Goal: Task Accomplishment & Management: Manage account settings

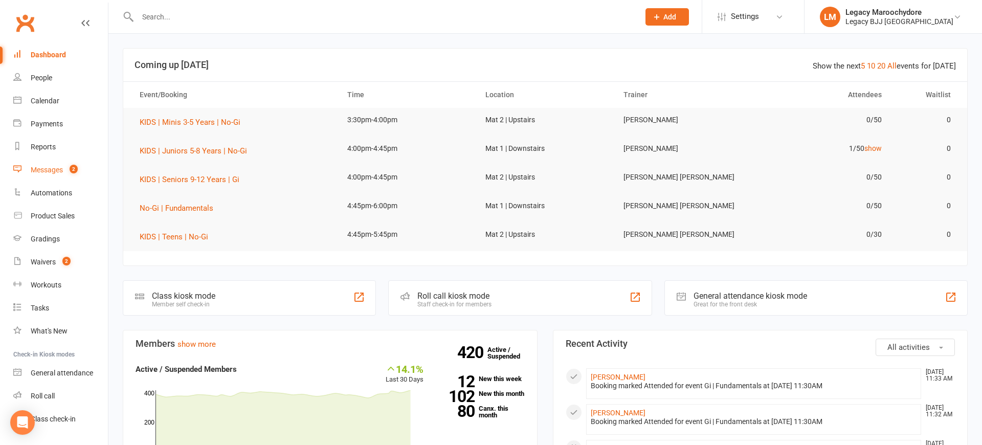
click at [48, 167] on div "Messages" at bounding box center [47, 170] width 32 height 8
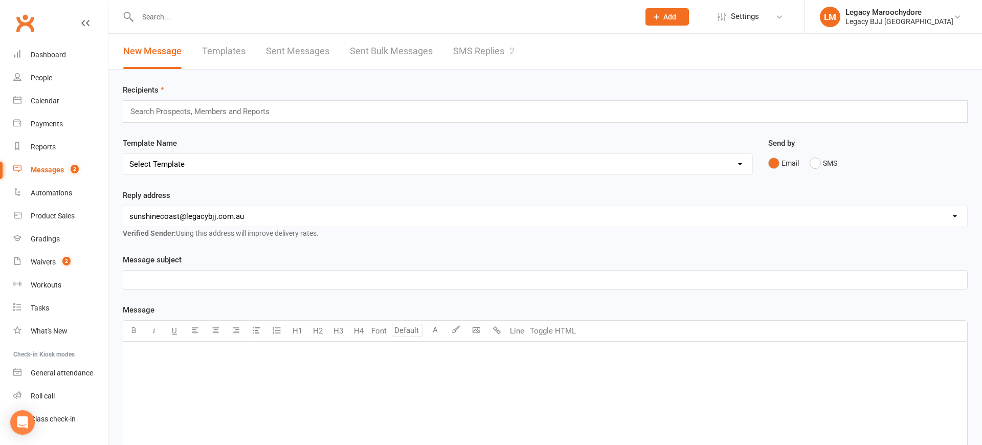
click at [45, 170] on div "Messages" at bounding box center [47, 170] width 33 height 8
click at [468, 49] on link "SMS Replies 2" at bounding box center [483, 51] width 61 height 35
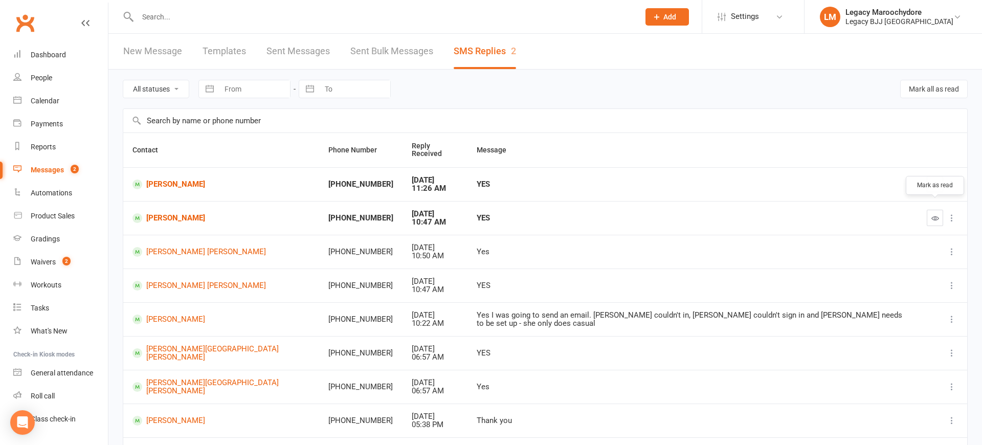
click at [931, 214] on icon "button" at bounding box center [935, 218] width 8 height 8
click at [185, 213] on link "Ahmed Saeed" at bounding box center [220, 218] width 177 height 10
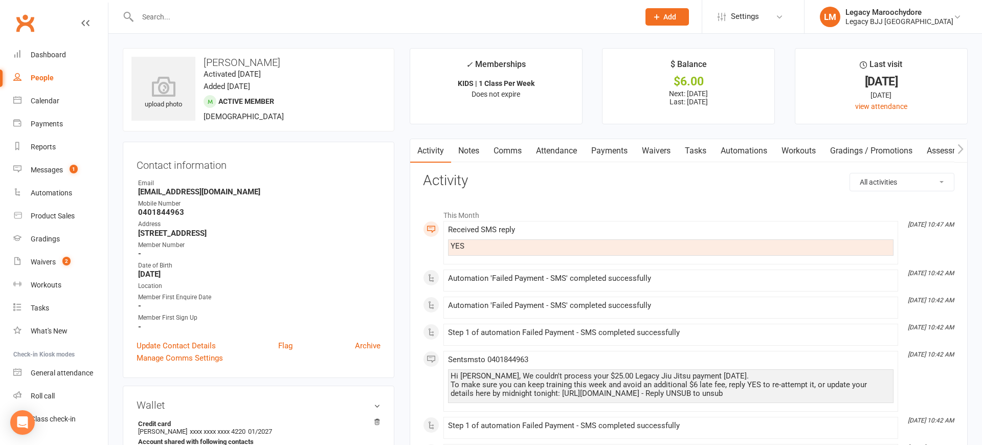
click at [599, 145] on link "Payments" at bounding box center [609, 151] width 51 height 24
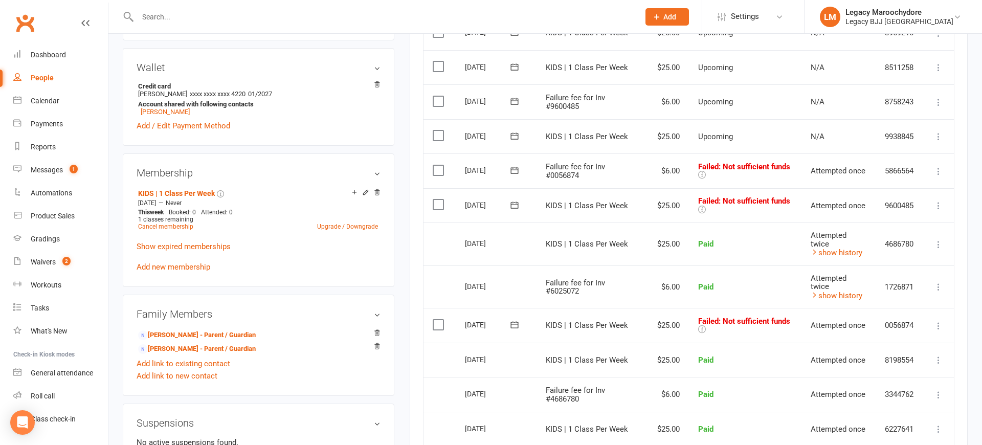
scroll to position [338, 0]
click at [936, 320] on icon at bounding box center [938, 325] width 10 height 10
click at [900, 416] on link "Retry now" at bounding box center [893, 426] width 101 height 20
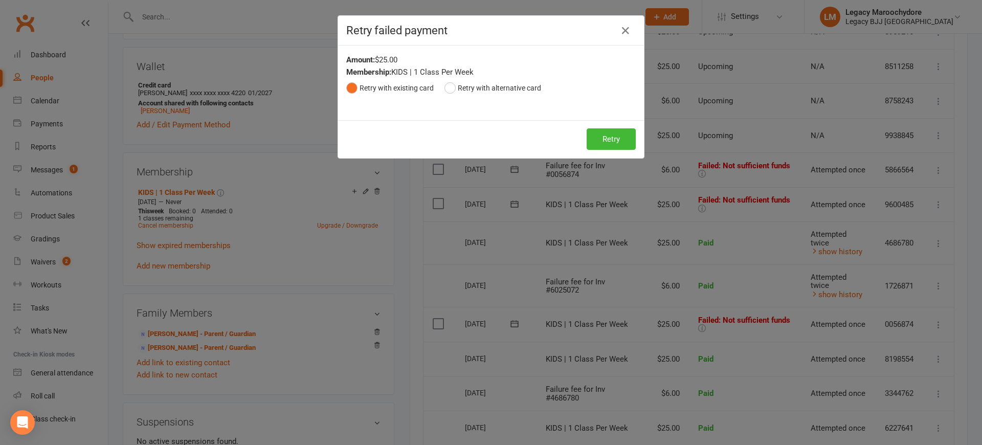
click at [635, 137] on div "Retry Retry" at bounding box center [491, 139] width 306 height 38
click at [615, 138] on button "Retry" at bounding box center [610, 138] width 49 height 21
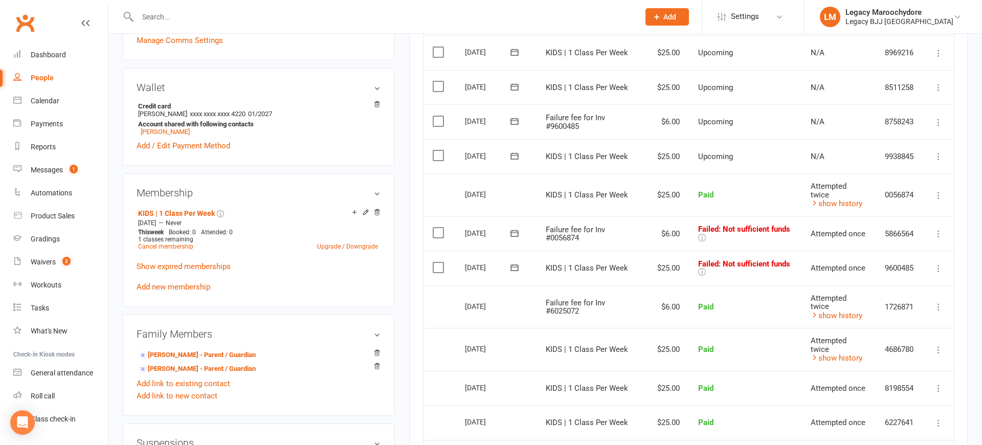
scroll to position [317, 0]
click at [937, 264] on icon at bounding box center [938, 269] width 10 height 10
click at [881, 360] on link "Retry now" at bounding box center [893, 370] width 101 height 20
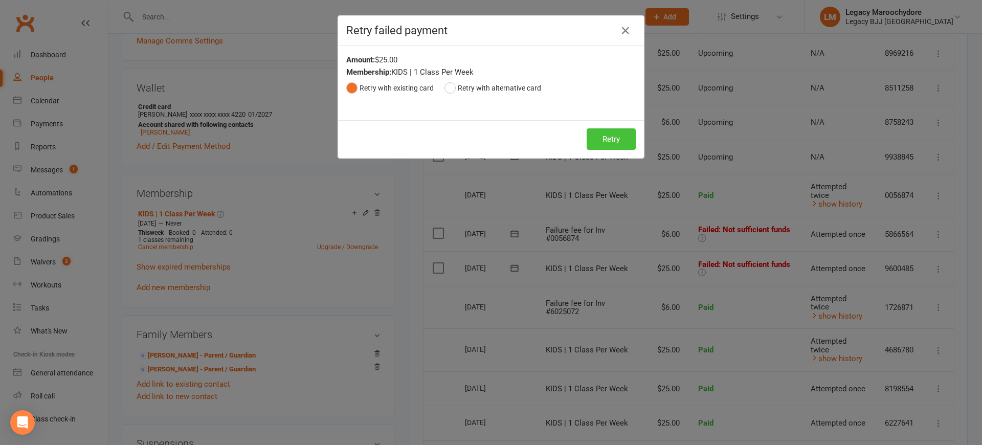
click at [612, 145] on button "Retry" at bounding box center [610, 138] width 49 height 21
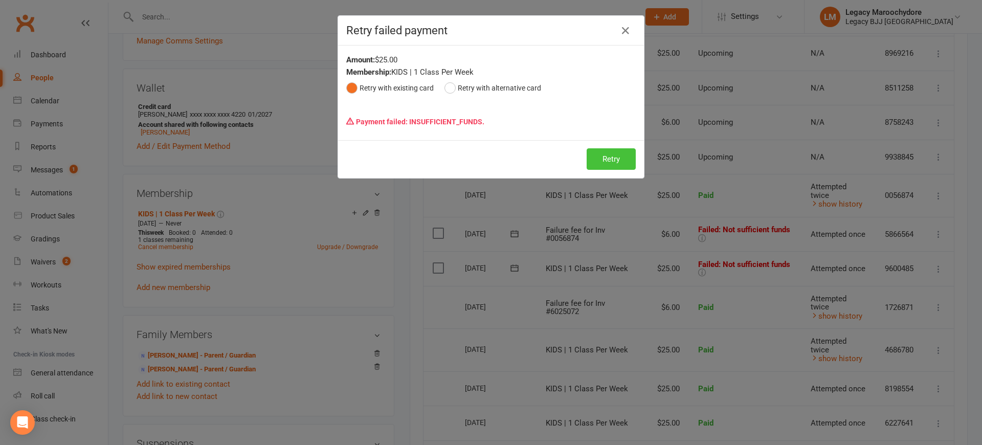
click at [621, 157] on button "Retry" at bounding box center [610, 158] width 49 height 21
click at [624, 30] on icon "button" at bounding box center [625, 31] width 12 height 12
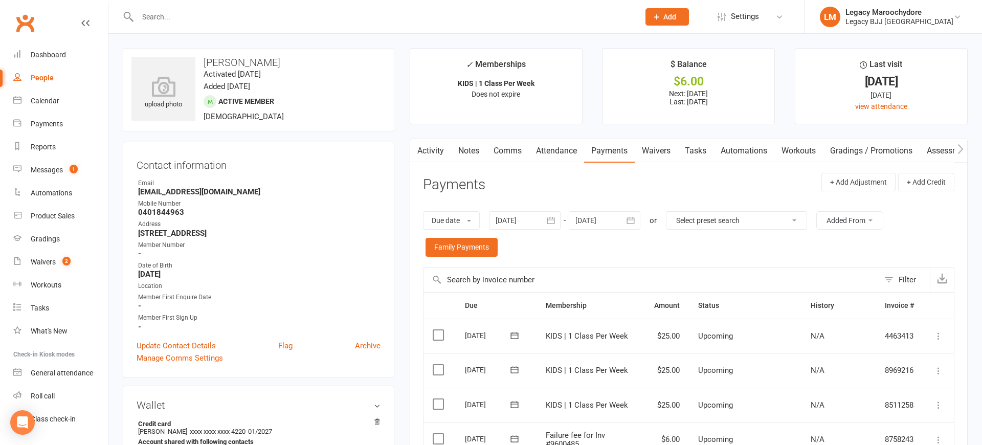
scroll to position [0, 0]
click at [53, 165] on link "Messages 1" at bounding box center [60, 169] width 95 height 23
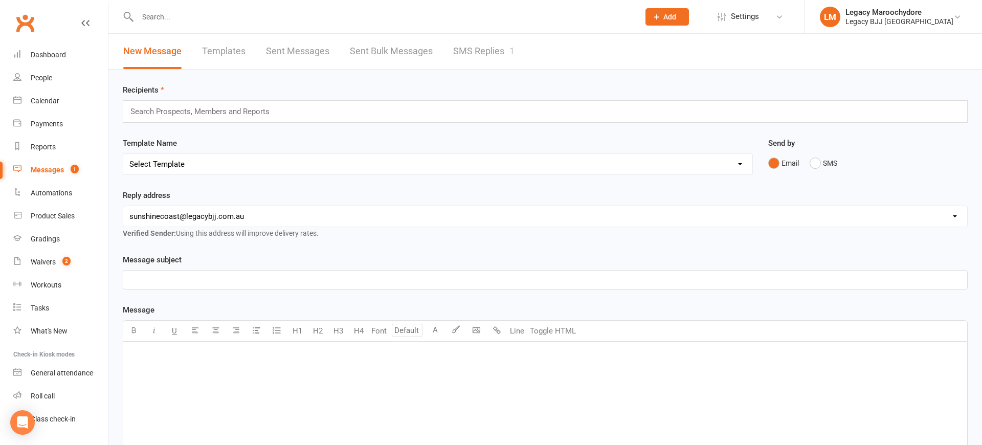
click at [48, 167] on div "Messages" at bounding box center [47, 170] width 33 height 8
click at [50, 169] on div "Messages" at bounding box center [47, 170] width 33 height 8
click at [470, 52] on link "SMS Replies 1" at bounding box center [483, 51] width 61 height 35
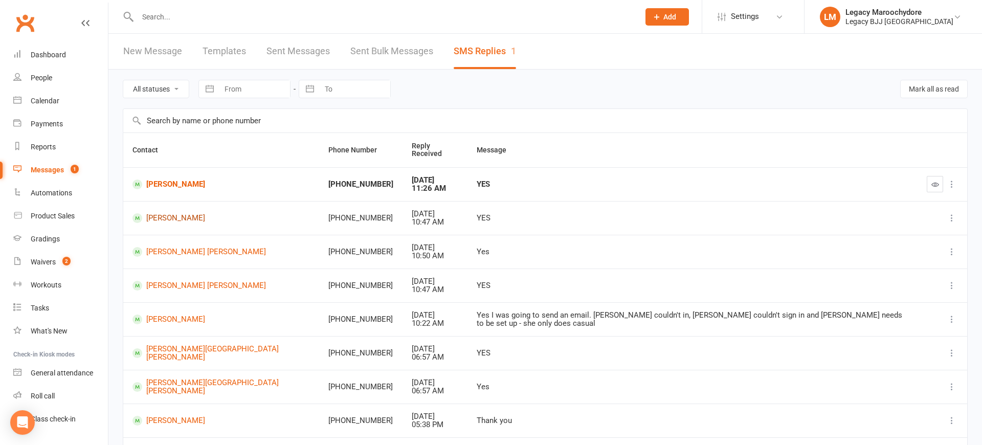
click at [169, 213] on link "Ahmed Saeed" at bounding box center [220, 218] width 177 height 10
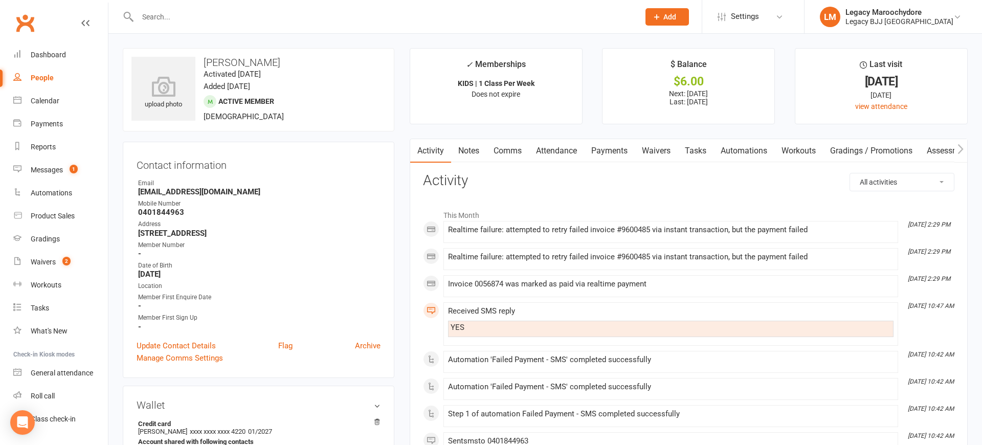
click at [509, 150] on link "Comms" at bounding box center [507, 151] width 42 height 24
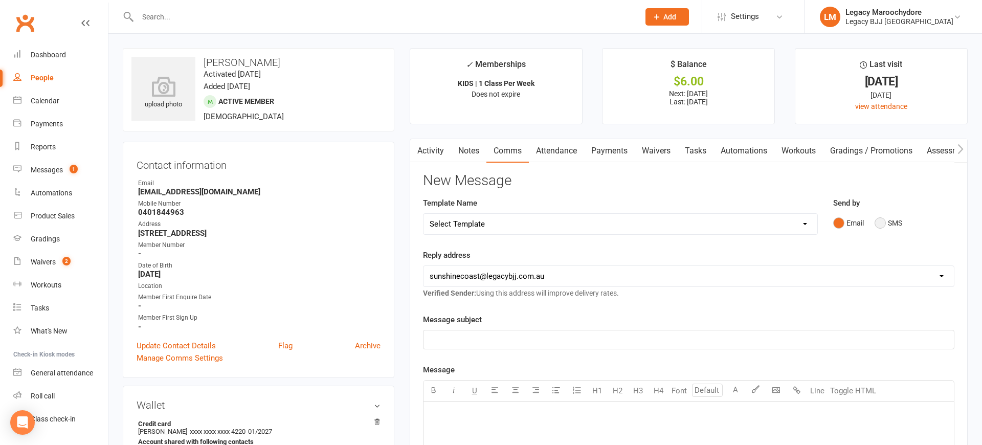
click at [878, 221] on button "SMS" at bounding box center [888, 222] width 28 height 19
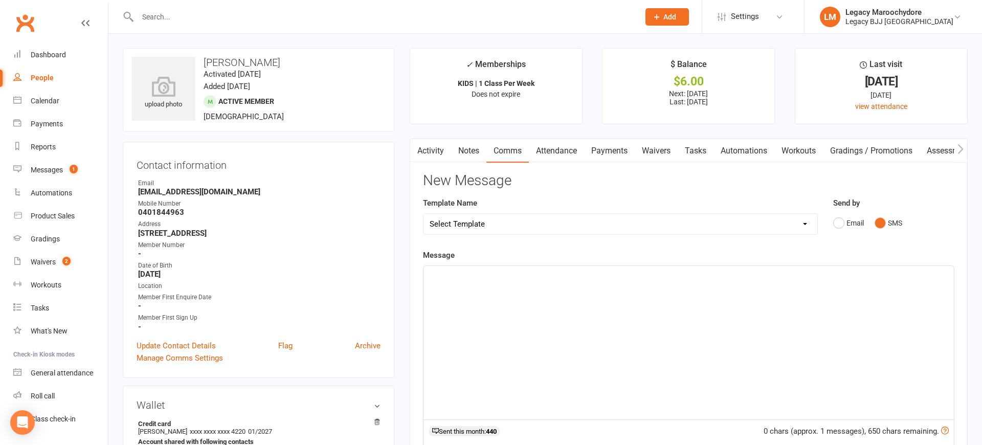
click at [572, 320] on div "﻿" at bounding box center [688, 342] width 530 height 153
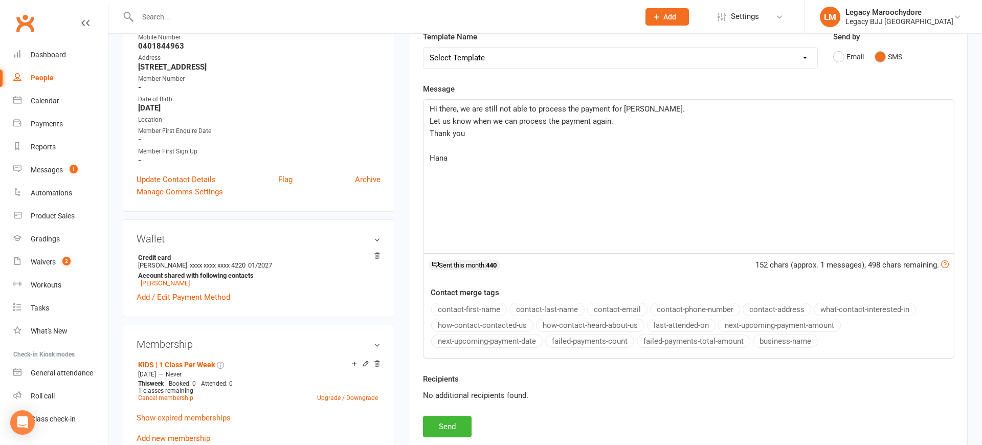
scroll to position [165, 0]
click at [438, 426] on button "Send" at bounding box center [447, 427] width 49 height 21
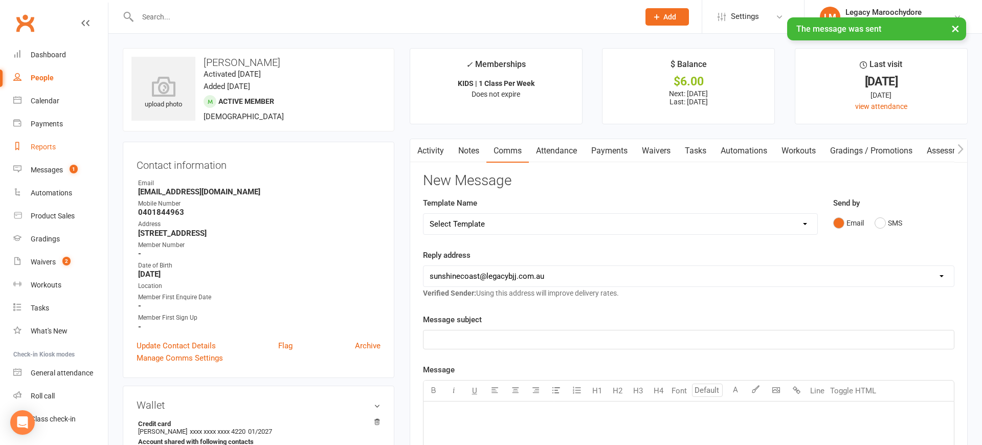
scroll to position [0, 0]
click at [49, 172] on div "Messages" at bounding box center [47, 170] width 32 height 8
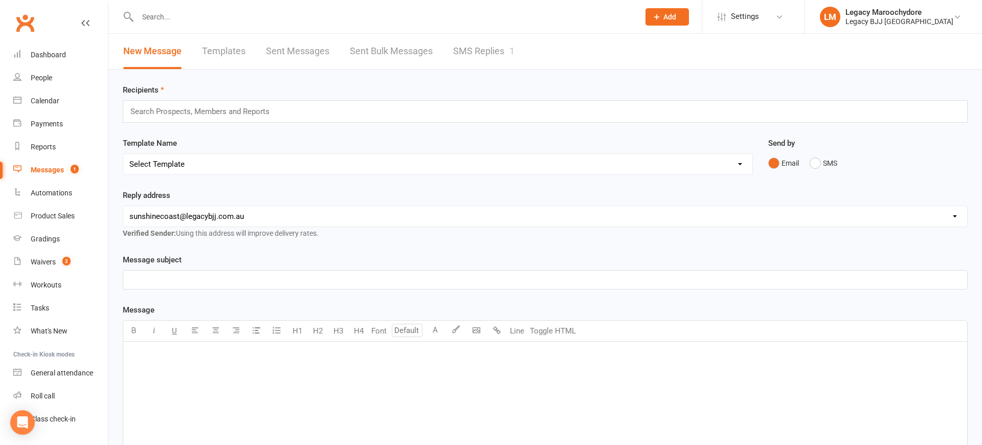
click at [492, 50] on link "SMS Replies 1" at bounding box center [483, 51] width 61 height 35
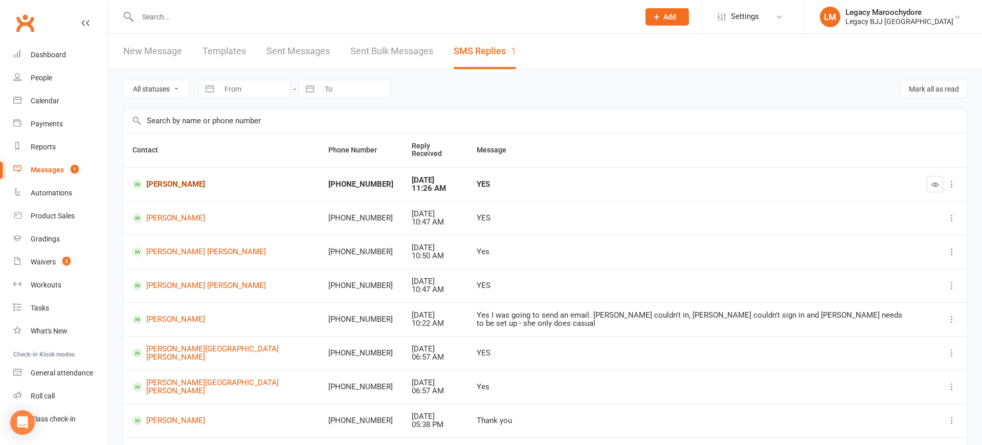
click at [154, 179] on link "Eli Green" at bounding box center [220, 184] width 177 height 10
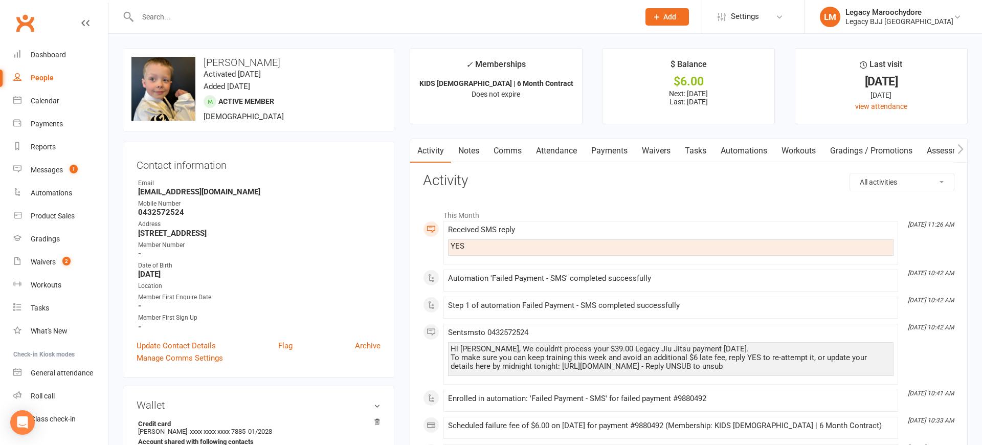
scroll to position [0, 1]
click at [624, 150] on link "Payments" at bounding box center [609, 151] width 51 height 24
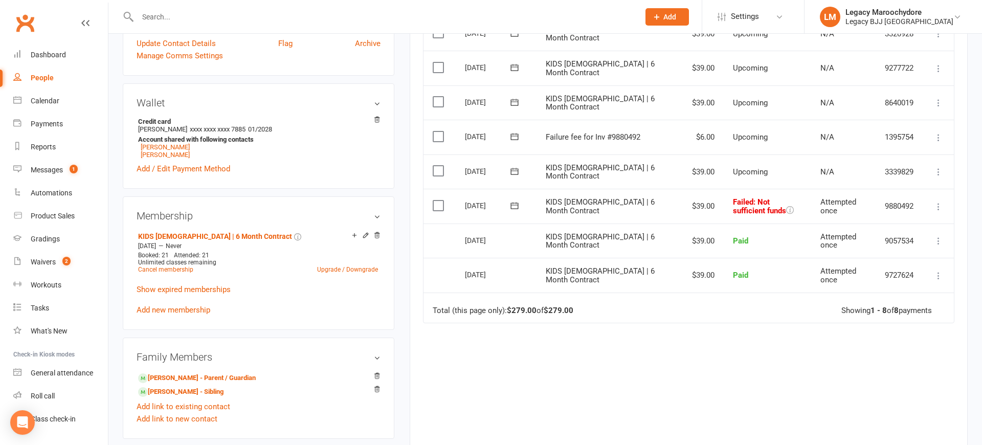
scroll to position [281, 0]
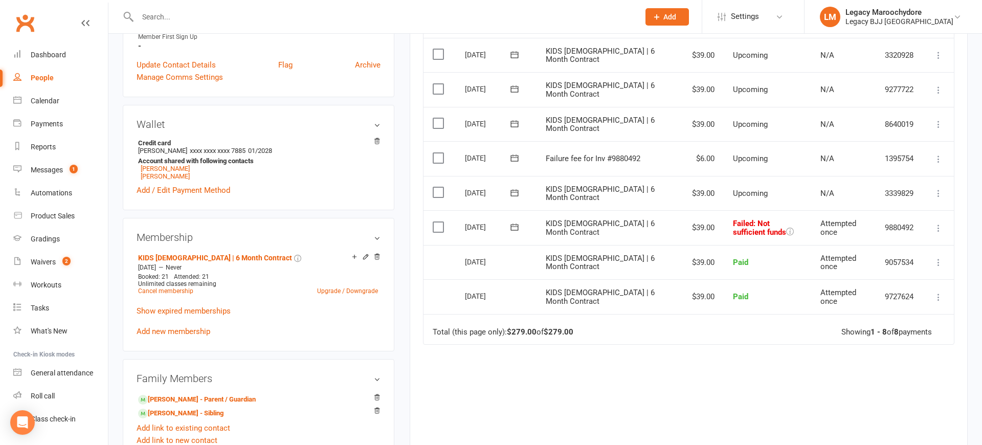
click at [938, 223] on icon at bounding box center [938, 228] width 10 height 10
click at [890, 320] on link "Retry now" at bounding box center [893, 330] width 101 height 20
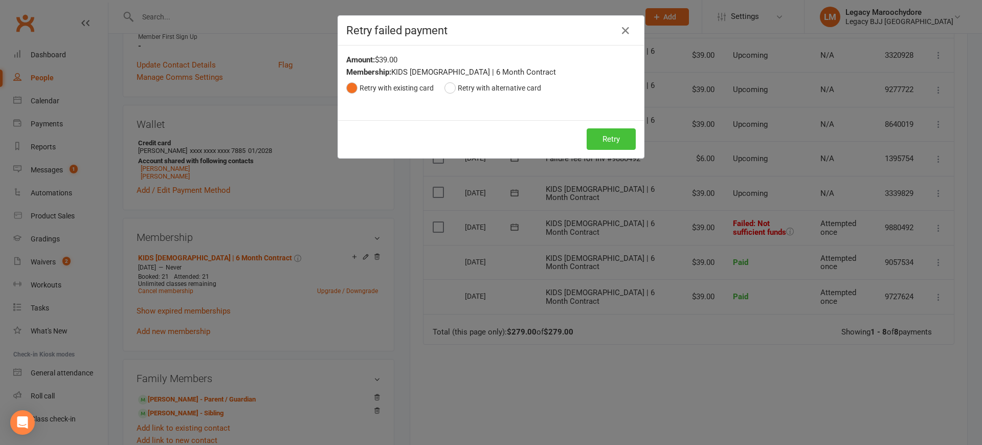
click at [609, 140] on button "Retry" at bounding box center [610, 138] width 49 height 21
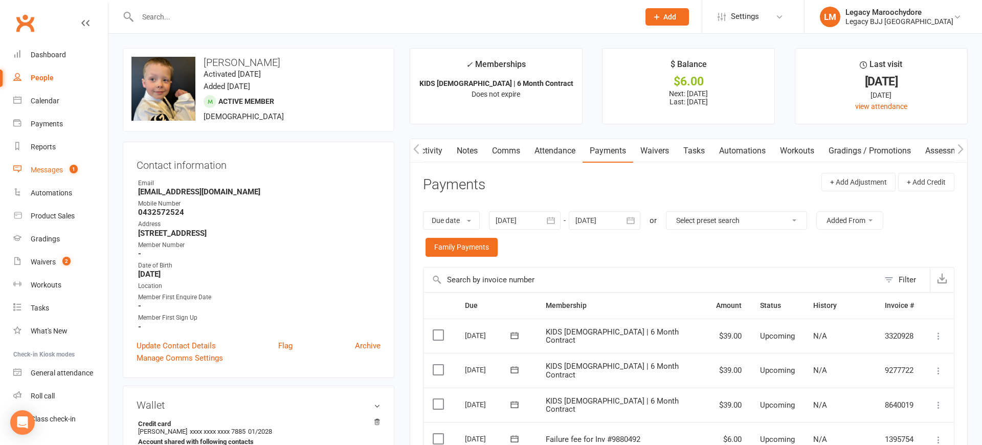
scroll to position [0, 0]
click at [49, 170] on div "Messages" at bounding box center [47, 170] width 32 height 8
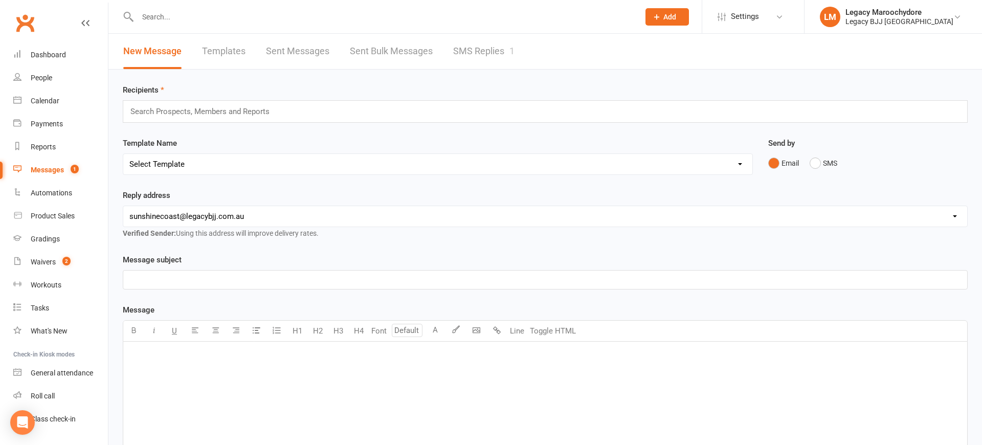
click at [482, 52] on link "SMS Replies 1" at bounding box center [483, 51] width 61 height 35
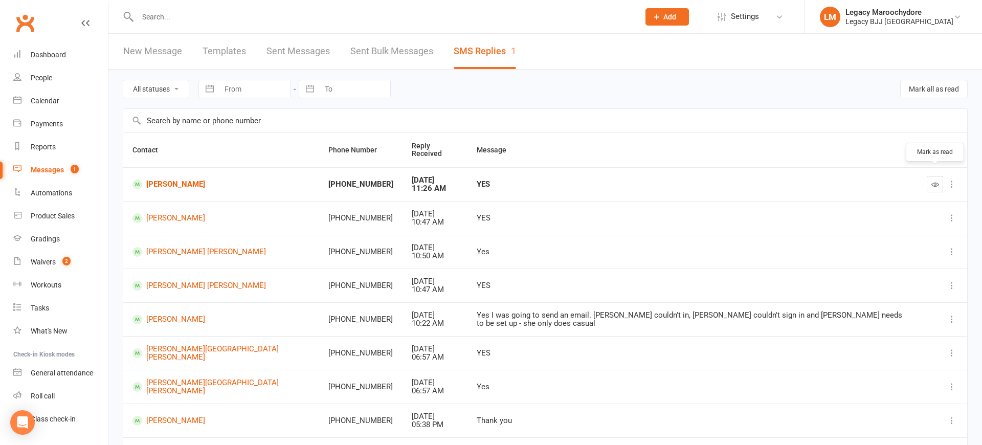
click at [934, 180] on icon "button" at bounding box center [935, 184] width 8 height 8
click at [36, 263] on div "Waivers" at bounding box center [43, 262] width 25 height 8
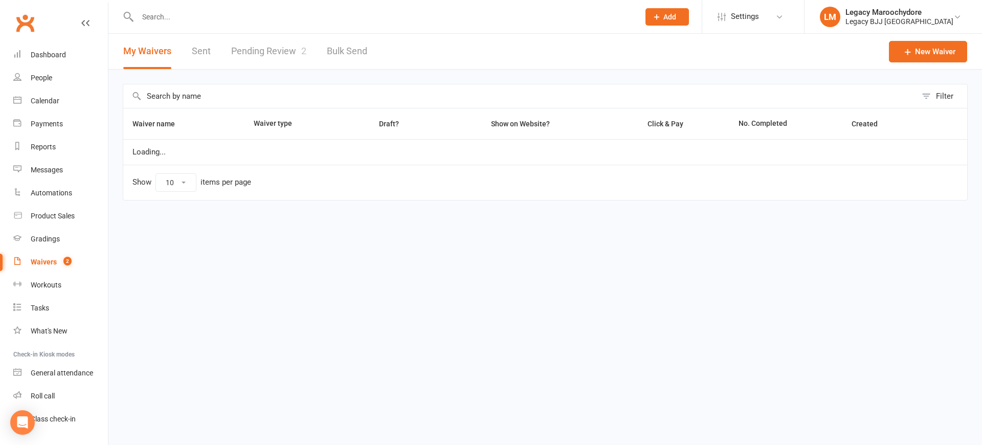
select select "25"
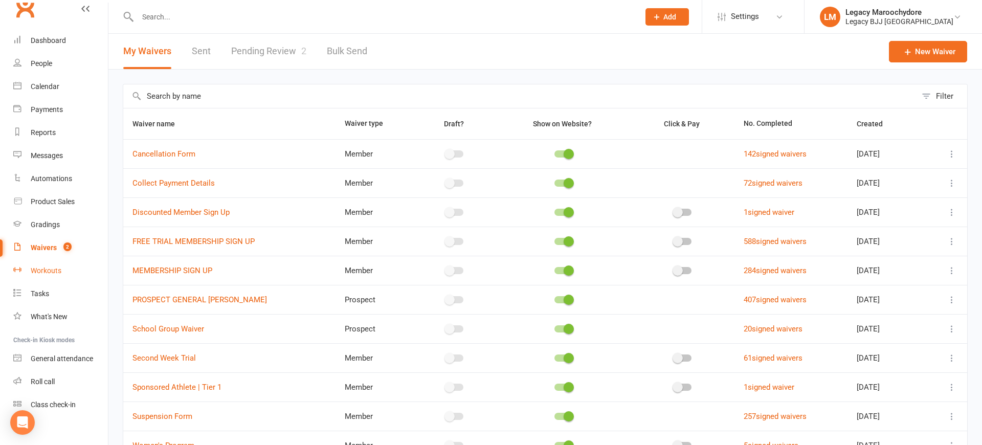
scroll to position [16, 0]
click at [53, 247] on div "Waivers" at bounding box center [44, 246] width 26 height 8
click at [258, 57] on link "Pending Review 2" at bounding box center [268, 51] width 75 height 35
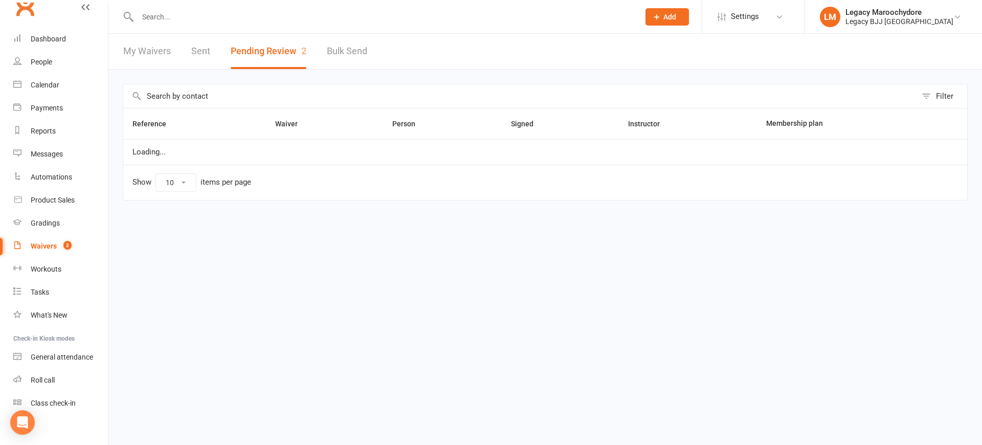
select select "100"
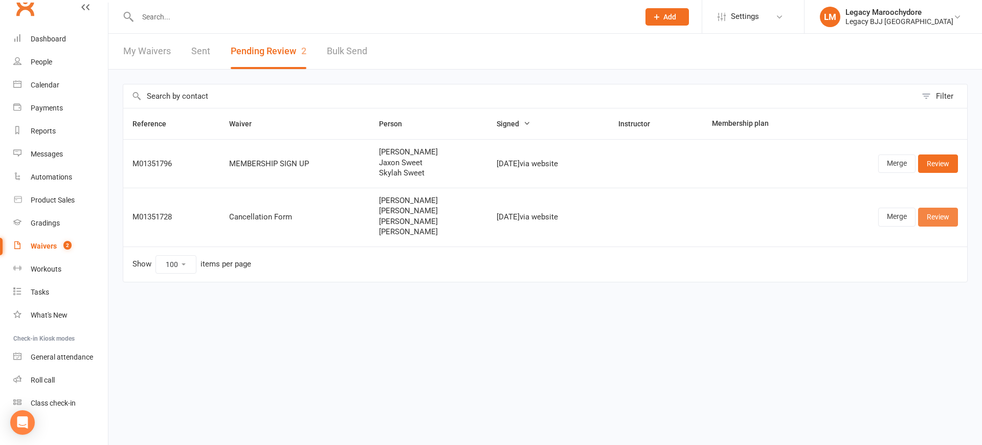
click at [940, 219] on link "Review" at bounding box center [938, 217] width 40 height 18
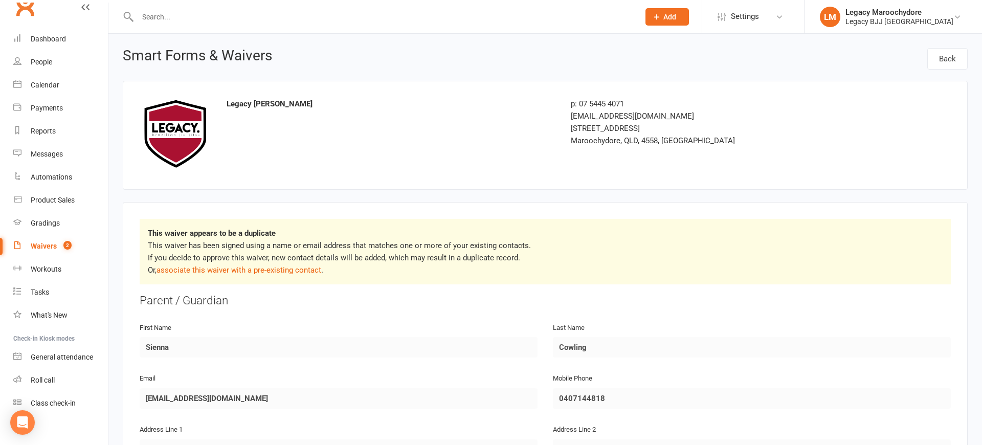
scroll to position [3, 0]
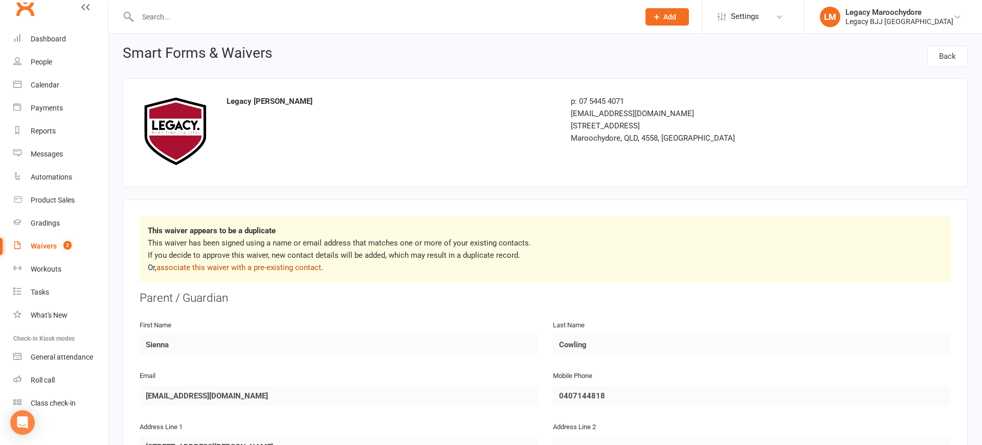
click at [239, 266] on link "associate this waiver with a pre-existing contact" at bounding box center [238, 267] width 165 height 9
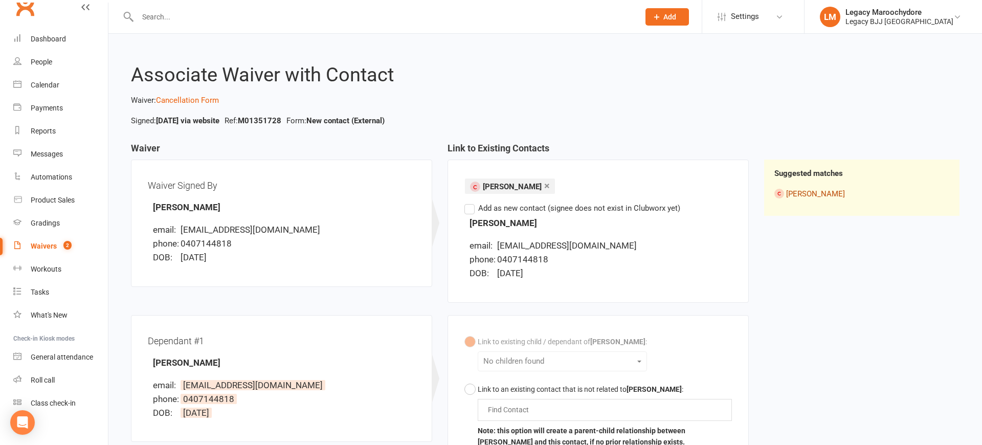
click at [810, 192] on link "Sienna Cowling" at bounding box center [815, 193] width 59 height 9
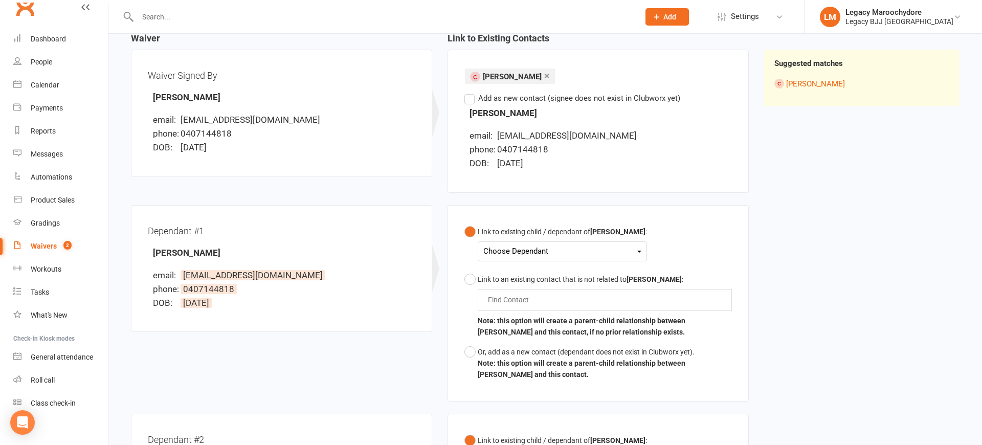
scroll to position [112, 0]
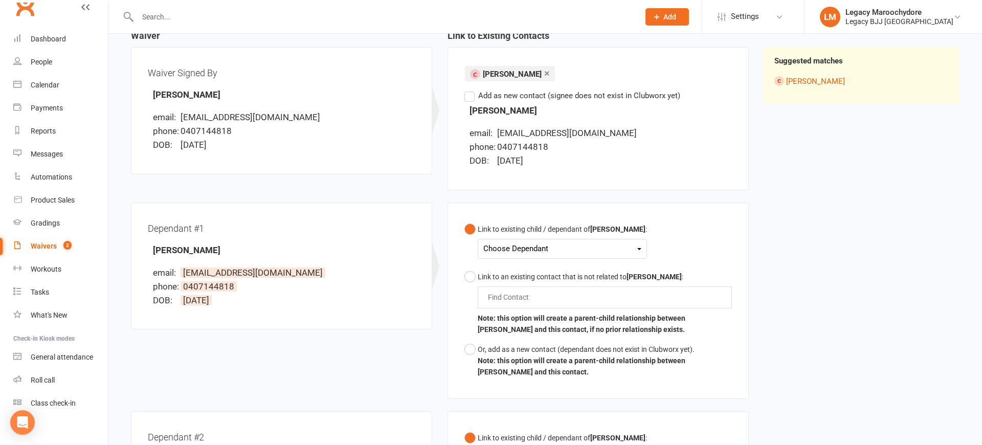
click at [607, 251] on div "Choose Dependant" at bounding box center [562, 249] width 158 height 14
click at [567, 277] on link "Leo Cowling" at bounding box center [534, 273] width 101 height 22
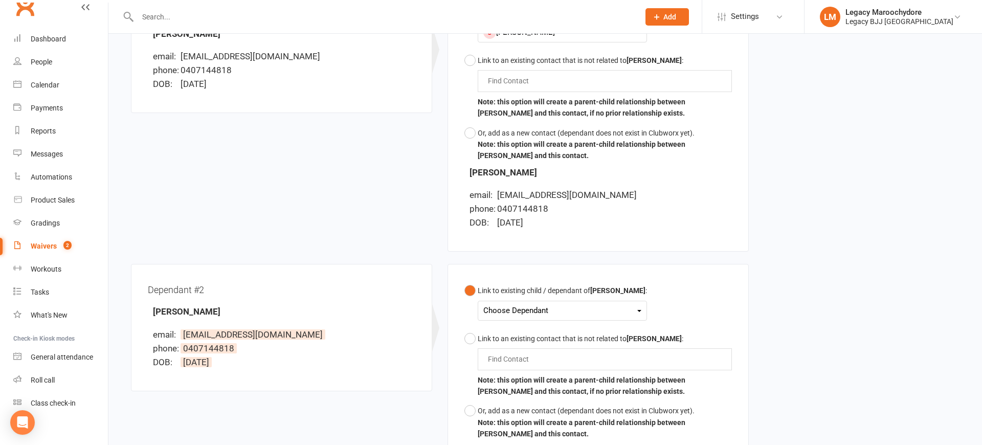
scroll to position [340, 0]
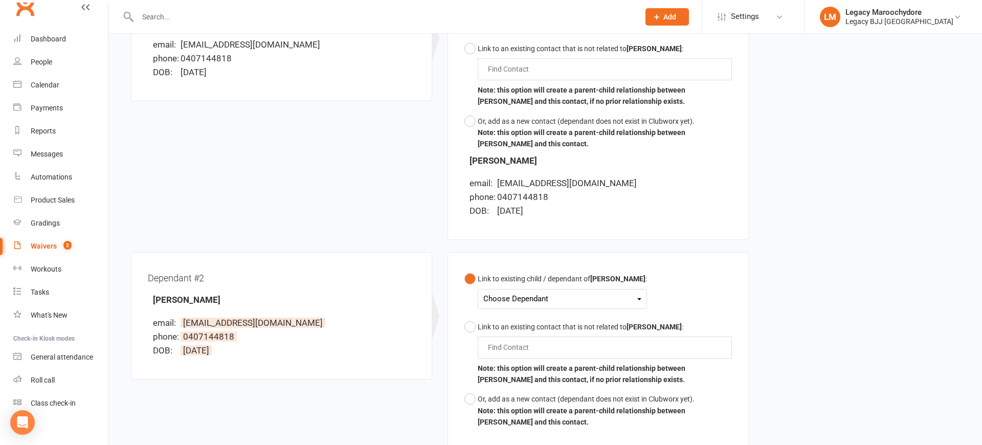
click at [595, 293] on div "Choose Dependant" at bounding box center [562, 299] width 158 height 14
click at [564, 337] on link "Max Cowling" at bounding box center [534, 345] width 101 height 22
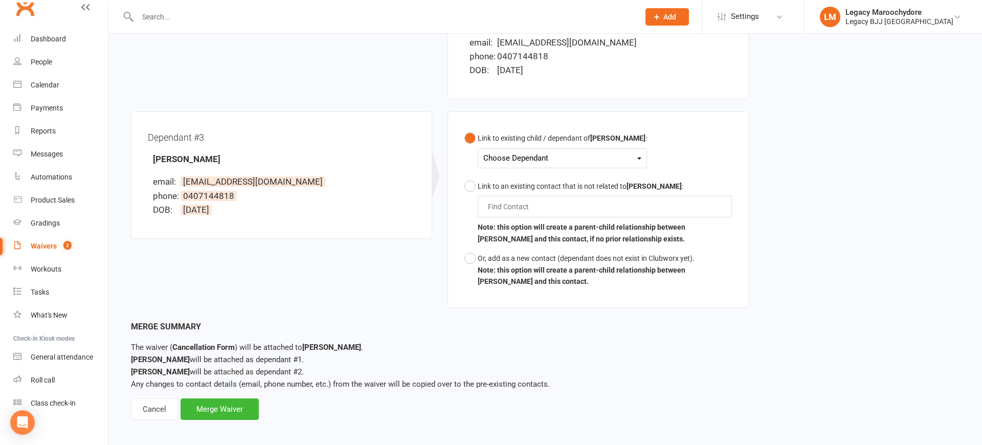
scroll to position [759, 0]
click at [570, 154] on div "Choose Dependant" at bounding box center [562, 159] width 158 height 14
click at [548, 222] on link "Samuel Cowling" at bounding box center [534, 227] width 101 height 22
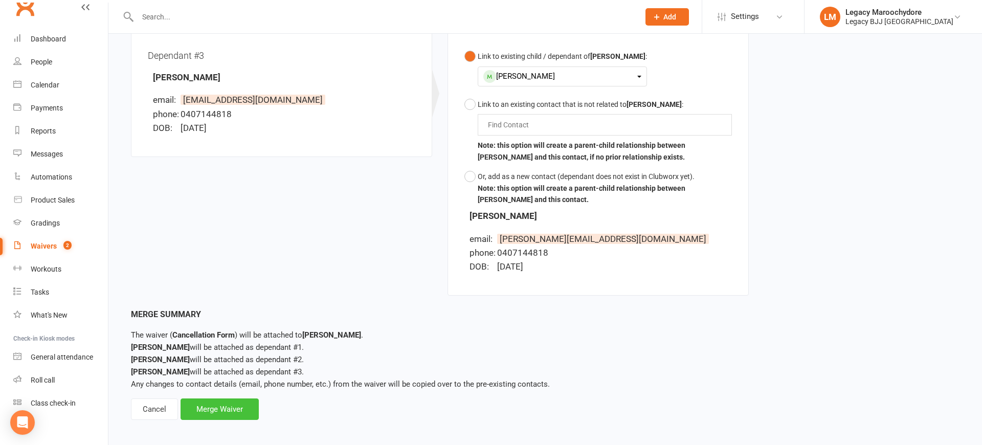
scroll to position [840, 0]
click at [243, 406] on div "Merge Waiver" at bounding box center [219, 409] width 78 height 21
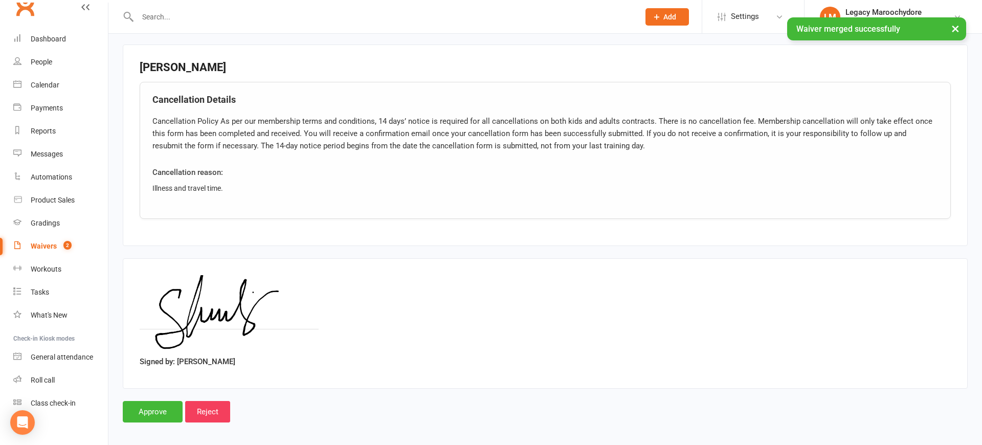
scroll to position [1513, 0]
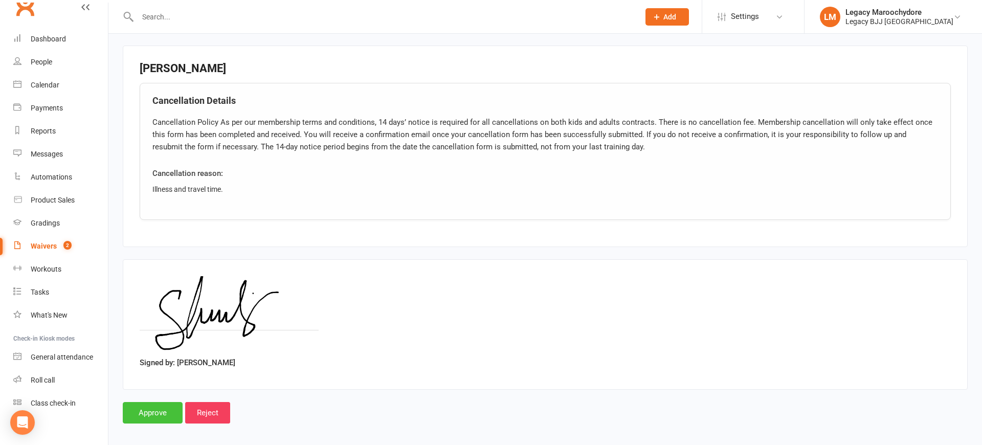
click at [141, 408] on input "Approve" at bounding box center [153, 412] width 60 height 21
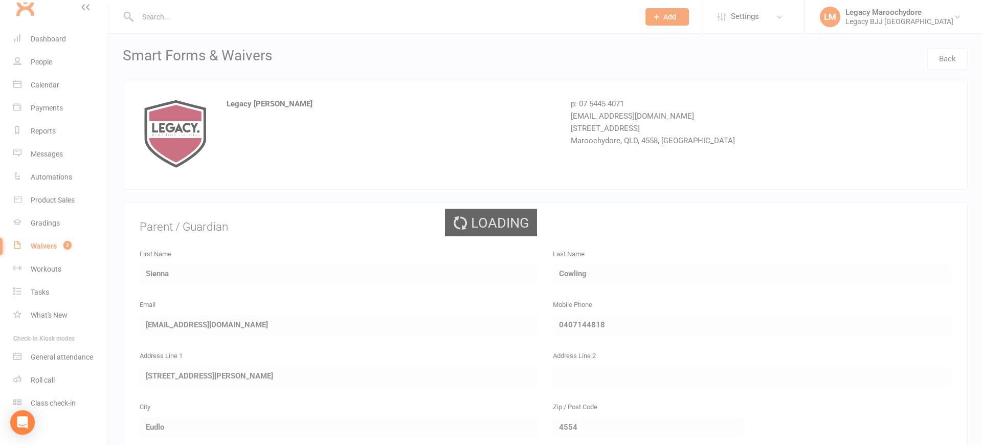
select select "100"
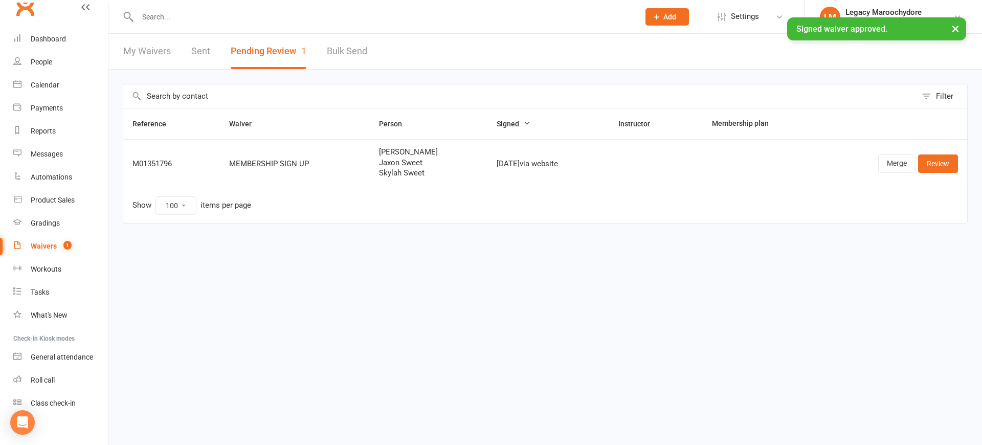
click at [46, 17] on div "× Signed waiver approved." at bounding box center [484, 17] width 968 height 0
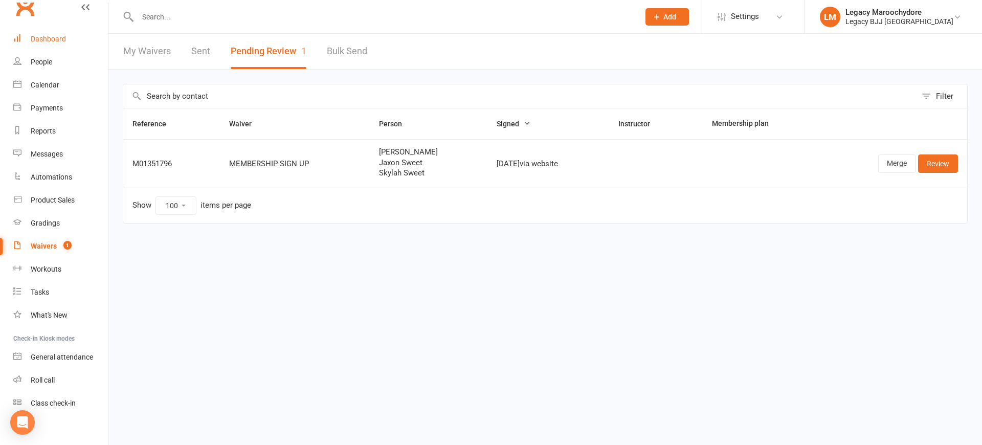
click at [36, 41] on div "Dashboard" at bounding box center [48, 39] width 35 height 8
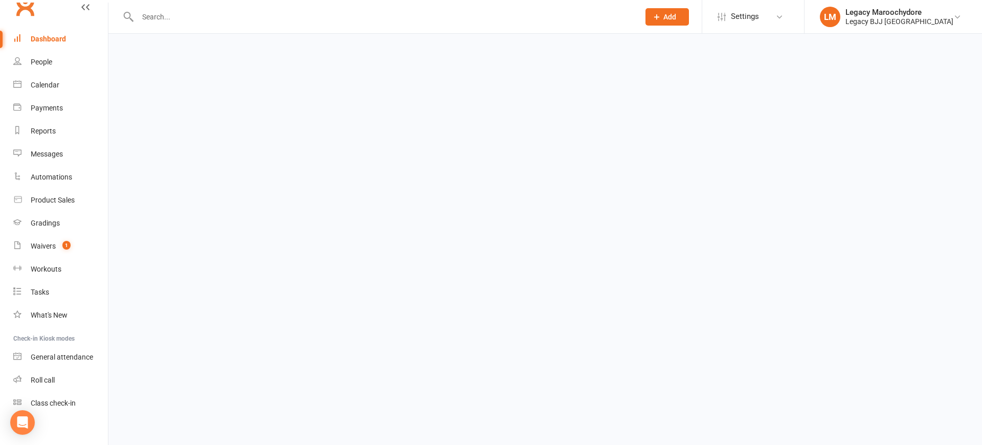
click at [174, 17] on input "text" at bounding box center [382, 17] width 497 height 14
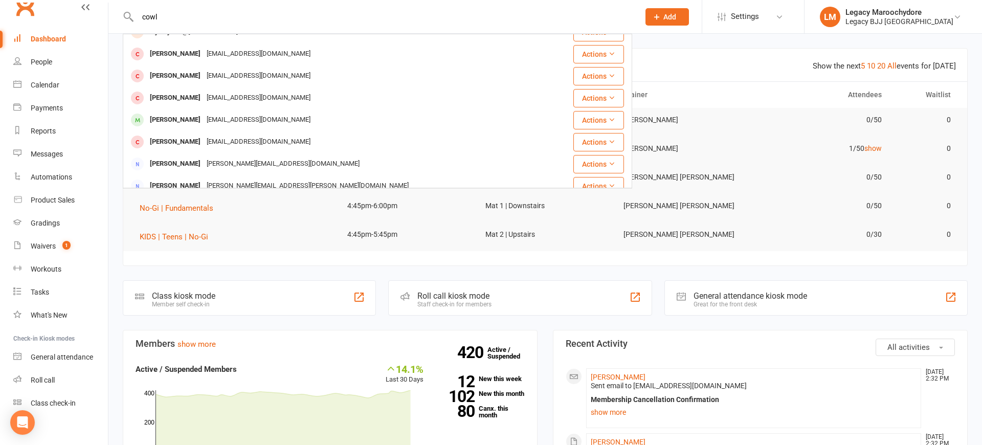
scroll to position [108, 0]
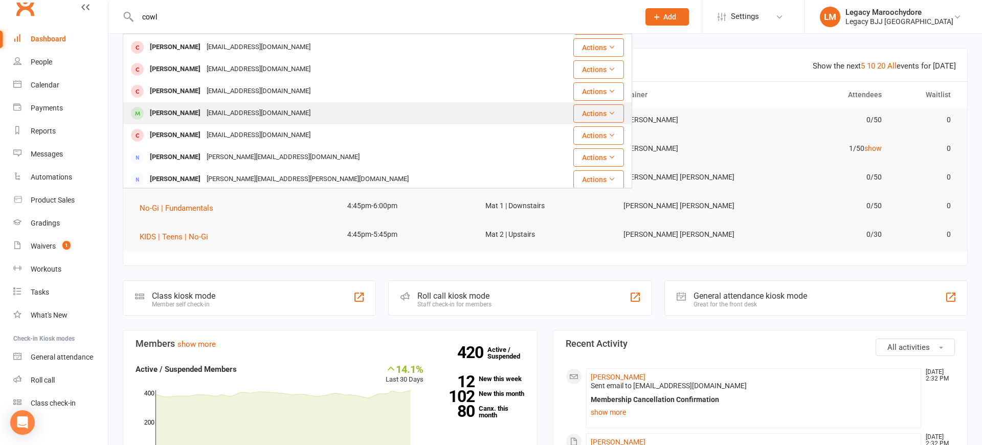
type input "cowl"
click at [173, 110] on div "Sam Cowling" at bounding box center [175, 113] width 57 height 15
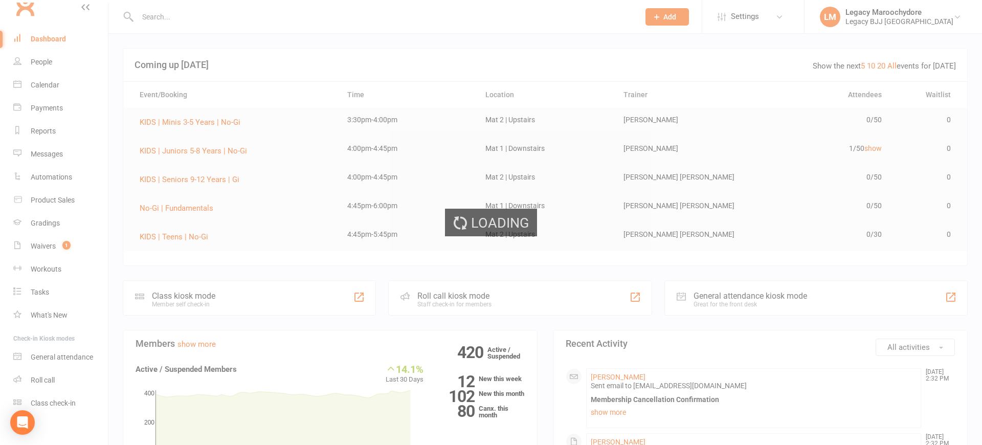
scroll to position [2, 0]
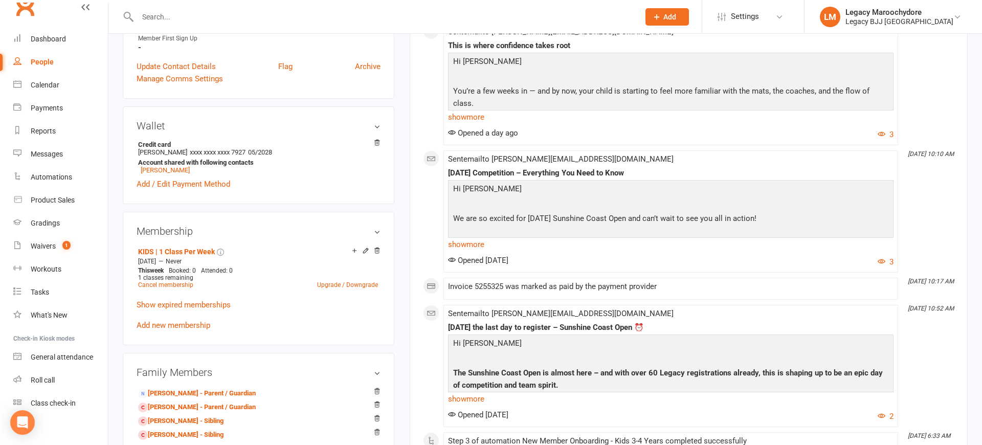
scroll to position [279, 0]
click at [174, 285] on link "Cancel membership" at bounding box center [165, 285] width 55 height 7
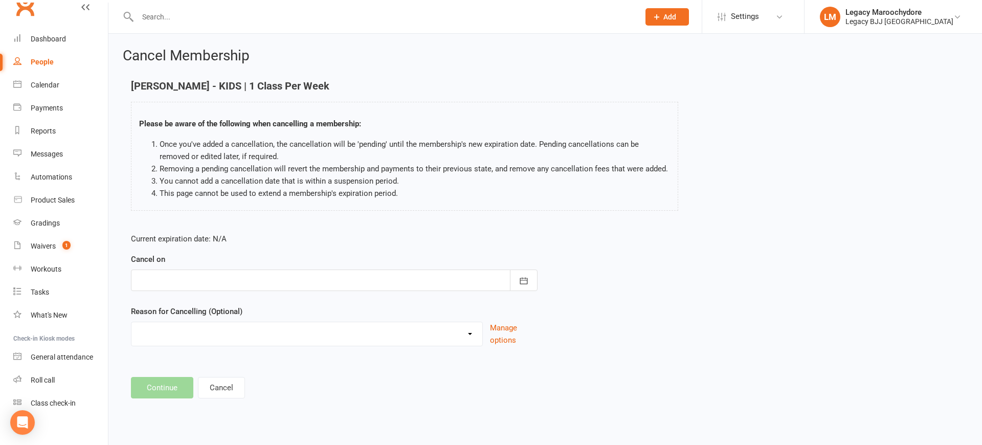
click at [326, 284] on div at bounding box center [334, 279] width 406 height 21
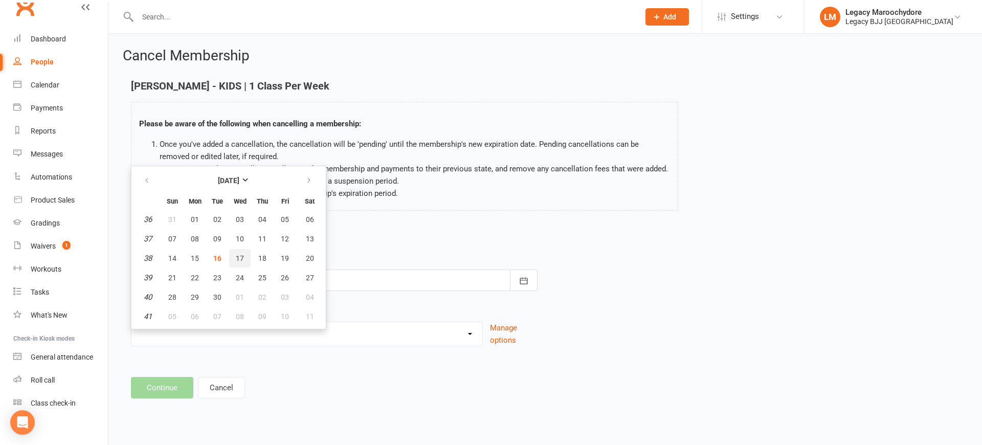
scroll to position [-1, 0]
drag, startPoint x: 218, startPoint y: 257, endPoint x: 197, endPoint y: 345, distance: 90.4
click at [218, 257] on span "16" at bounding box center [217, 258] width 8 height 8
type input "16 Sep 2025"
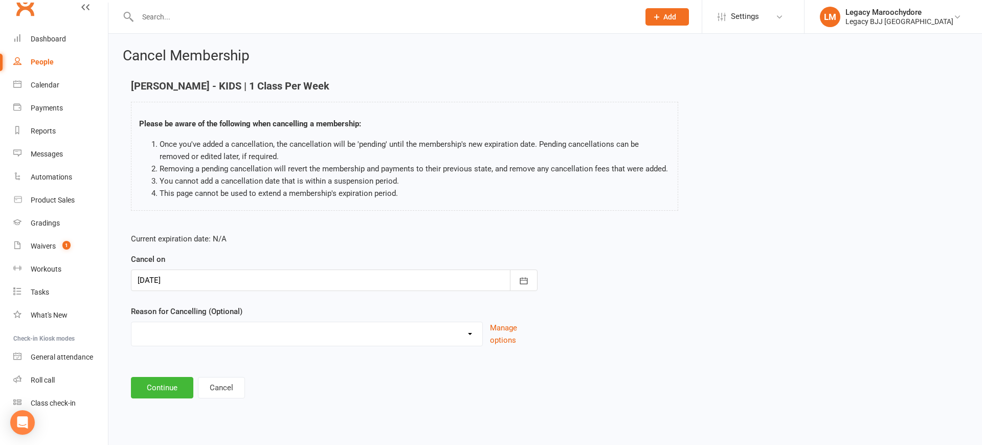
scroll to position [0, 0]
select select "3"
click at [148, 388] on button "Continue" at bounding box center [162, 387] width 62 height 21
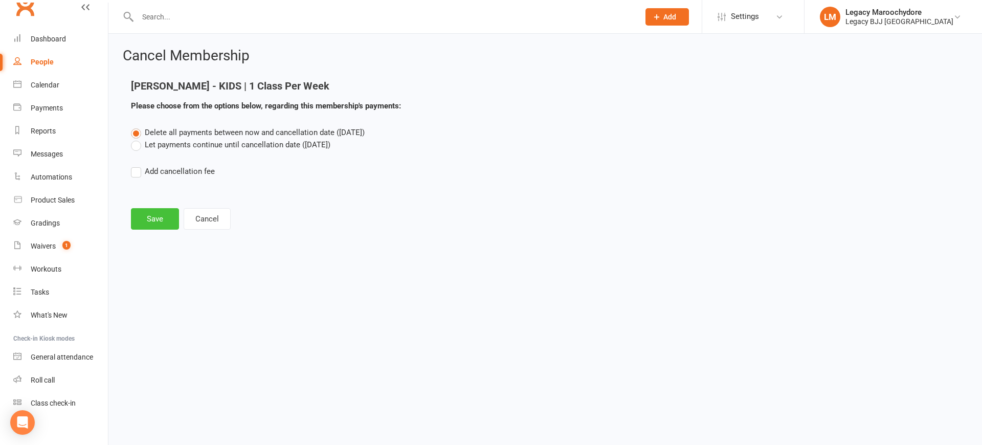
click at [161, 217] on button "Save" at bounding box center [155, 218] width 48 height 21
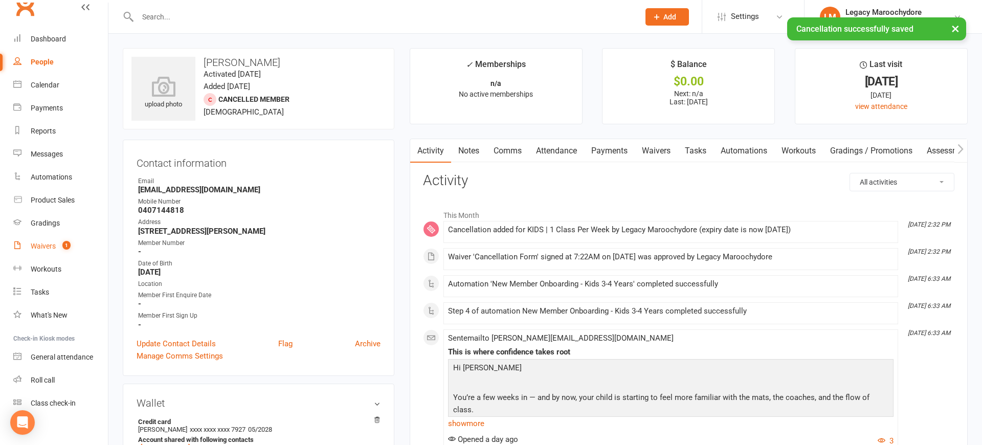
click at [45, 244] on div "Waivers" at bounding box center [43, 246] width 25 height 8
select select "25"
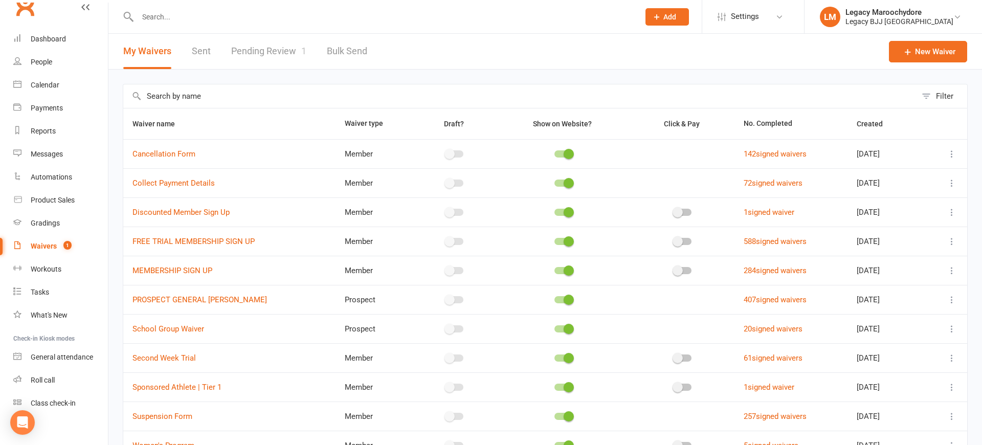
click at [266, 50] on link "Pending Review 1" at bounding box center [268, 51] width 75 height 35
select select "100"
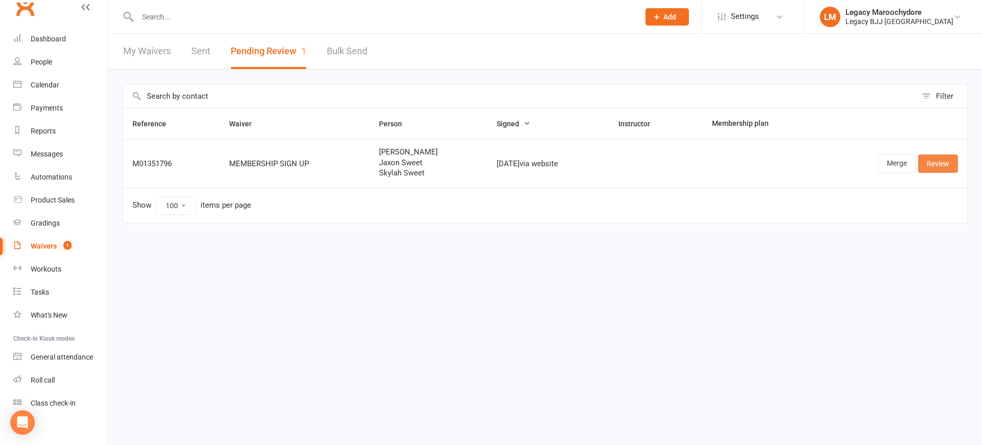
click at [943, 165] on link "Review" at bounding box center [938, 163] width 40 height 18
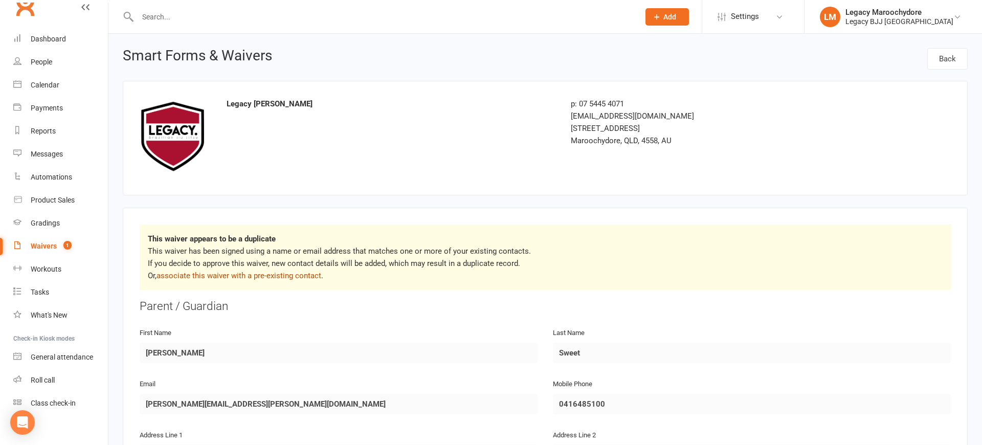
click at [259, 274] on link "associate this waiver with a pre-existing contact" at bounding box center [238, 275] width 165 height 9
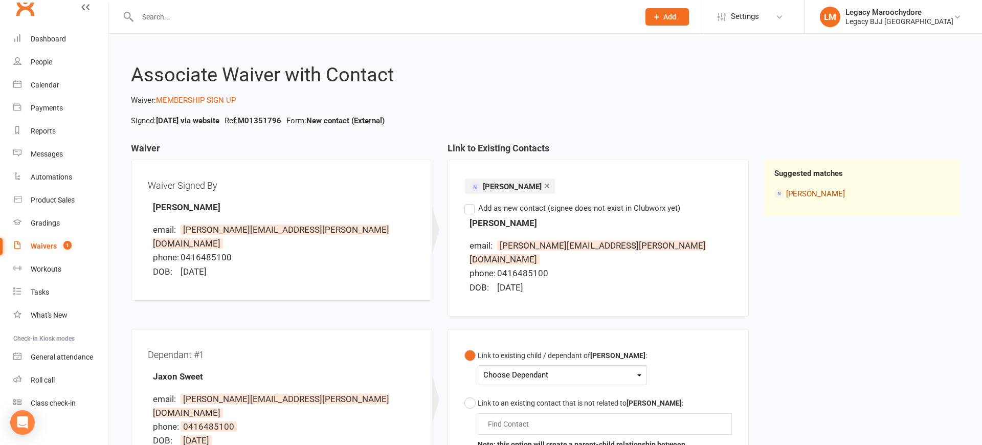
click at [797, 191] on link "Katrina Sweet" at bounding box center [815, 193] width 59 height 9
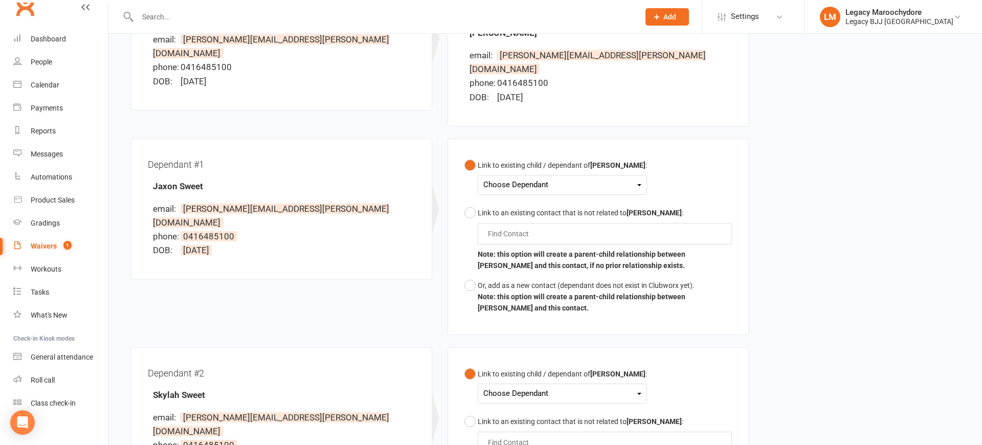
scroll to position [190, 0]
click at [540, 178] on div "Choose Dependant" at bounding box center [562, 185] width 158 height 14
click at [552, 198] on link "Jaxon Sweet" at bounding box center [534, 209] width 101 height 22
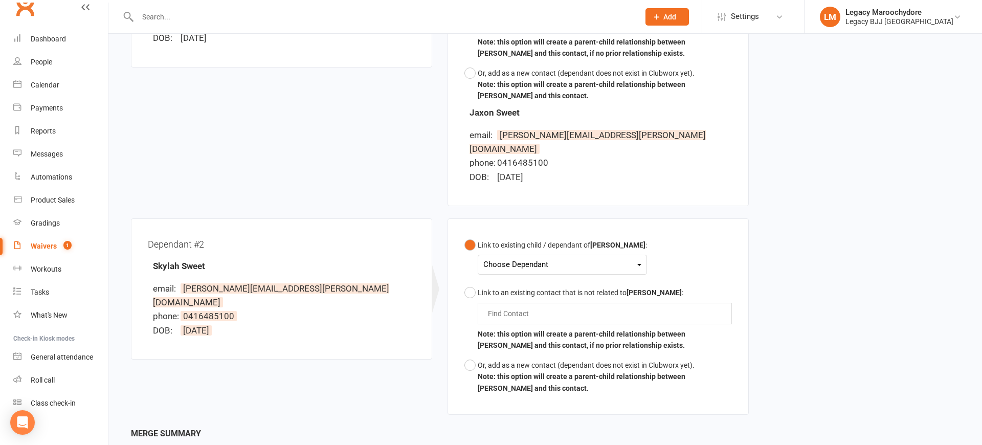
scroll to position [408, 0]
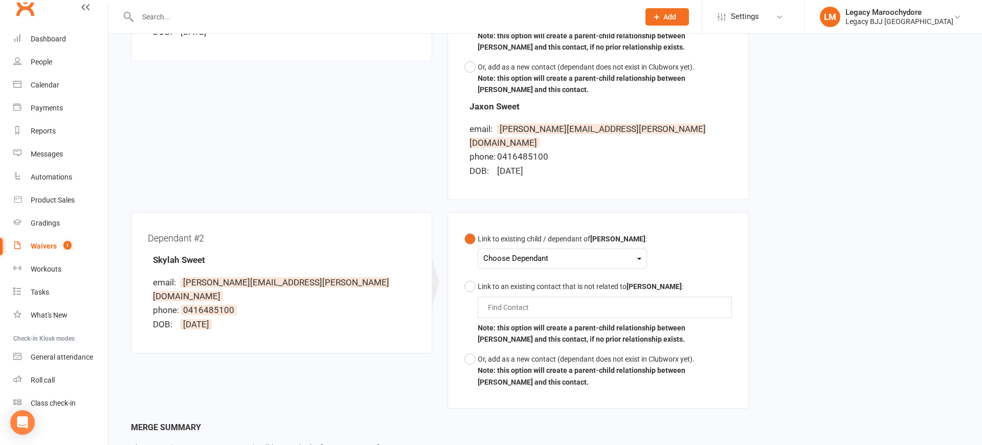
click at [571, 248] on div "Choose Dependant Jaxon Sweet Skylah Sweet" at bounding box center [562, 258] width 169 height 20
click at [572, 252] on div "Choose Dependant" at bounding box center [562, 259] width 158 height 14
click at [555, 293] on link "Skylah Sweet" at bounding box center [534, 304] width 101 height 22
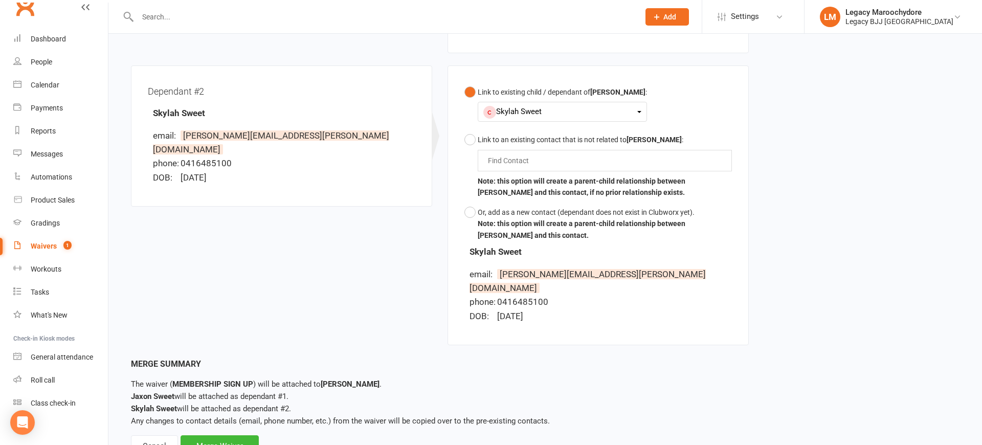
scroll to position [552, 0]
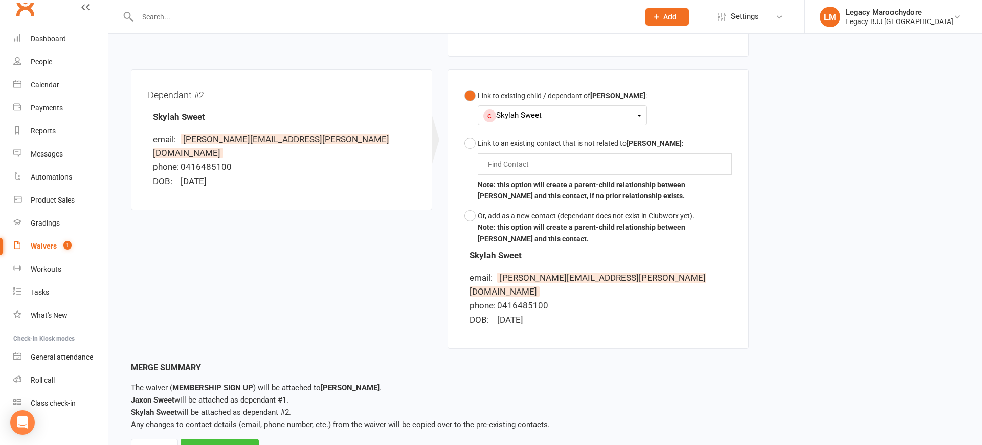
click at [217, 439] on div "Merge Waiver" at bounding box center [219, 449] width 78 height 21
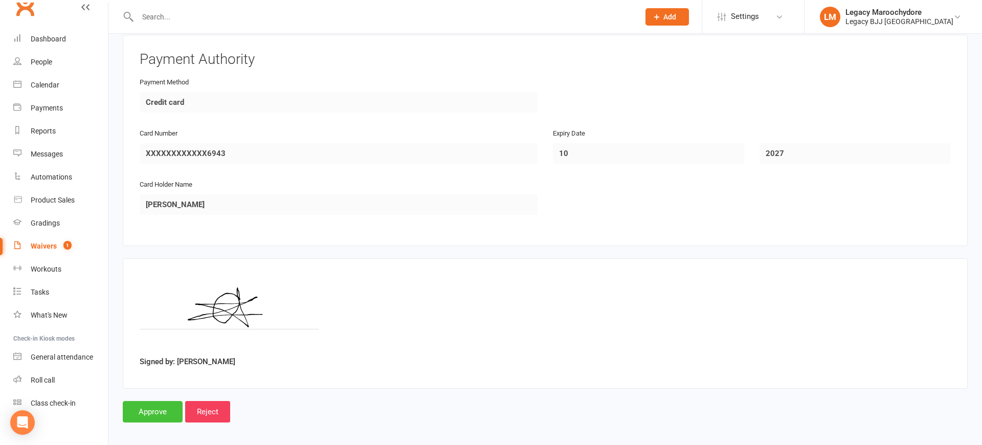
scroll to position [1584, 0]
click at [151, 404] on input "Approve" at bounding box center [153, 411] width 60 height 21
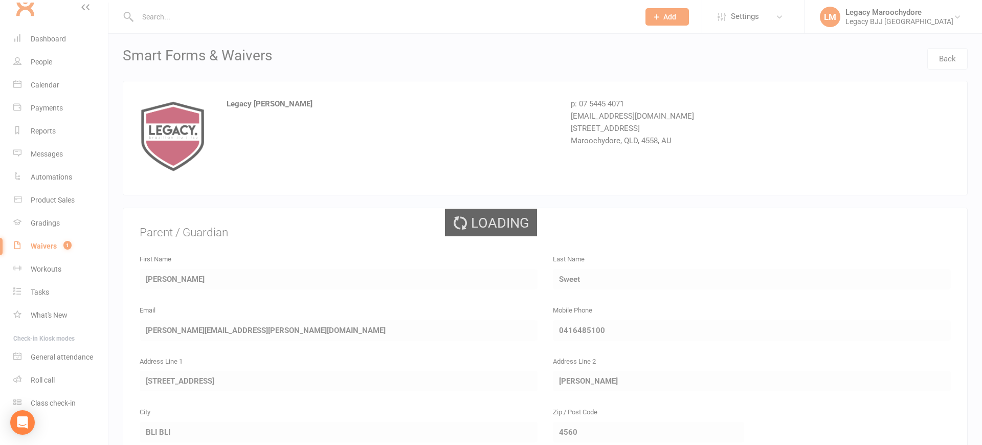
select select "100"
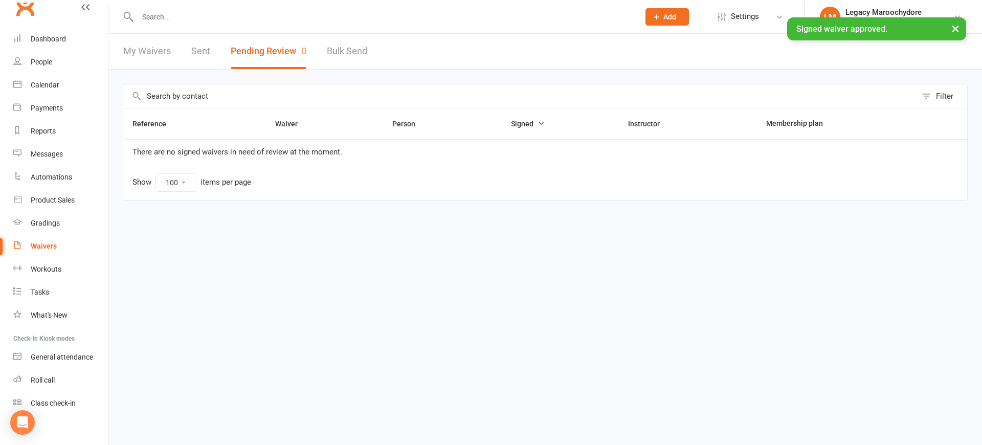
click at [55, 17] on div "× Signed waiver approved." at bounding box center [484, 17] width 968 height 0
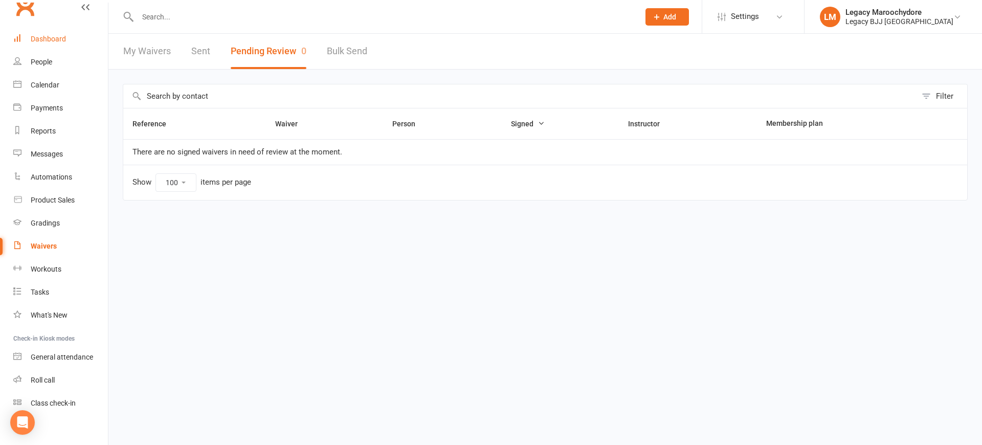
click at [46, 40] on div "Dashboard" at bounding box center [48, 39] width 35 height 8
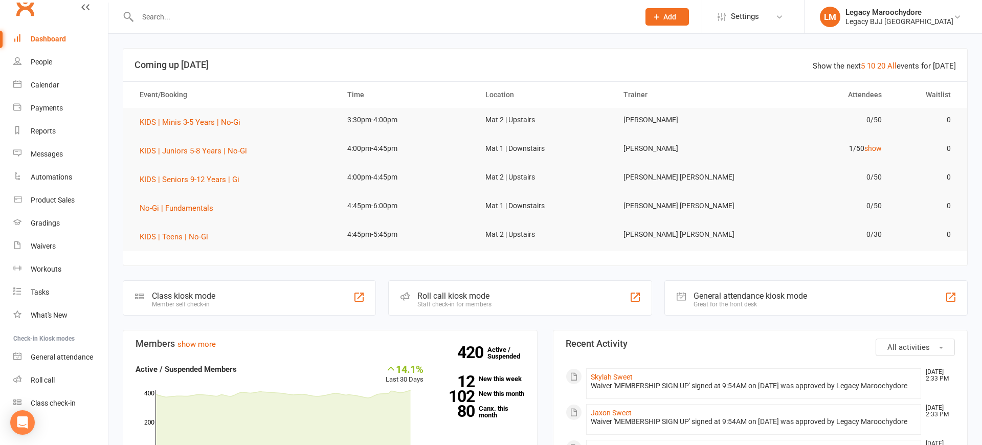
click at [266, 22] on input "text" at bounding box center [382, 17] width 497 height 14
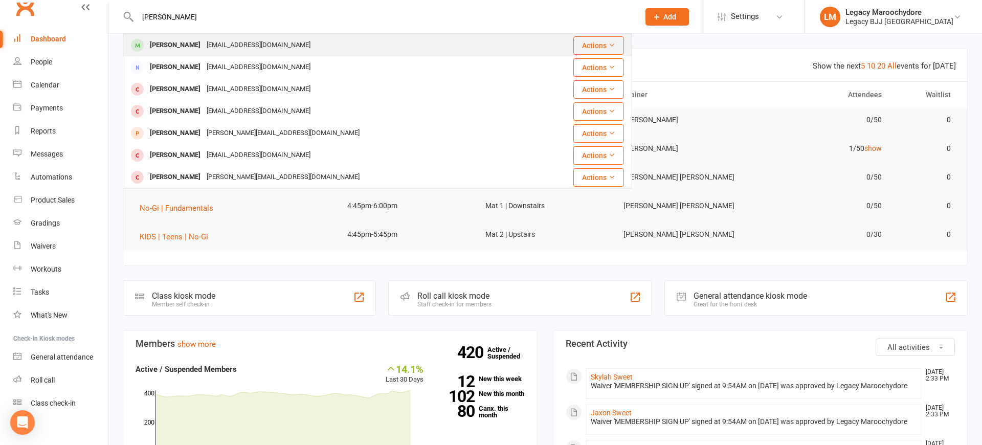
type input "Brandon mar"
click at [184, 43] on div "Brandon Margison" at bounding box center [175, 45] width 57 height 15
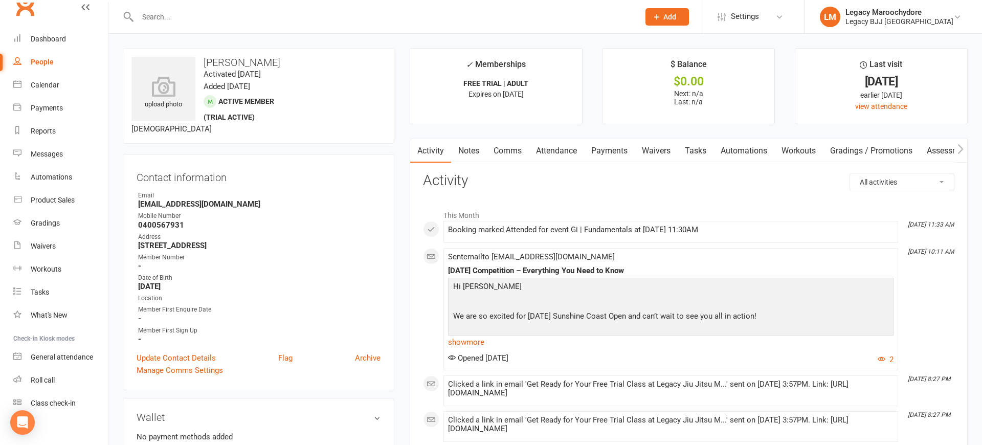
click at [563, 149] on link "Attendance" at bounding box center [556, 151] width 55 height 24
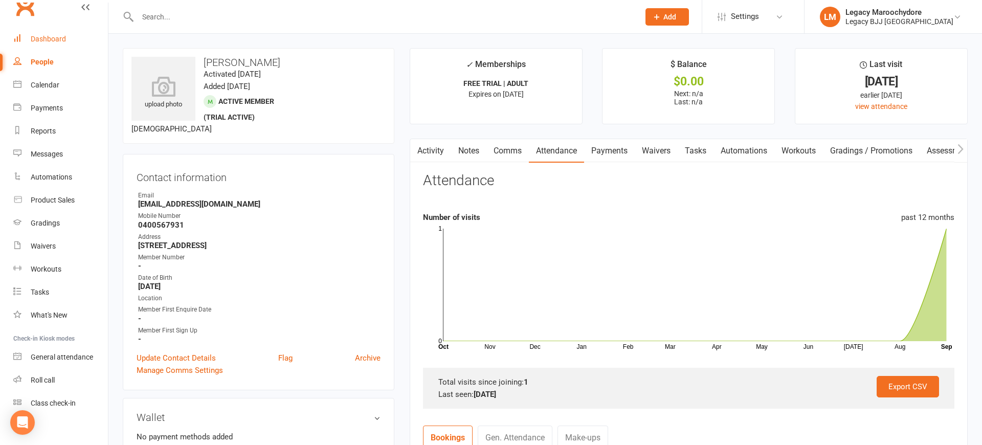
click at [46, 35] on div "Dashboard" at bounding box center [48, 39] width 35 height 8
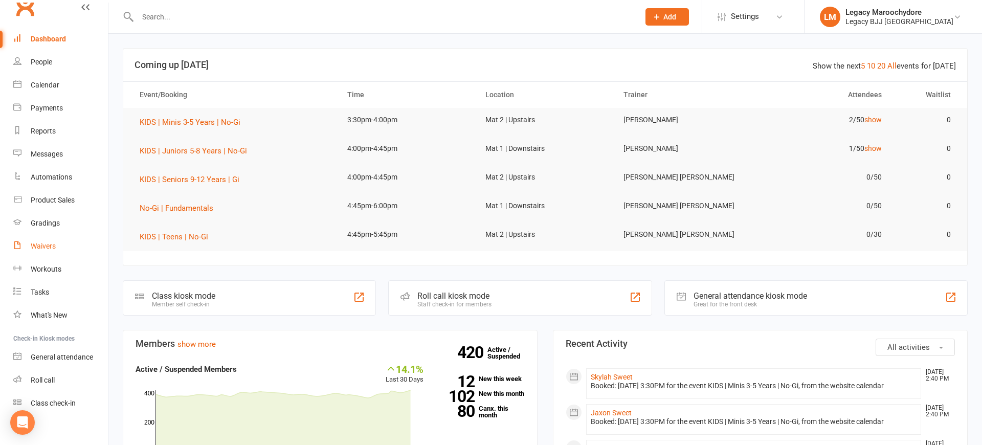
click at [34, 251] on link "Waivers" at bounding box center [60, 246] width 95 height 23
select select "25"
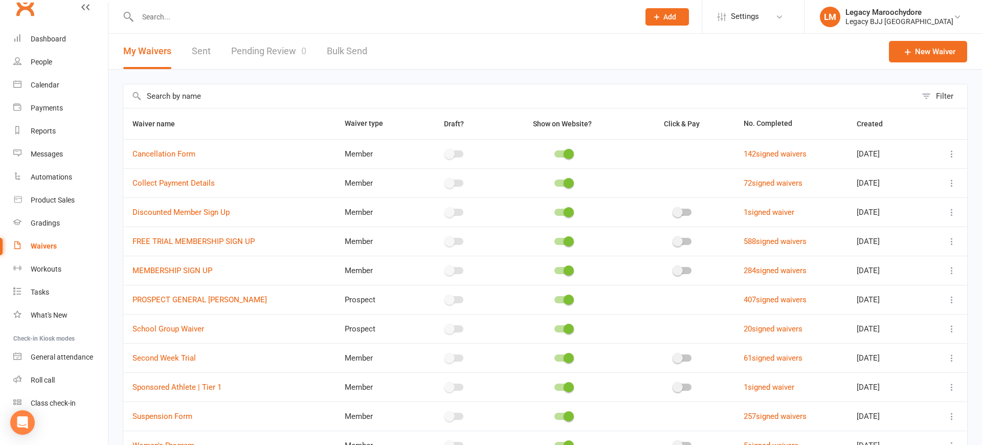
click at [951, 240] on icon at bounding box center [951, 241] width 10 height 10
click at [928, 302] on link "Copy external link to clipboard" at bounding box center [897, 302] width 120 height 20
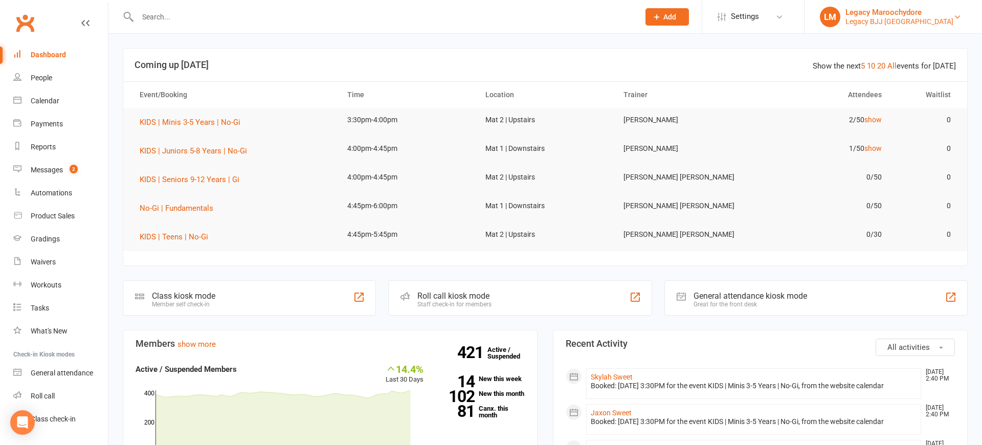
click at [899, 14] on div "Legacy Maroochydore" at bounding box center [899, 12] width 108 height 9
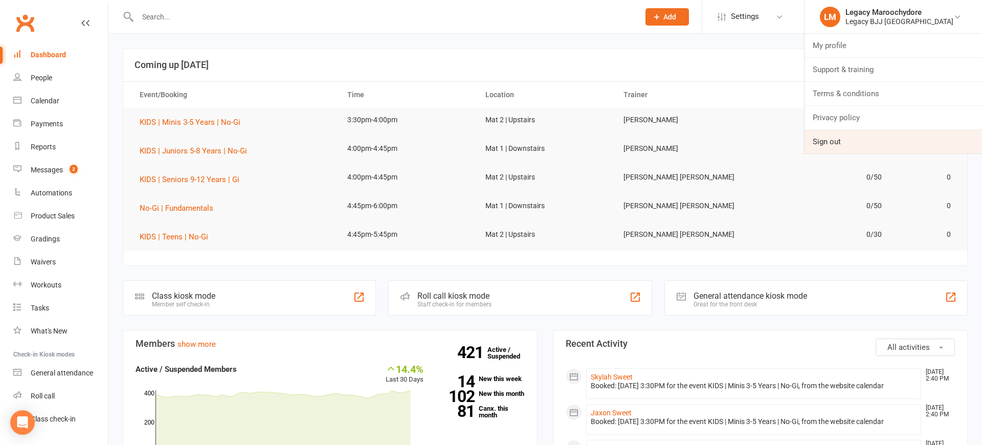
click at [894, 145] on link "Sign out" at bounding box center [892, 142] width 177 height 24
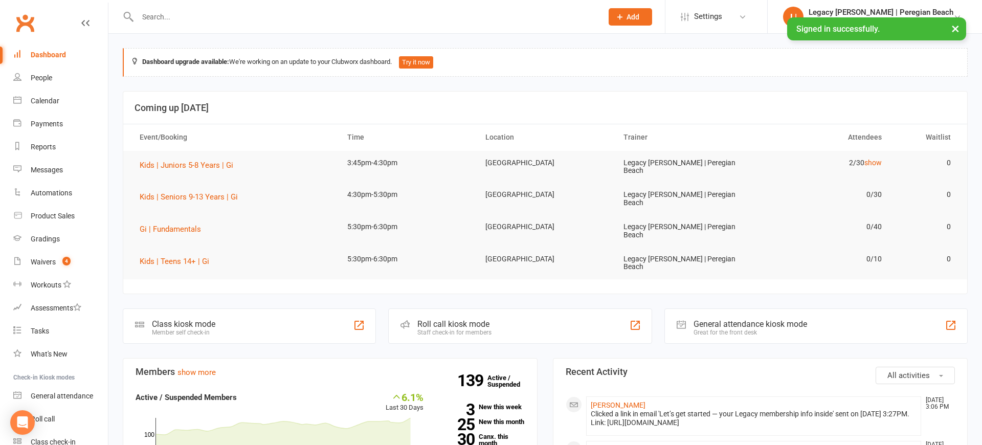
click at [652, 16] on button "Add" at bounding box center [629, 16] width 43 height 17
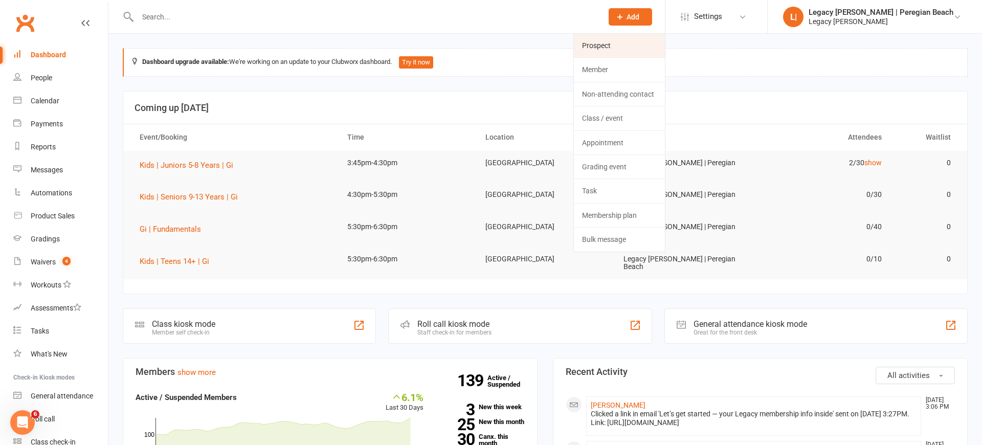
click at [664, 42] on link "Prospect" at bounding box center [619, 46] width 91 height 24
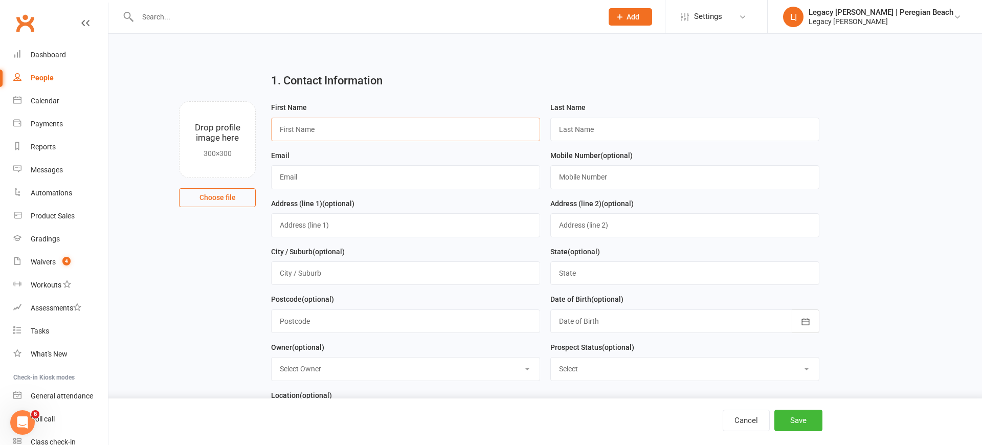
paste input "Jack"
type input "Jack"
paste input "Roberts"
type input "Roberts"
drag, startPoint x: 441, startPoint y: 176, endPoint x: 453, endPoint y: 173, distance: 12.5
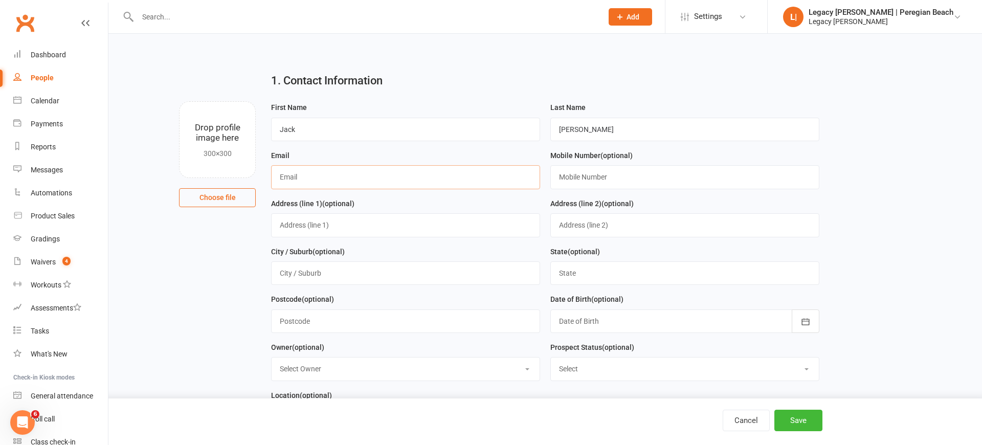
paste input "prolifix69@hotmail.com"
type input "prolifix69@hotmail.com"
click at [791, 417] on button "Save" at bounding box center [798, 420] width 48 height 21
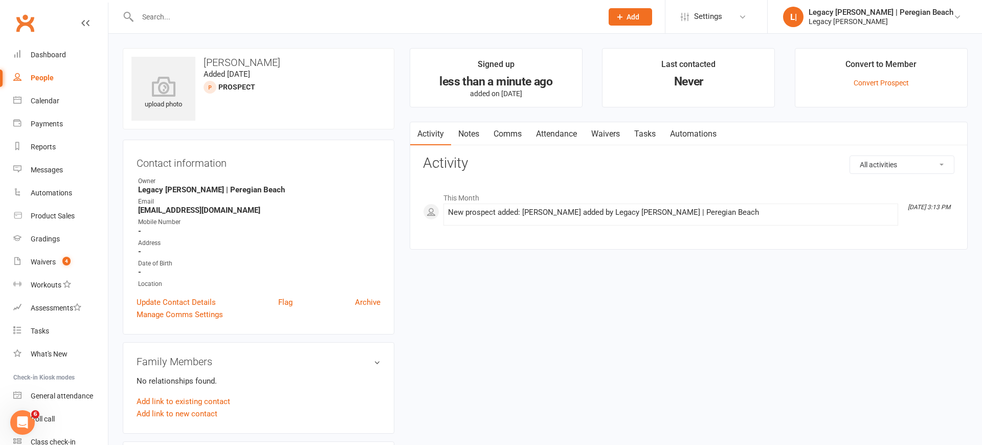
click at [878, 5] on li "L| Legacy Jiu Jitsu | Peregian Beach Legacy BJJ Peregian My profile My subscrip…" at bounding box center [874, 16] width 215 height 33
click at [877, 14] on div "Legacy Jiu Jitsu | Peregian Beach" at bounding box center [880, 12] width 145 height 9
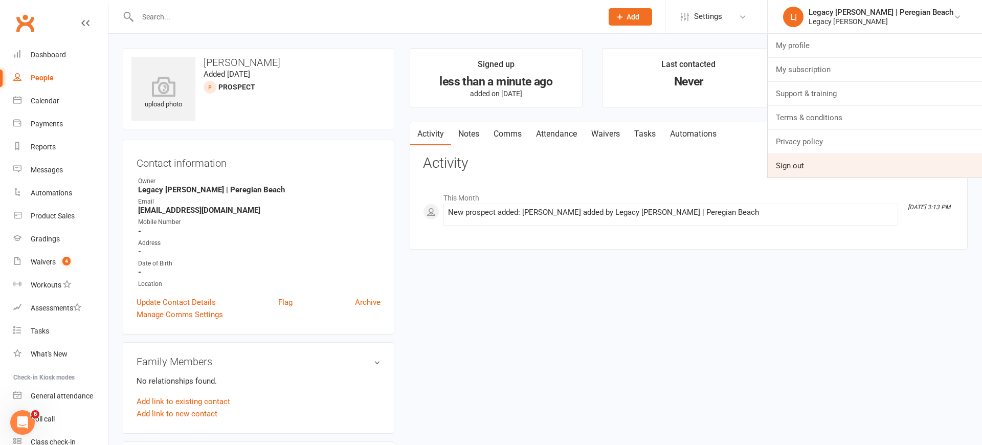
click at [860, 167] on link "Sign out" at bounding box center [874, 166] width 214 height 24
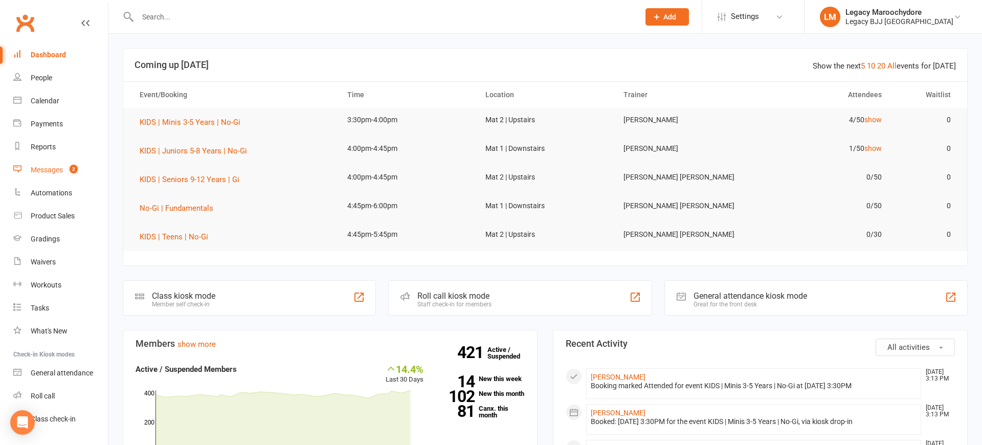
click at [44, 169] on div "Messages" at bounding box center [47, 170] width 32 height 8
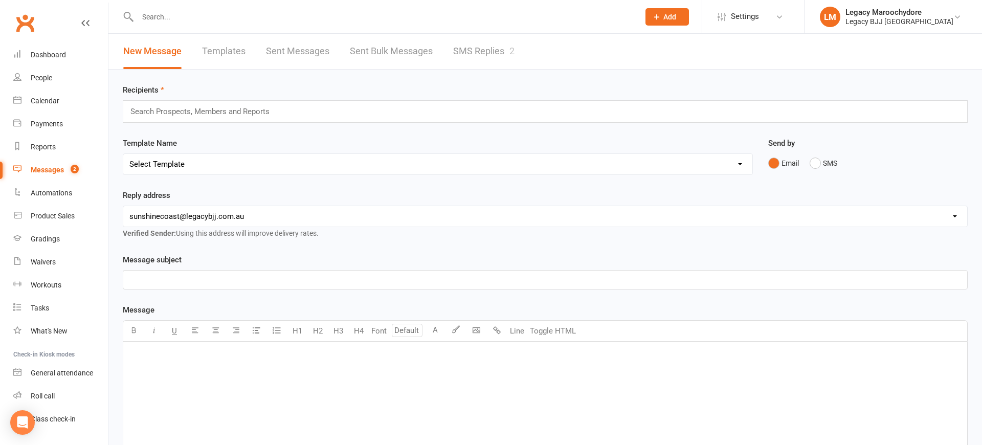
click at [482, 56] on link "SMS Replies 2" at bounding box center [483, 51] width 61 height 35
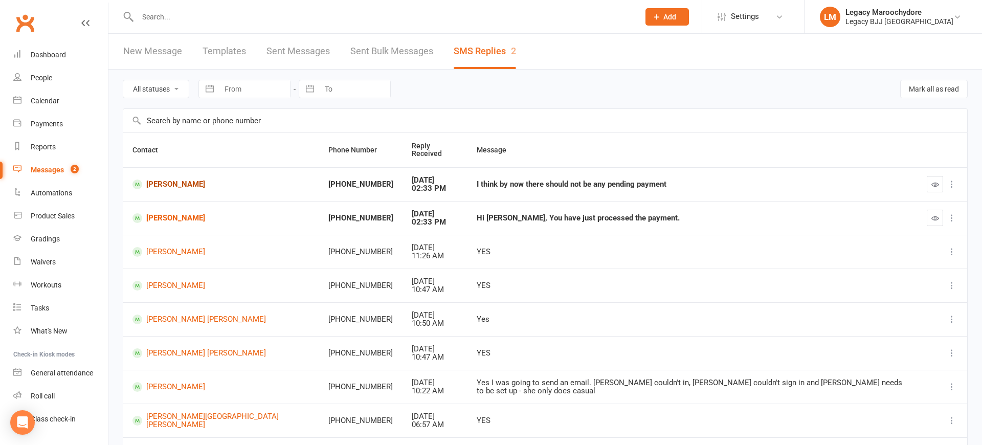
click at [164, 179] on link "Ahmed Saeed" at bounding box center [220, 184] width 177 height 10
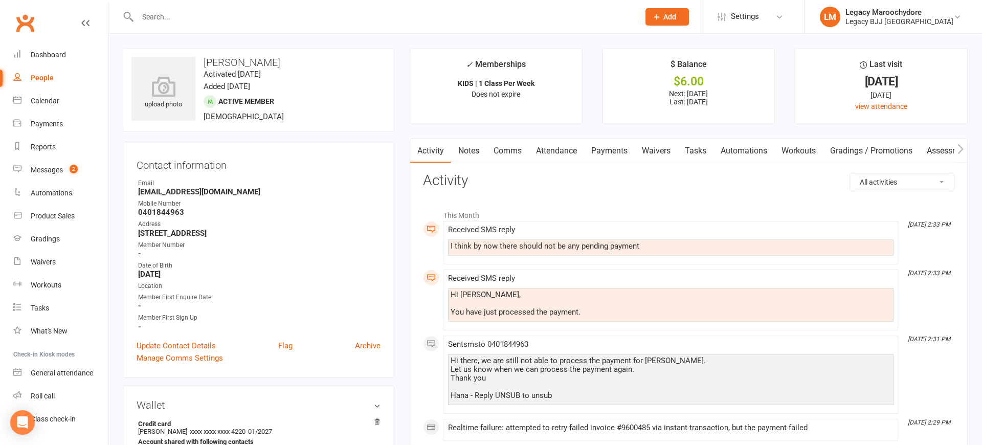
click at [612, 151] on link "Payments" at bounding box center [609, 151] width 51 height 24
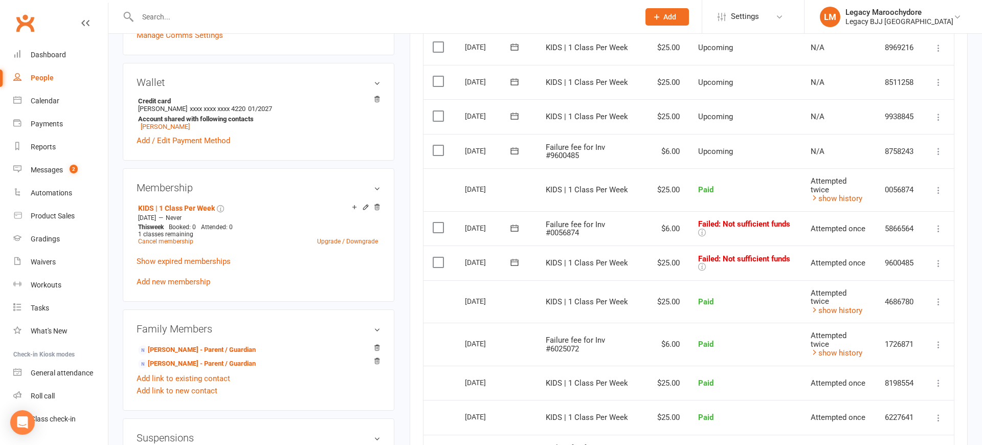
scroll to position [324, 0]
click at [939, 257] on icon at bounding box center [938, 262] width 10 height 10
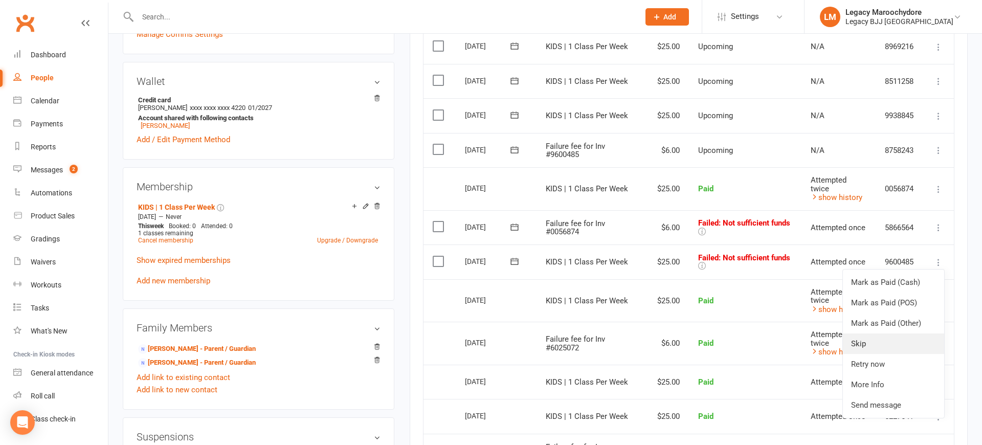
click at [894, 333] on link "Skip" at bounding box center [893, 343] width 101 height 20
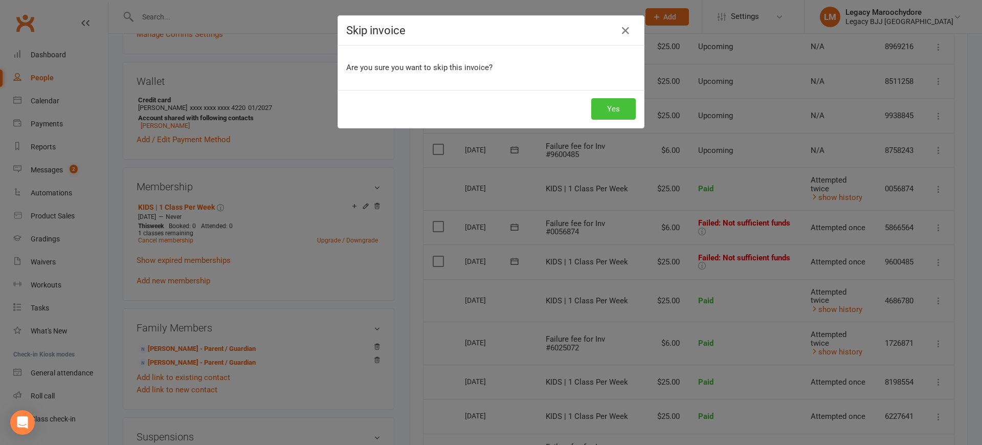
click at [606, 105] on button "Yes" at bounding box center [613, 108] width 44 height 21
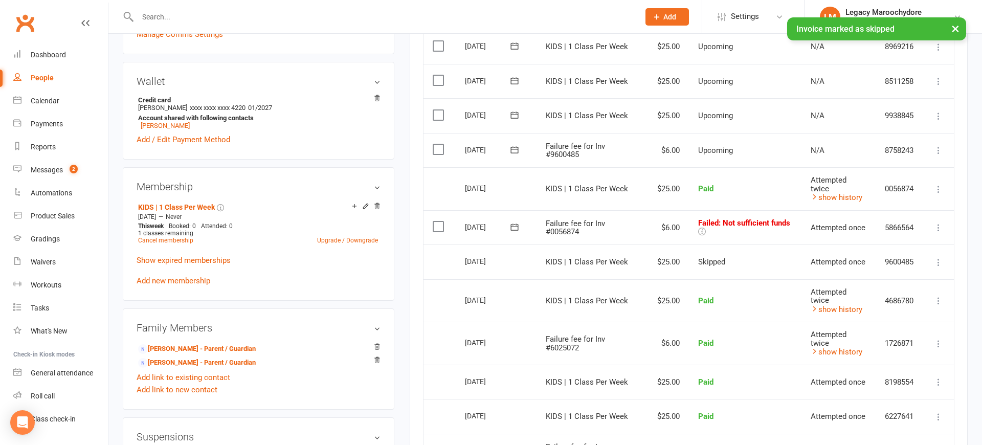
click at [938, 222] on icon at bounding box center [938, 227] width 10 height 10
click at [882, 299] on link "Skip" at bounding box center [893, 309] width 101 height 20
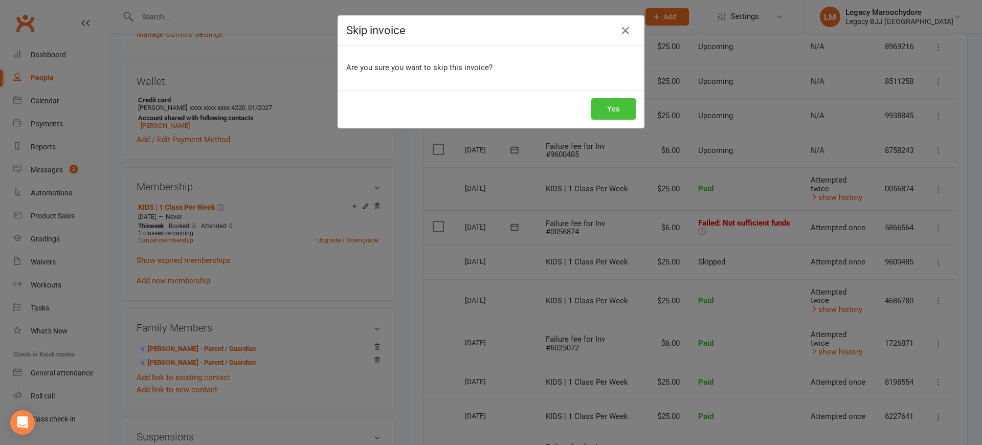
click at [606, 103] on button "Yes" at bounding box center [613, 108] width 44 height 21
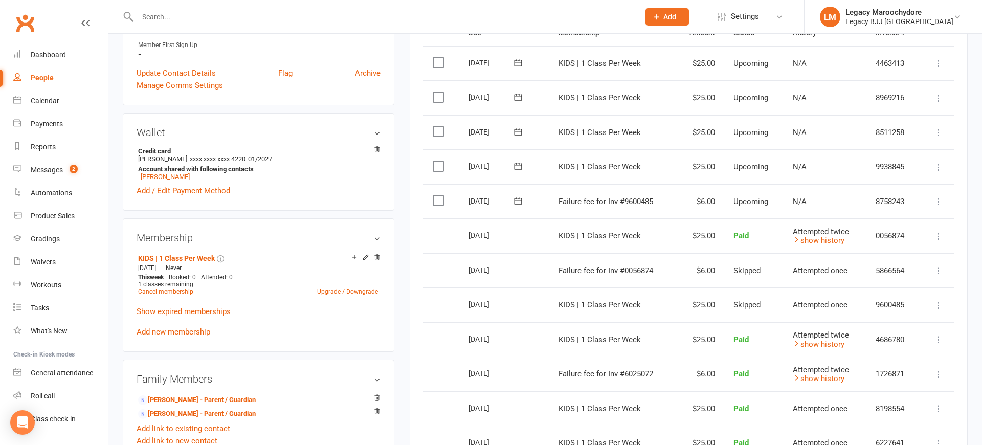
scroll to position [255, 0]
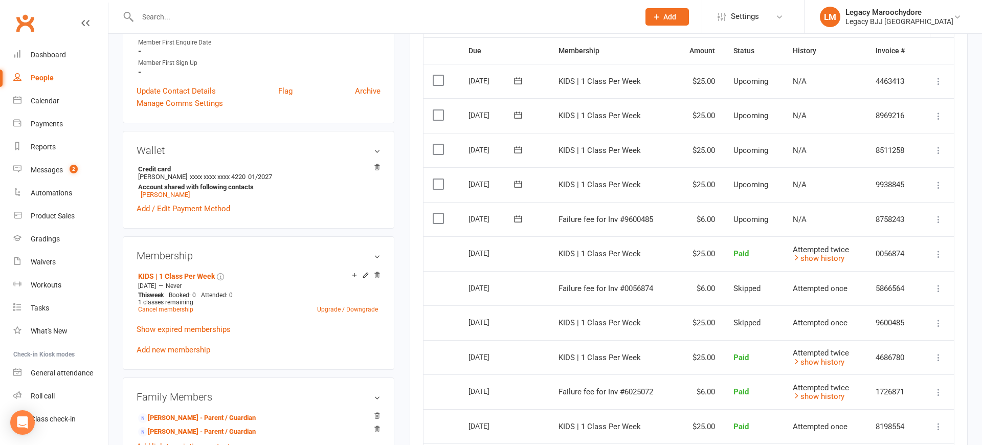
click at [940, 214] on icon at bounding box center [938, 219] width 10 height 10
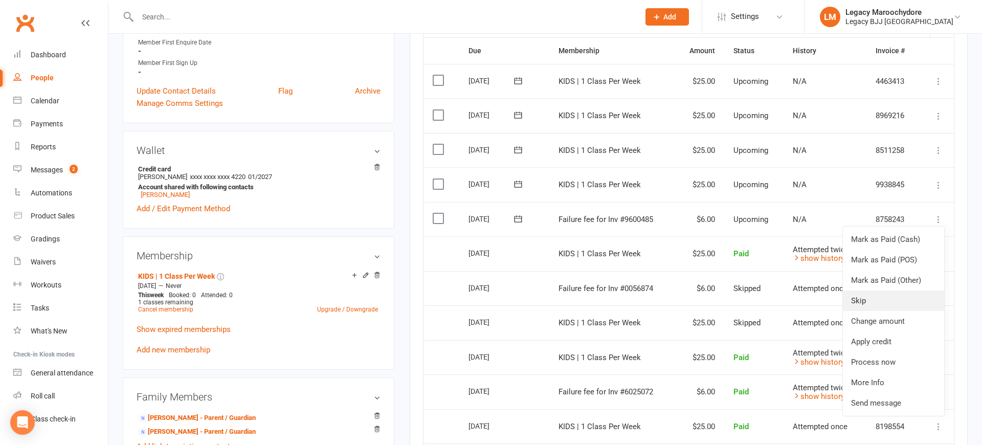
click at [912, 290] on link "Skip" at bounding box center [893, 300] width 101 height 20
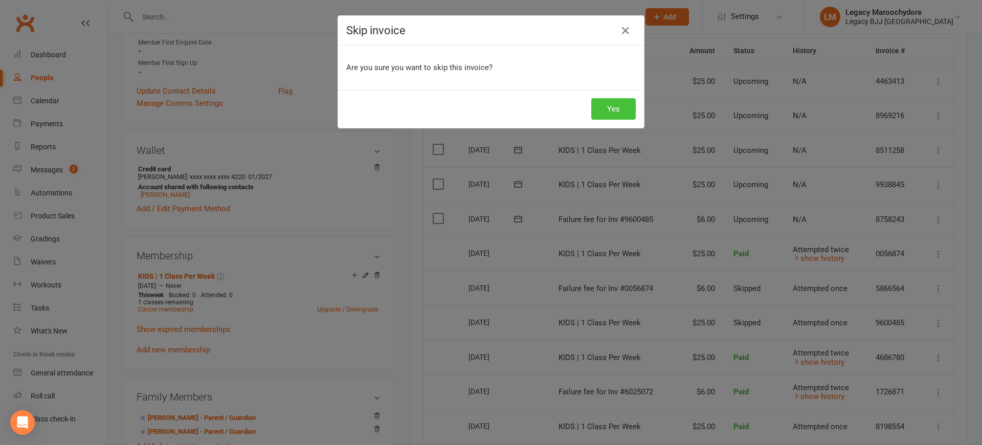
click at [613, 106] on button "Yes" at bounding box center [613, 108] width 44 height 21
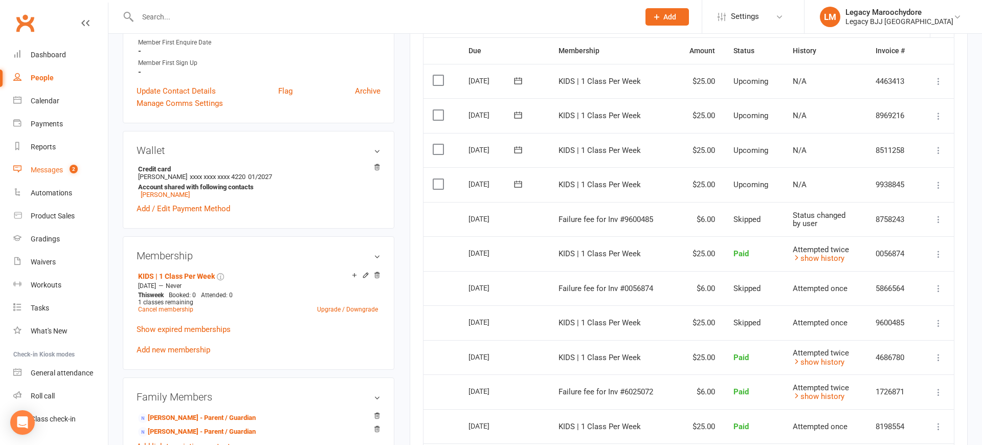
click at [56, 171] on div "Messages" at bounding box center [47, 170] width 32 height 8
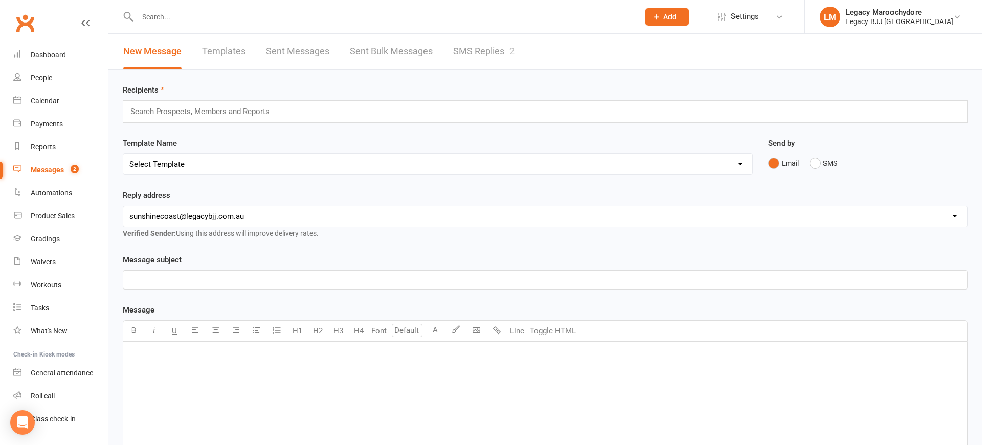
click at [492, 46] on link "SMS Replies 2" at bounding box center [483, 51] width 61 height 35
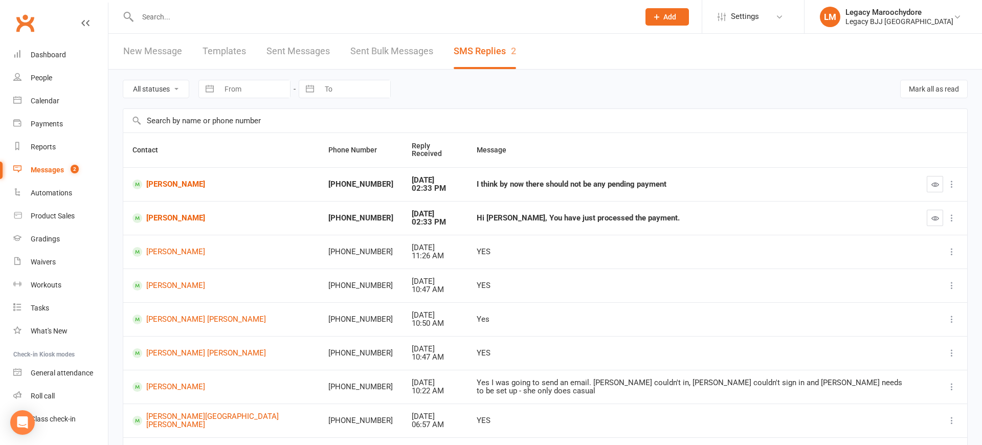
click at [939, 210] on button "button" at bounding box center [934, 218] width 16 height 16
click at [933, 180] on icon "button" at bounding box center [935, 184] width 8 height 8
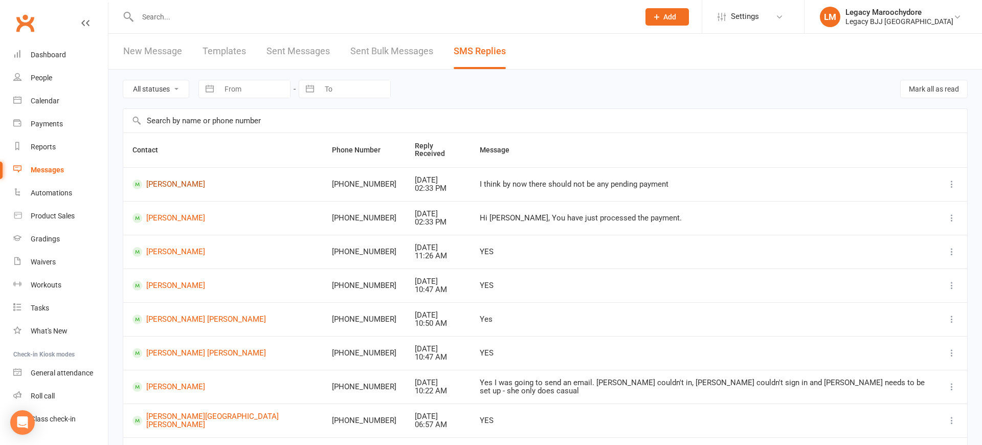
click at [164, 179] on link "Ahmed Saeed" at bounding box center [222, 184] width 181 height 10
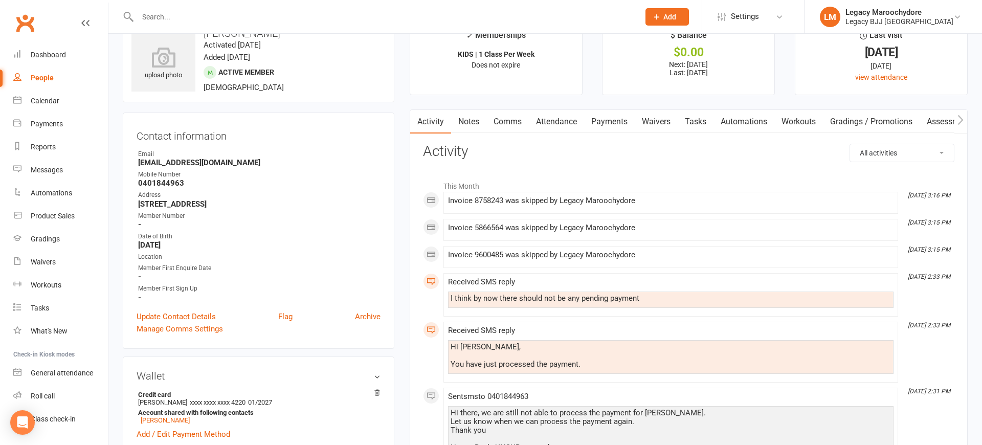
scroll to position [30, 0]
click at [502, 116] on link "Comms" at bounding box center [507, 121] width 42 height 24
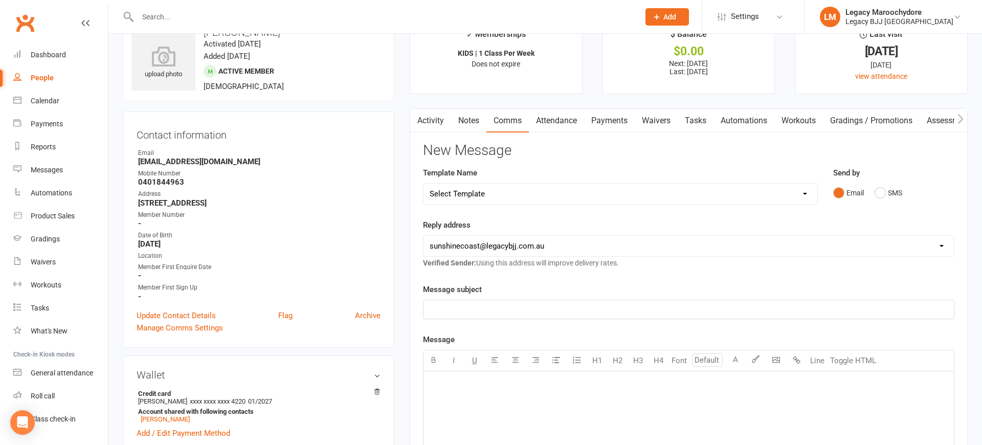
drag, startPoint x: 881, startPoint y: 193, endPoint x: 859, endPoint y: 195, distance: 22.6
click at [881, 193] on button "SMS" at bounding box center [888, 192] width 28 height 19
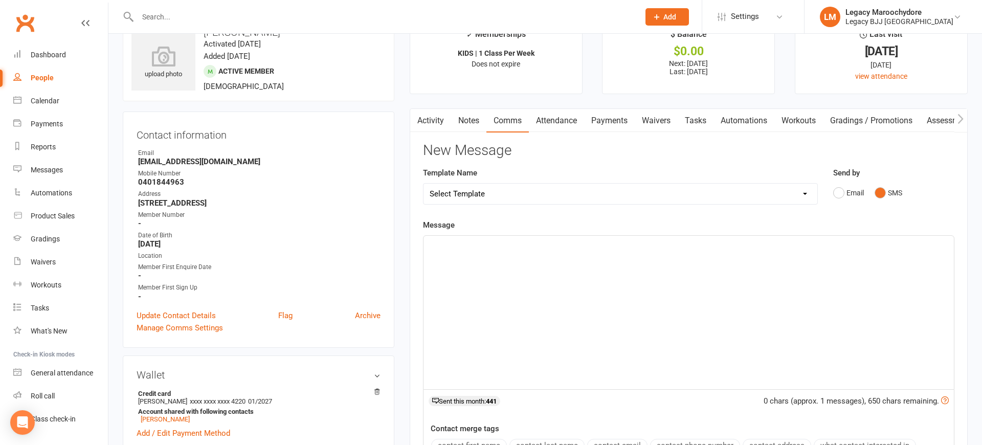
click at [579, 312] on div "﻿" at bounding box center [688, 312] width 530 height 153
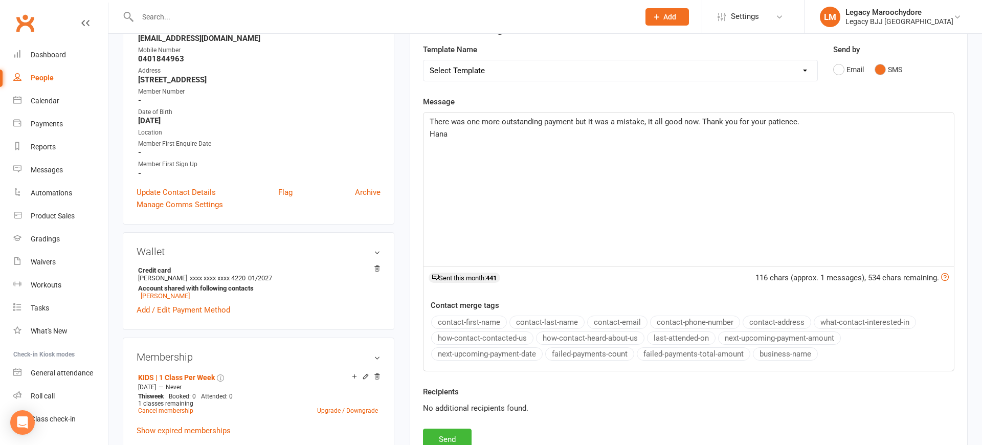
scroll to position [221, 0]
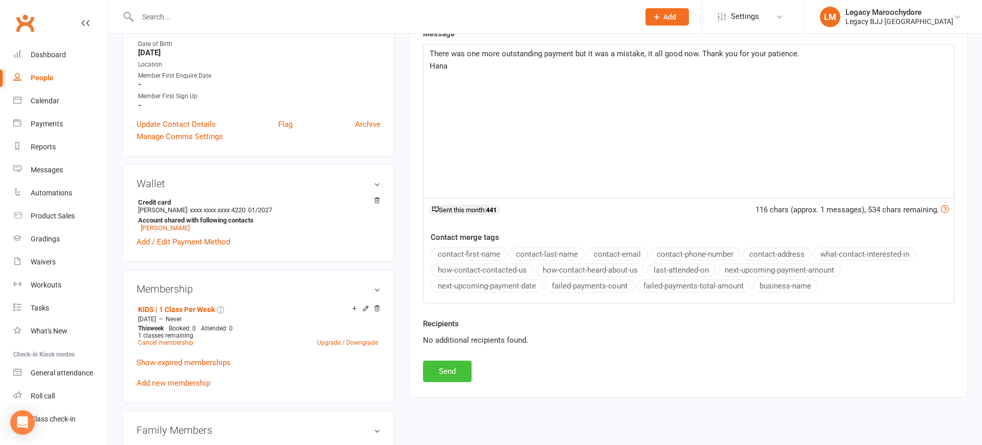
click at [451, 370] on button "Send" at bounding box center [447, 370] width 49 height 21
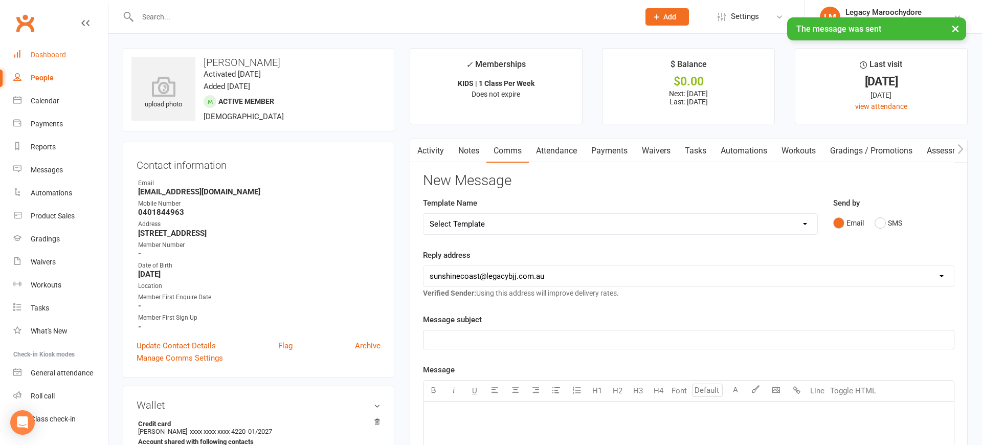
scroll to position [0, 0]
click at [51, 55] on div "Dashboard" at bounding box center [48, 55] width 35 height 8
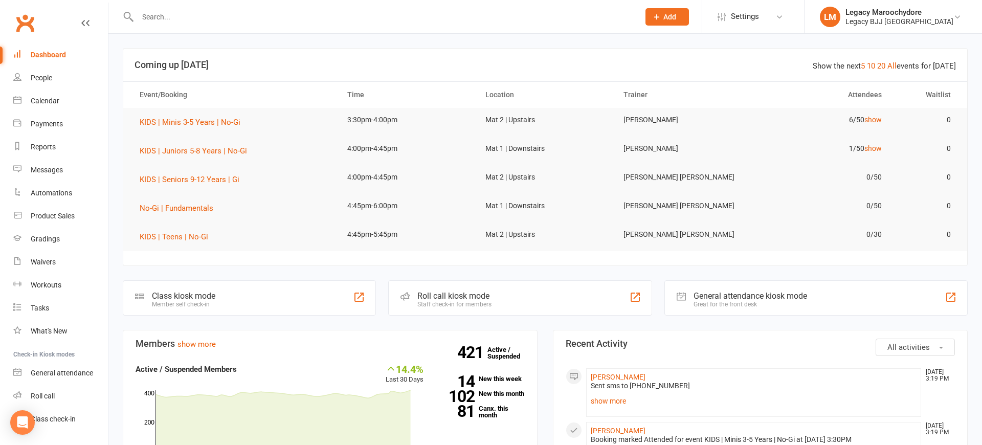
drag, startPoint x: 52, startPoint y: 52, endPoint x: 260, endPoint y: 38, distance: 208.0
click at [55, 52] on div "Dashboard" at bounding box center [48, 55] width 35 height 8
click at [183, 19] on input "text" at bounding box center [382, 17] width 497 height 14
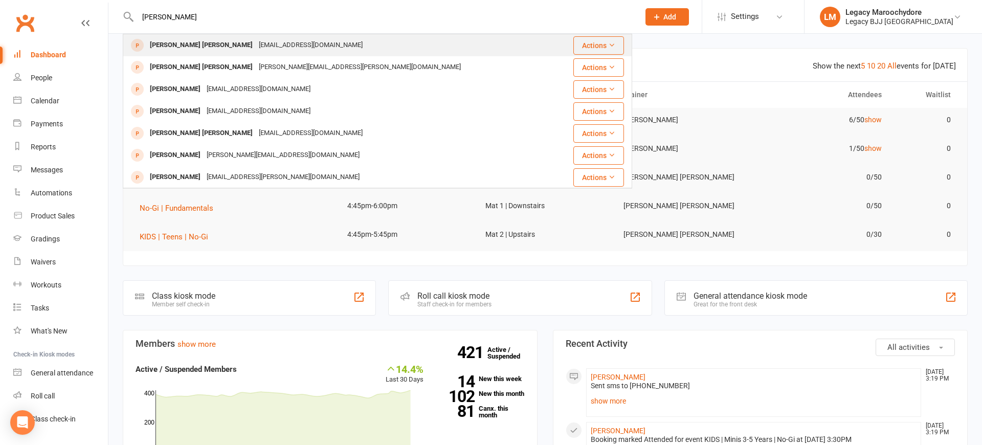
type input "Jackson botika"
click at [176, 42] on div "Jackson Botica" at bounding box center [201, 45] width 109 height 15
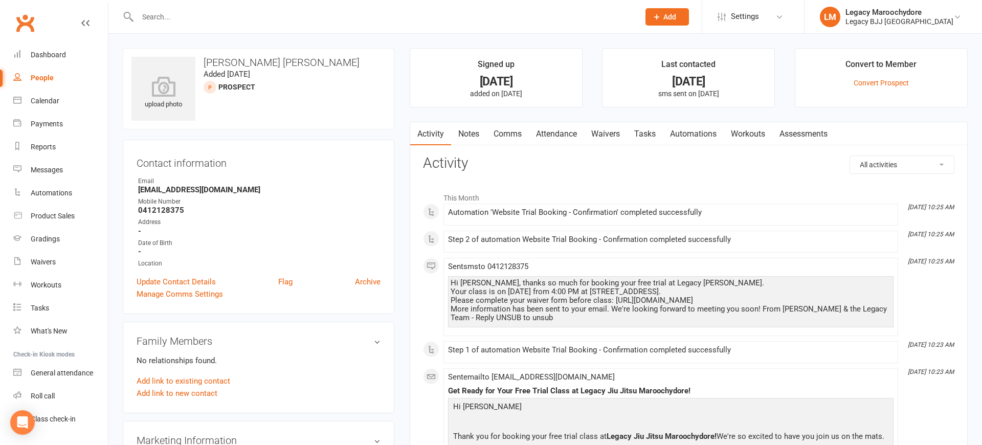
click at [554, 135] on link "Attendance" at bounding box center [556, 134] width 55 height 24
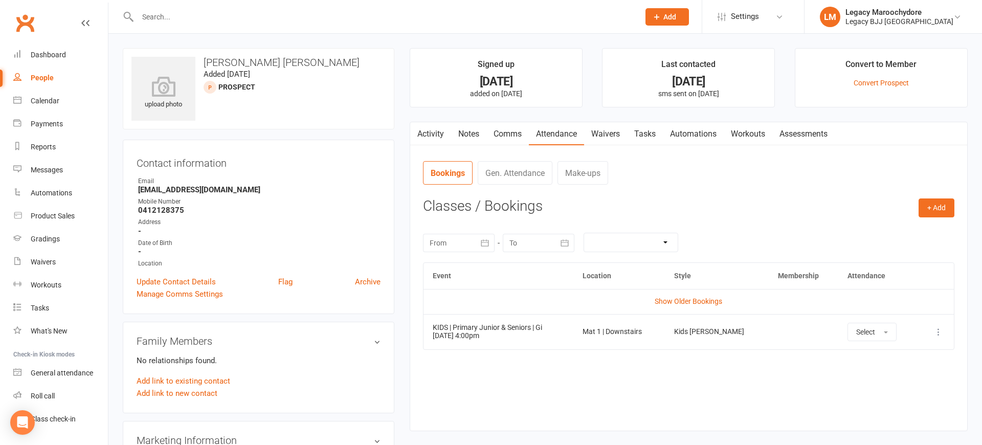
click at [608, 135] on link "Waivers" at bounding box center [605, 134] width 43 height 24
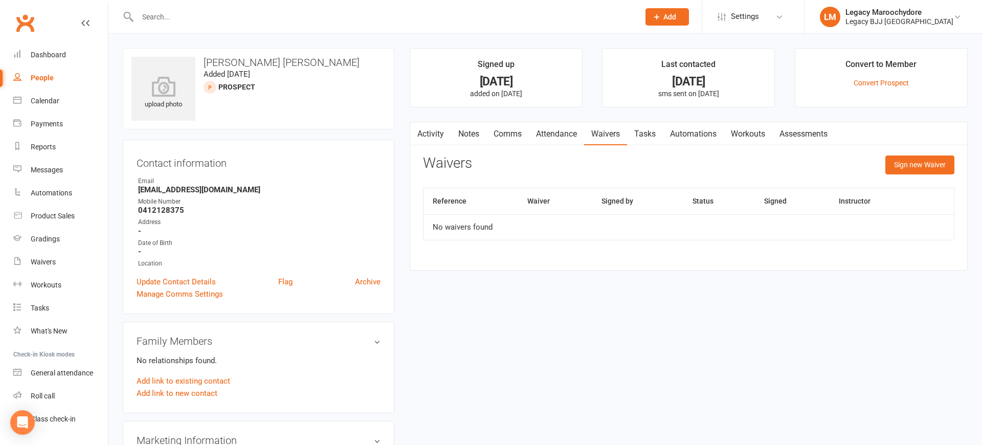
click at [178, 19] on input "text" at bounding box center [382, 17] width 497 height 14
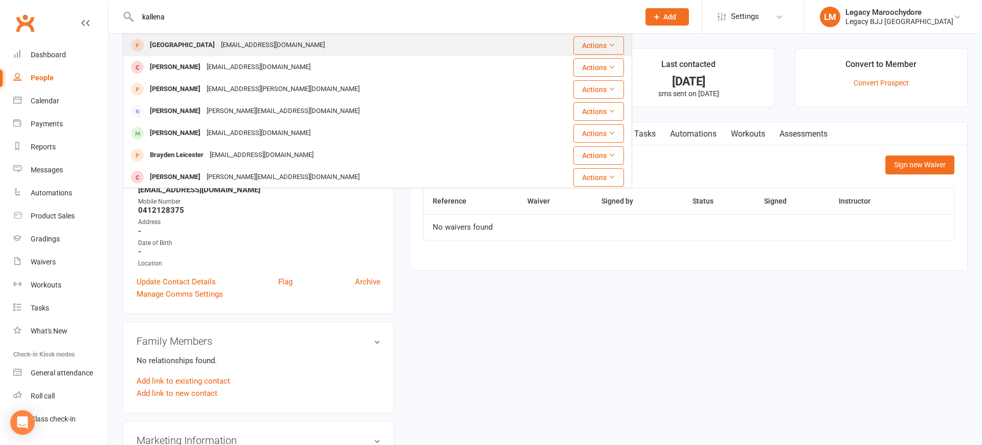
type input "kallena"
click at [144, 36] on div "Kalena Valley thestanofamily@gmail.com" at bounding box center [335, 45] width 422 height 21
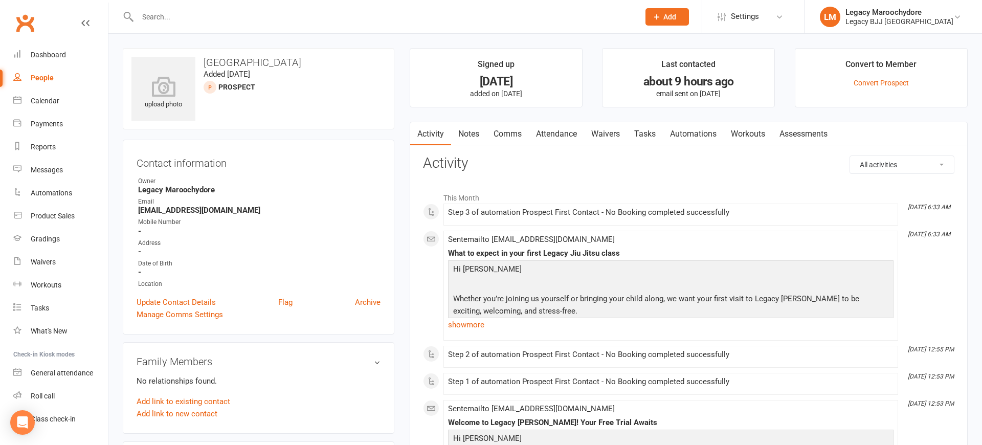
click at [551, 134] on link "Attendance" at bounding box center [556, 134] width 55 height 24
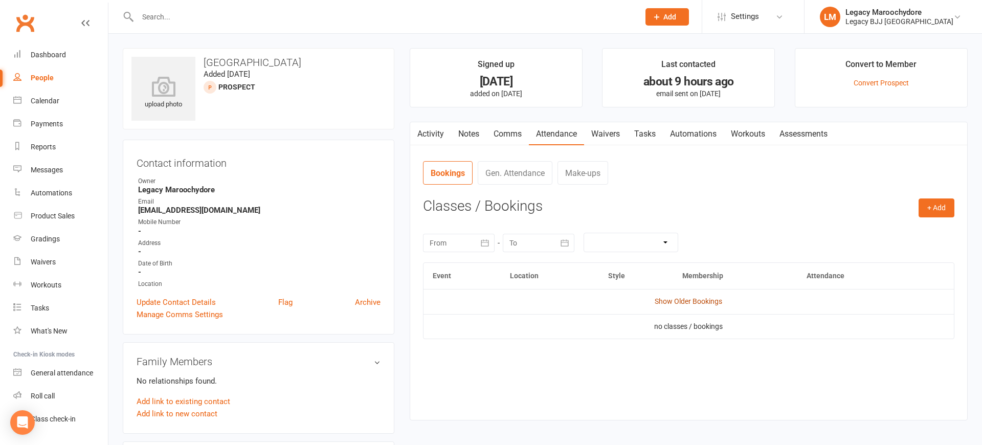
click at [705, 298] on link "Show Older Bookings" at bounding box center [687, 301] width 67 height 8
click at [705, 298] on link "Hide Older Bookings" at bounding box center [688, 301] width 64 height 8
click at [286, 15] on input "text" at bounding box center [382, 17] width 497 height 14
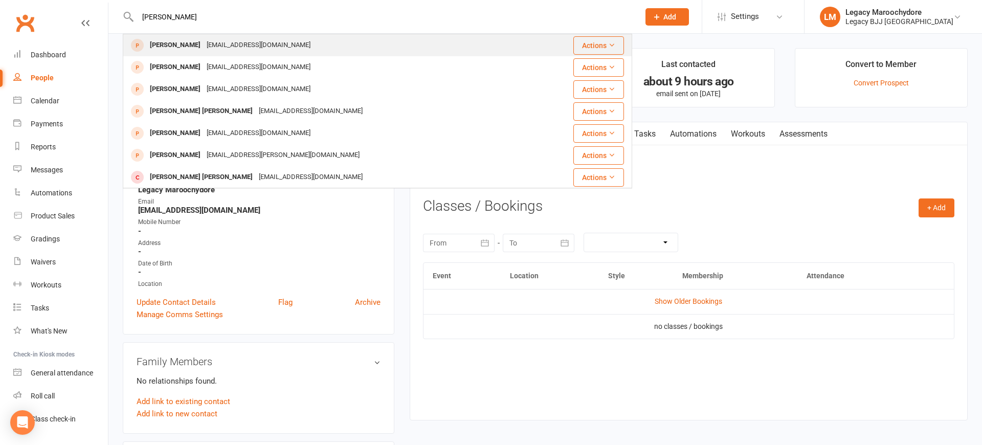
type input "ellen clemen"
click at [200, 39] on div "Ellen Clementson" at bounding box center [175, 45] width 57 height 15
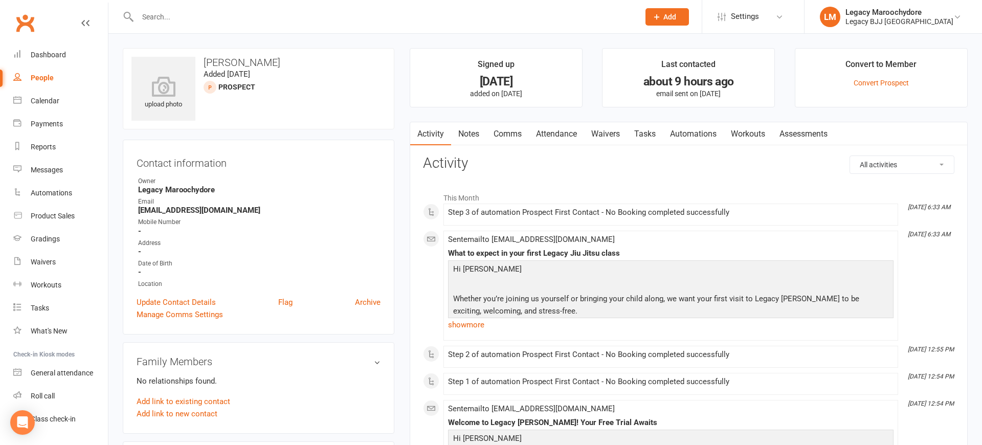
click at [508, 134] on link "Comms" at bounding box center [507, 134] width 42 height 24
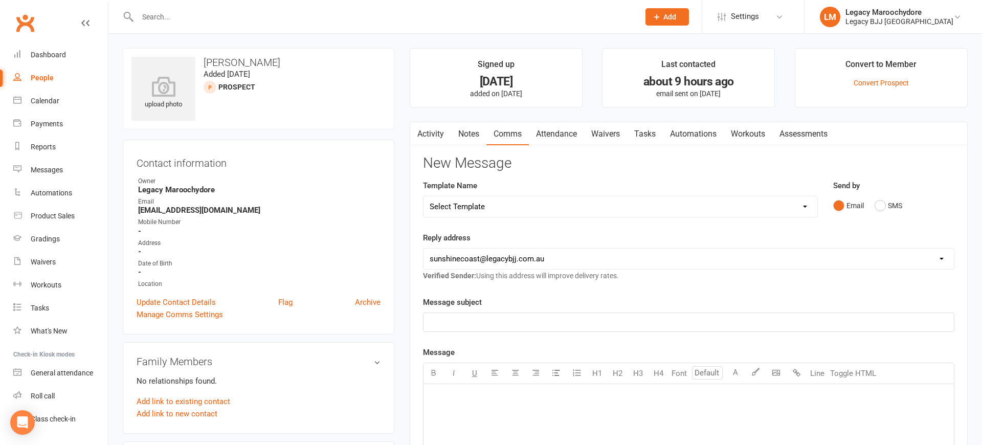
click at [553, 131] on link "Attendance" at bounding box center [556, 134] width 55 height 24
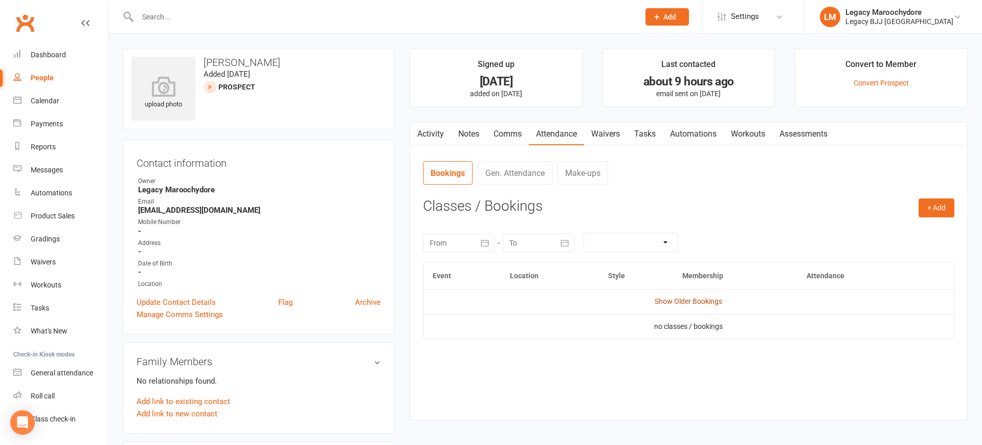
click at [704, 300] on link "Show Older Bookings" at bounding box center [687, 301] width 67 height 8
click at [183, 19] on input "text" at bounding box center [382, 17] width 497 height 14
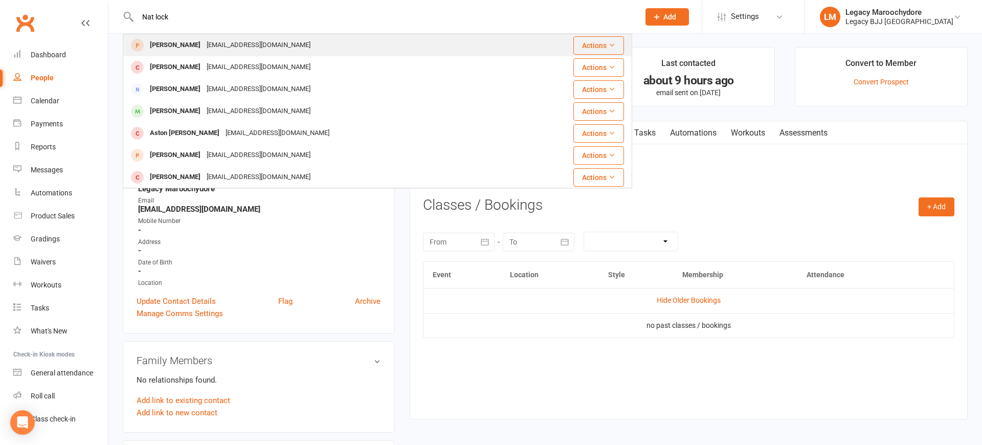
type input "Nat lock"
click at [203, 43] on div "Nat Lock-Sherwood" at bounding box center [175, 45] width 57 height 15
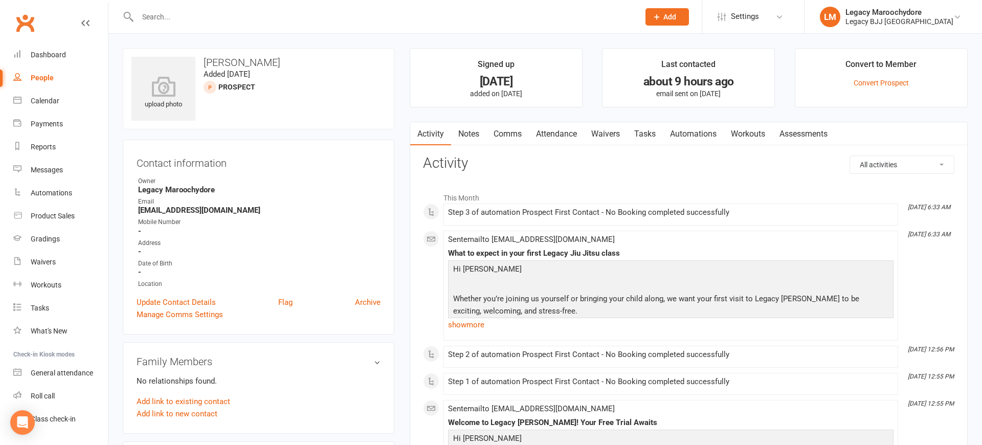
click at [555, 132] on link "Attendance" at bounding box center [556, 134] width 55 height 24
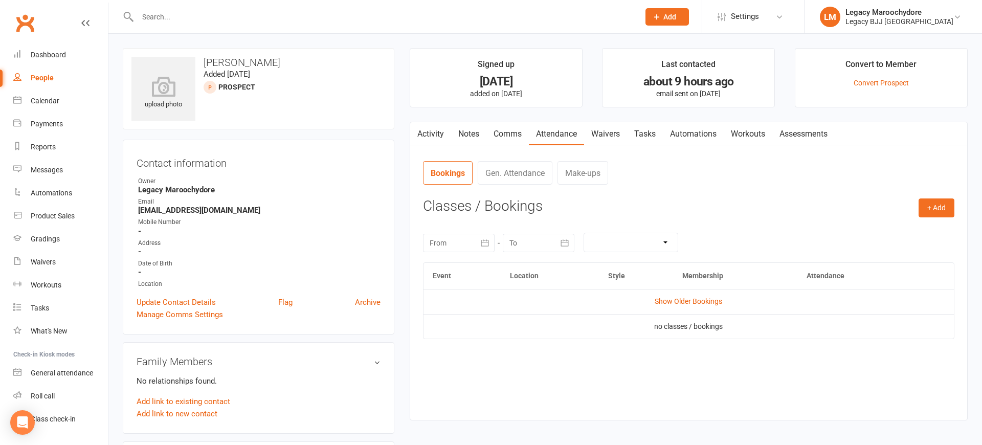
click at [697, 304] on td "Show Older Bookings" at bounding box center [688, 301] width 530 height 25
click at [698, 301] on link "Show Older Bookings" at bounding box center [687, 301] width 67 height 8
click at [223, 16] on input "text" at bounding box center [382, 17] width 497 height 14
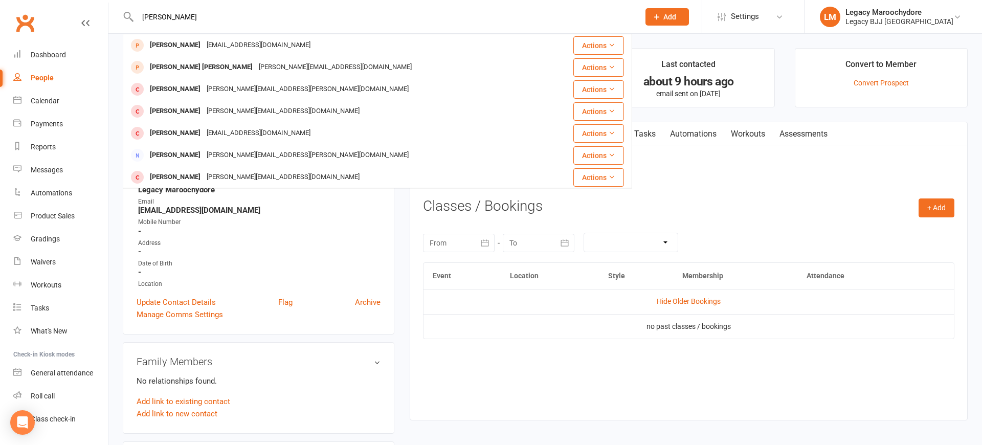
type input "Elise Scott"
drag, startPoint x: 192, startPoint y: 22, endPoint x: 172, endPoint y: 42, distance: 28.6
click at [172, 42] on div "Elise Scott" at bounding box center [175, 45] width 57 height 15
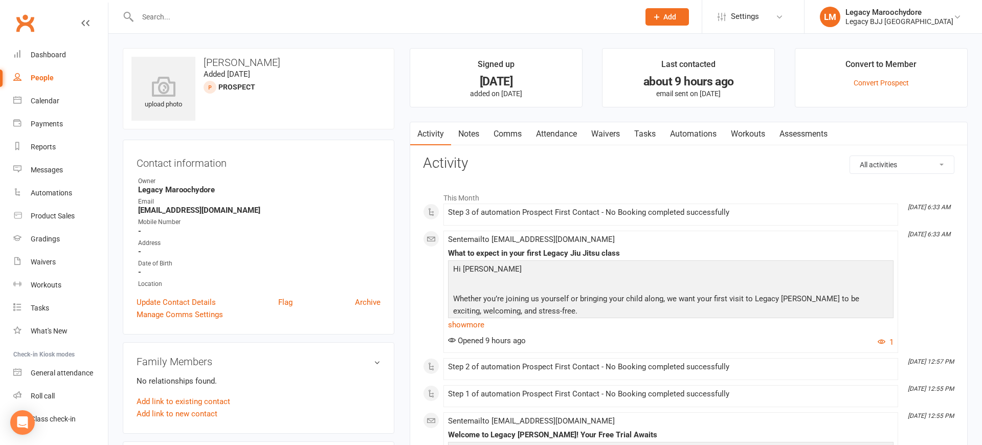
click at [564, 128] on link "Attendance" at bounding box center [556, 134] width 55 height 24
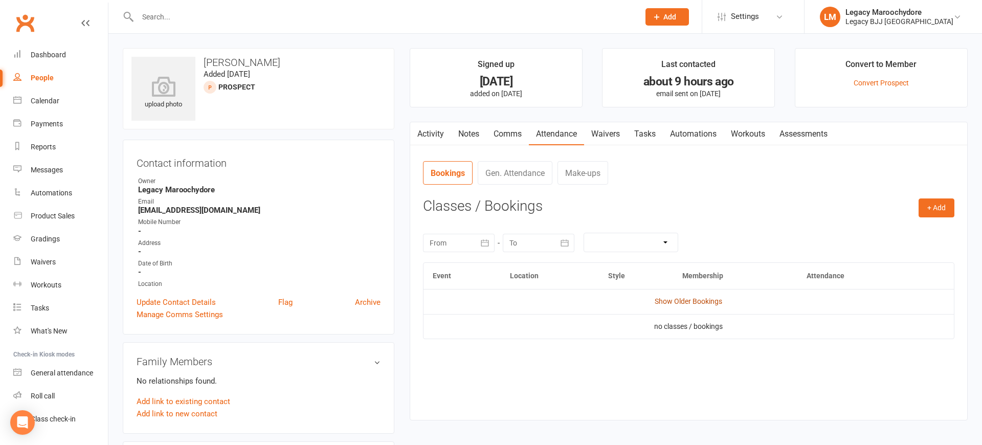
click at [681, 298] on link "Show Older Bookings" at bounding box center [687, 301] width 67 height 8
click at [273, 25] on div at bounding box center [377, 16] width 509 height 33
click at [278, 15] on input "text" at bounding box center [382, 17] width 497 height 14
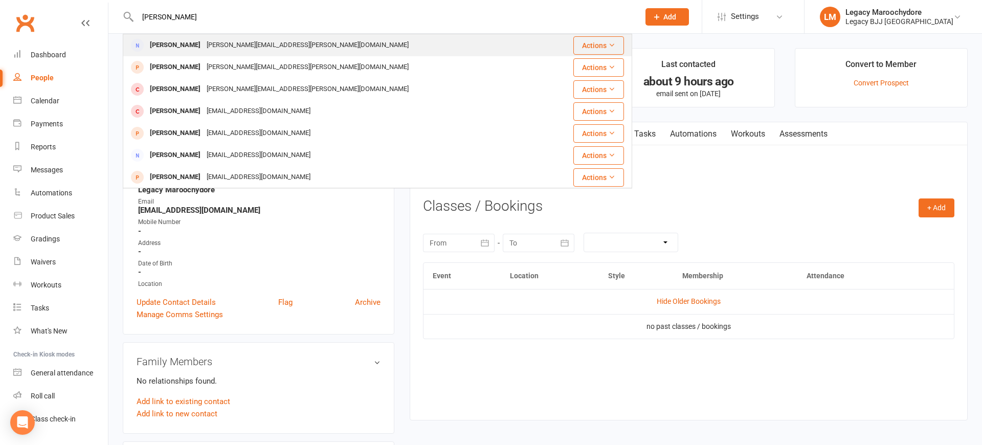
type input "Lauren camp"
click at [209, 40] on div "Lauren.campbell@outlook.com.au" at bounding box center [307, 45] width 208 height 15
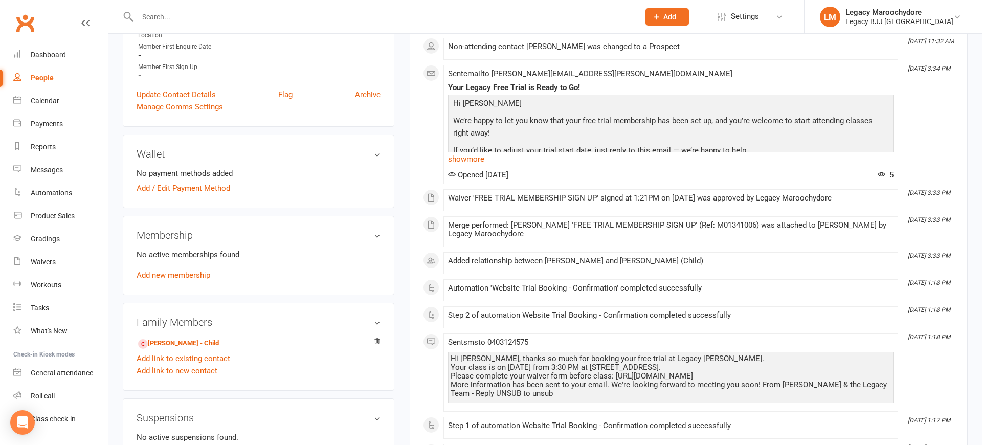
scroll to position [229, 0]
click at [176, 340] on link "Harvey Campbell - Child" at bounding box center [178, 342] width 81 height 11
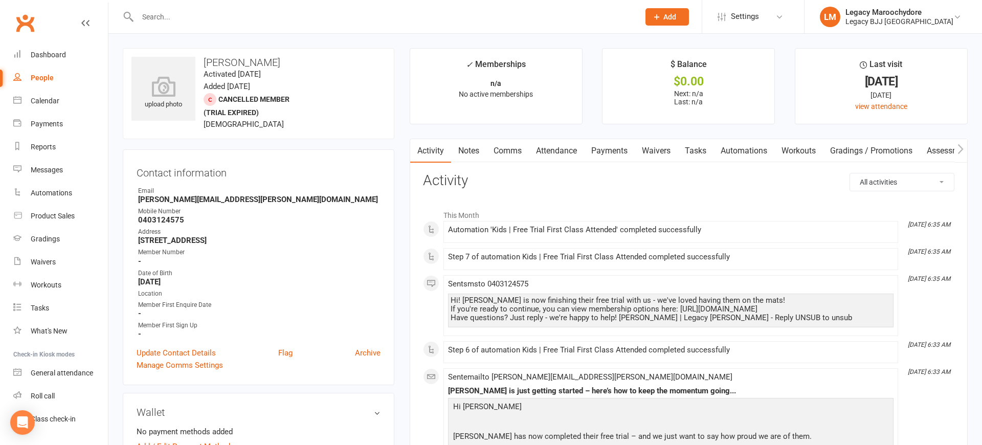
click at [502, 151] on link "Comms" at bounding box center [507, 151] width 42 height 24
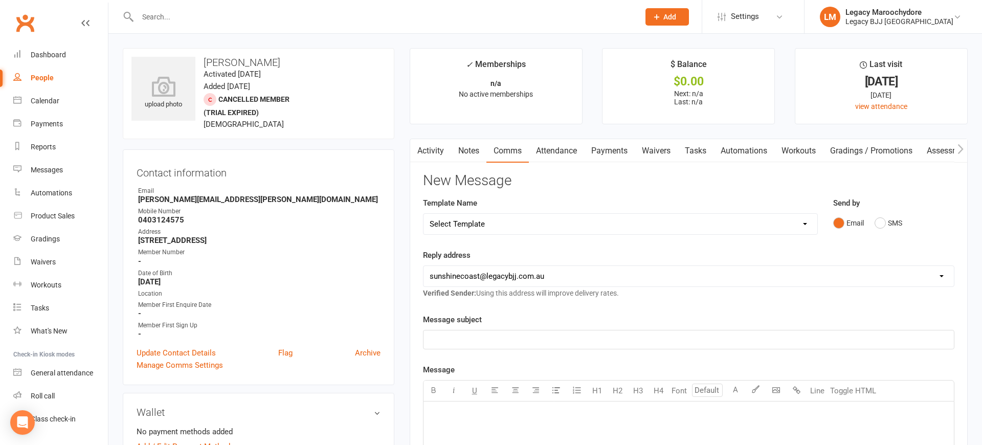
click at [559, 148] on link "Attendance" at bounding box center [556, 151] width 55 height 24
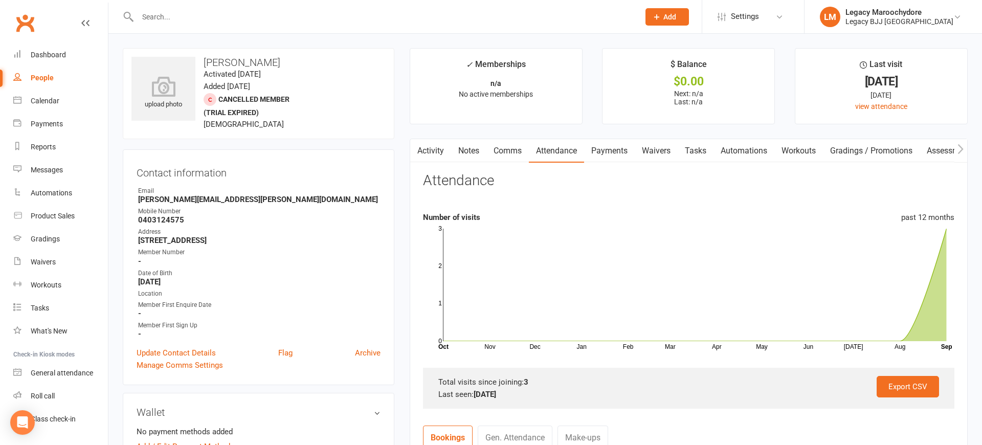
click at [256, 20] on input "text" at bounding box center [382, 17] width 497 height 14
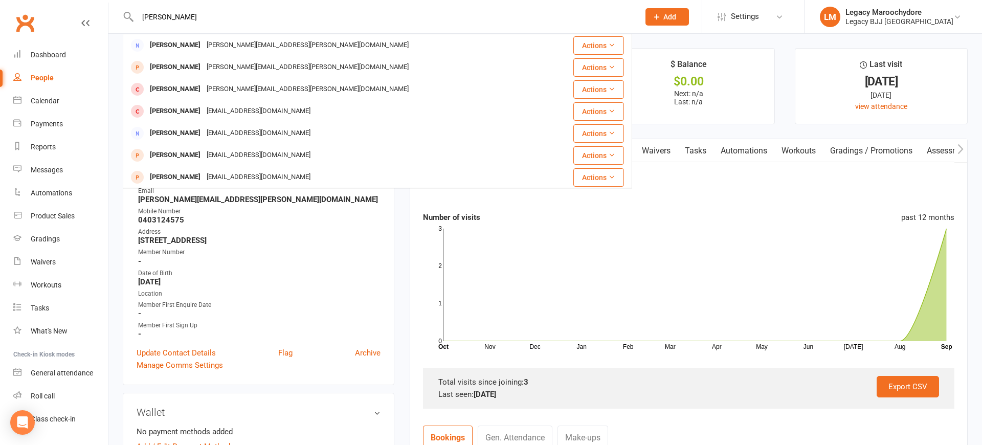
type input "Lauren Campbell"
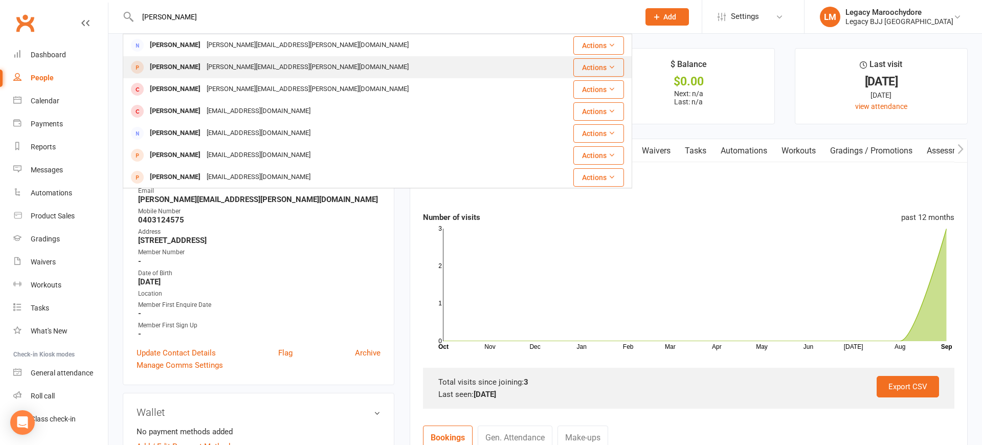
drag, startPoint x: 239, startPoint y: 16, endPoint x: 178, endPoint y: 66, distance: 79.2
click at [178, 66] on div "Lauren Campbell" at bounding box center [175, 67] width 57 height 15
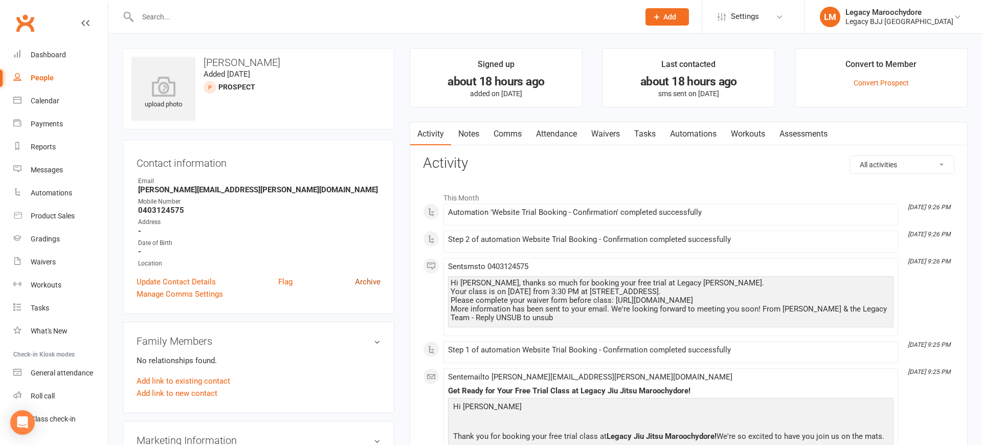
click at [367, 282] on link "Archive" at bounding box center [368, 282] width 26 height 12
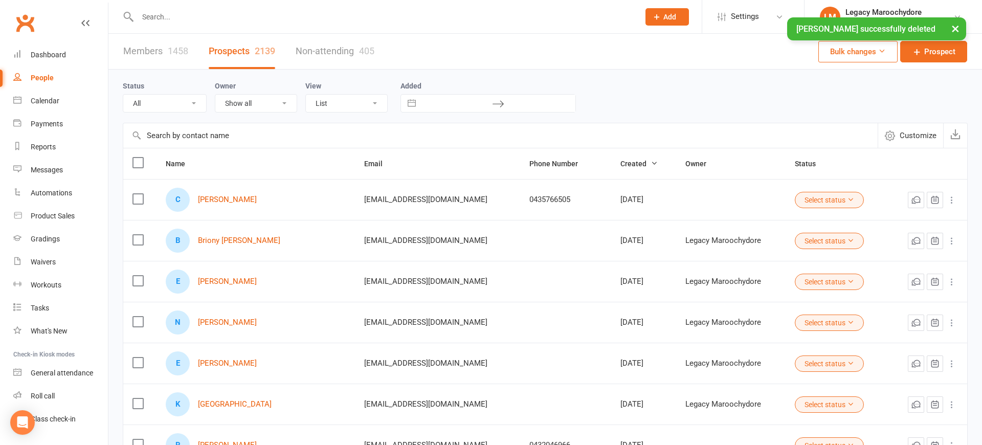
click at [186, 16] on input "text" at bounding box center [382, 17] width 497 height 14
click at [247, 14] on input "text" at bounding box center [382, 17] width 497 height 14
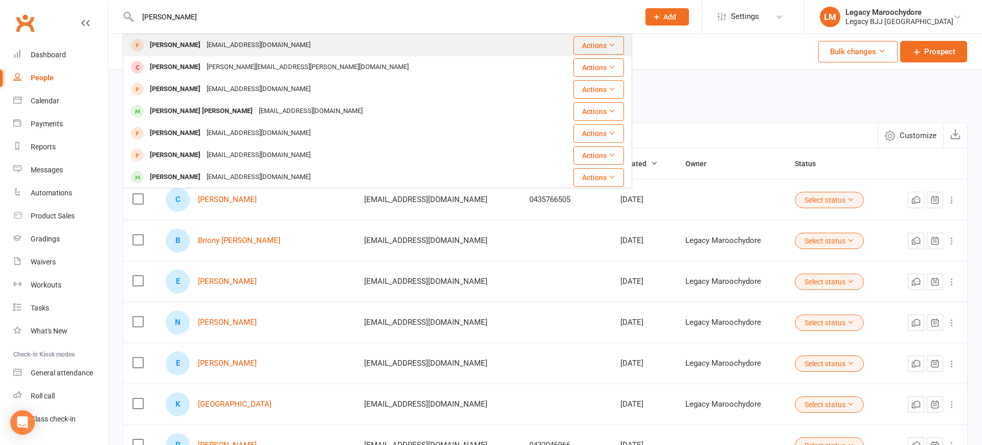
type input "Connor allan"
click at [283, 42] on div "Connor Allan esarahmajor@gmail.com" at bounding box center [340, 45] width 433 height 21
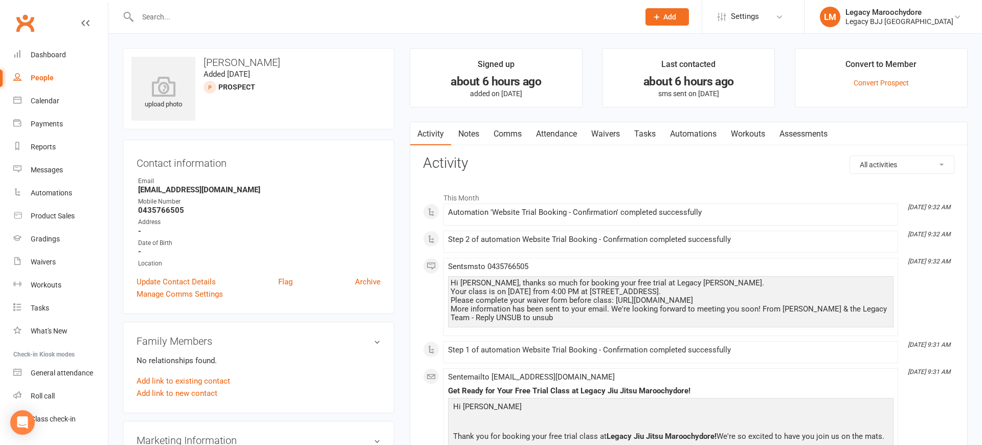
click at [557, 131] on link "Attendance" at bounding box center [556, 134] width 55 height 24
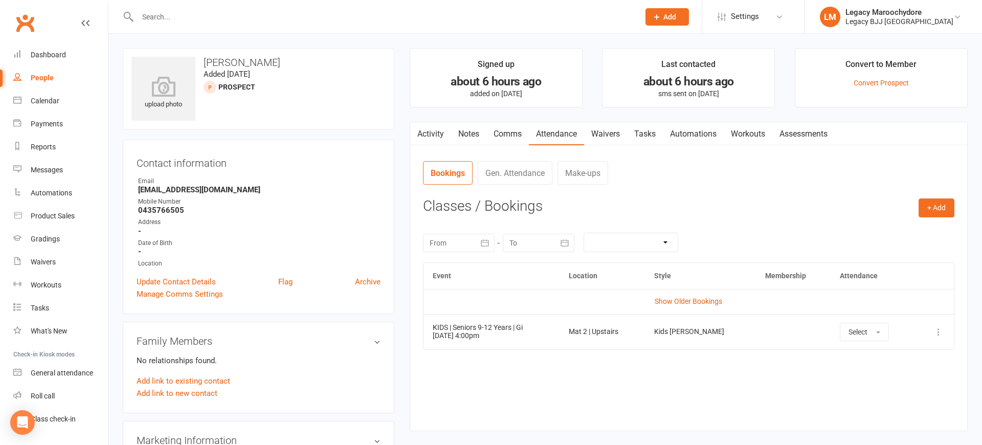
click at [596, 134] on link "Waivers" at bounding box center [605, 134] width 43 height 24
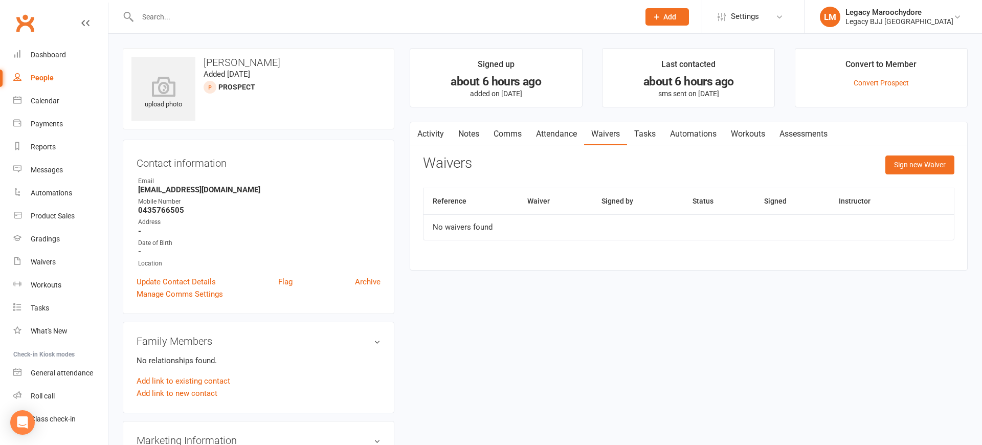
click at [544, 2] on div at bounding box center [377, 16] width 509 height 33
click at [44, 52] on div "Dashboard" at bounding box center [48, 55] width 35 height 8
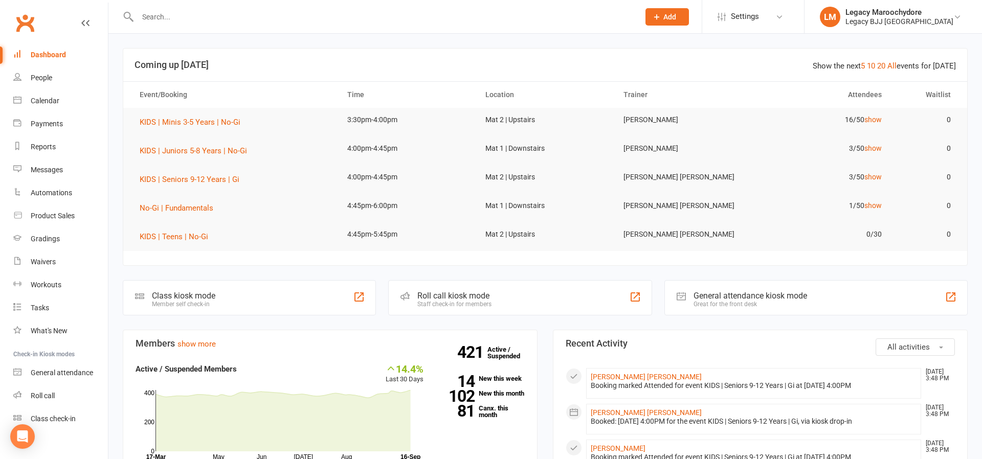
click at [193, 282] on div "Class kiosk mode Member self check-in" at bounding box center [249, 297] width 253 height 35
click at [188, 293] on div "Class kiosk mode" at bounding box center [183, 296] width 63 height 10
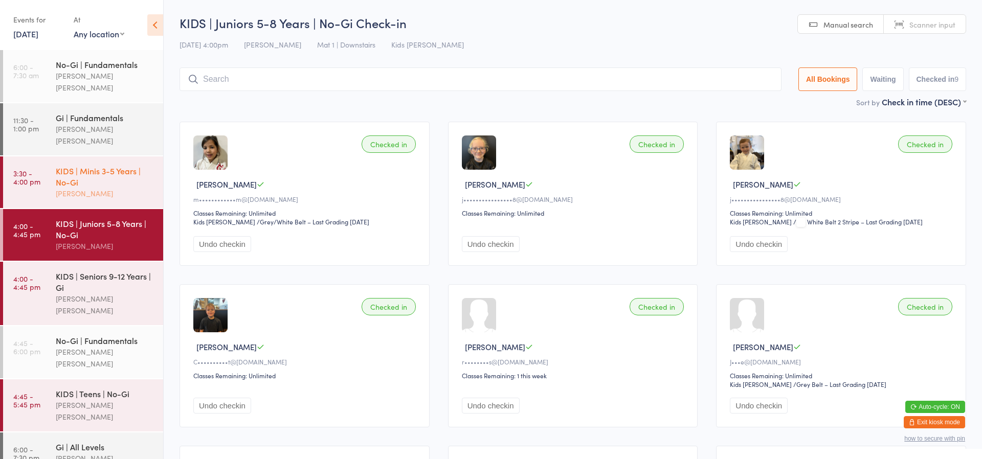
click at [99, 188] on div "[PERSON_NAME]" at bounding box center [105, 194] width 99 height 12
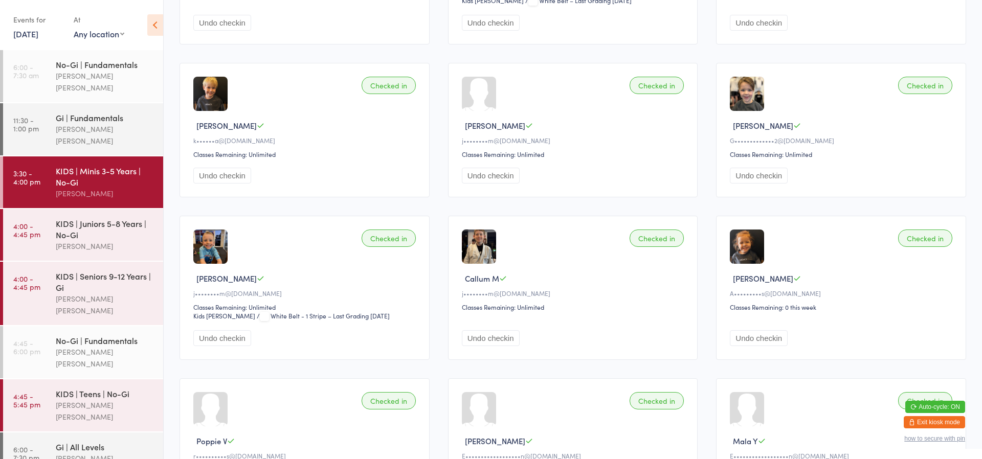
scroll to position [241, 0]
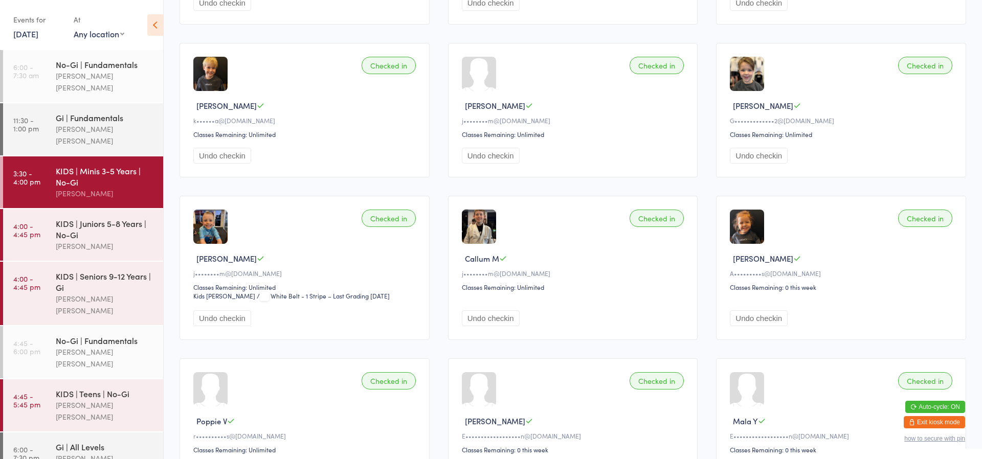
click at [483, 319] on button "Undo checkin" at bounding box center [491, 318] width 58 height 16
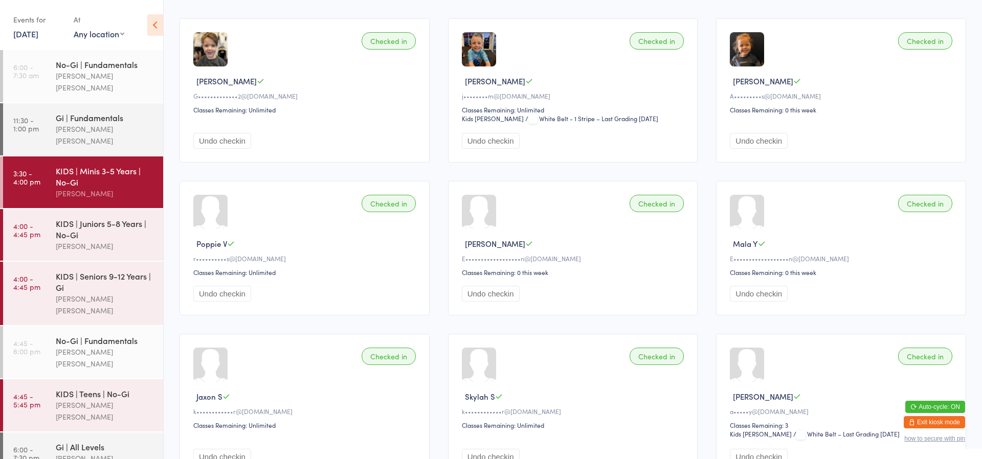
scroll to position [395, 0]
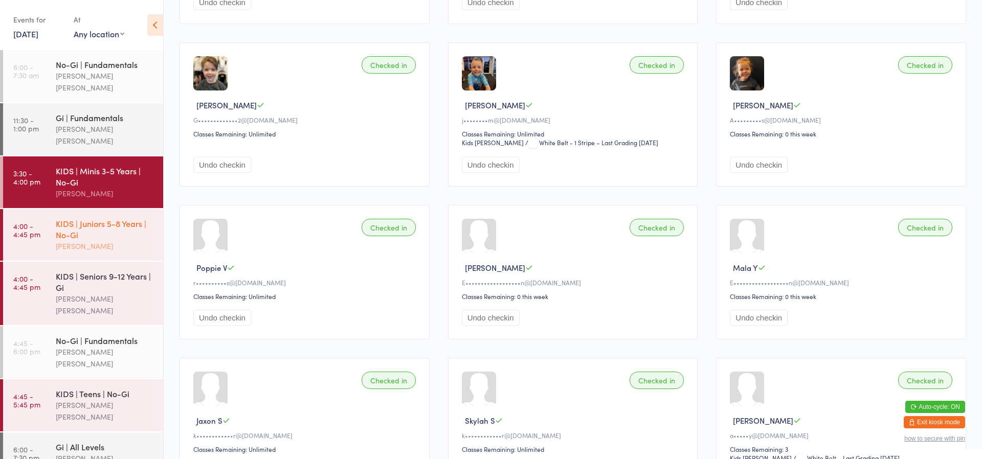
click at [125, 219] on div "KIDS | Juniors 5-8 Years | No-Gi" at bounding box center [105, 229] width 99 height 22
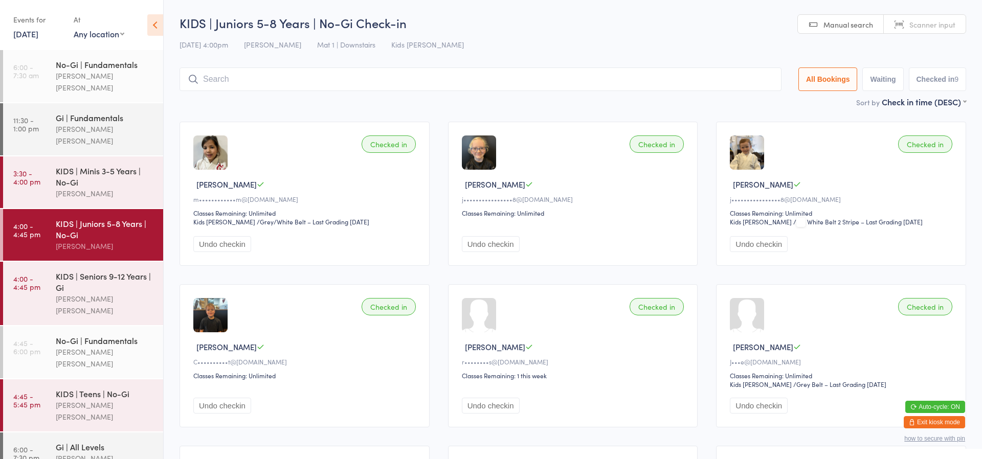
click at [933, 420] on button "Exit kiosk mode" at bounding box center [933, 422] width 61 height 12
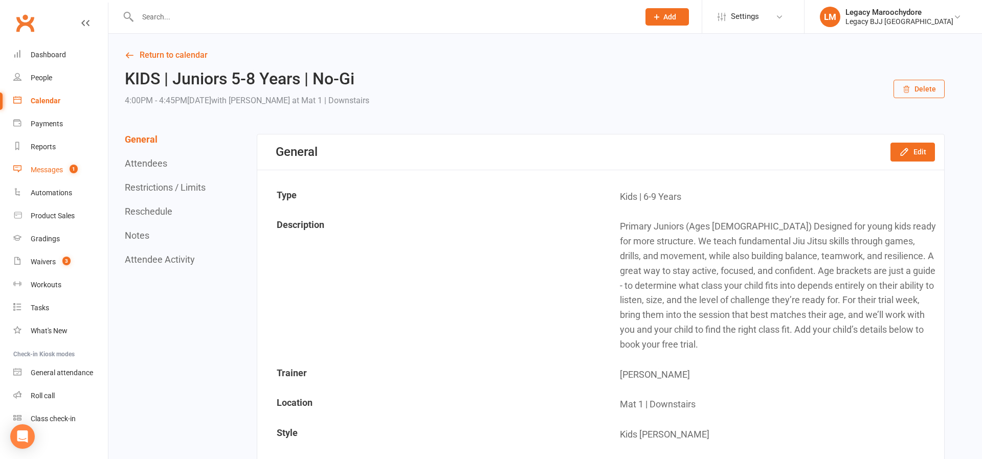
click at [54, 169] on div "Messages" at bounding box center [47, 170] width 32 height 8
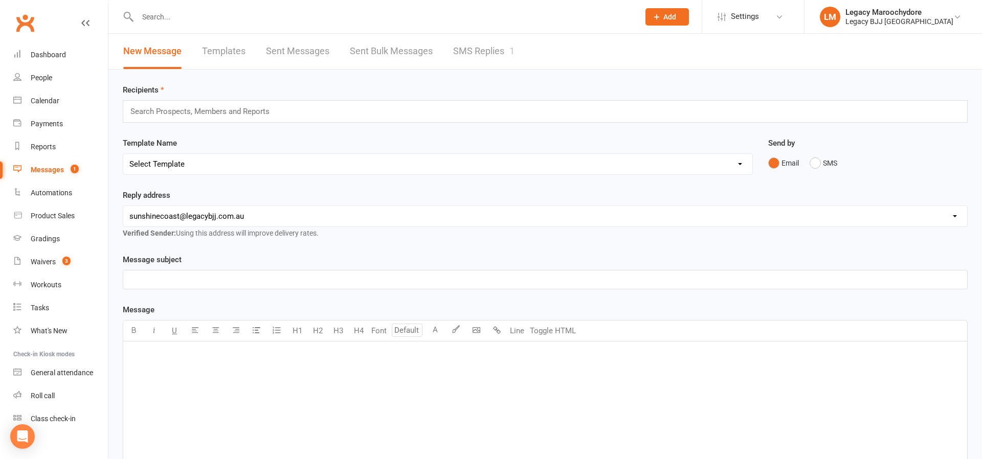
click at [474, 50] on link "SMS Replies 1" at bounding box center [483, 51] width 61 height 35
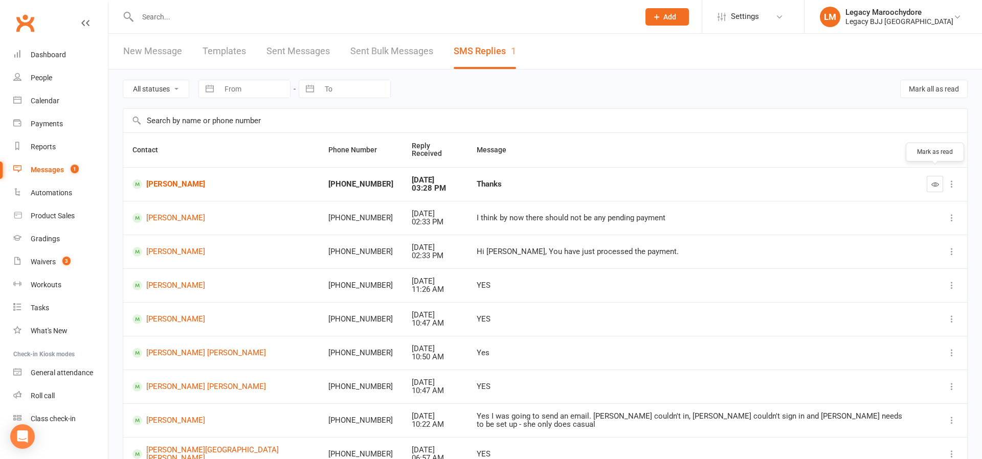
click at [932, 180] on icon "button" at bounding box center [935, 184] width 8 height 8
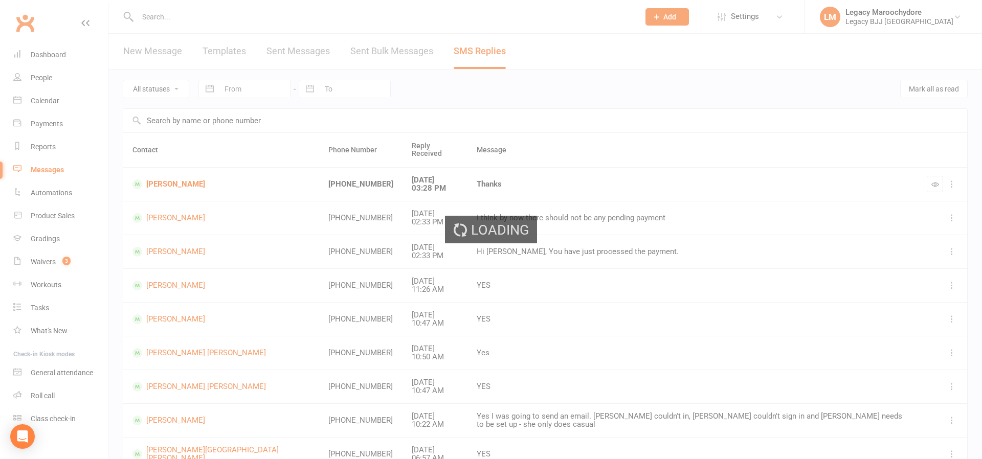
click at [38, 53] on div "Loading" at bounding box center [491, 229] width 982 height 459
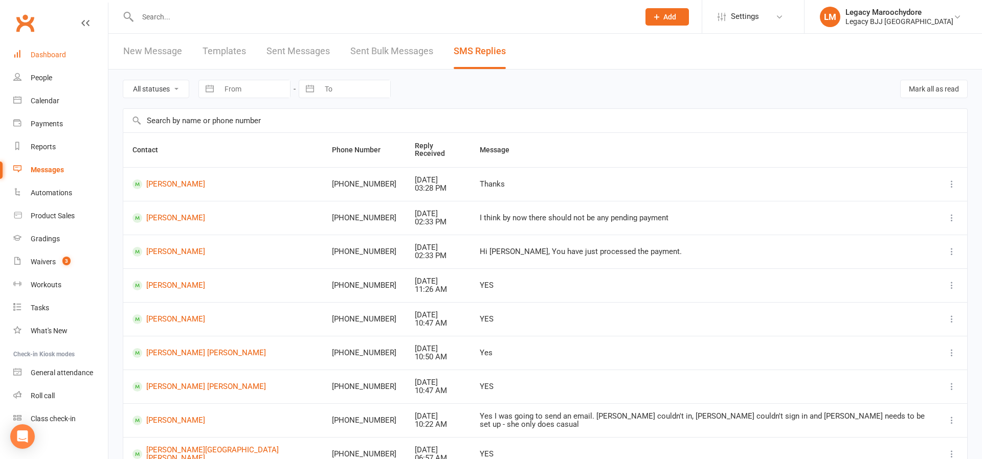
click at [38, 55] on div "Dashboard" at bounding box center [48, 55] width 35 height 8
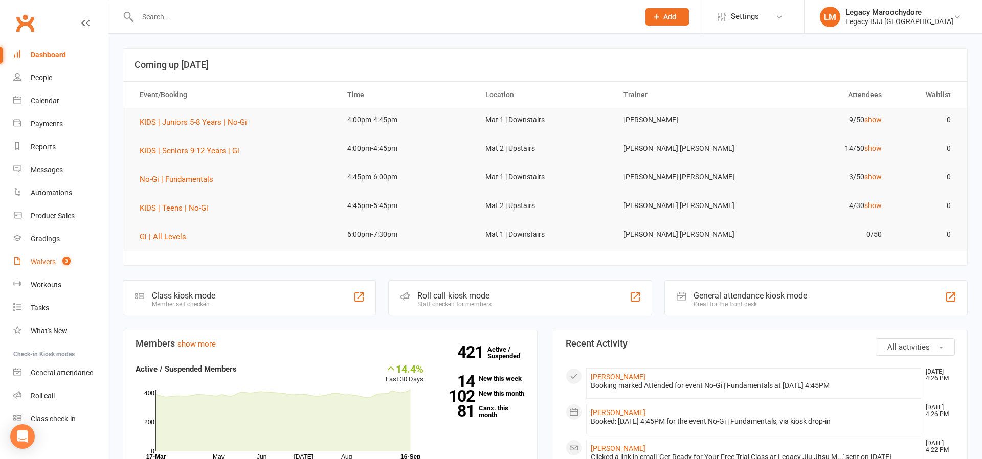
click at [38, 264] on div "Waivers" at bounding box center [43, 262] width 25 height 8
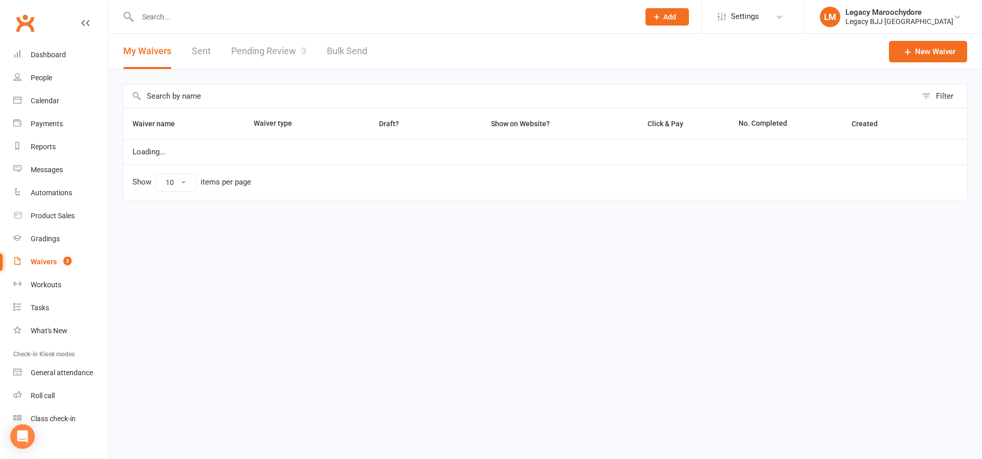
select select "25"
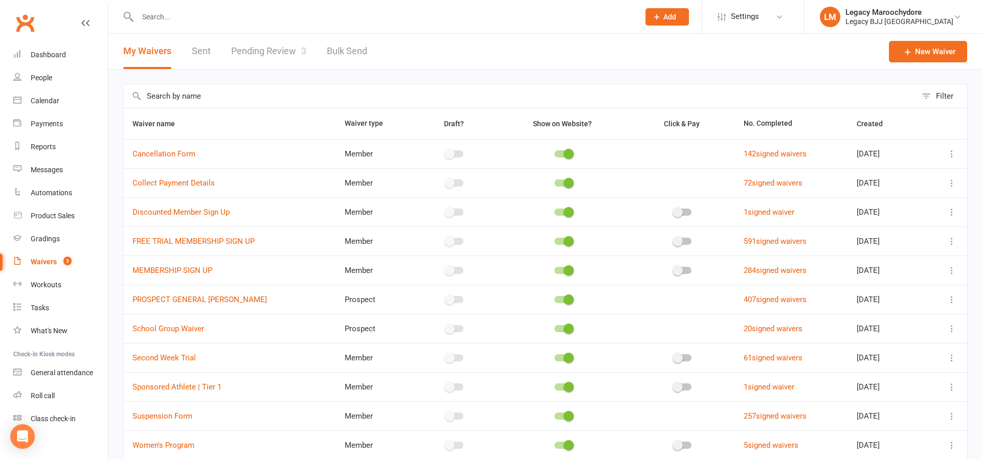
click at [264, 55] on link "Pending Review 3" at bounding box center [268, 51] width 75 height 35
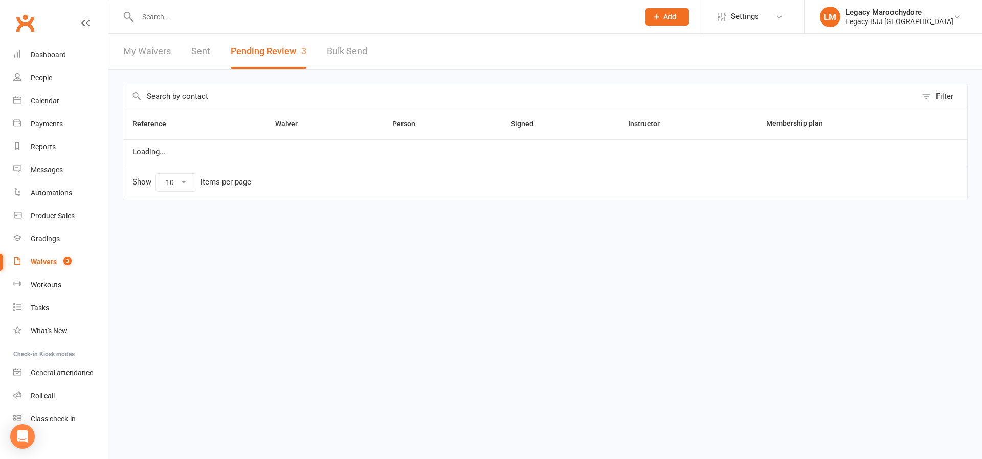
select select "100"
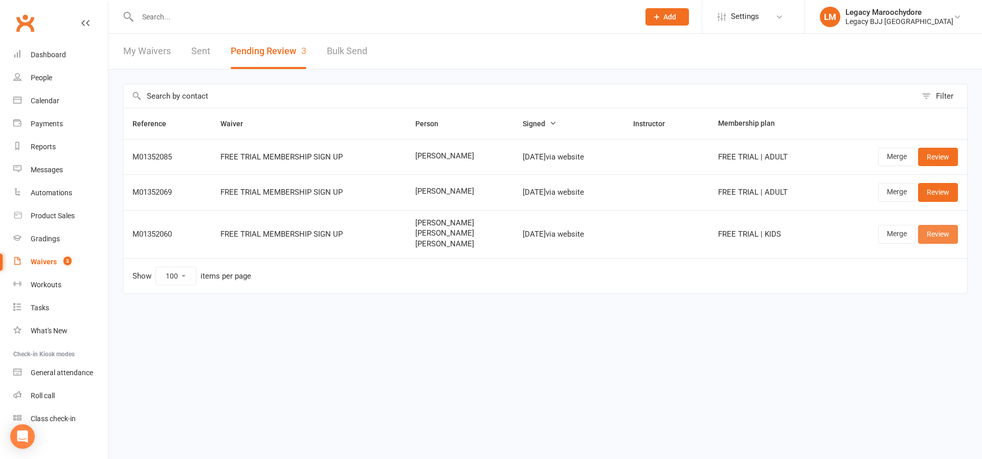
click at [951, 239] on link "Review" at bounding box center [938, 234] width 40 height 18
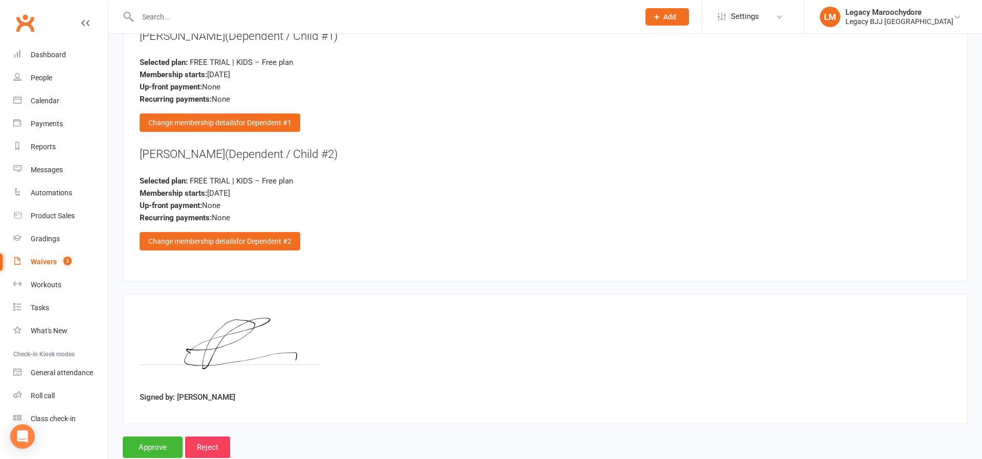
scroll to position [1606, 0]
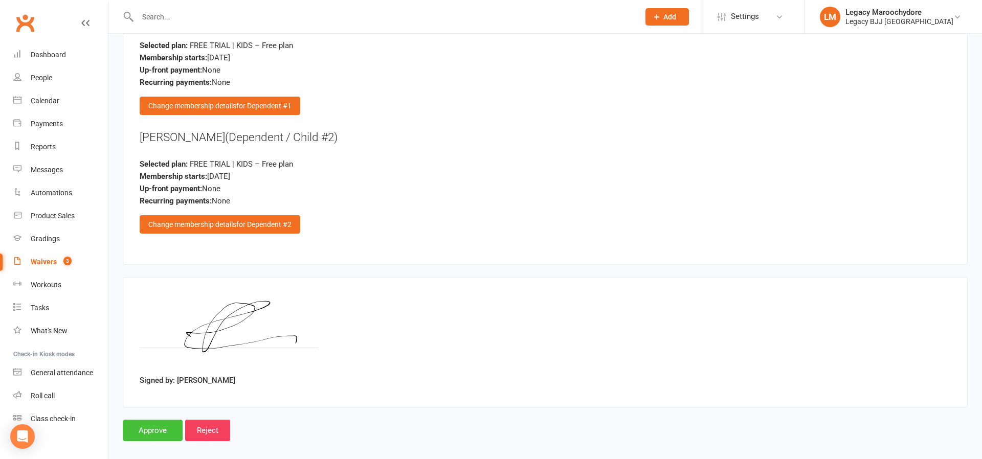
click at [156, 422] on input "Approve" at bounding box center [153, 430] width 60 height 21
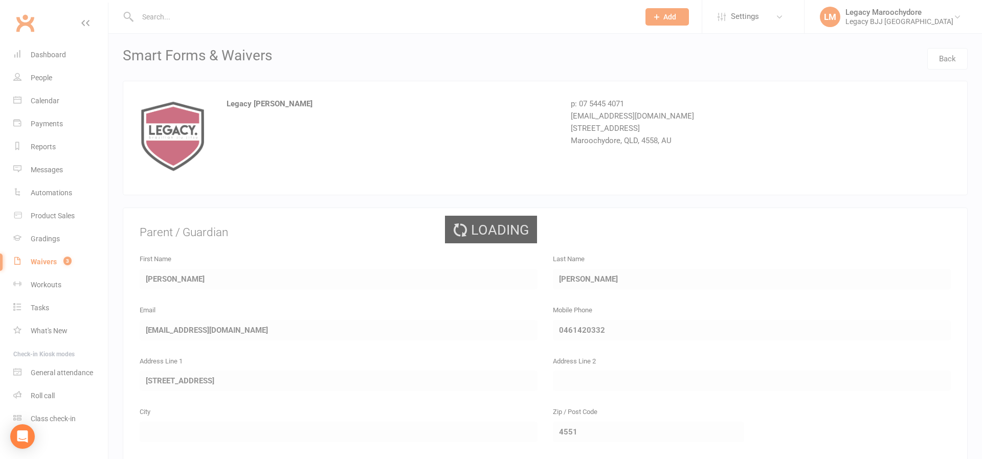
select select "100"
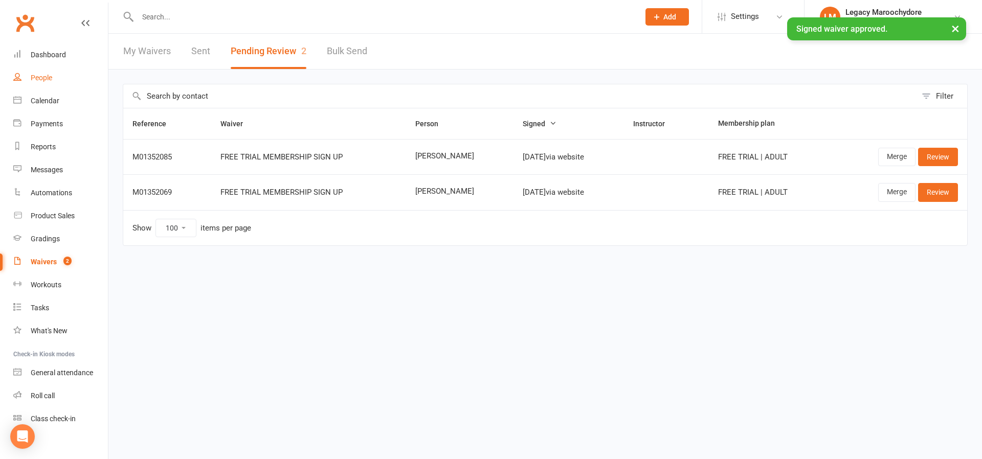
scroll to position [2, 0]
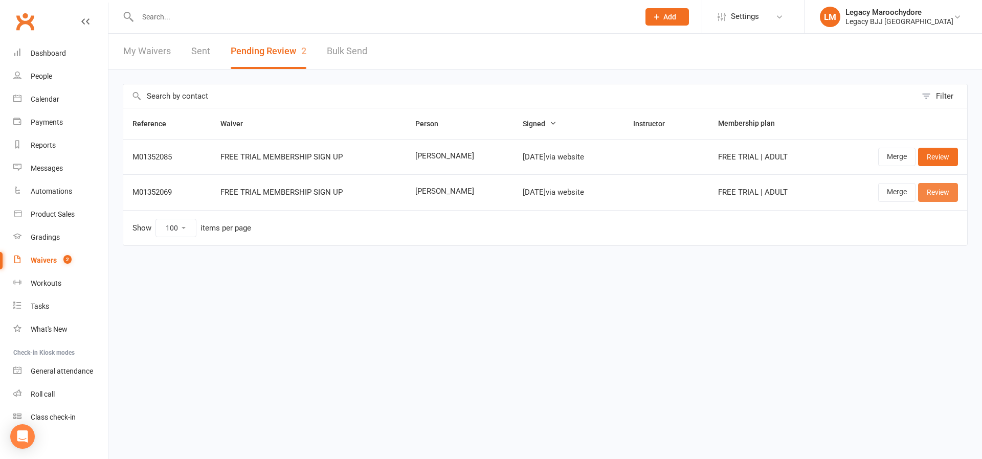
click at [939, 195] on link "Review" at bounding box center [938, 192] width 40 height 18
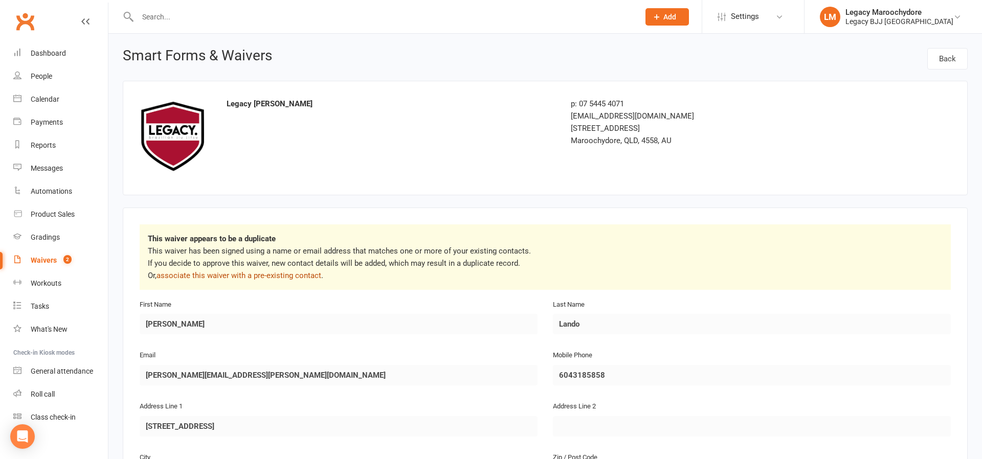
click at [237, 275] on link "associate this waiver with a pre-existing contact" at bounding box center [238, 275] width 165 height 9
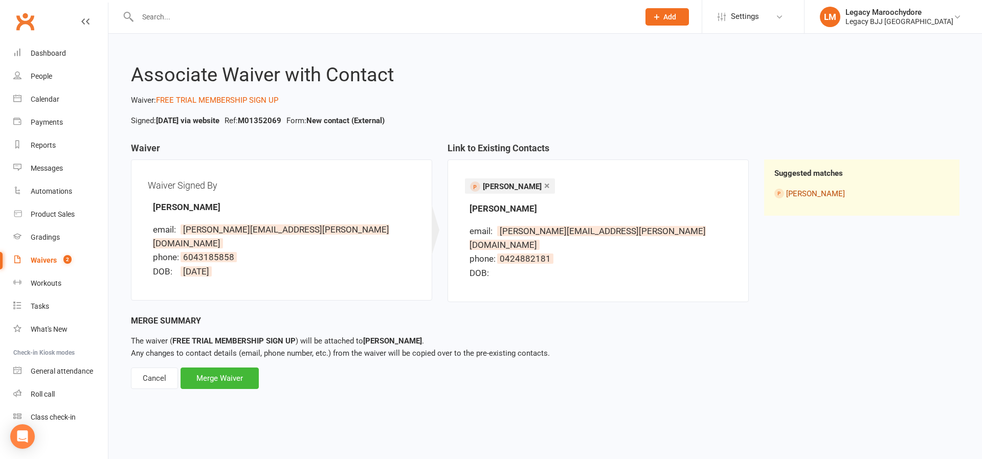
click at [799, 191] on link "Frances Lando" at bounding box center [815, 193] width 59 height 9
click at [801, 194] on link "Frances Lando" at bounding box center [815, 193] width 59 height 9
click at [215, 368] on div "Merge Waiver" at bounding box center [219, 378] width 78 height 21
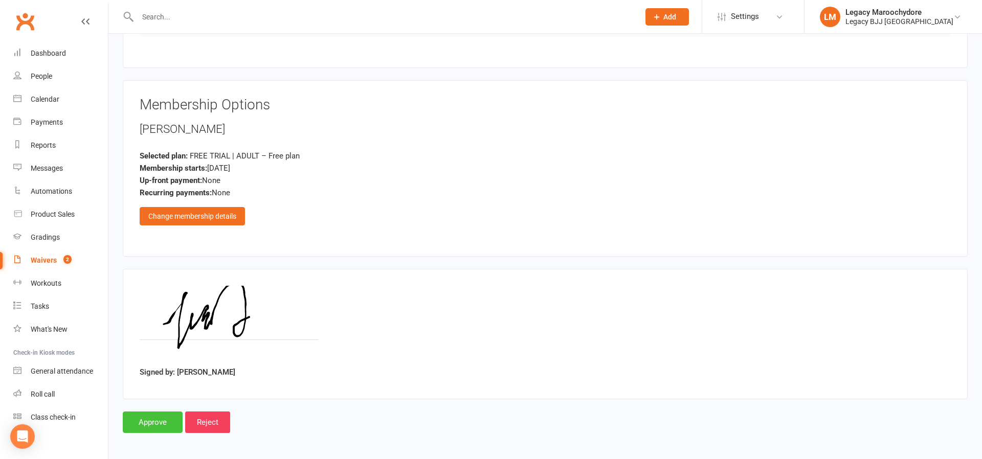
click at [151, 421] on input "Approve" at bounding box center [153, 422] width 60 height 21
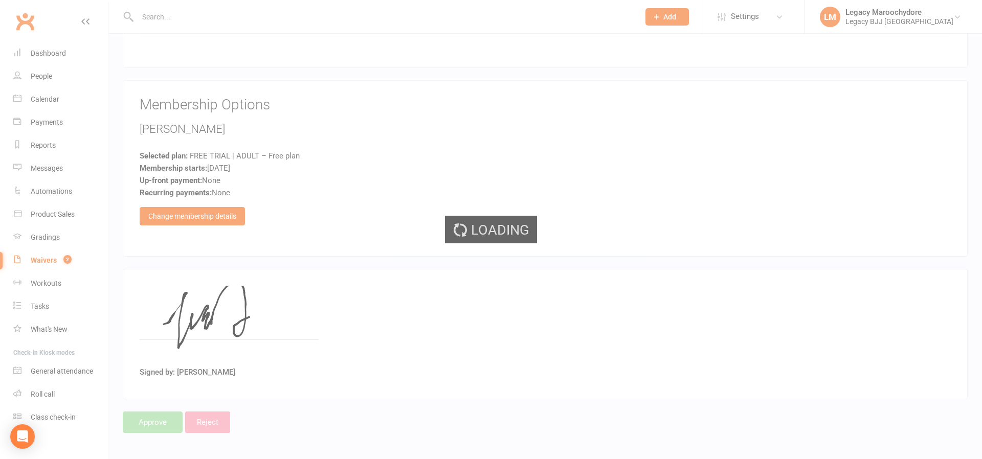
scroll to position [653, 0]
select select "100"
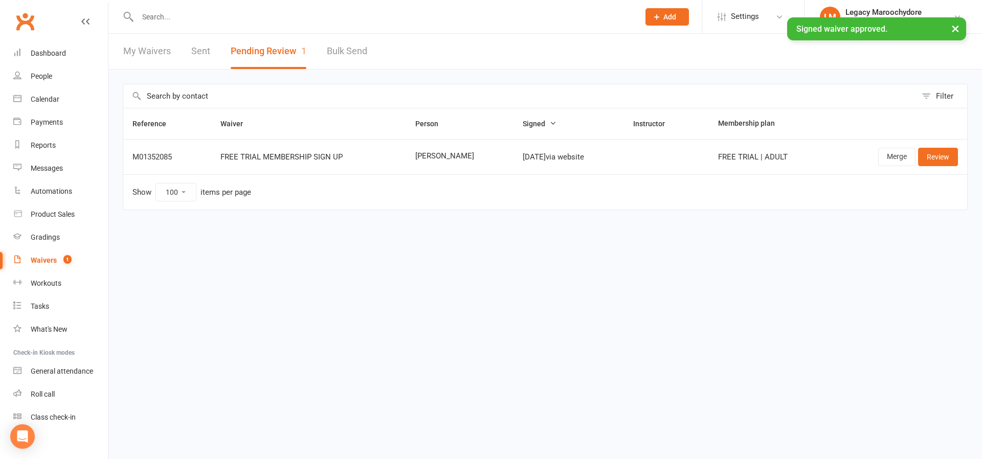
scroll to position [2, 0]
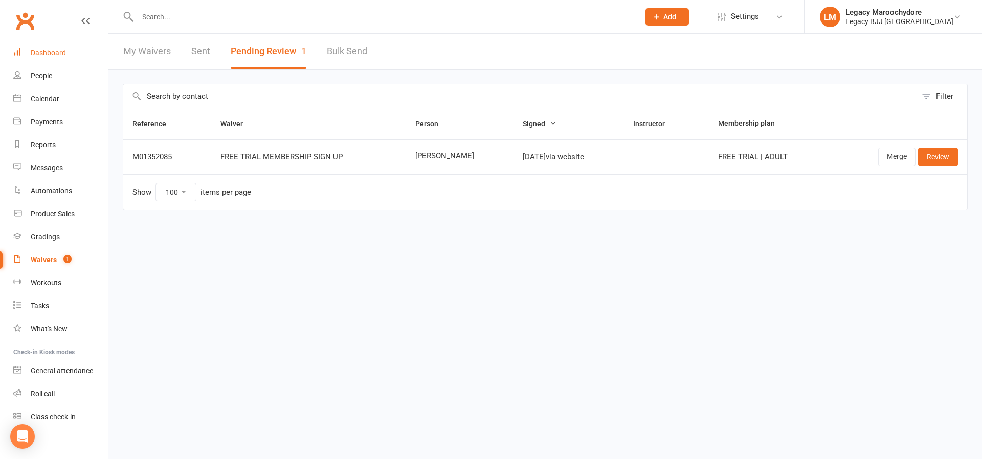
click at [35, 52] on div "Dashboard" at bounding box center [48, 53] width 35 height 8
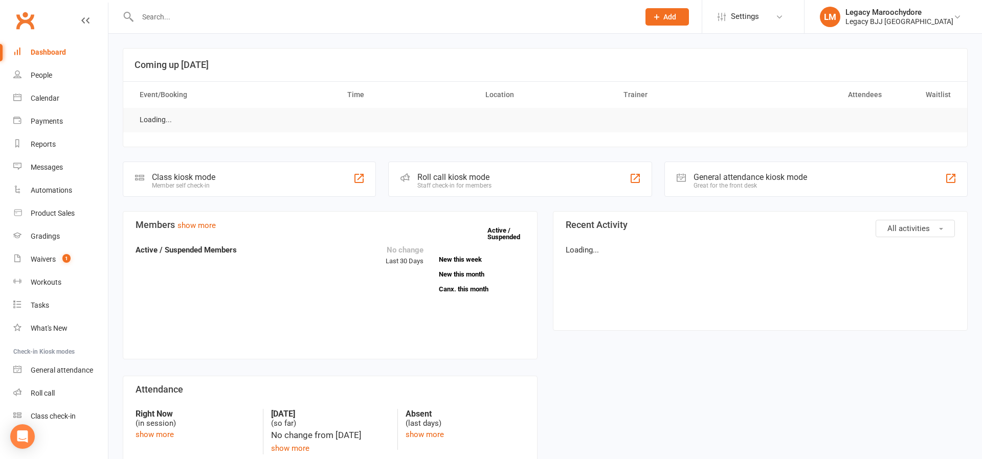
click at [198, 25] on div at bounding box center [377, 16] width 509 height 33
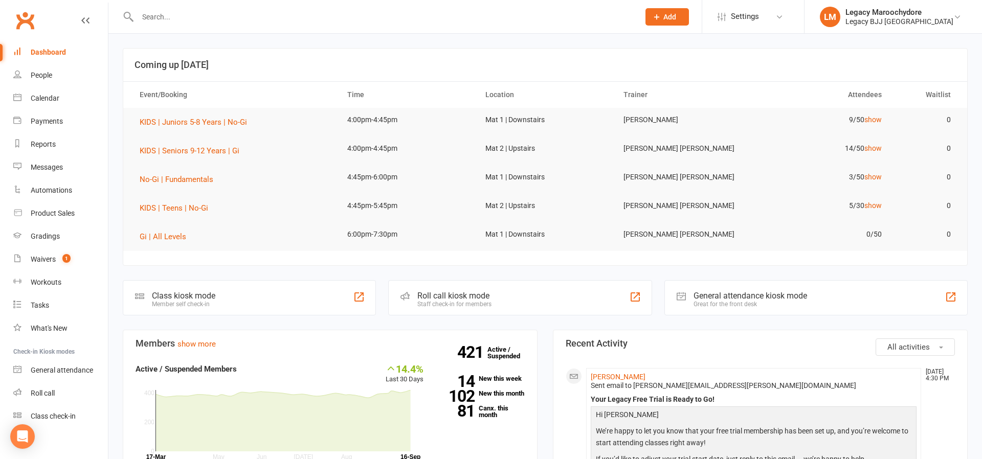
click at [201, 22] on input "text" at bounding box center [382, 17] width 497 height 14
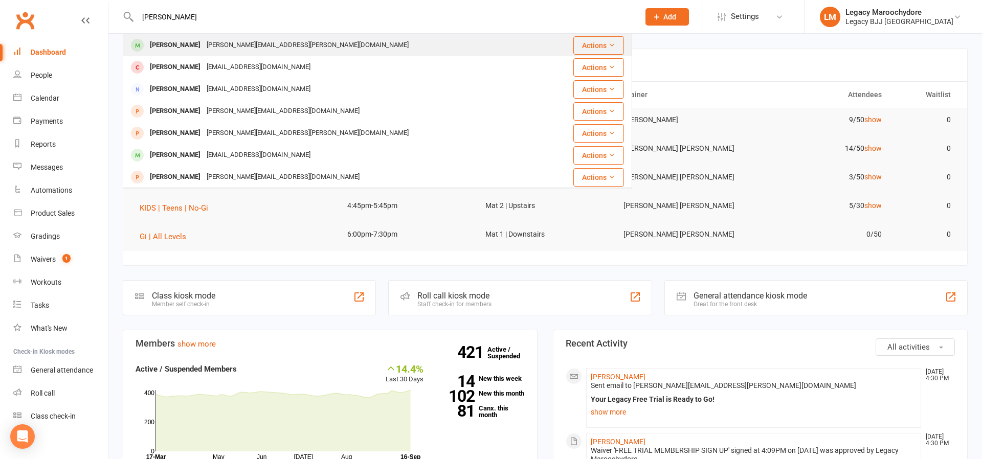
type input "frances"
click at [189, 47] on div "Frances Lando" at bounding box center [175, 45] width 57 height 15
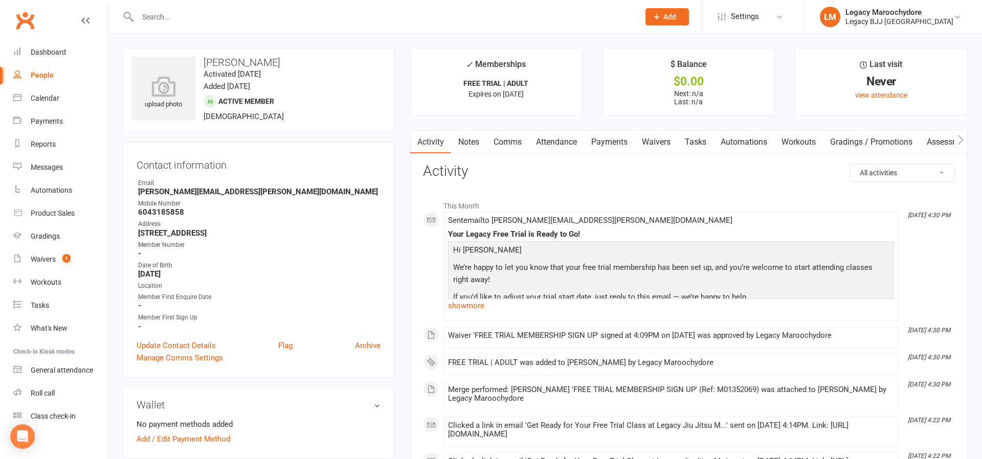
click at [553, 141] on link "Attendance" at bounding box center [556, 142] width 55 height 24
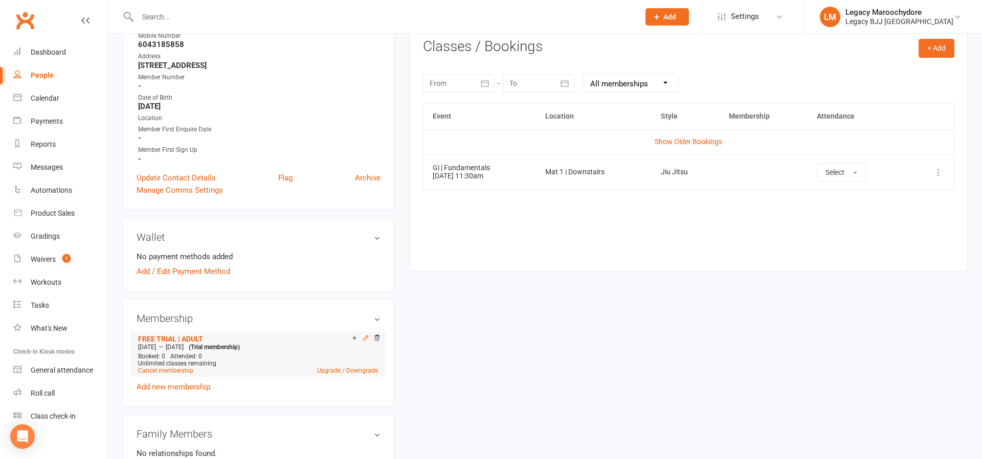
scroll to position [173, 1]
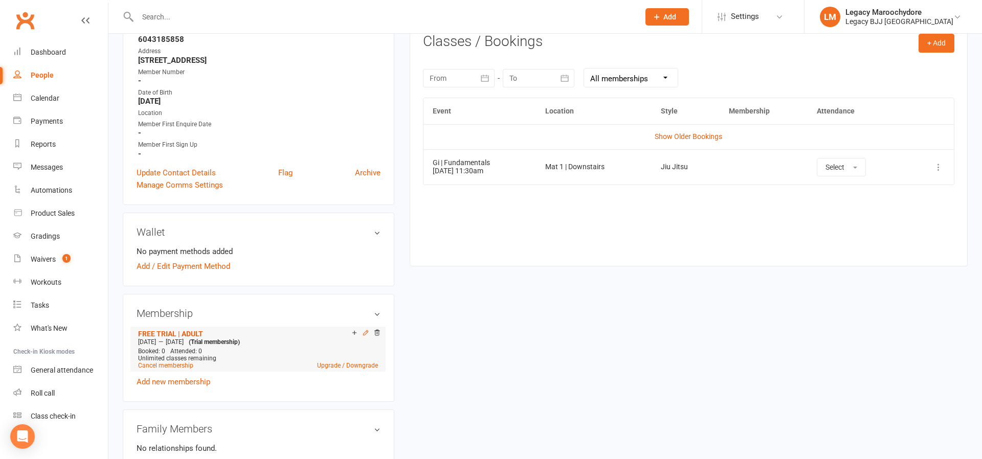
click at [366, 335] on icon at bounding box center [365, 332] width 7 height 7
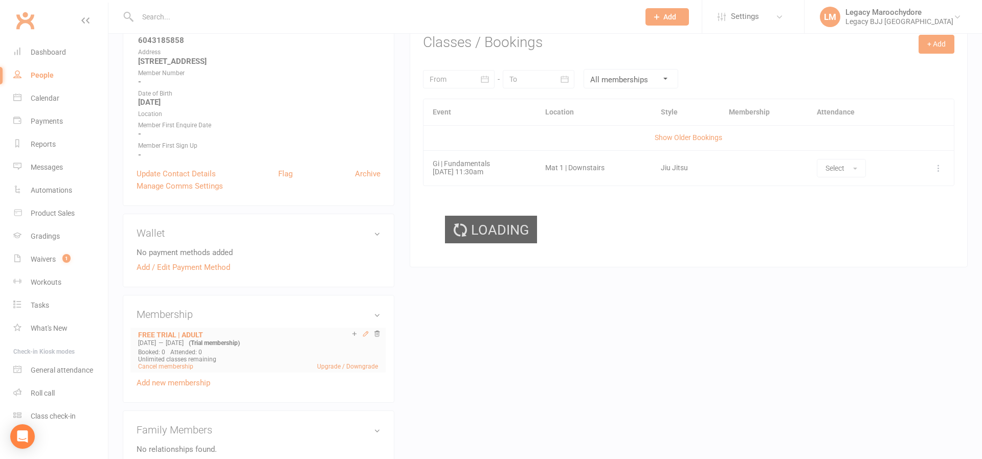
scroll to position [173, 0]
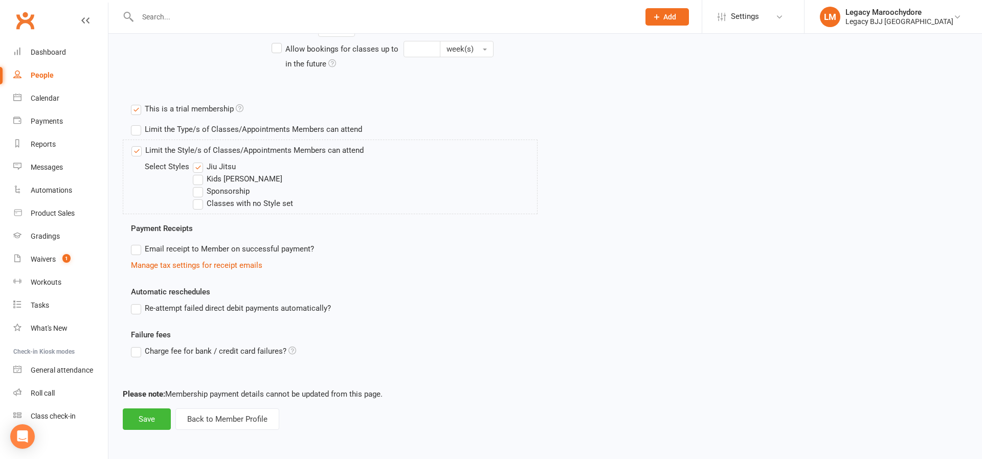
scroll to position [317, 0]
click at [241, 415] on button "Back to Member Profile" at bounding box center [227, 419] width 104 height 21
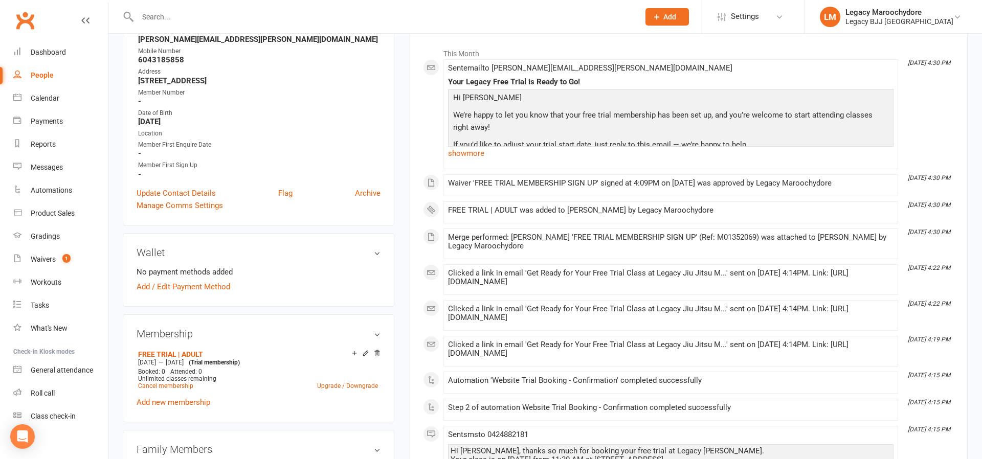
scroll to position [154, 0]
click at [377, 352] on icon at bounding box center [376, 352] width 5 height 6
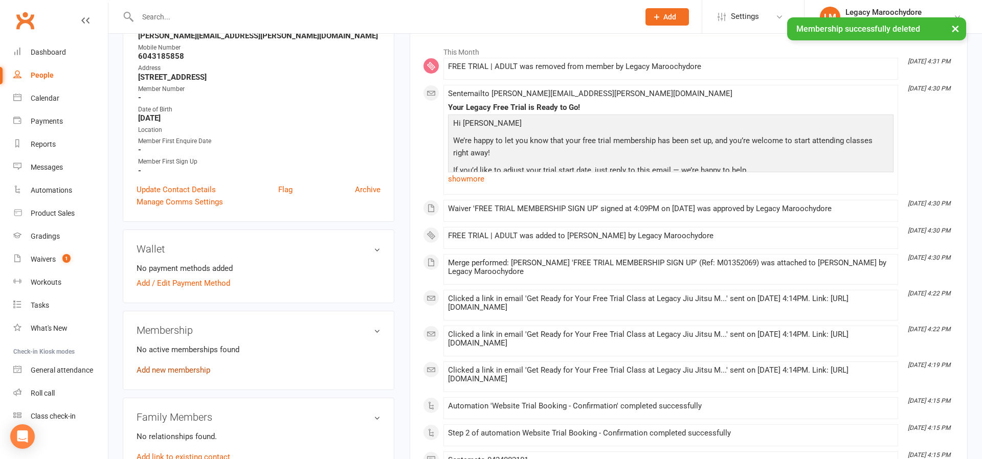
click at [171, 373] on link "Add new membership" at bounding box center [174, 370] width 74 height 9
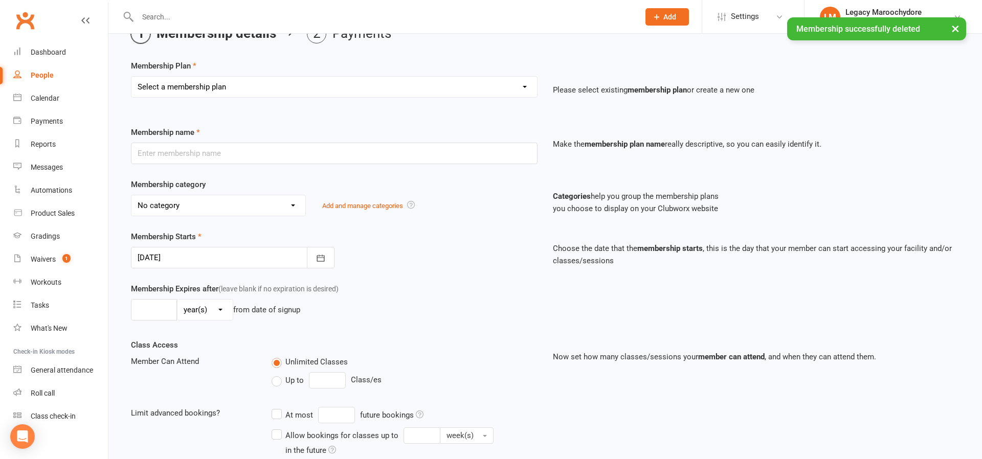
scroll to position [62, 0]
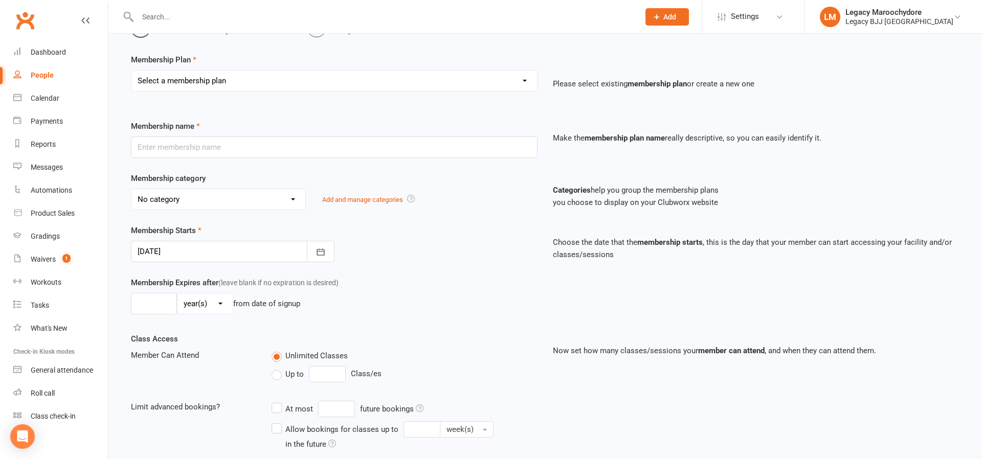
select select "1"
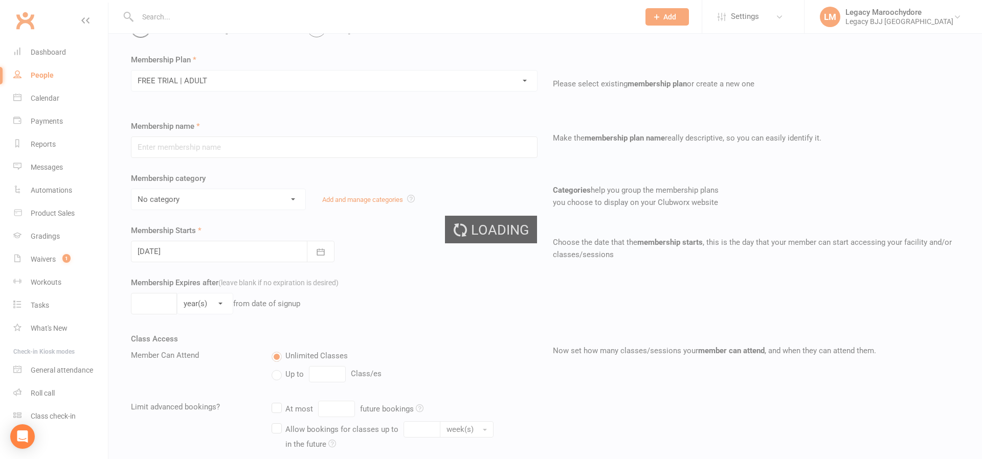
type input "FREE TRIAL | ADULT"
select select "2"
type input "1"
select select "1"
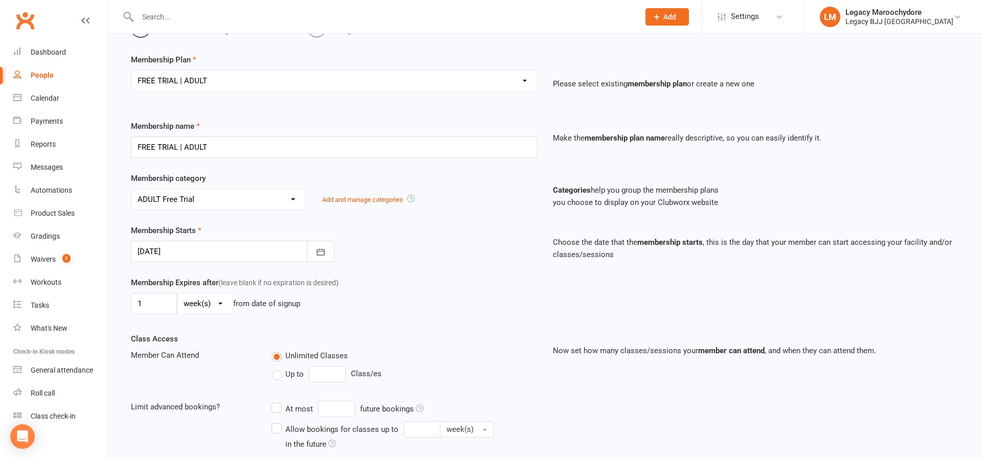
click at [212, 253] on div at bounding box center [232, 251] width 203 height 21
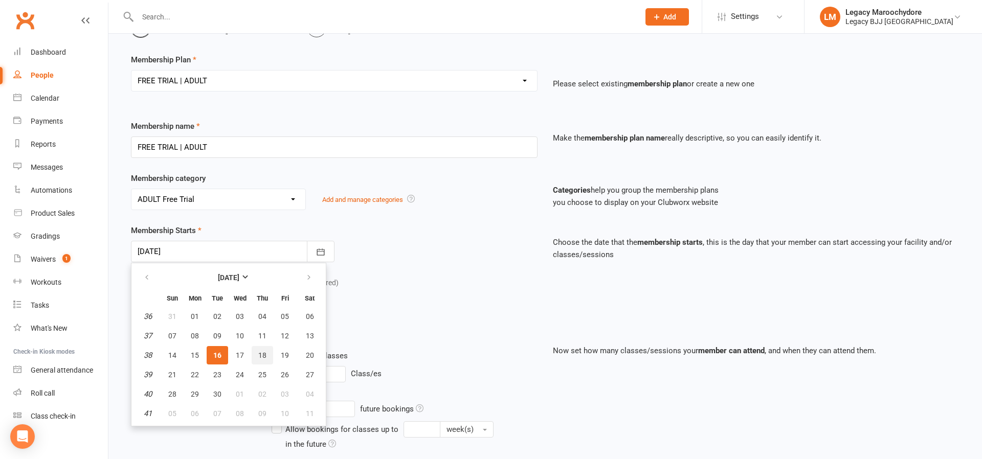
click at [259, 355] on span "18" at bounding box center [262, 355] width 8 height 8
type input "18 Sep 2025"
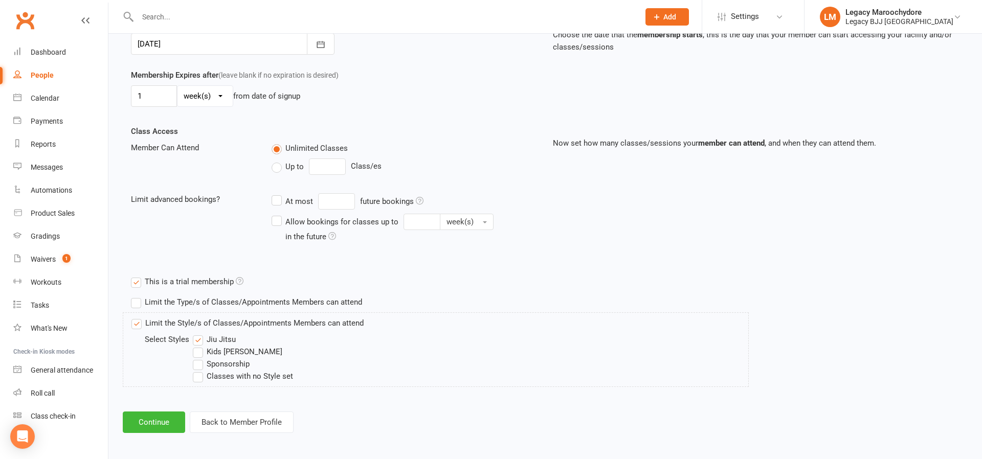
scroll to position [272, 0]
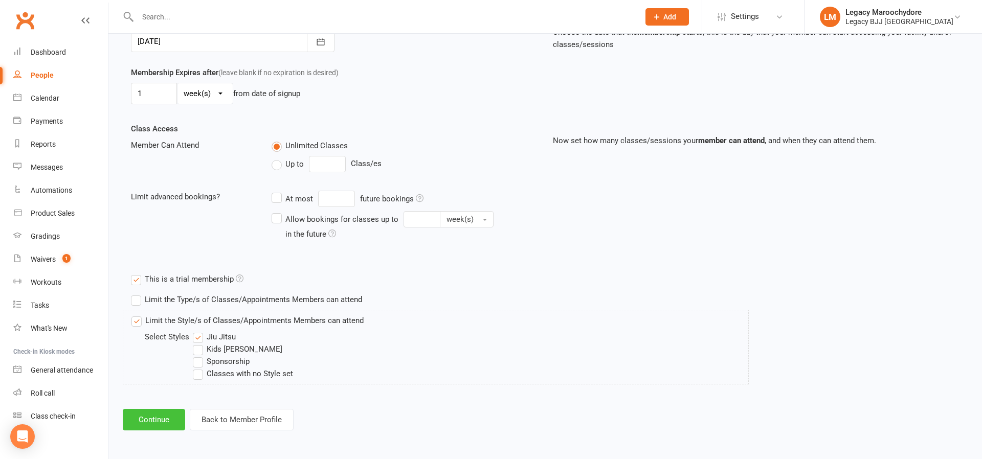
click at [146, 417] on button "Continue" at bounding box center [154, 419] width 62 height 21
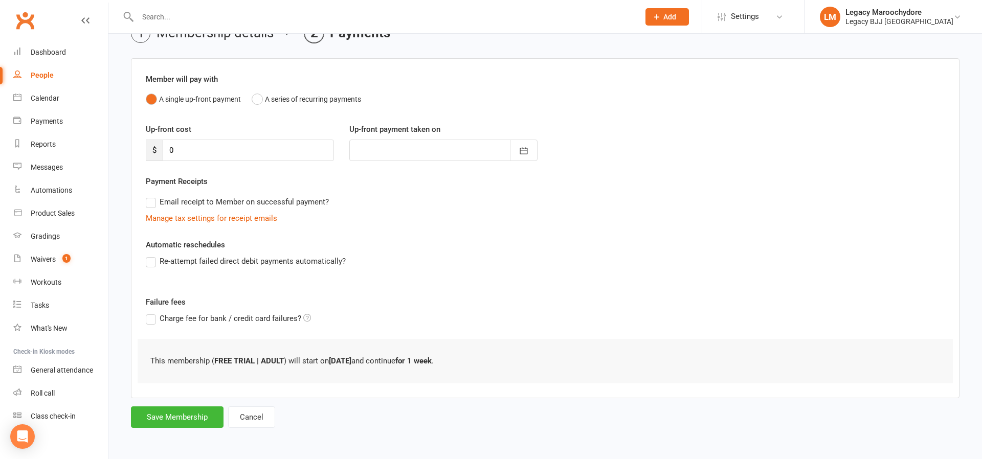
scroll to position [56, 0]
click at [181, 415] on button "Save Membership" at bounding box center [177, 417] width 93 height 21
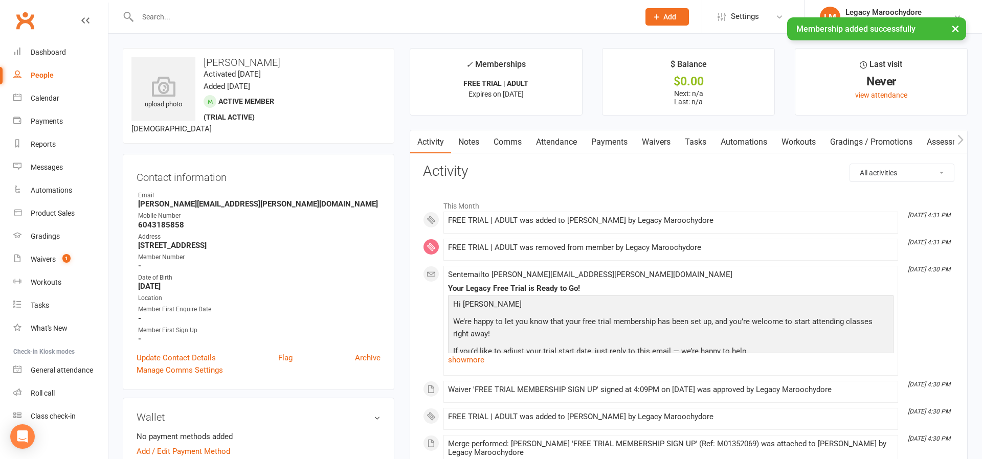
click at [189, 17] on input "text" at bounding box center [382, 17] width 497 height 14
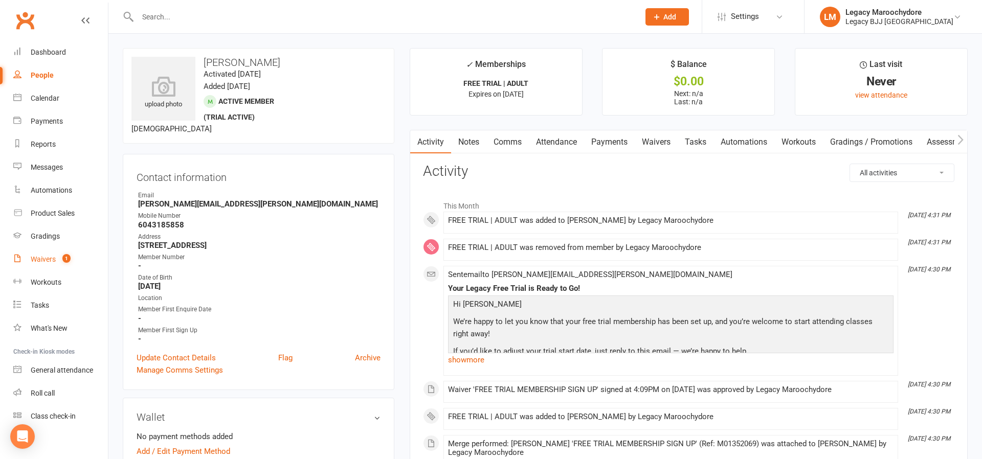
click at [37, 258] on div "Waivers" at bounding box center [43, 259] width 25 height 8
select select "25"
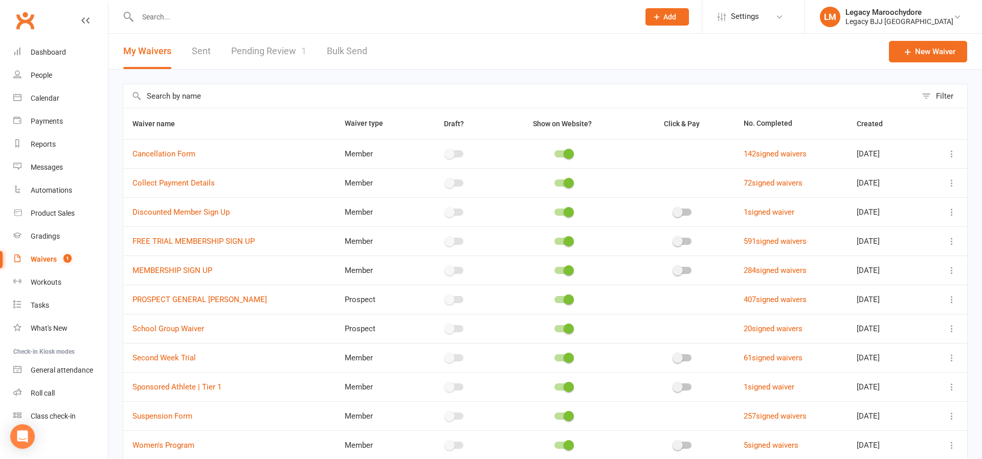
click at [280, 48] on link "Pending Review 1" at bounding box center [268, 51] width 75 height 35
select select "100"
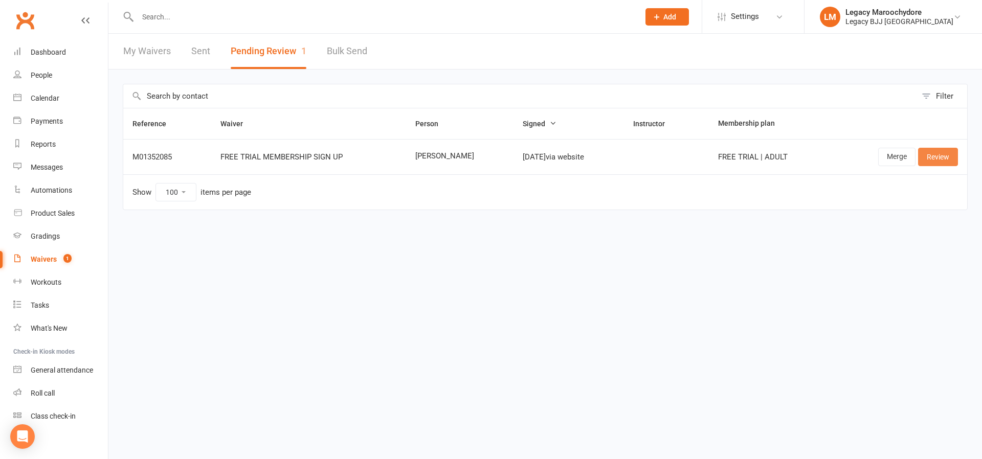
click at [946, 158] on link "Review" at bounding box center [938, 157] width 40 height 18
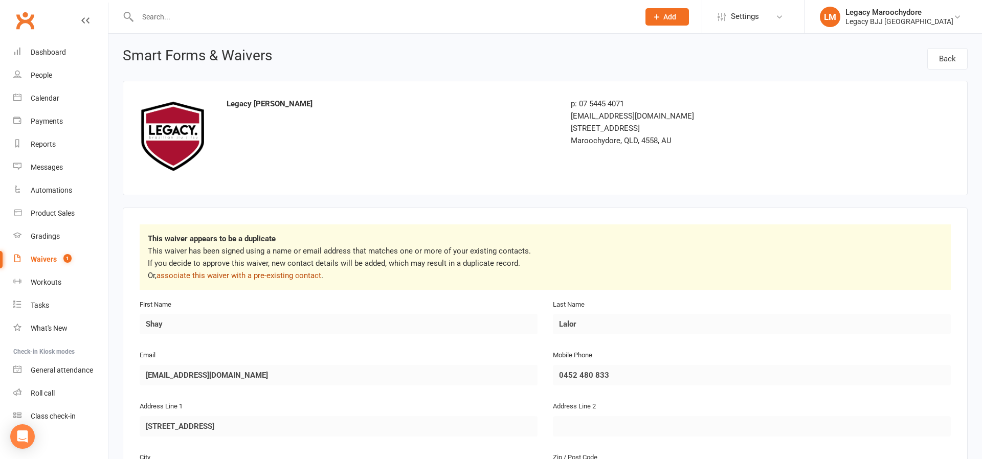
click at [270, 277] on link "associate this waiver with a pre-existing contact" at bounding box center [238, 275] width 165 height 9
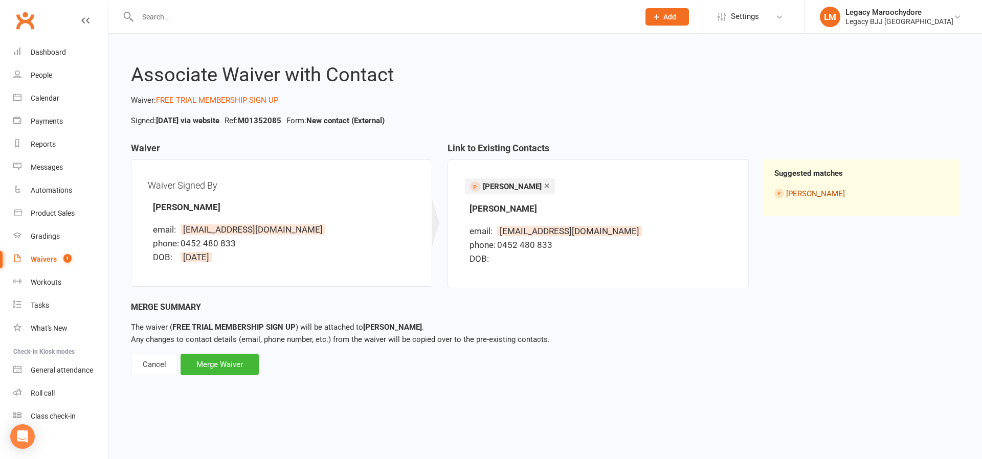
click at [816, 194] on link "Shay Lalor" at bounding box center [815, 193] width 59 height 9
click at [242, 367] on div "Merge Waiver" at bounding box center [219, 364] width 78 height 21
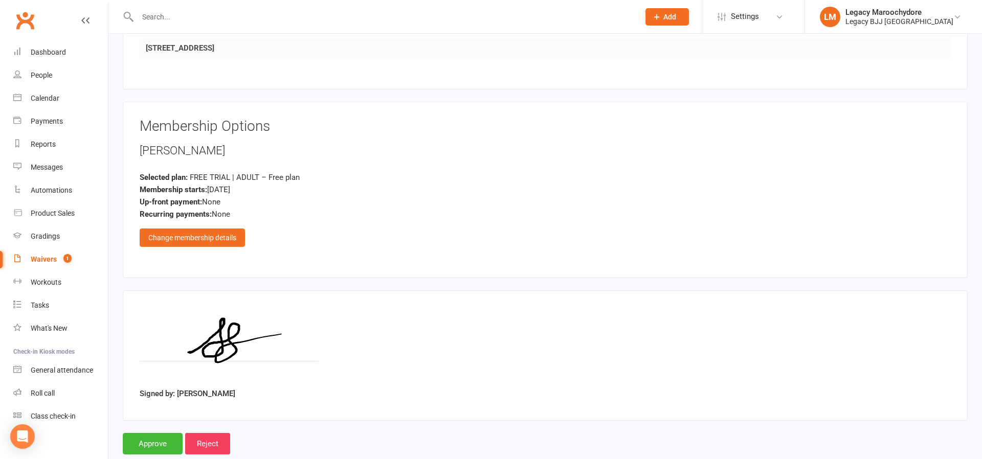
scroll to position [640, 0]
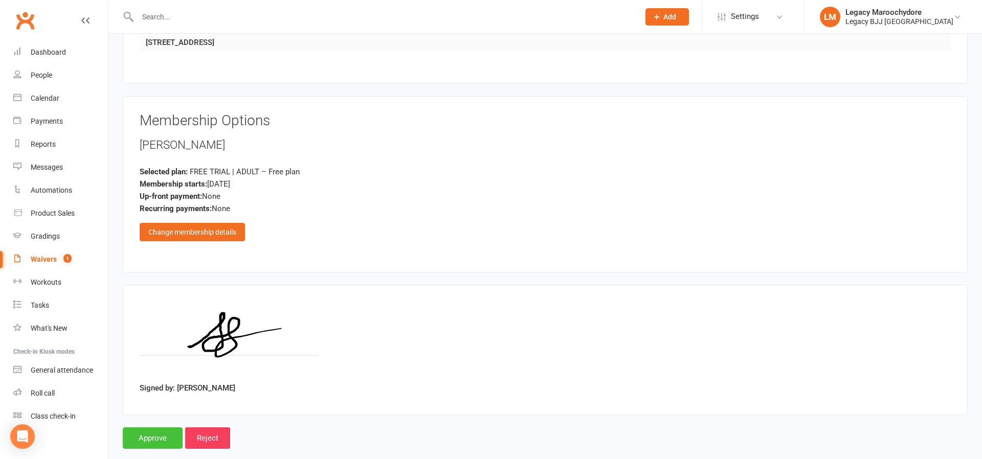
click at [145, 436] on input "Approve" at bounding box center [153, 437] width 60 height 21
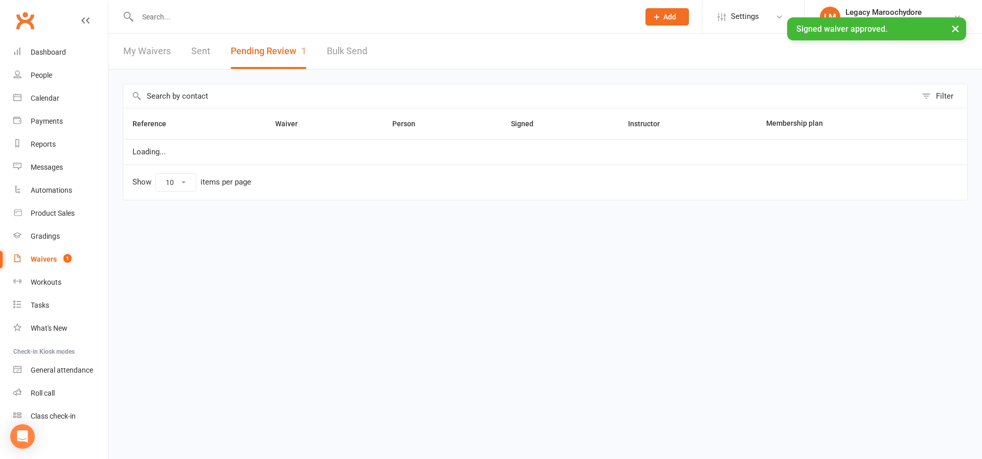
select select "100"
click at [58, 51] on div "Dashboard" at bounding box center [48, 52] width 35 height 8
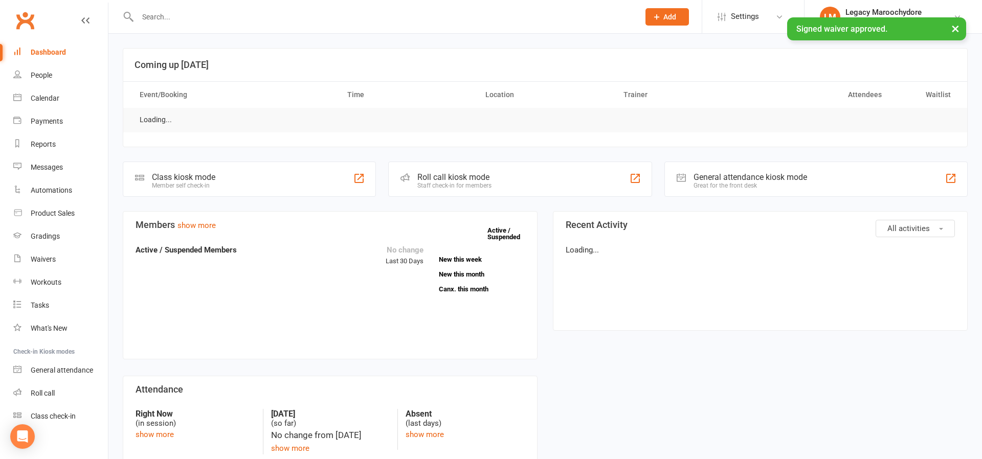
click at [152, 17] on div "× Signed waiver approved." at bounding box center [484, 17] width 968 height 0
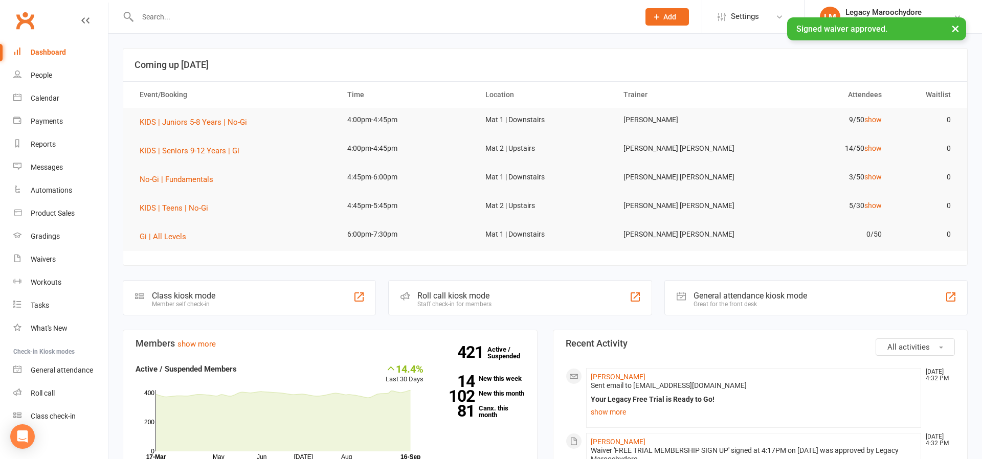
click at [156, 17] on input "text" at bounding box center [382, 17] width 497 height 14
type input "a"
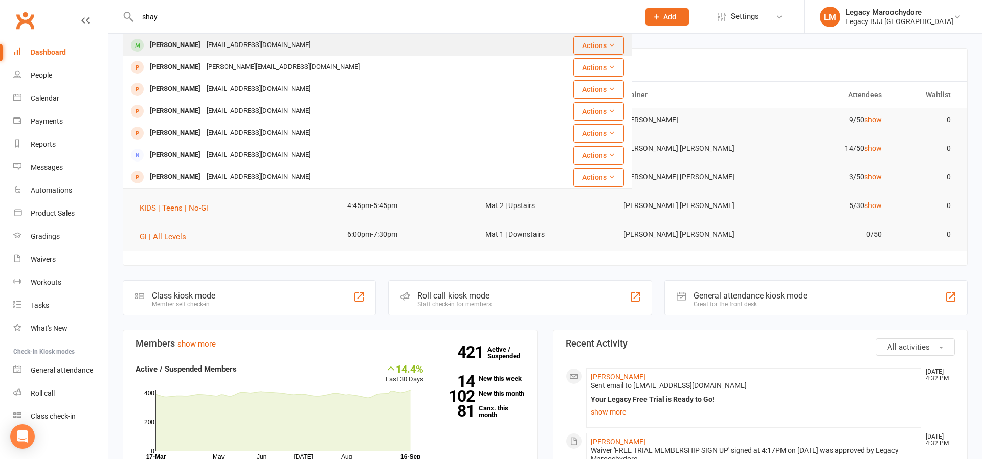
type input "shay"
click at [179, 50] on div "Shay Lalor" at bounding box center [175, 45] width 57 height 15
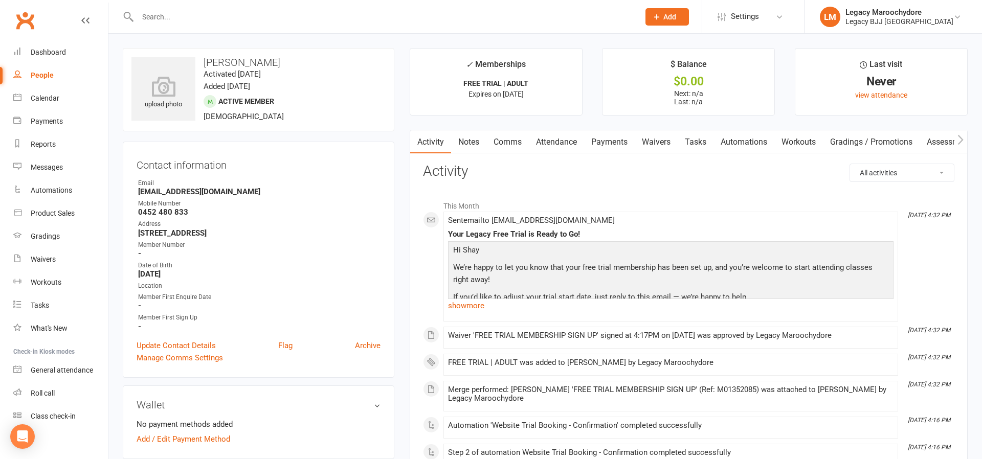
click at [560, 144] on link "Attendance" at bounding box center [556, 142] width 55 height 24
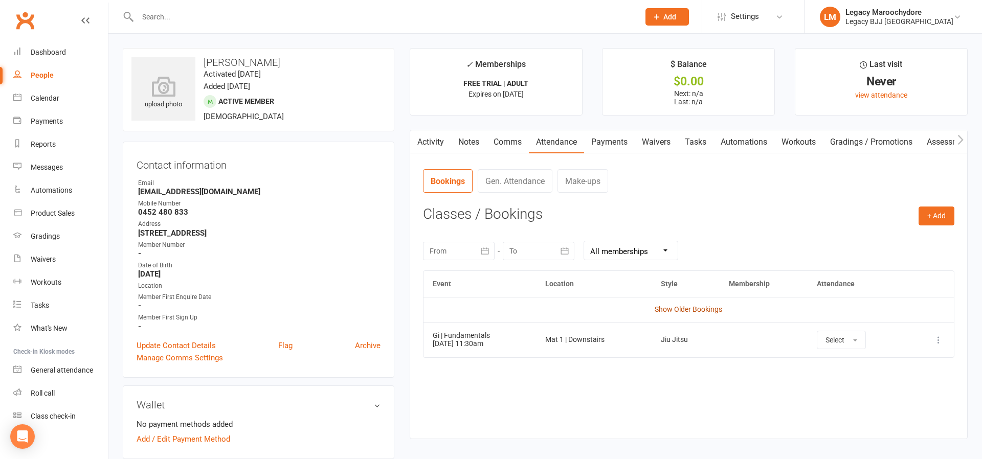
click at [688, 305] on link "Show Older Bookings" at bounding box center [687, 309] width 67 height 8
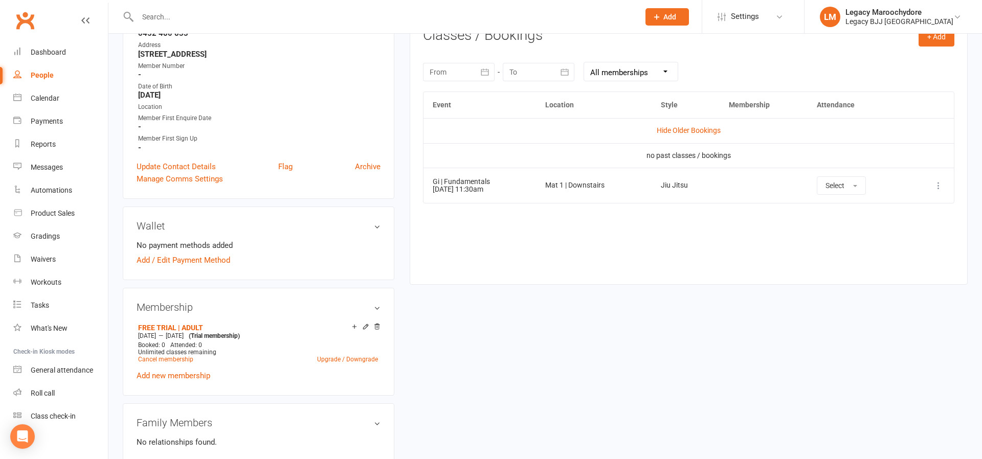
scroll to position [222, 0]
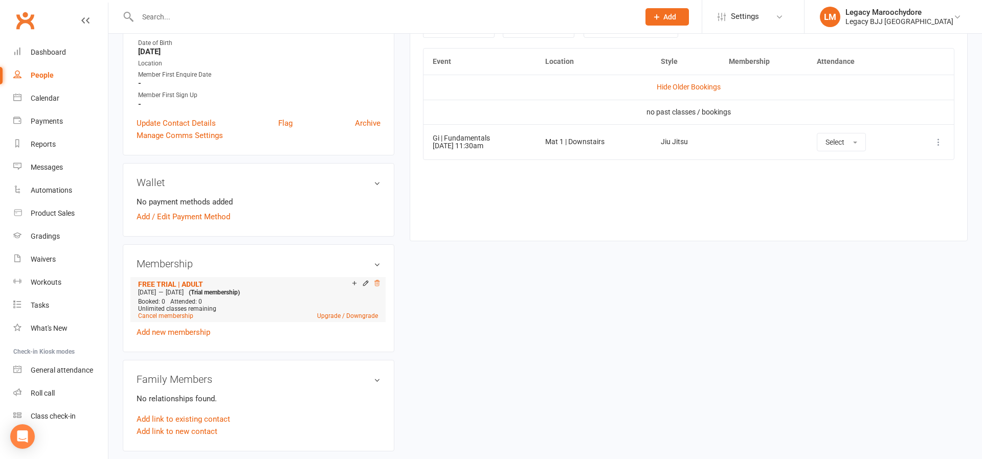
click at [379, 282] on icon at bounding box center [376, 283] width 5 height 6
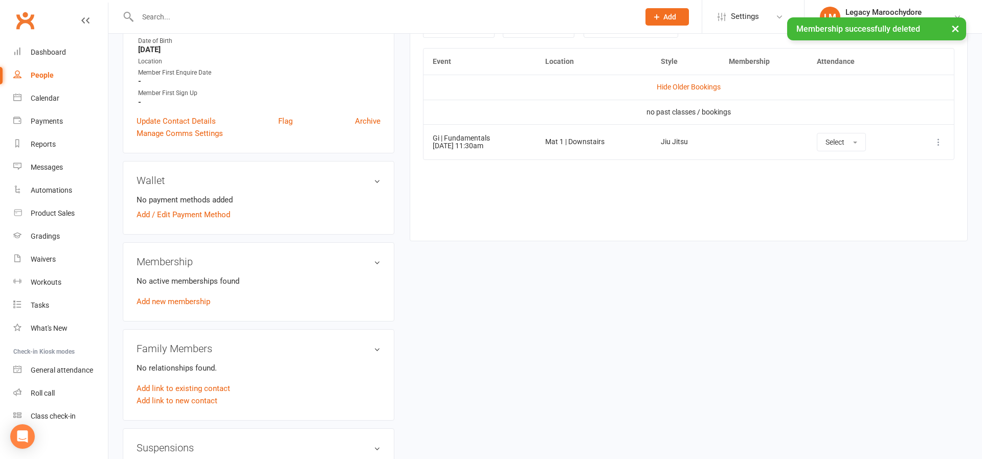
click at [172, 301] on link "Add new membership" at bounding box center [174, 301] width 74 height 9
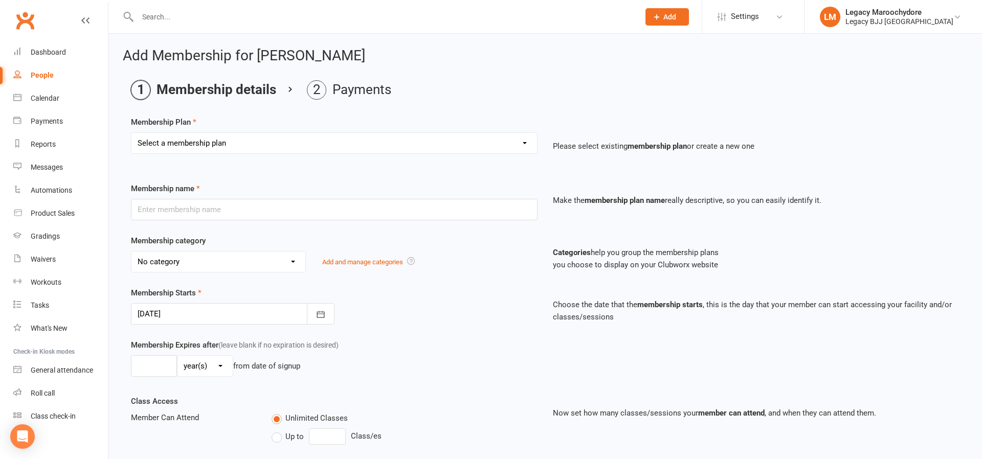
select select "1"
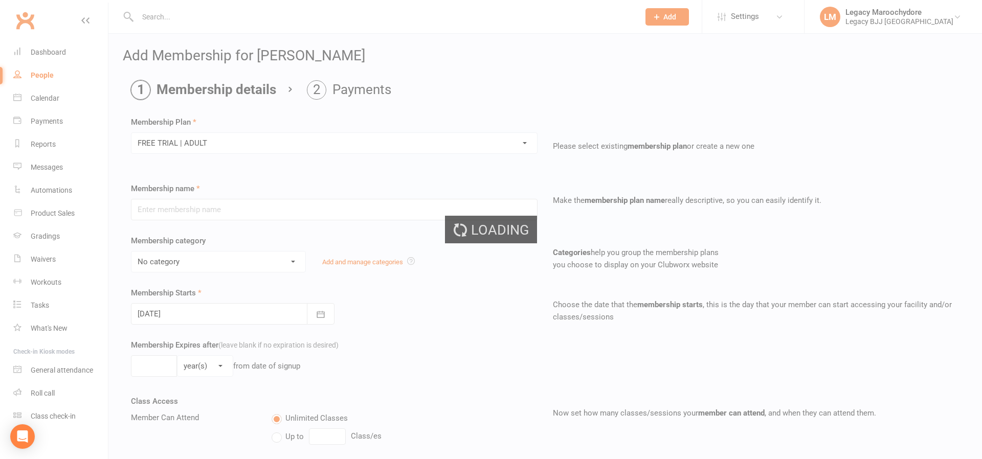
type input "FREE TRIAL | ADULT"
select select "2"
type input "1"
select select "1"
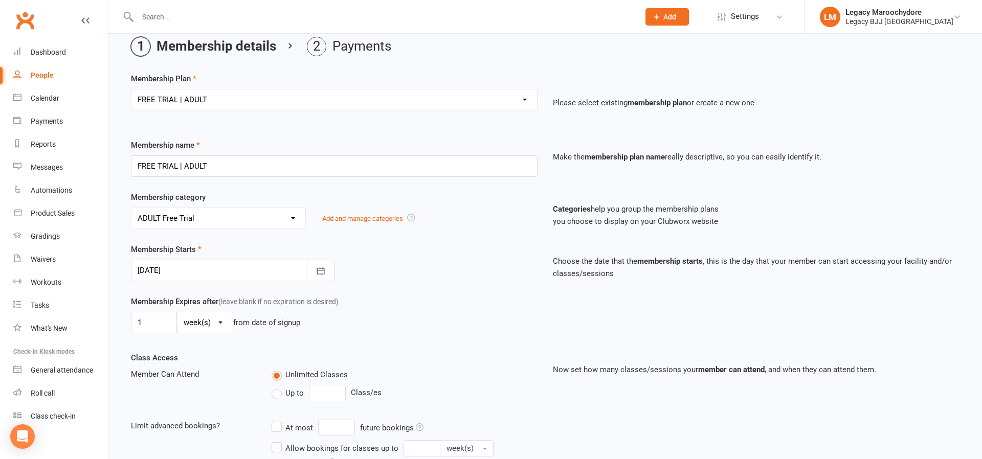
scroll to position [55, 0]
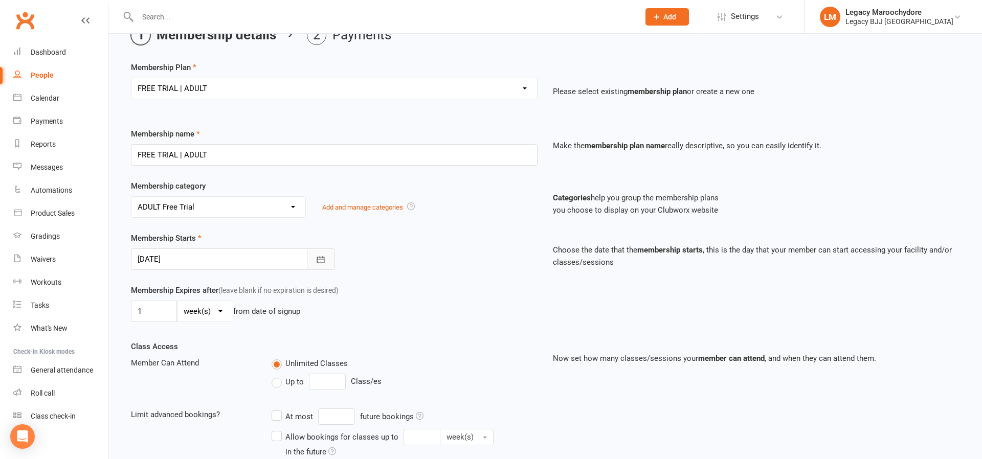
click at [323, 260] on icon "button" at bounding box center [320, 260] width 10 height 10
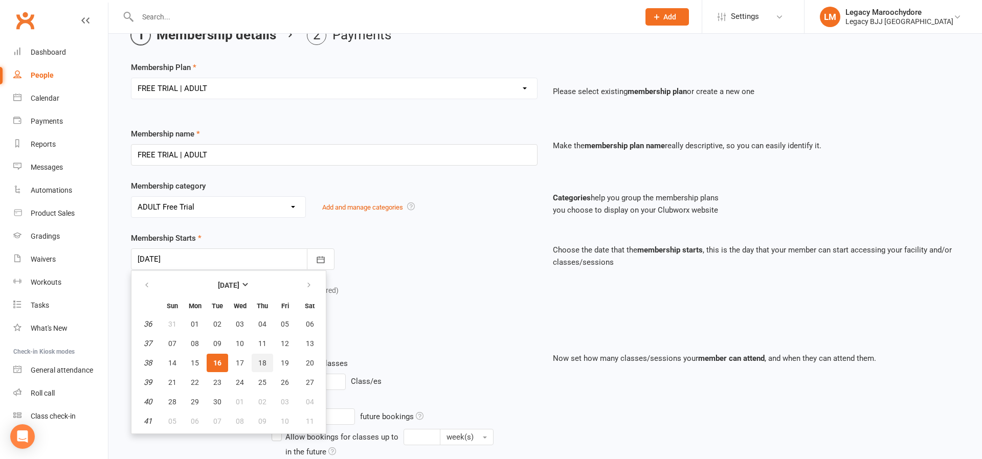
click at [268, 362] on button "18" at bounding box center [262, 363] width 21 height 18
type input "18 Sep 2025"
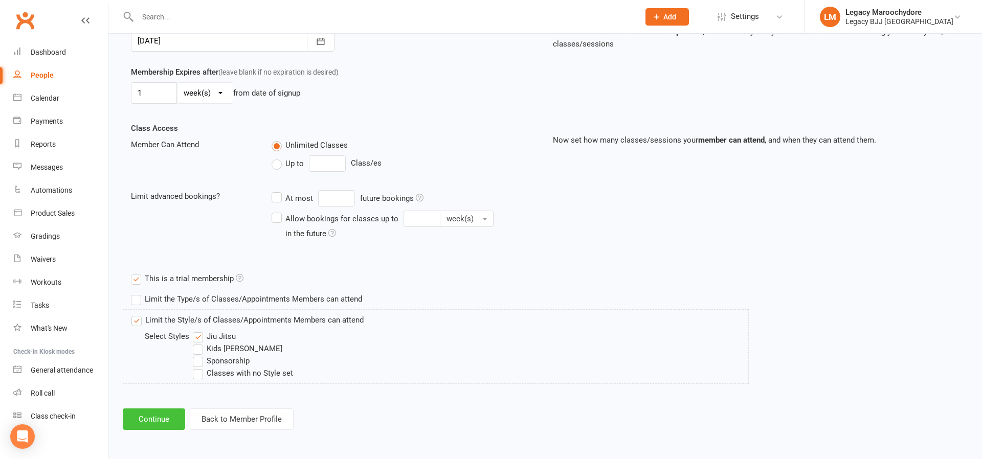
scroll to position [272, 0]
click at [161, 420] on button "Continue" at bounding box center [154, 419] width 62 height 21
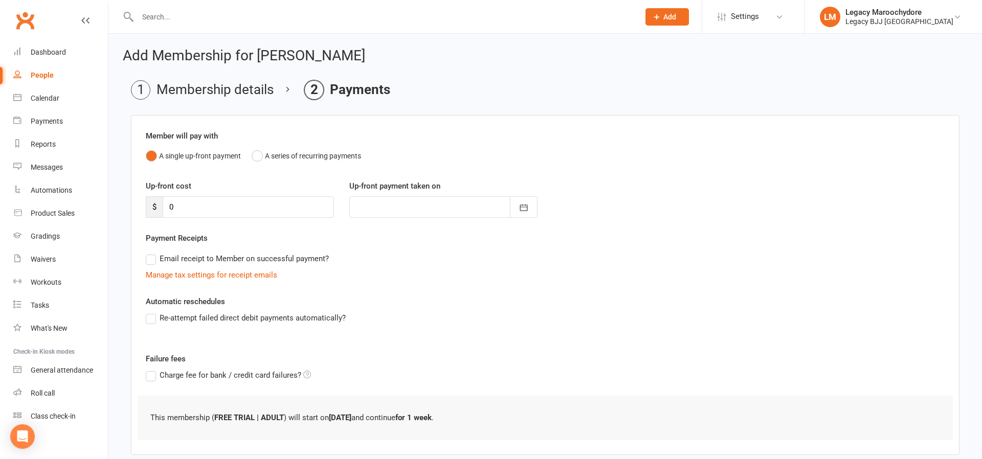
scroll to position [44, 0]
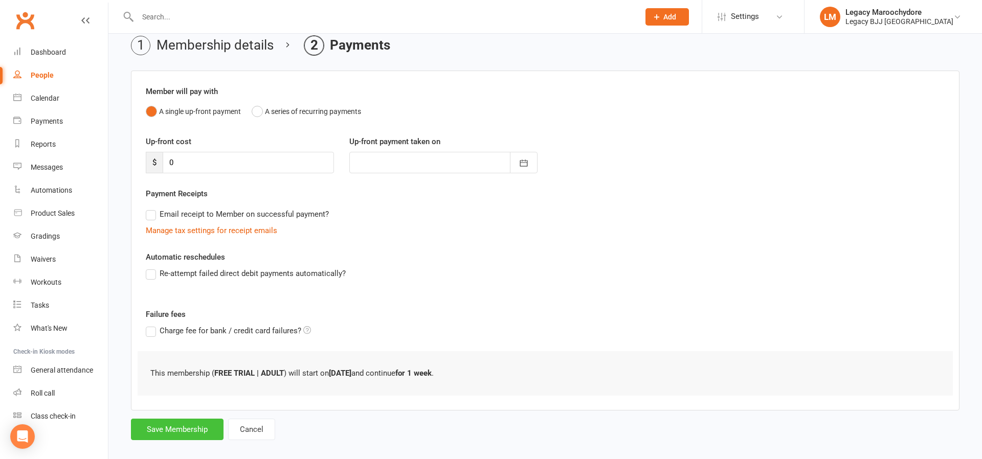
click at [197, 421] on button "Save Membership" at bounding box center [177, 429] width 93 height 21
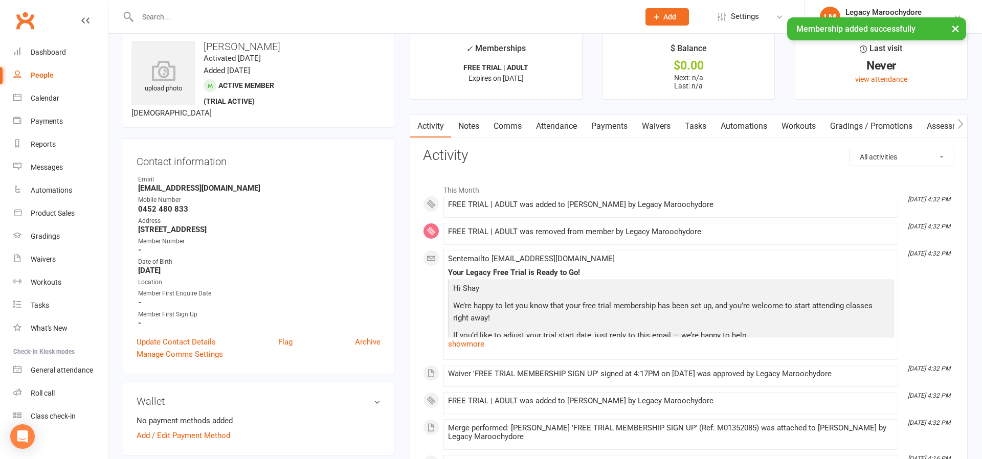
scroll to position [16, 0]
click at [33, 52] on div "Dashboard" at bounding box center [48, 52] width 35 height 8
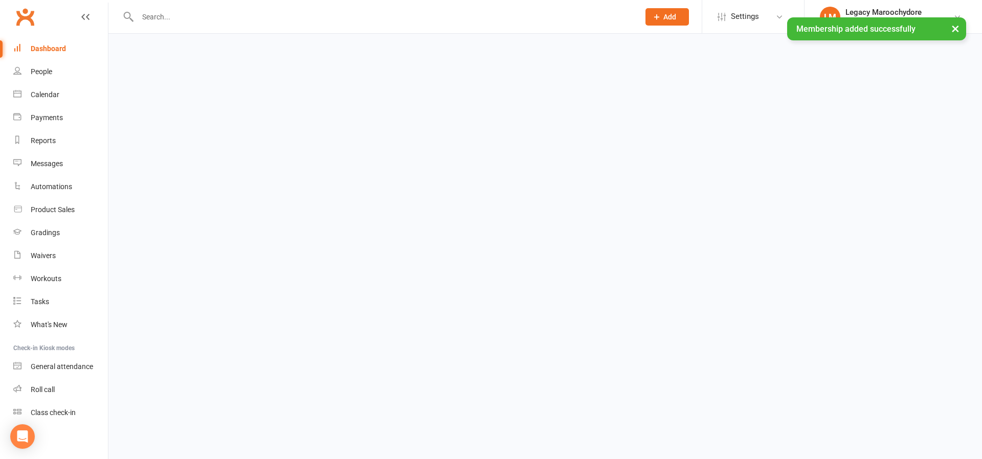
scroll to position [7, 0]
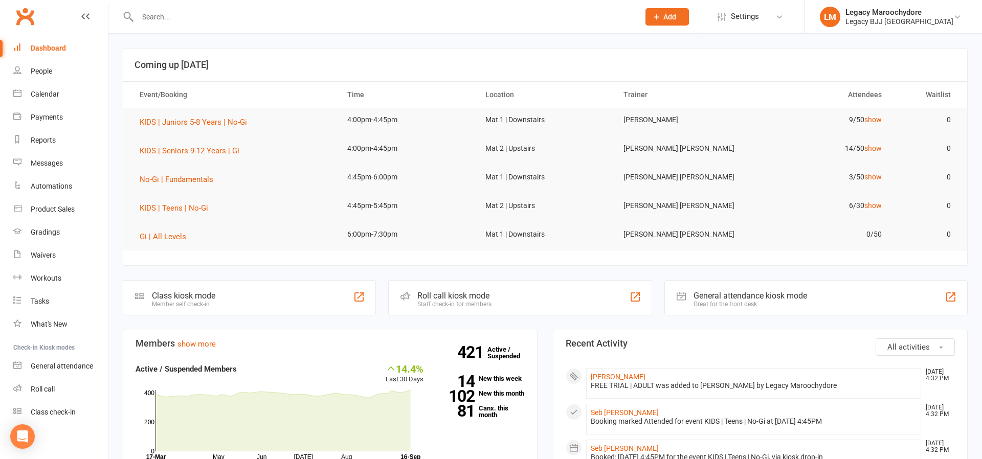
click at [255, 16] on input "text" at bounding box center [382, 17] width 497 height 14
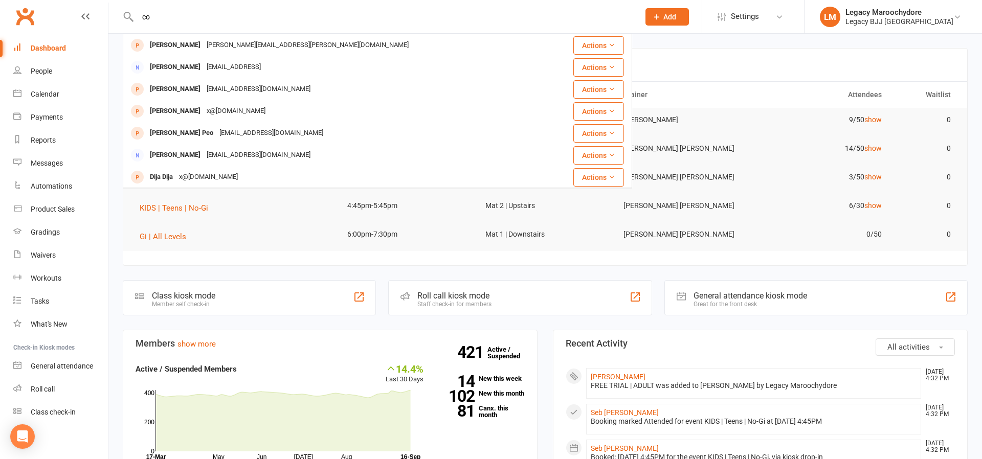
type input "c"
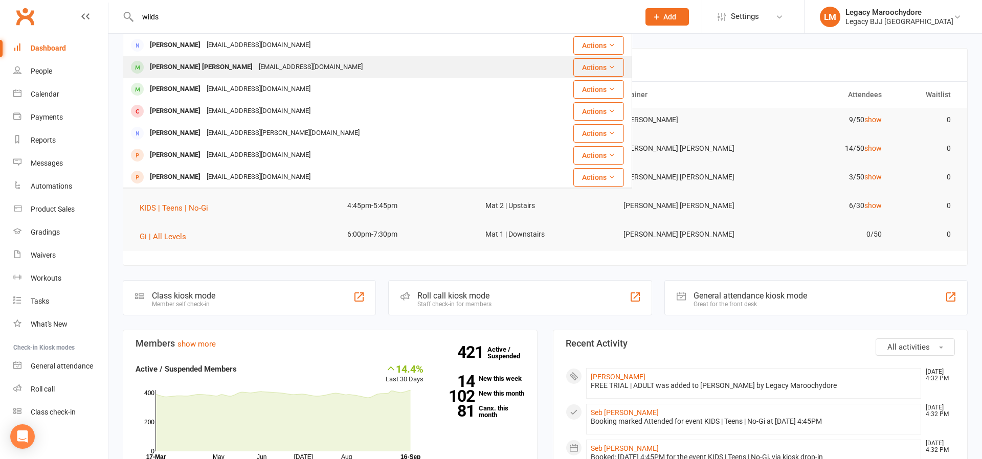
type input "wilds"
click at [175, 64] on div "[PERSON_NAME] [PERSON_NAME]" at bounding box center [201, 67] width 109 height 15
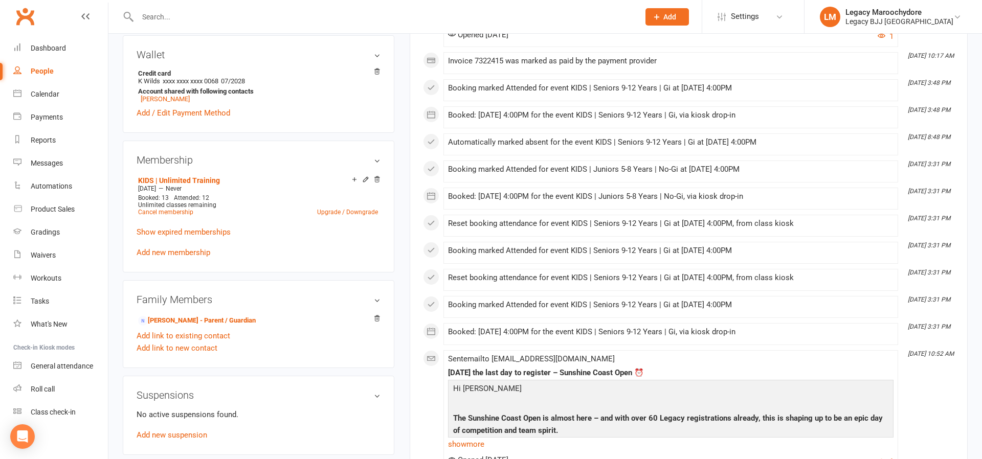
scroll to position [361, 0]
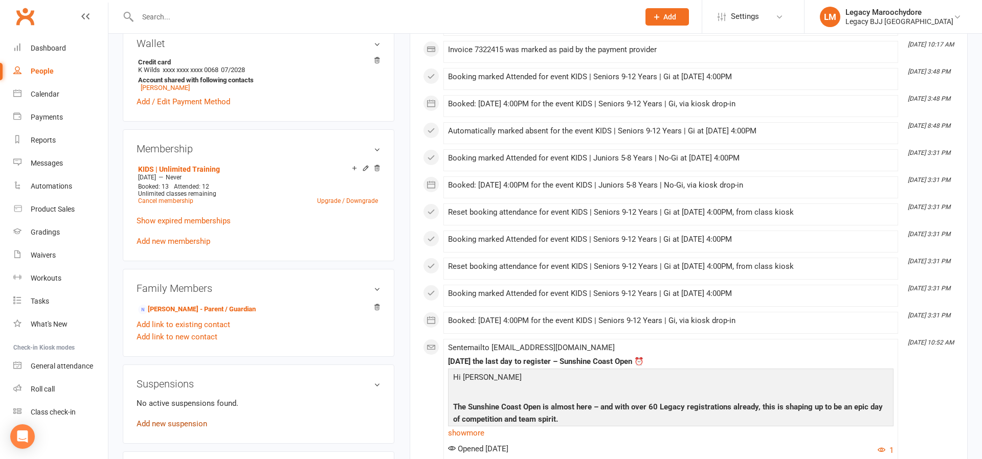
click at [173, 426] on link "Add new suspension" at bounding box center [172, 423] width 71 height 9
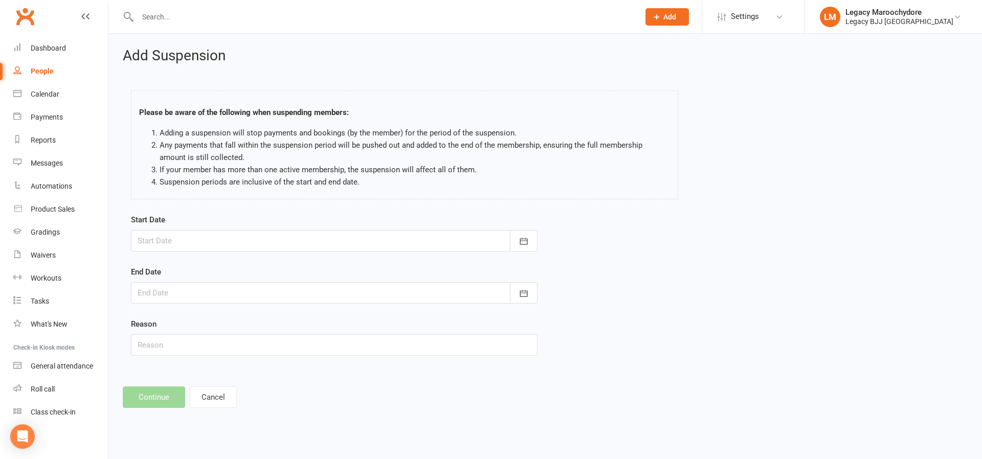
click at [202, 245] on div at bounding box center [334, 240] width 406 height 21
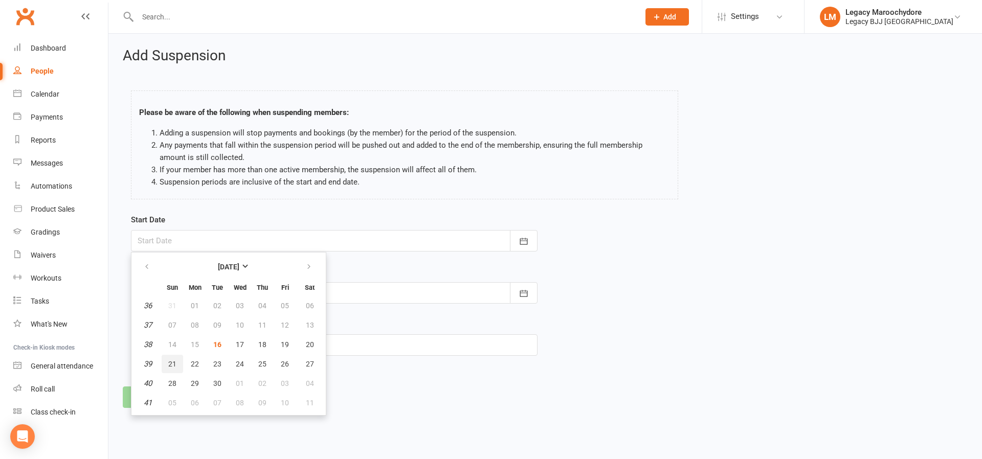
click at [175, 367] on span "21" at bounding box center [172, 364] width 8 height 8
type input "21 Sep 2025"
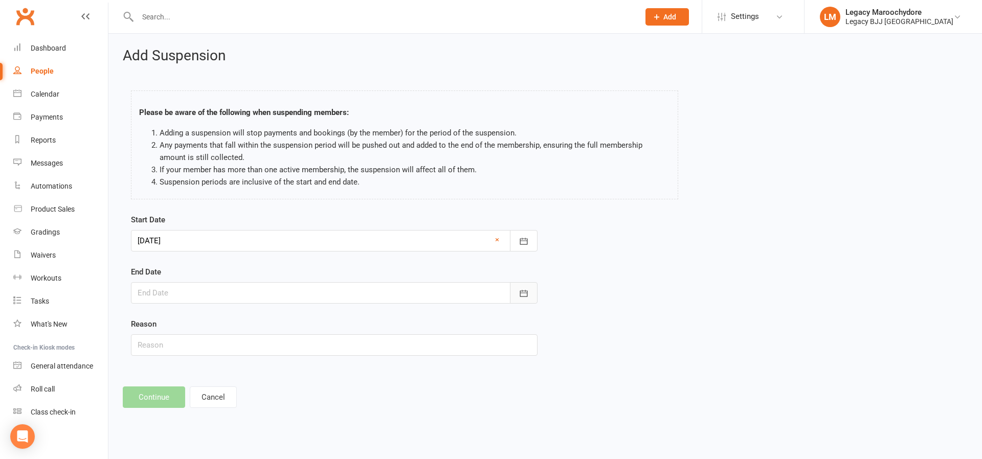
click at [523, 291] on icon "button" at bounding box center [523, 293] width 10 height 10
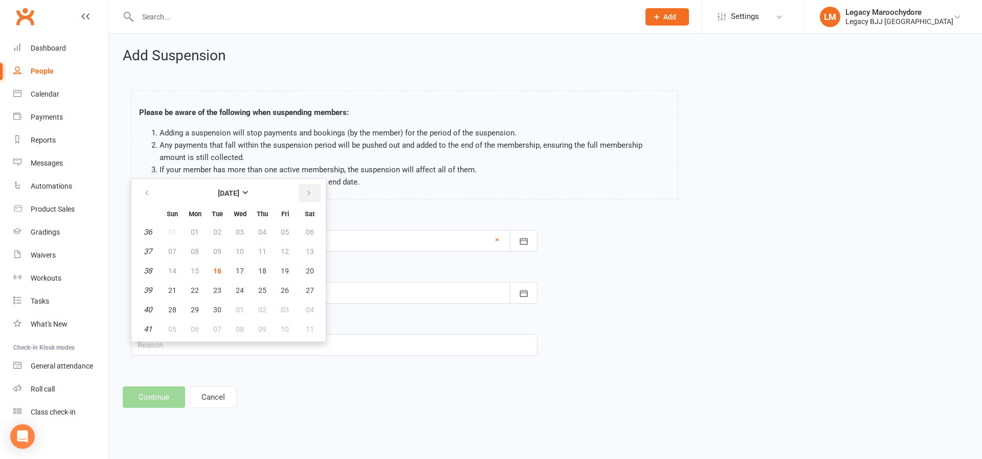
click at [311, 189] on icon "button" at bounding box center [308, 193] width 7 height 8
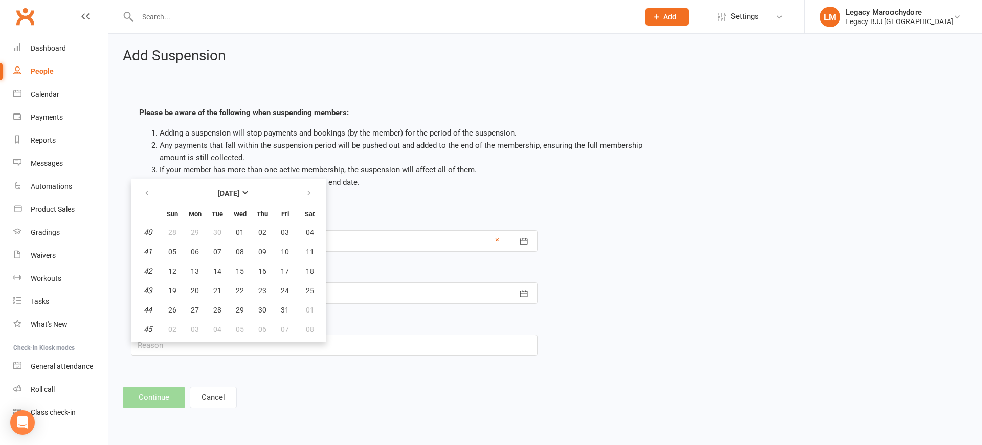
scroll to position [-1, 0]
click at [154, 194] on button "button" at bounding box center [148, 193] width 22 height 18
click at [306, 191] on icon "button" at bounding box center [308, 193] width 7 height 8
click at [199, 254] on button "06" at bounding box center [194, 251] width 21 height 18
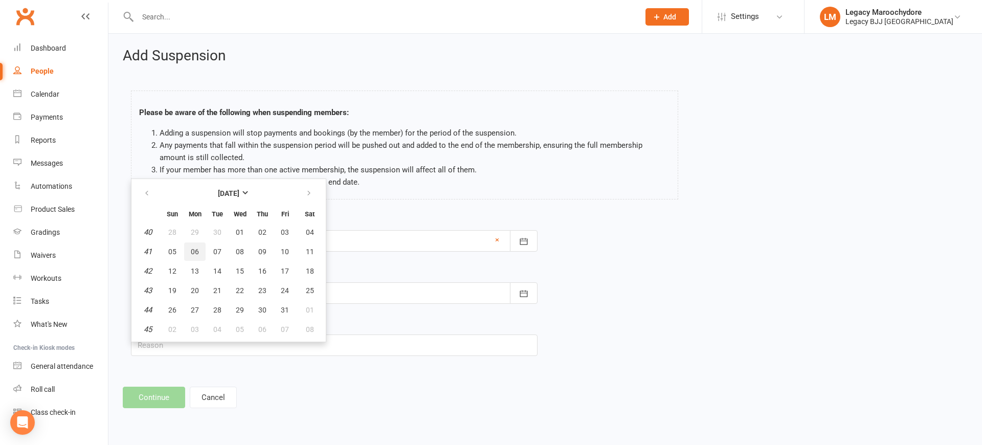
type input "06 Oct 2025"
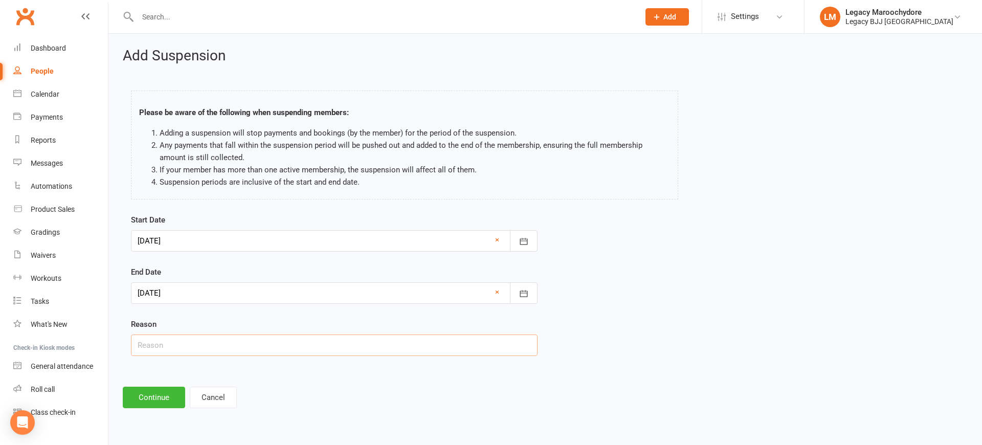
click at [169, 349] on input "text" at bounding box center [334, 344] width 406 height 21
type input "school holidays"
click at [134, 392] on button "Continue" at bounding box center [154, 397] width 62 height 21
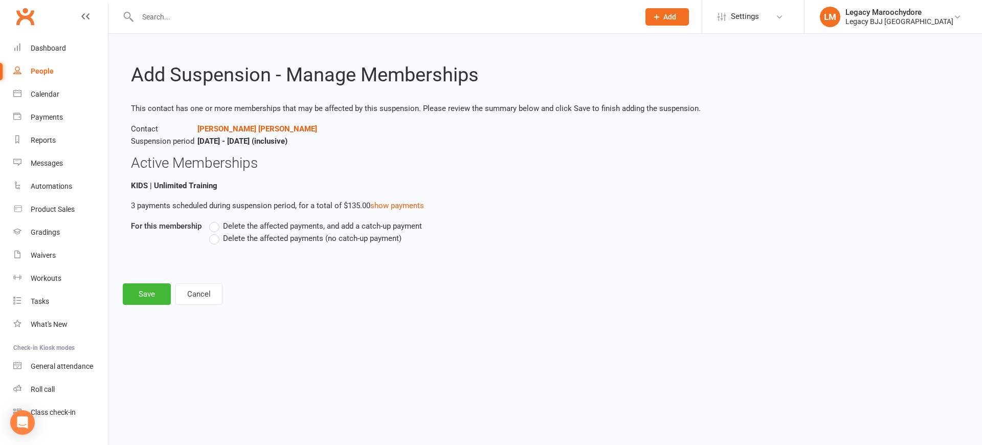
click at [215, 238] on label "Delete the affected payments (no catch-up payment)" at bounding box center [305, 238] width 192 height 12
click at [215, 232] on input "Delete the affected payments (no catch-up payment)" at bounding box center [212, 232] width 7 height 0
click at [136, 298] on button "Save" at bounding box center [147, 293] width 48 height 21
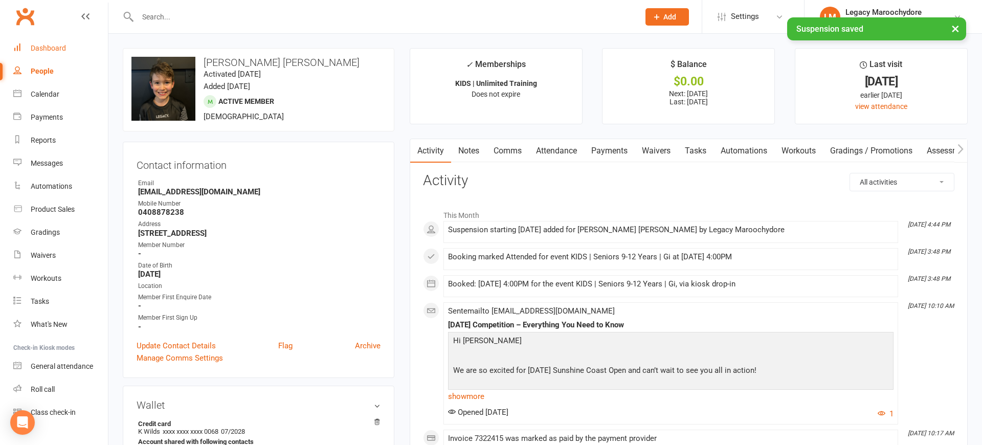
click at [37, 49] on div "Dashboard" at bounding box center [48, 48] width 35 height 8
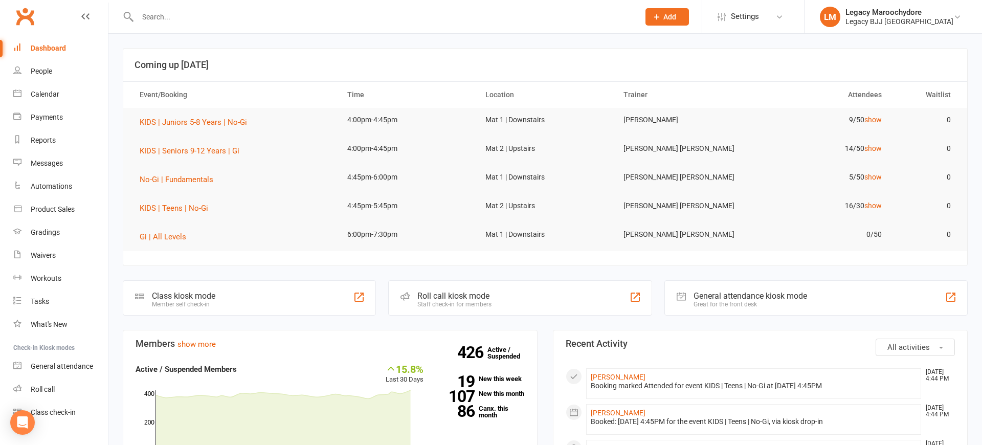
click at [46, 48] on div "Dashboard" at bounding box center [48, 48] width 35 height 8
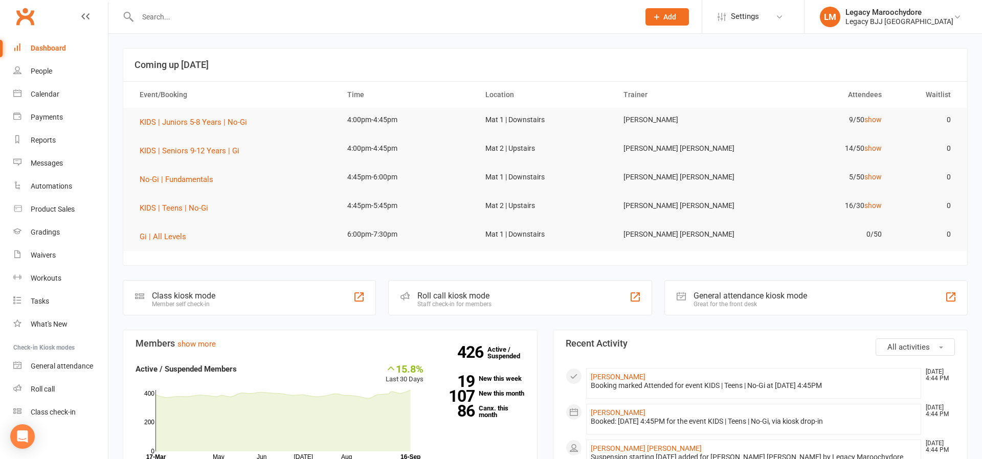
click at [58, 48] on div "Dashboard" at bounding box center [48, 48] width 35 height 8
click at [213, 11] on input "text" at bounding box center [382, 17] width 497 height 14
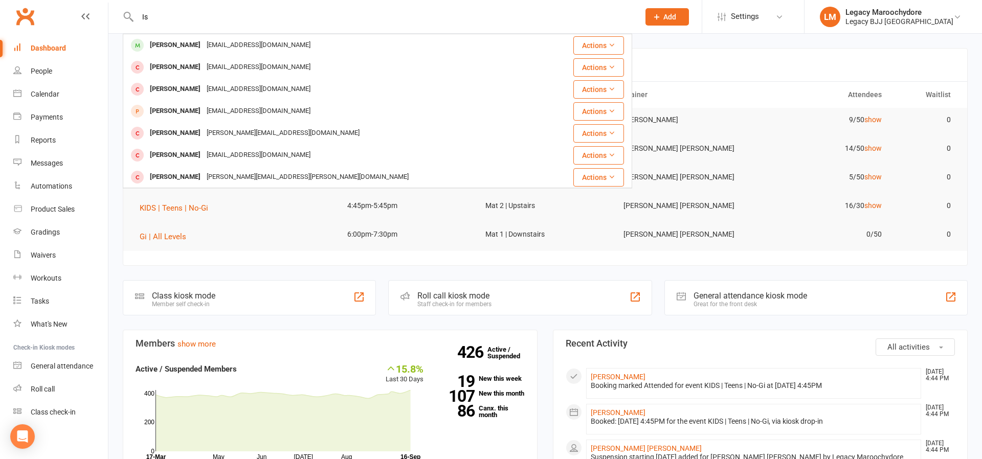
type input "I"
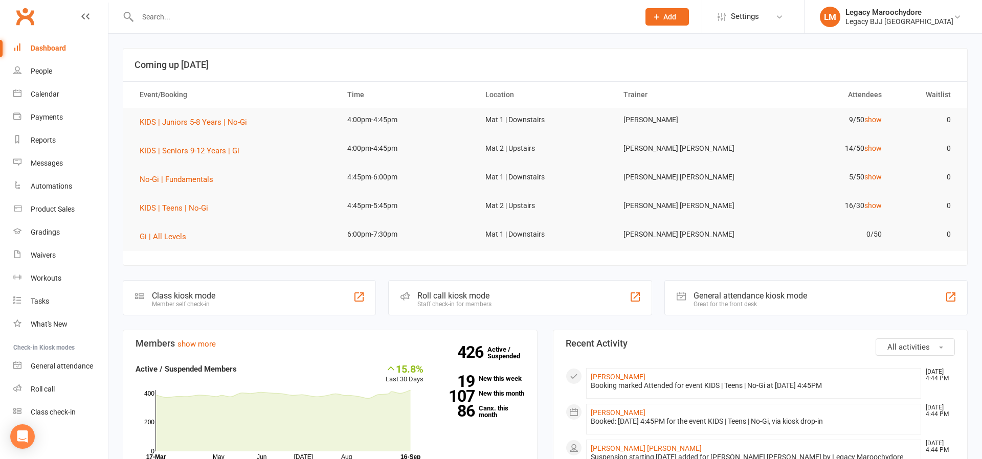
click at [45, 48] on div "Dashboard" at bounding box center [48, 48] width 35 height 8
drag, startPoint x: 43, startPoint y: 259, endPoint x: 57, endPoint y: 251, distance: 15.3
click at [44, 258] on div "Waivers" at bounding box center [43, 255] width 25 height 8
select select "25"
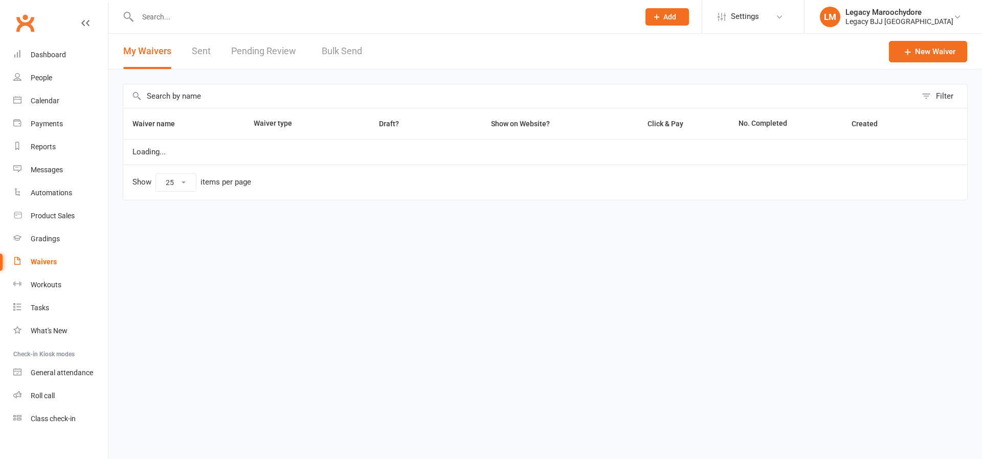
select select "25"
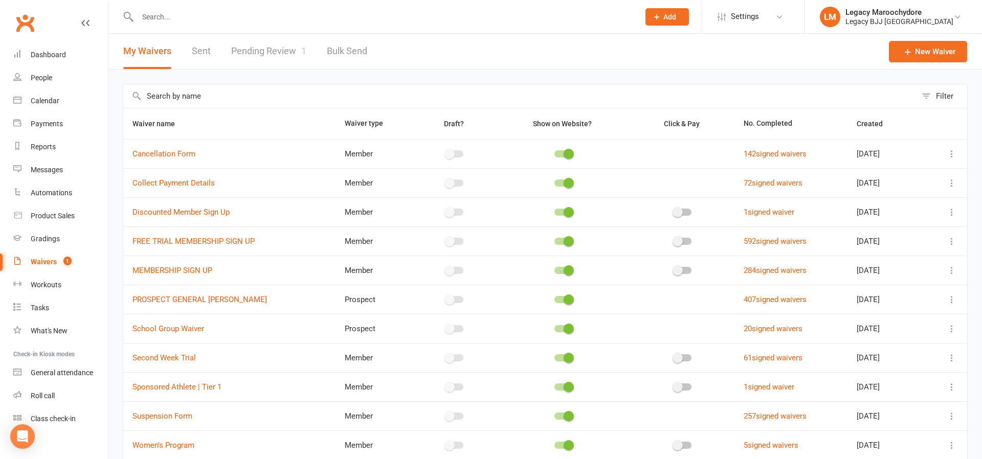
click at [274, 49] on link "Pending Review 1" at bounding box center [268, 51] width 75 height 35
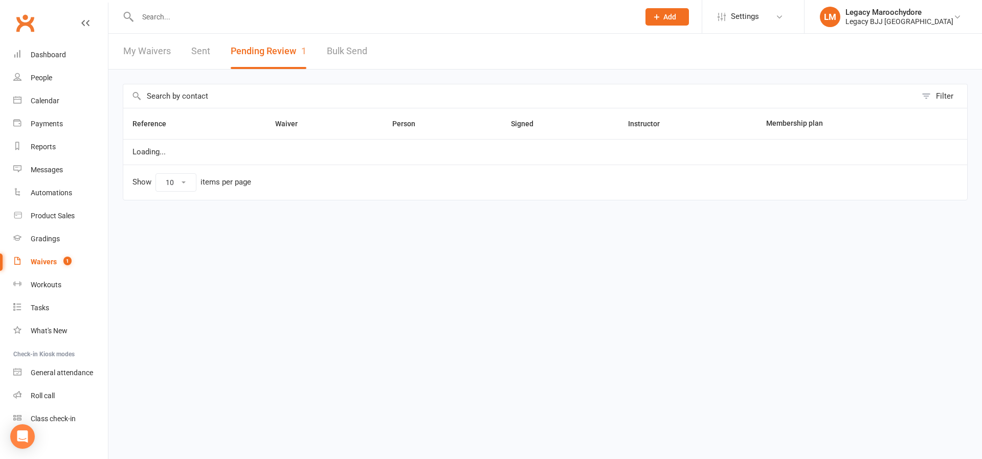
select select "100"
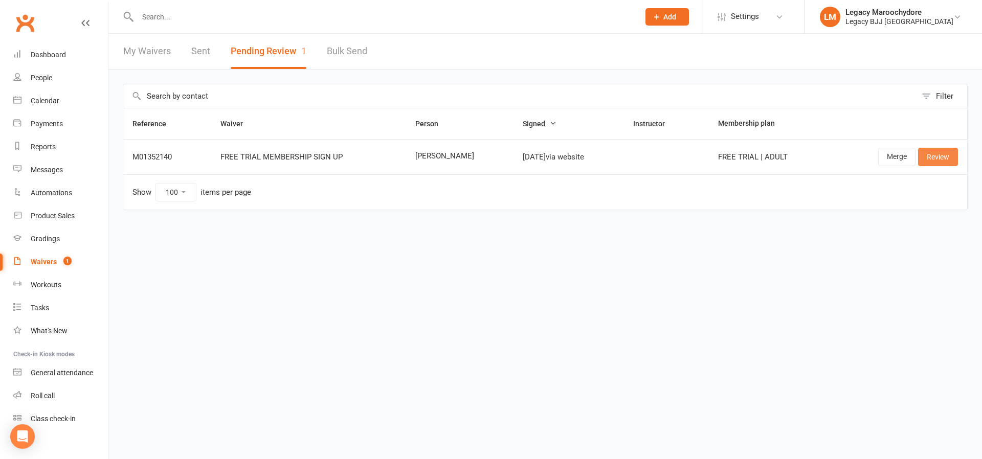
click at [946, 156] on link "Review" at bounding box center [938, 157] width 40 height 18
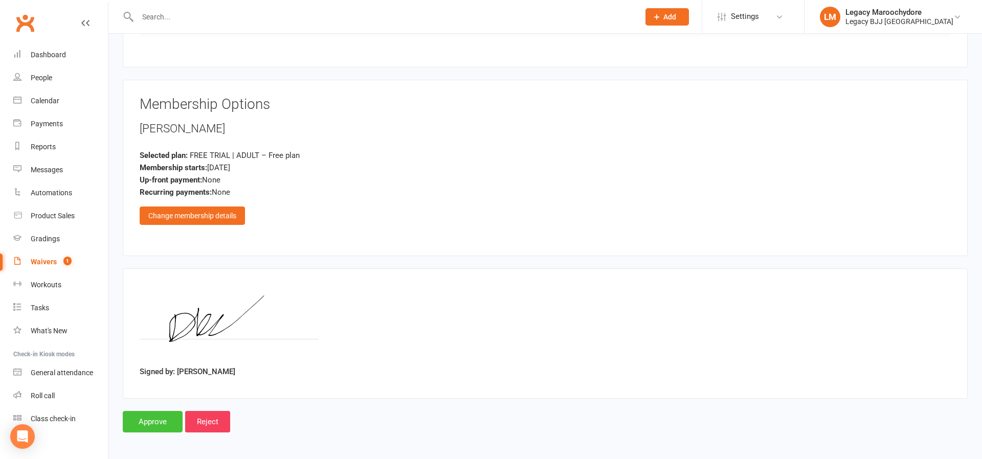
scroll to position [655, 0]
click at [164, 415] on input "Approve" at bounding box center [153, 422] width 60 height 21
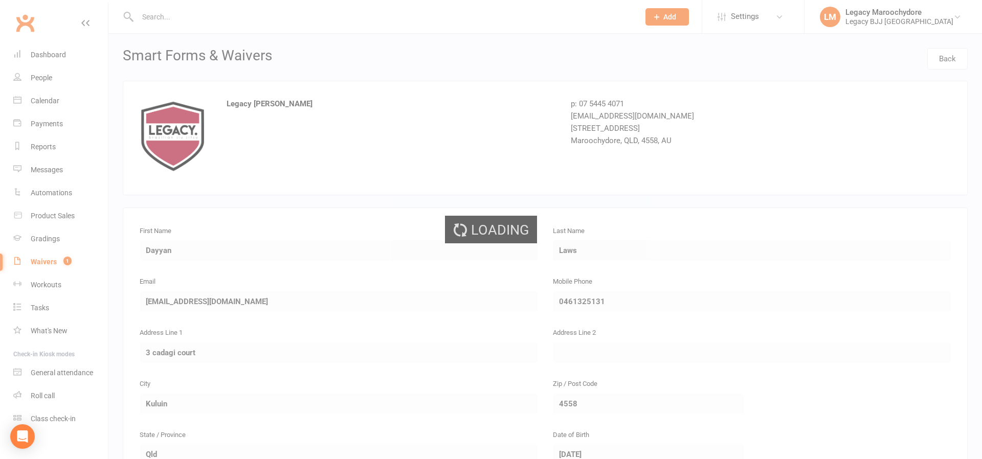
select select "100"
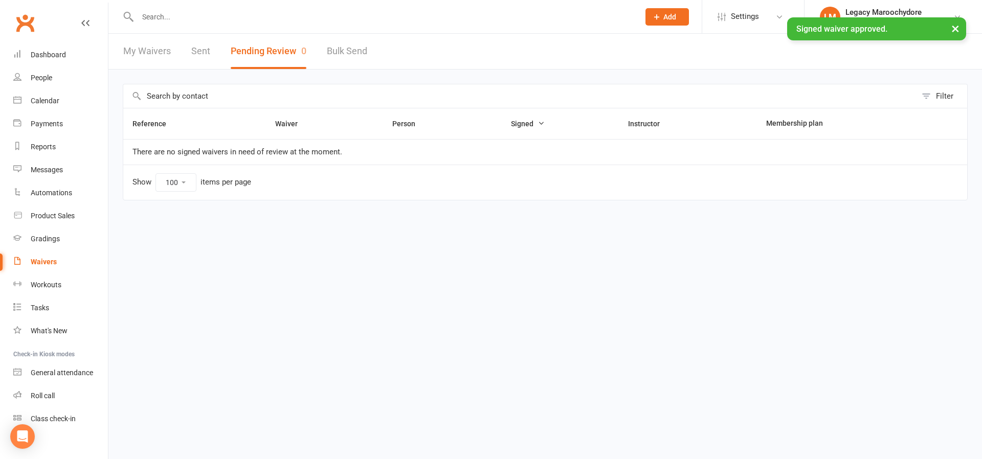
click at [177, 17] on div "× Signed waiver approved." at bounding box center [484, 17] width 968 height 0
click at [179, 17] on div "× Signed waiver approved." at bounding box center [484, 17] width 968 height 0
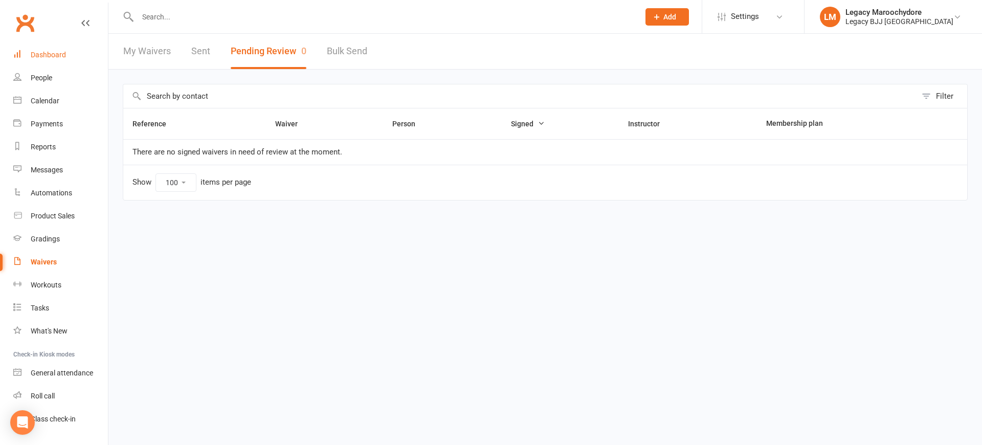
click at [37, 51] on link "Dashboard" at bounding box center [60, 54] width 95 height 23
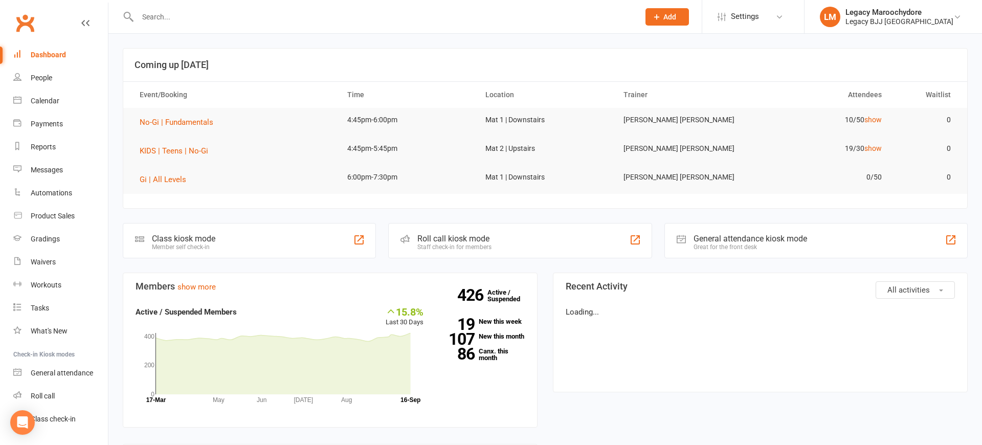
click at [157, 13] on input "text" at bounding box center [382, 17] width 497 height 14
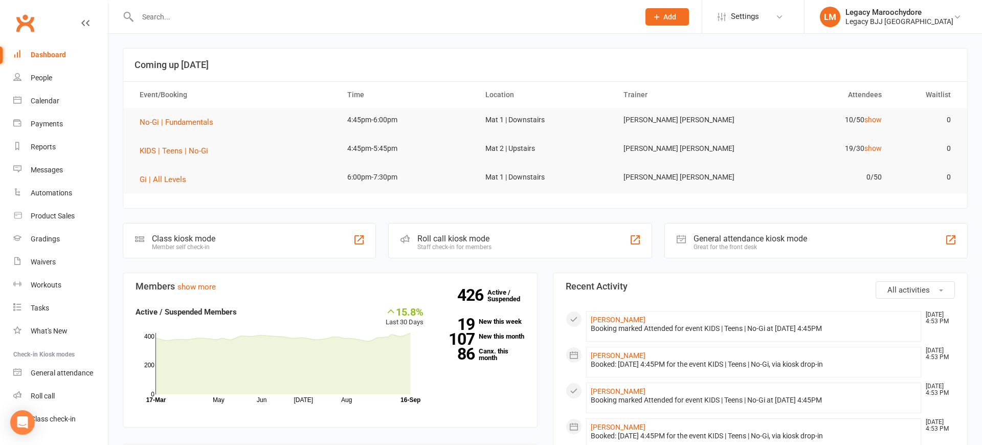
scroll to position [1, 0]
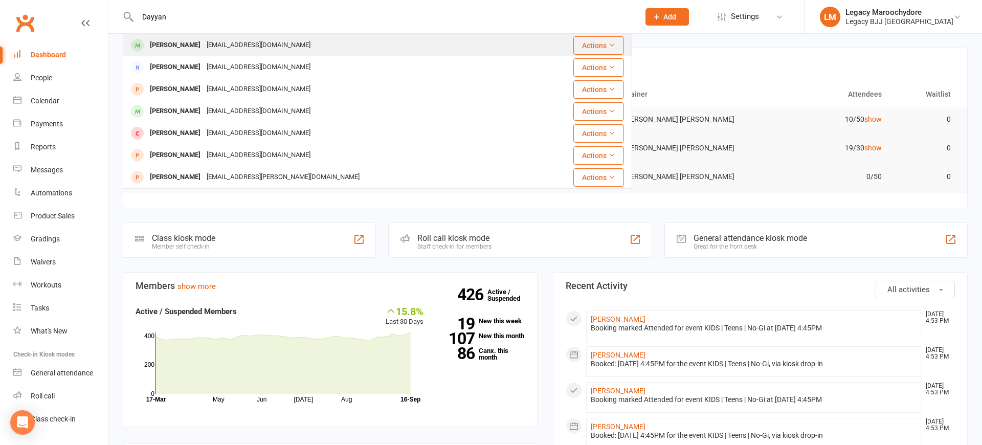
type input "Dayyan"
click at [166, 47] on div "[PERSON_NAME]" at bounding box center [175, 45] width 57 height 15
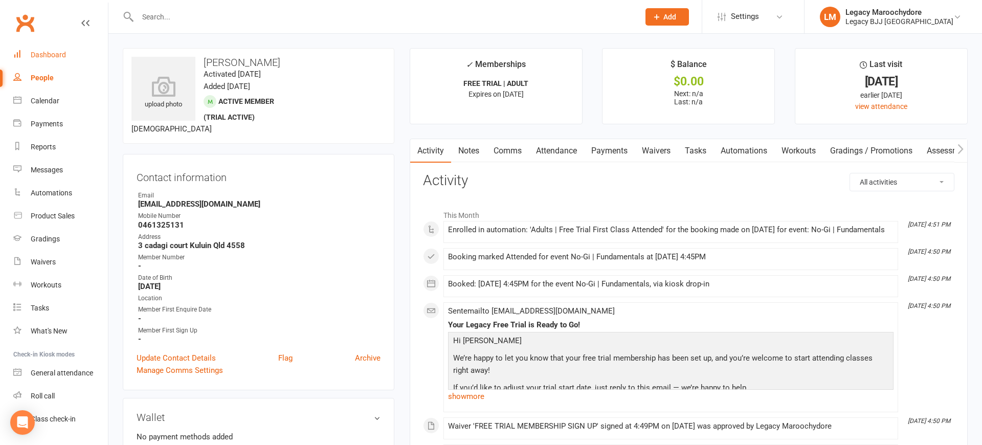
click at [57, 55] on div "Dashboard" at bounding box center [48, 55] width 35 height 8
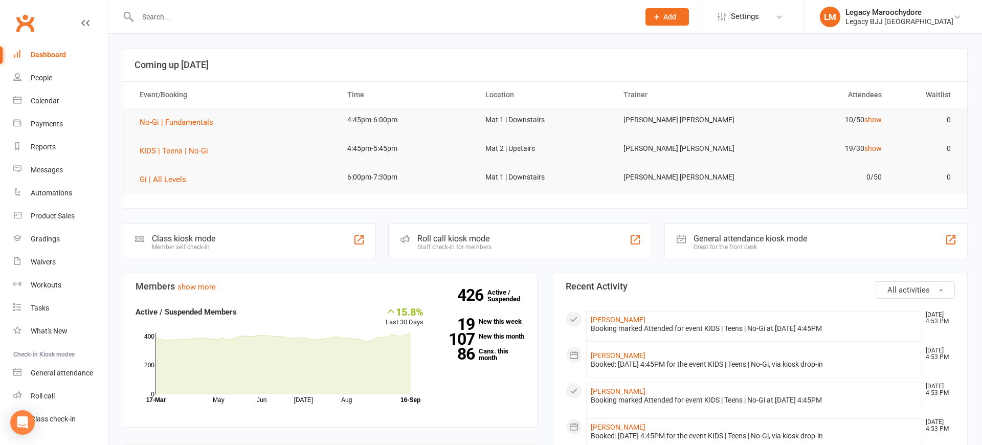
click at [231, 249] on div "Class kiosk mode Member self check-in" at bounding box center [249, 240] width 253 height 35
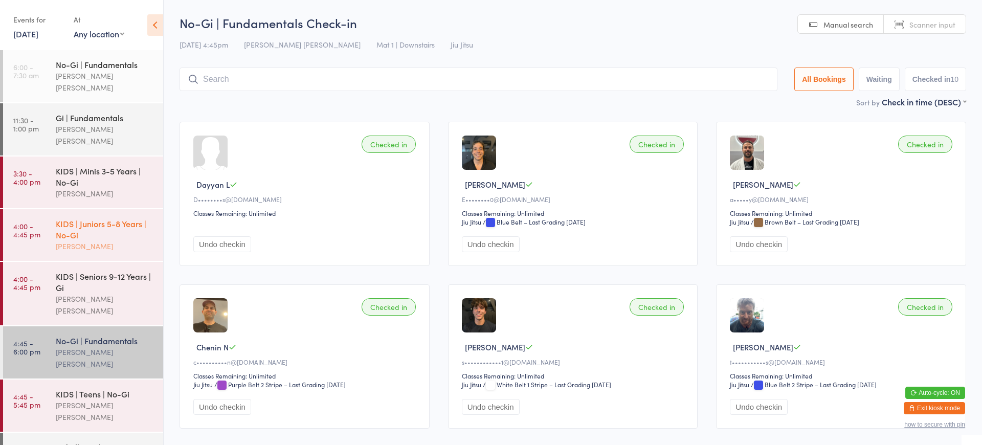
click at [125, 240] on div "[PERSON_NAME]" at bounding box center [105, 246] width 99 height 12
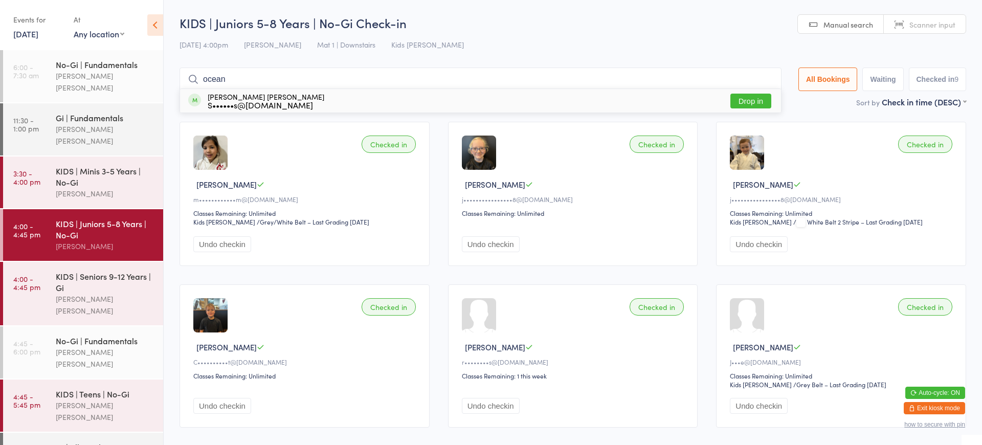
type input "ocean"
click at [749, 99] on button "Drop in" at bounding box center [750, 101] width 41 height 15
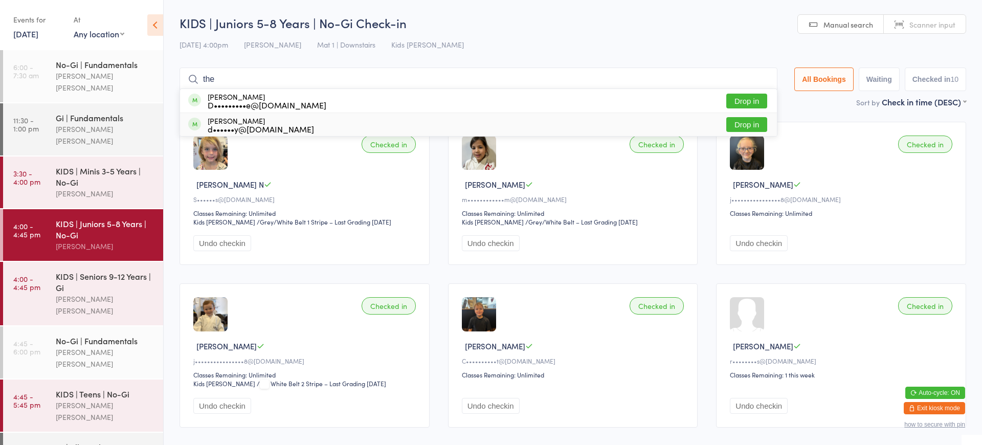
type input "the"
click at [736, 127] on button "Drop in" at bounding box center [746, 124] width 41 height 15
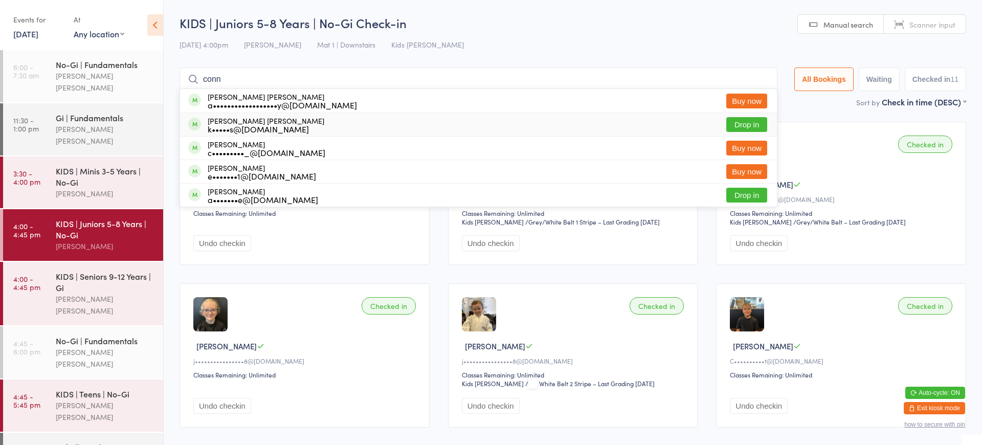
type input "conn"
click at [743, 125] on button "Drop in" at bounding box center [746, 124] width 41 height 15
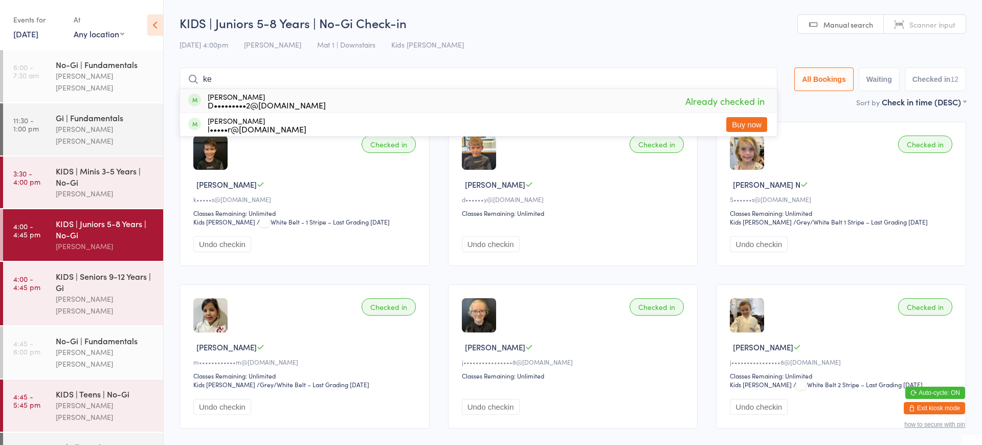
type input "k"
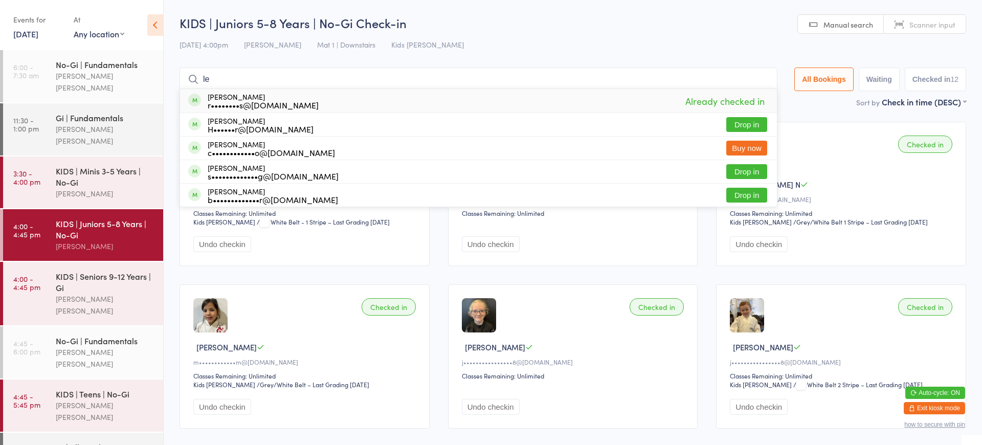
type input "l"
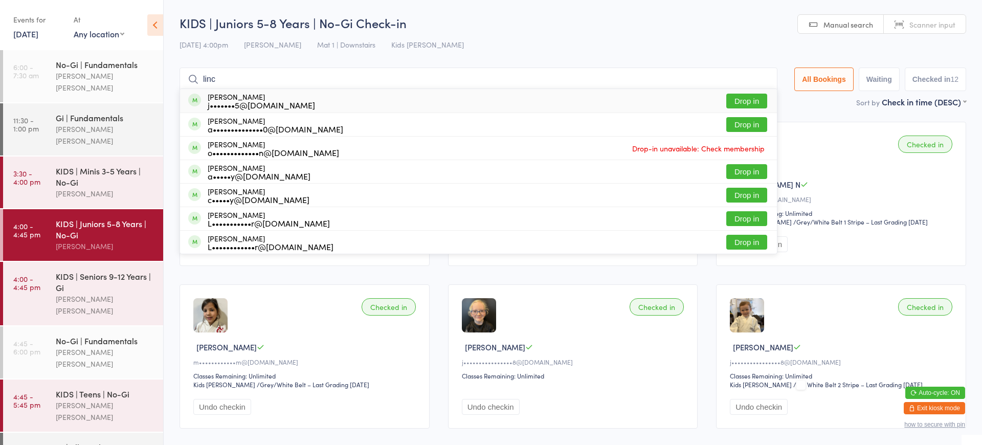
type input "line"
drag, startPoint x: 685, startPoint y: 99, endPoint x: 753, endPoint y: 126, distance: 72.7
click at [753, 126] on button "Drop in" at bounding box center [746, 124] width 41 height 15
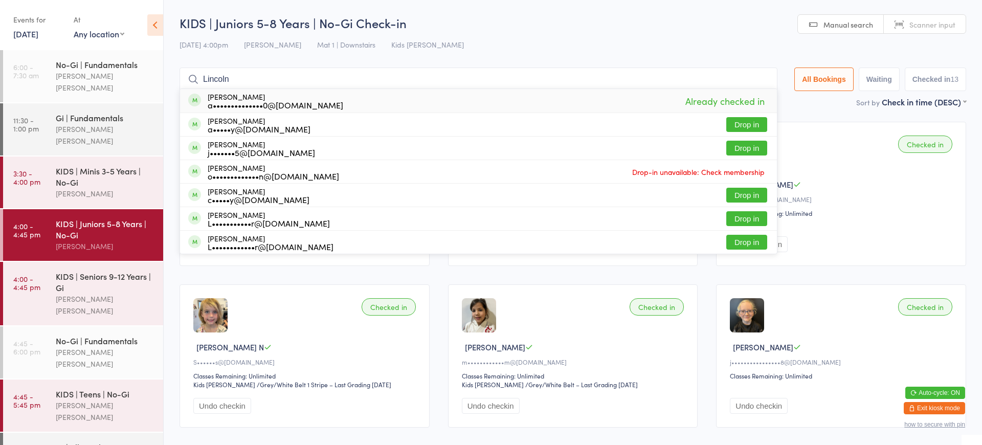
type input "Lincoln"
drag, startPoint x: 748, startPoint y: 125, endPoint x: 740, endPoint y: 127, distance: 8.4
click at [740, 127] on button "Drop in" at bounding box center [746, 124] width 41 height 15
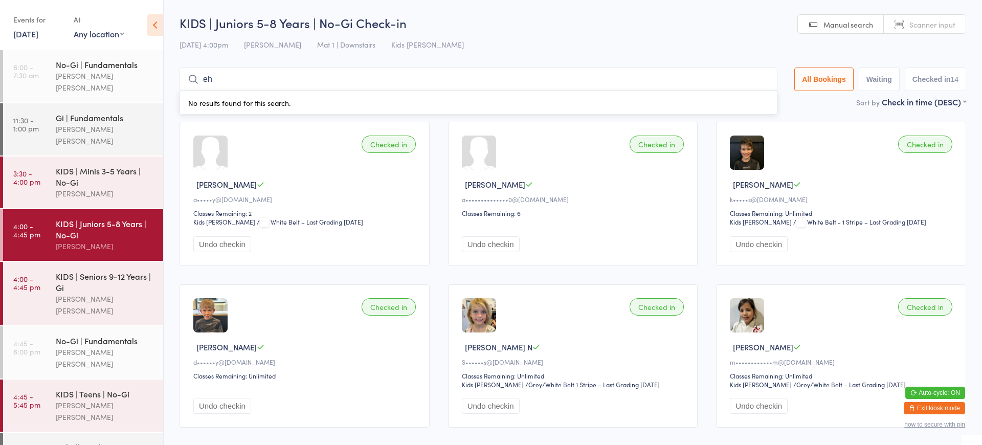
type input "e"
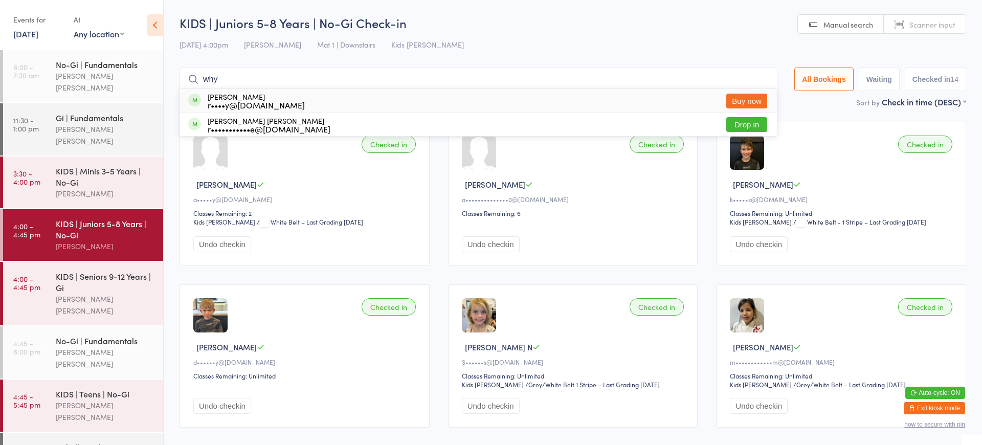
type input "why"
drag, startPoint x: 619, startPoint y: 94, endPoint x: 757, endPoint y: 126, distance: 142.2
click at [757, 126] on button "Drop in" at bounding box center [746, 124] width 41 height 15
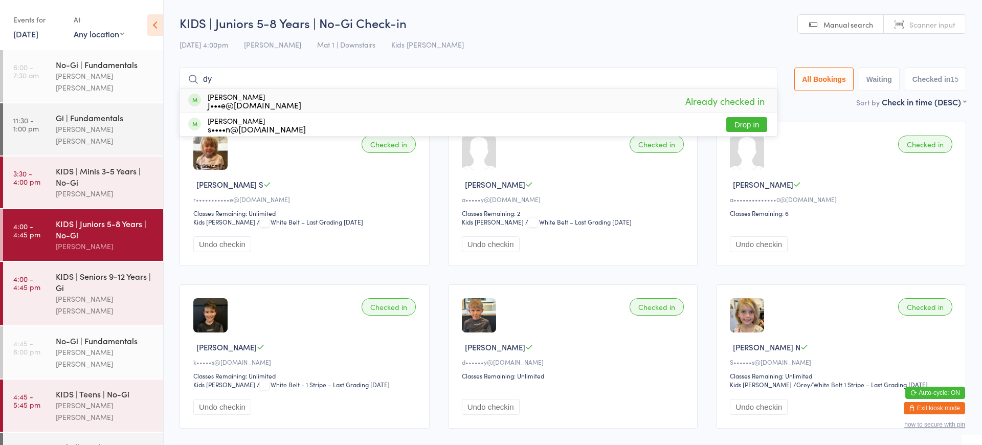
type input "d"
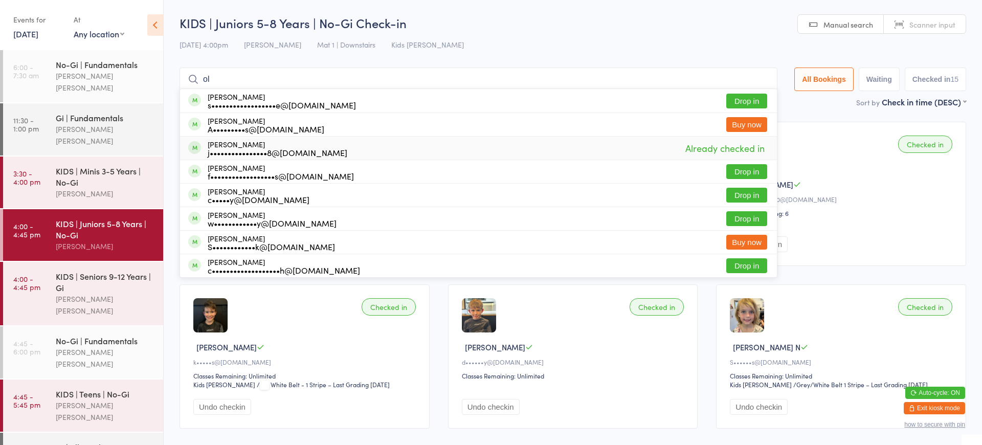
type input "o"
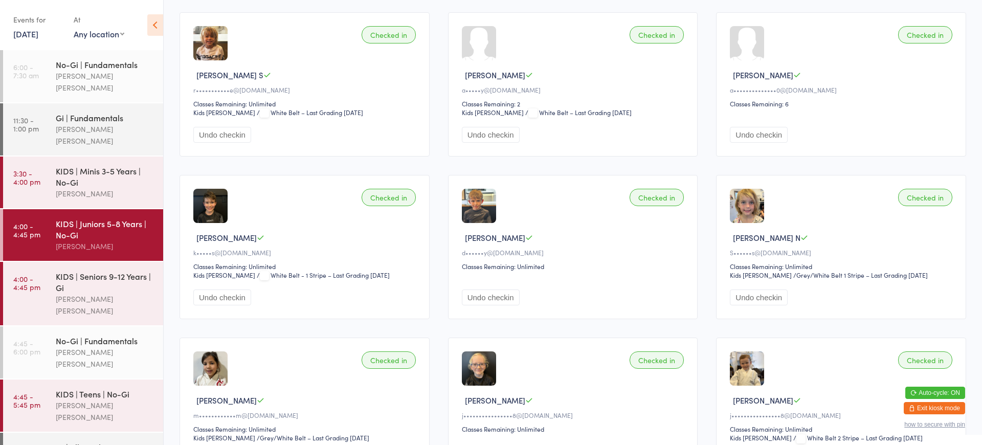
scroll to position [60, 0]
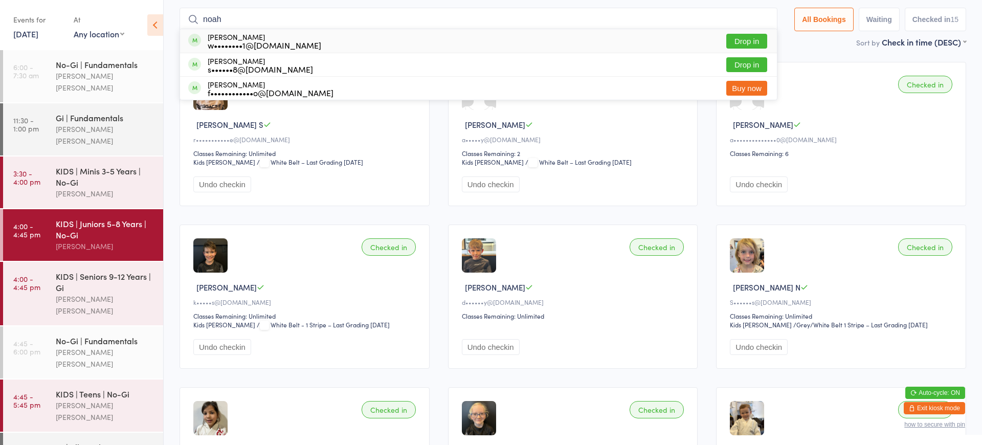
type input "noah"
click at [756, 44] on button "Drop in" at bounding box center [746, 41] width 41 height 15
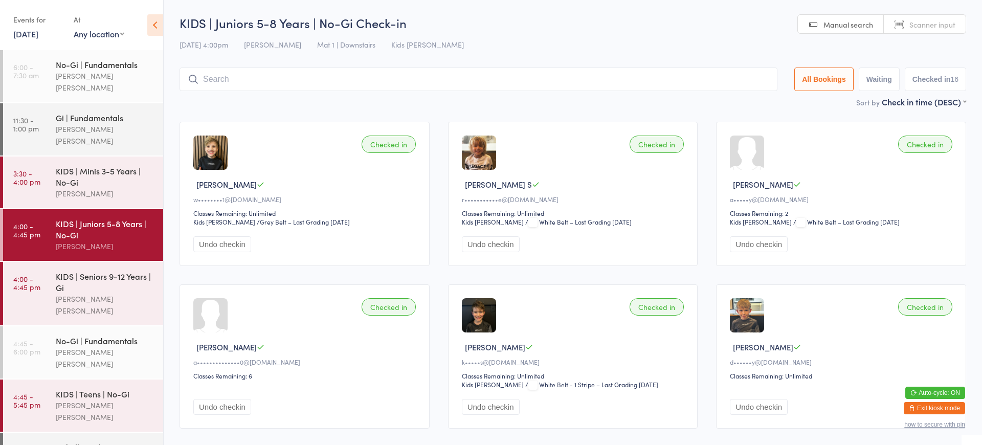
scroll to position [0, 0]
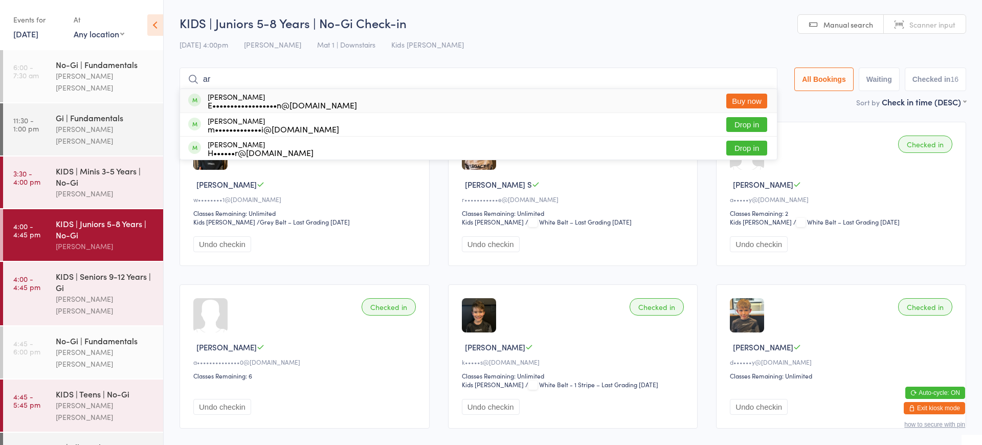
type input "a"
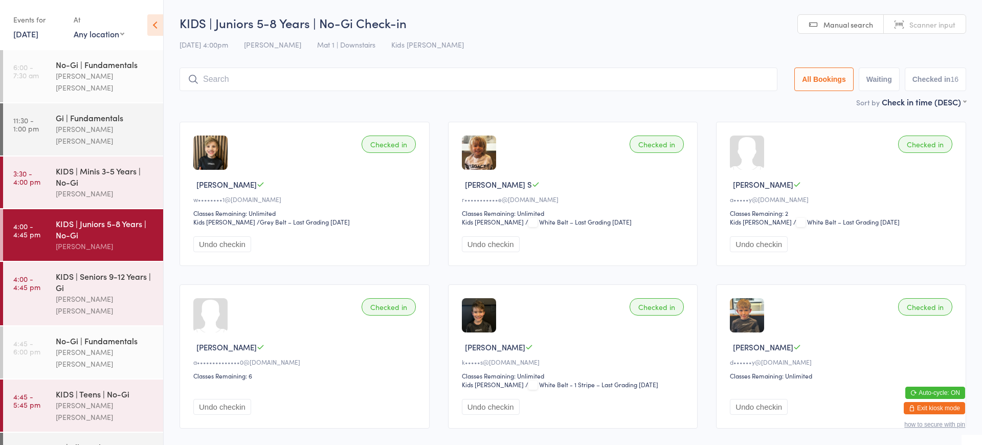
click at [915, 404] on button "Exit kiosk mode" at bounding box center [933, 408] width 61 height 12
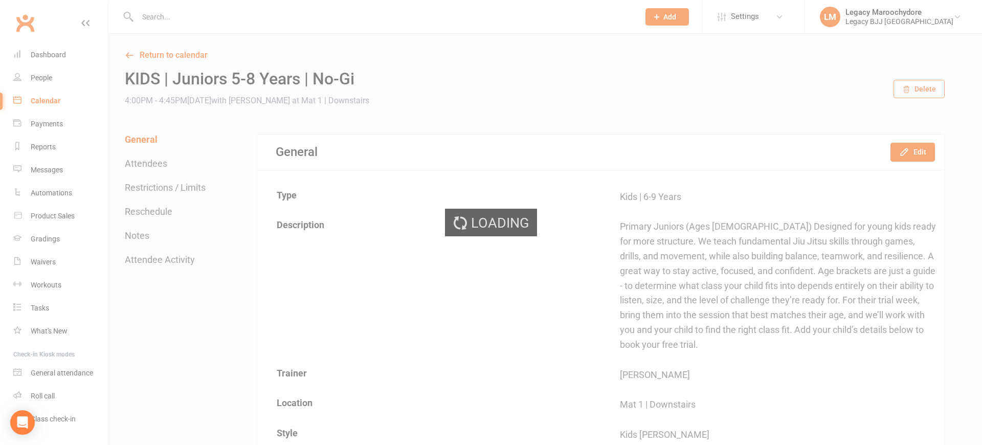
click at [172, 17] on div "Loading" at bounding box center [491, 222] width 982 height 445
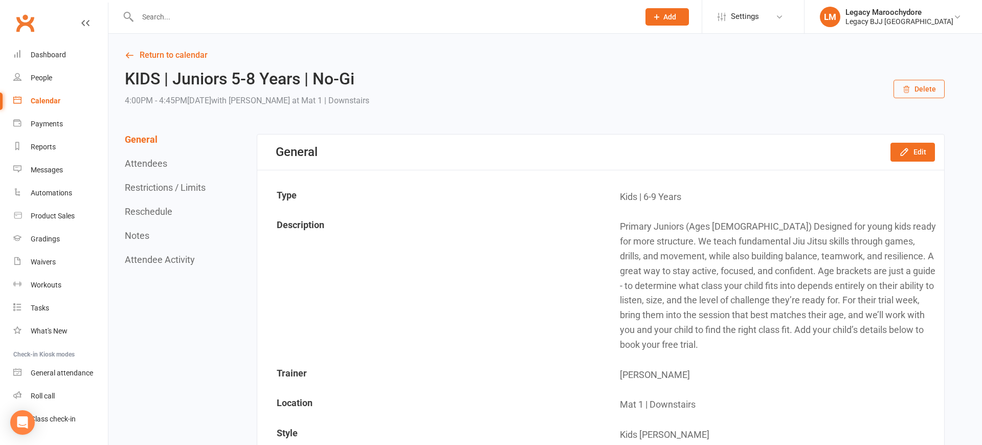
click at [175, 19] on input "text" at bounding box center [382, 17] width 497 height 14
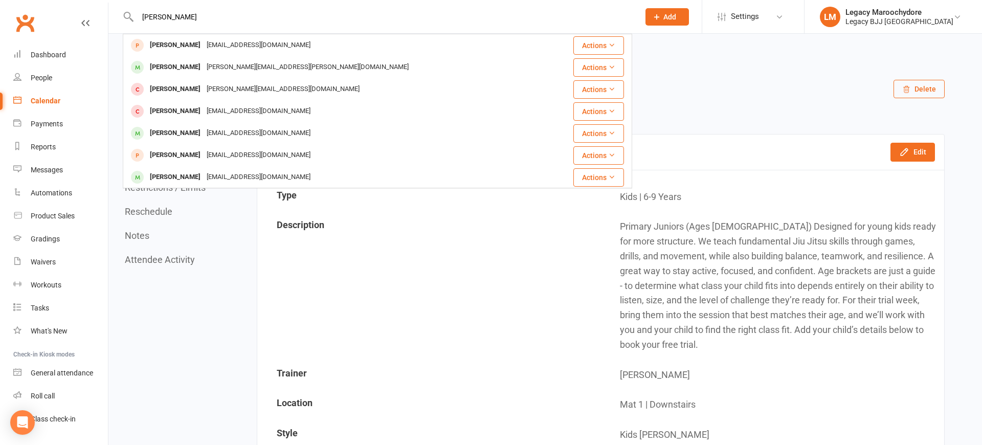
type input "[PERSON_NAME]"
drag, startPoint x: 171, startPoint y: 33, endPoint x: 169, endPoint y: 62, distance: 28.7
click at [169, 62] on div "[PERSON_NAME]" at bounding box center [175, 67] width 57 height 15
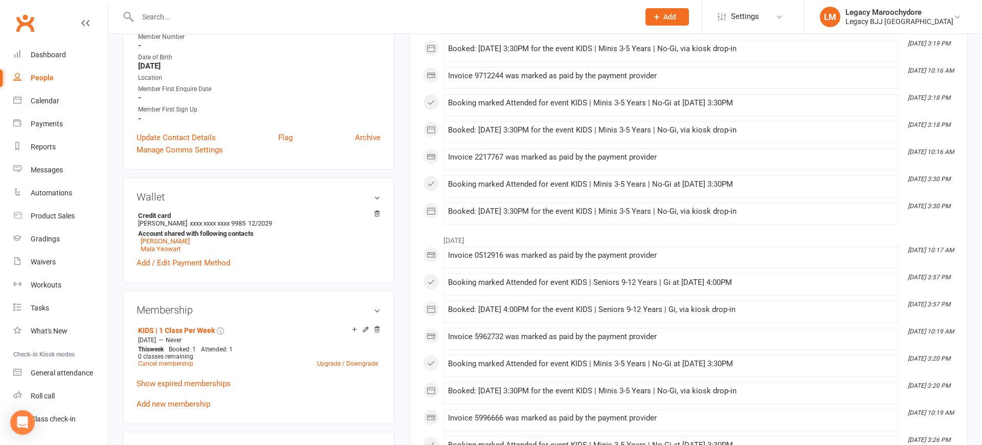
scroll to position [17, 0]
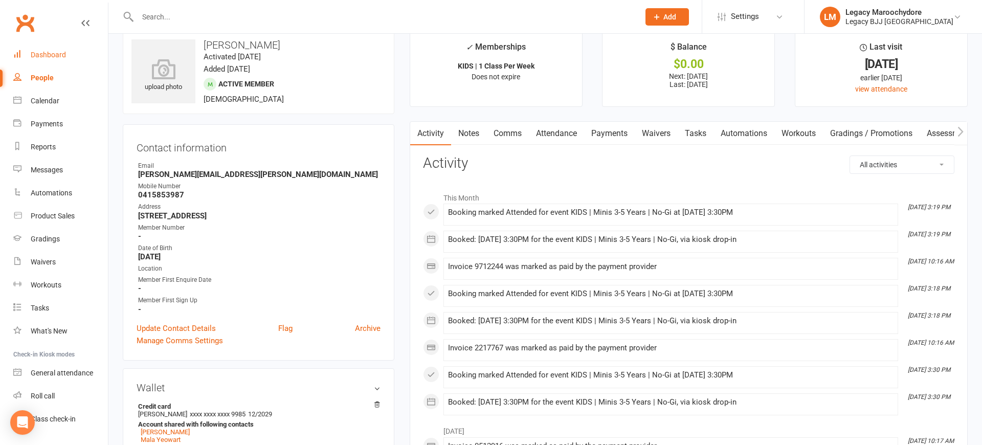
click at [42, 56] on div "Dashboard" at bounding box center [48, 55] width 35 height 8
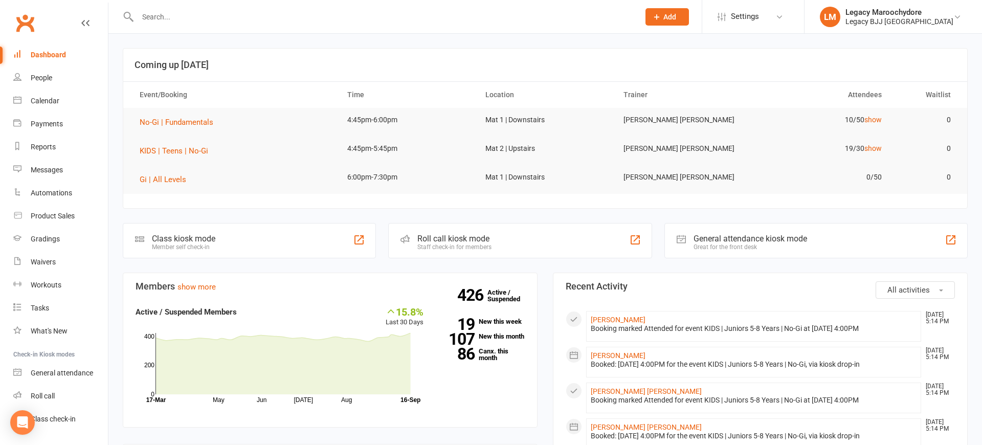
click at [260, 237] on div "Class kiosk mode Member self check-in" at bounding box center [249, 240] width 253 height 35
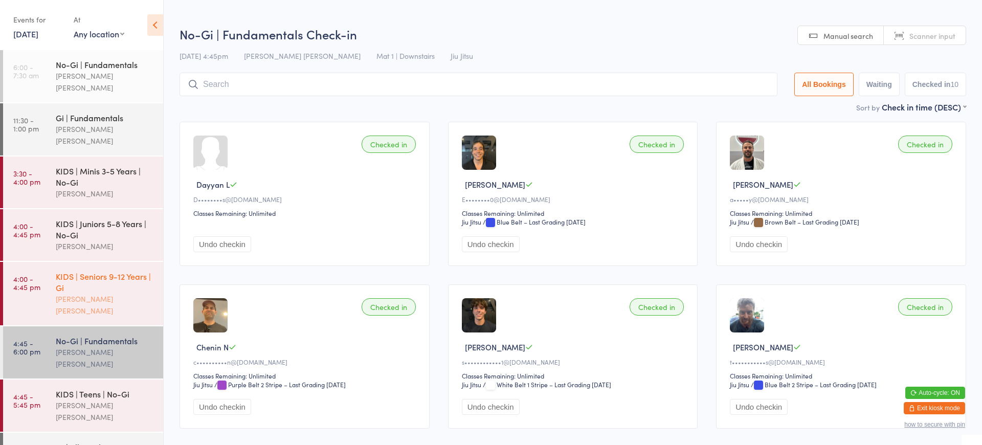
scroll to position [1, 1]
click at [107, 270] on div "KIDS | Seniors 9-12 Years | Gi" at bounding box center [105, 281] width 99 height 22
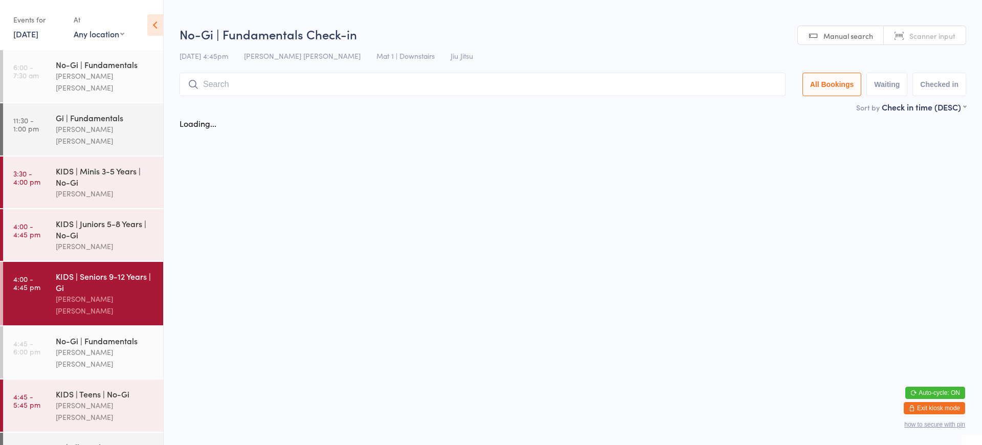
scroll to position [1, 0]
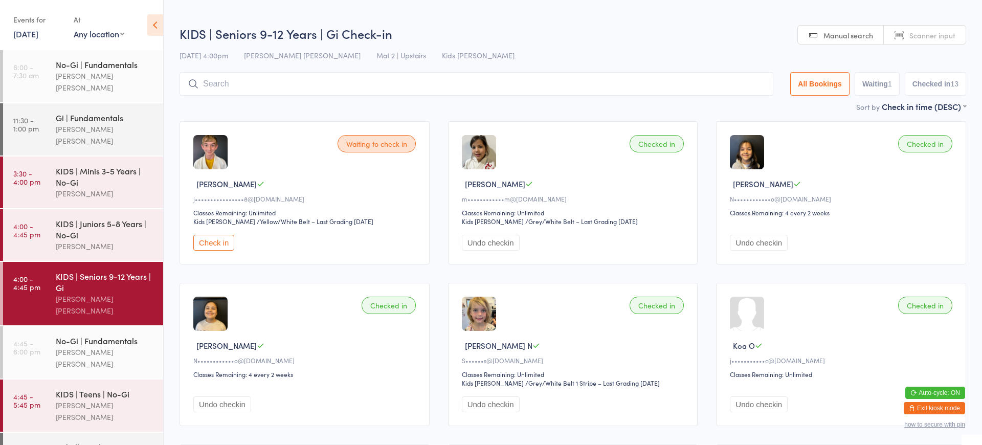
click at [222, 239] on button "Check in" at bounding box center [213, 243] width 41 height 16
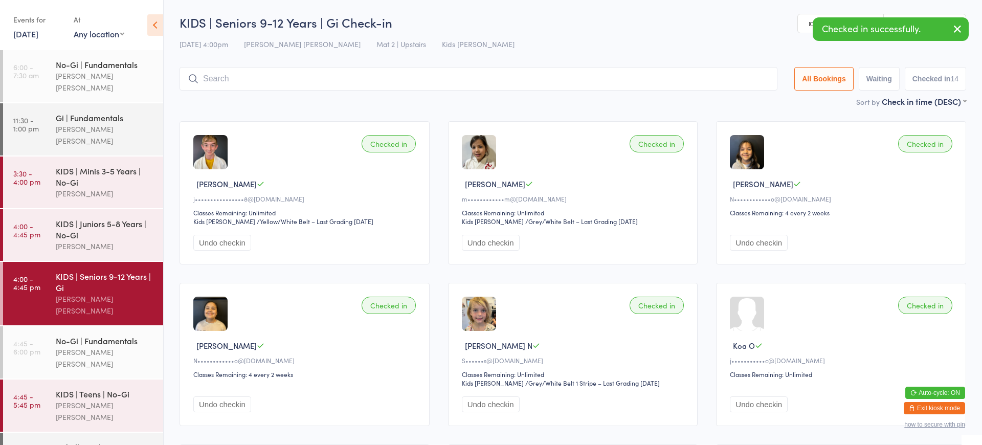
click at [238, 239] on button "Undo checkin" at bounding box center [222, 243] width 58 height 16
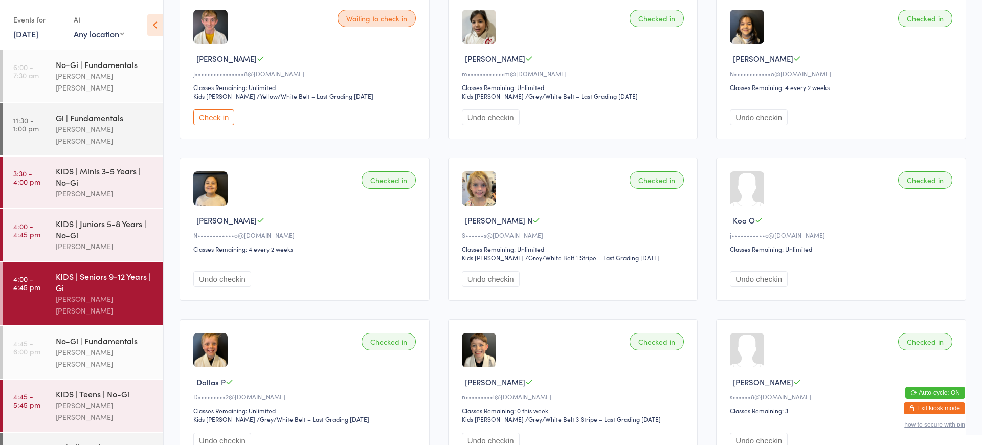
scroll to position [131, 0]
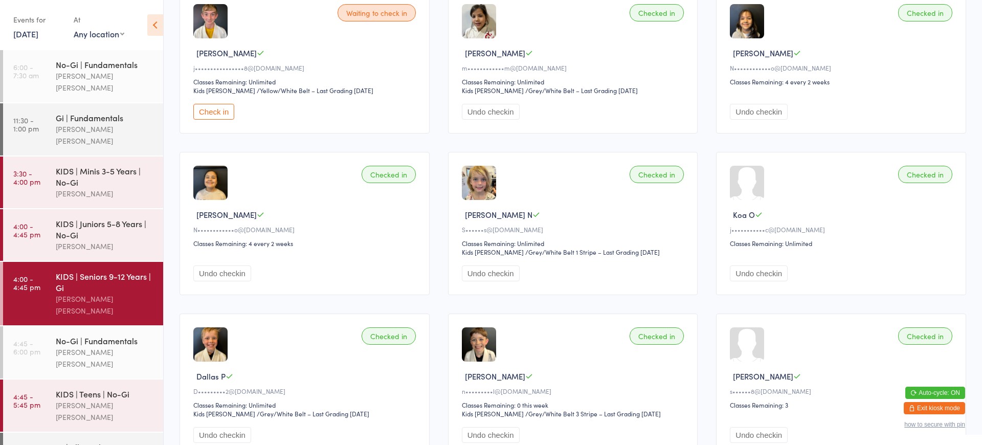
click at [498, 272] on button "Undo checkin" at bounding box center [491, 273] width 58 height 16
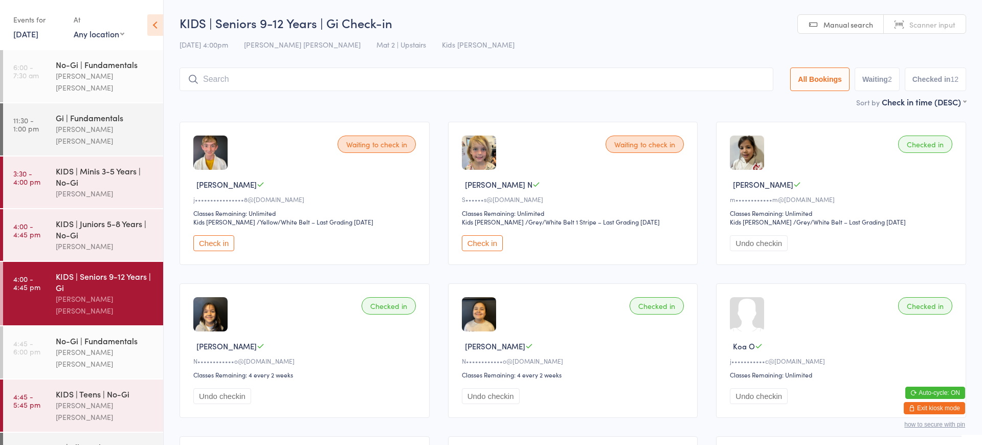
scroll to position [0, 0]
click at [431, 81] on input "search" at bounding box center [476, 79] width 594 height 24
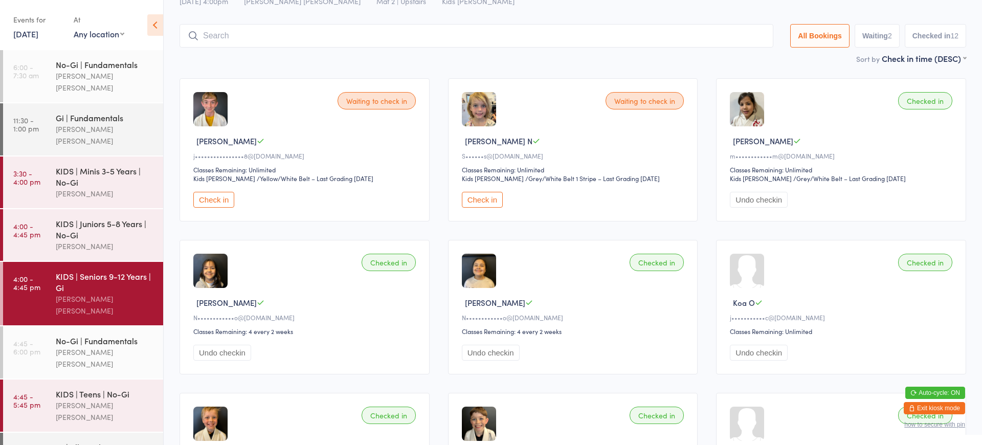
scroll to position [67, 0]
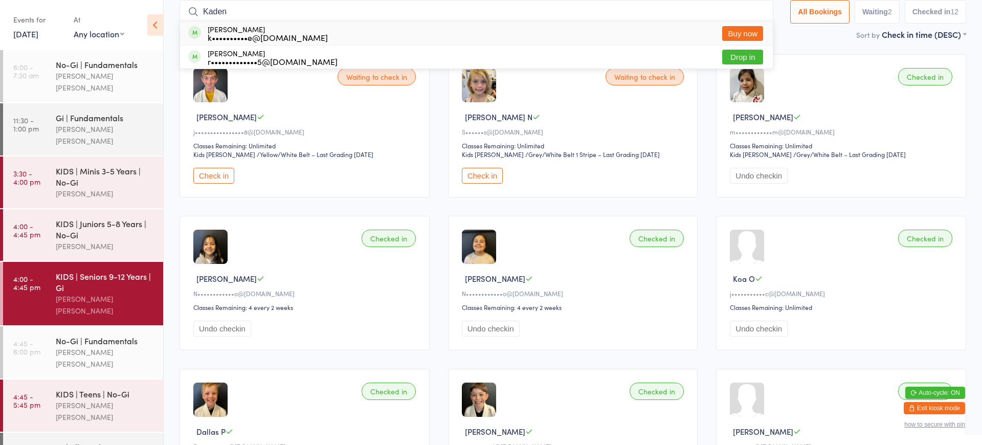
type input "Kaden"
drag, startPoint x: 980, startPoint y: 444, endPoint x: 957, endPoint y: 413, distance: 38.3
click at [957, 413] on button "Exit kiosk mode" at bounding box center [933, 408] width 61 height 12
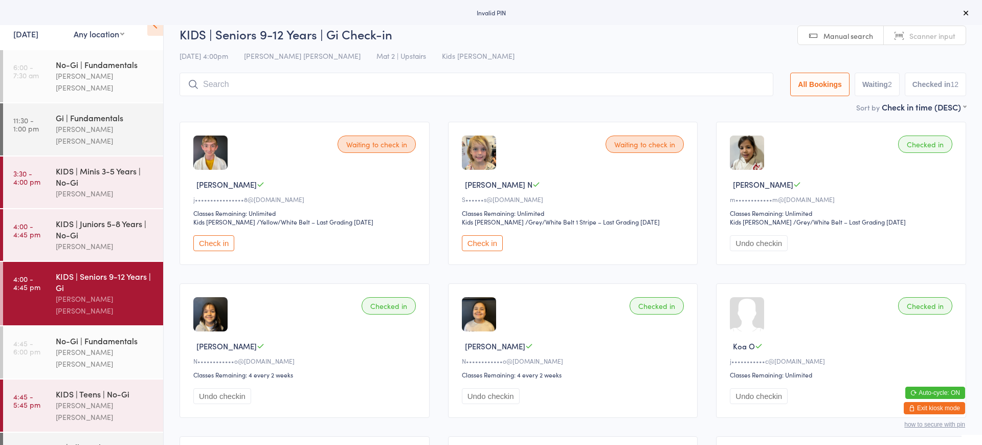
click at [918, 406] on button "Exit kiosk mode" at bounding box center [933, 408] width 61 height 12
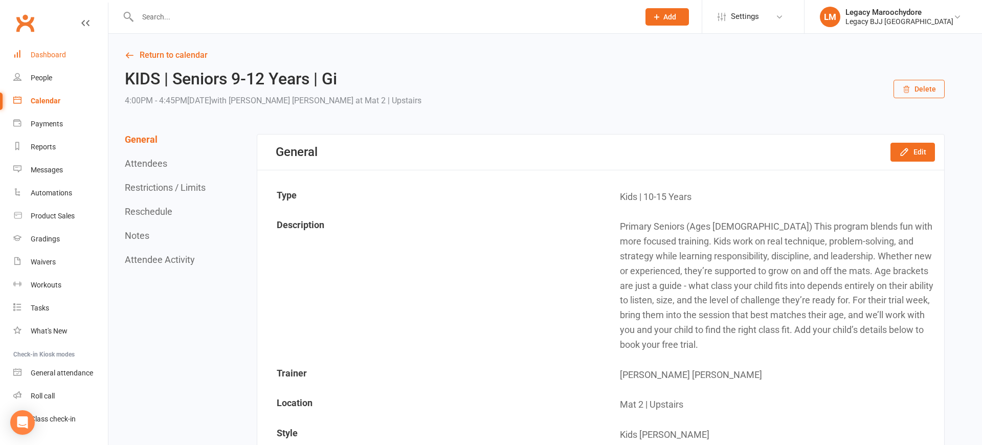
click at [45, 50] on link "Dashboard" at bounding box center [60, 54] width 95 height 23
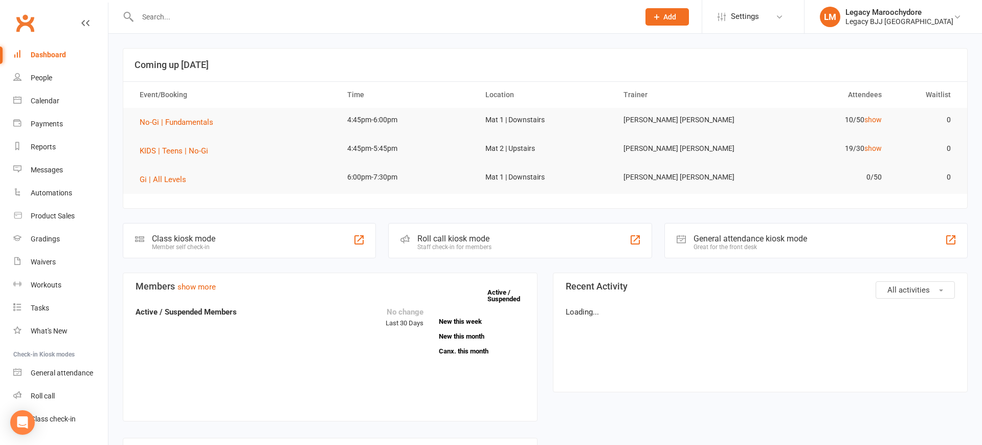
click at [166, 17] on input "text" at bounding box center [382, 17] width 497 height 14
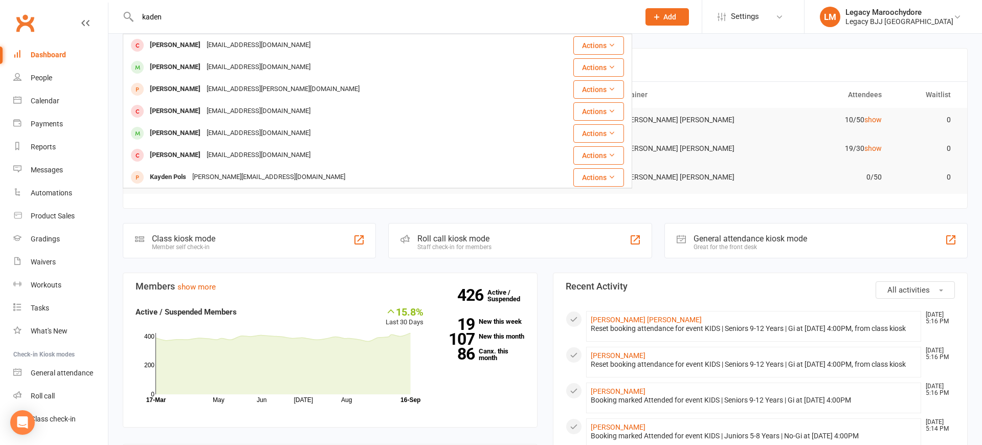
type input "Kaden"
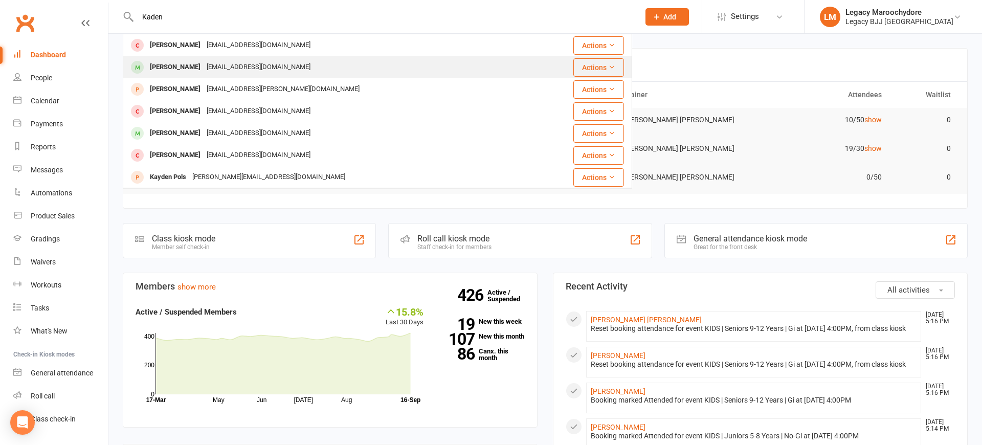
drag, startPoint x: 162, startPoint y: 35, endPoint x: 167, endPoint y: 69, distance: 33.5
click at [167, 69] on div "[PERSON_NAME]" at bounding box center [175, 67] width 57 height 15
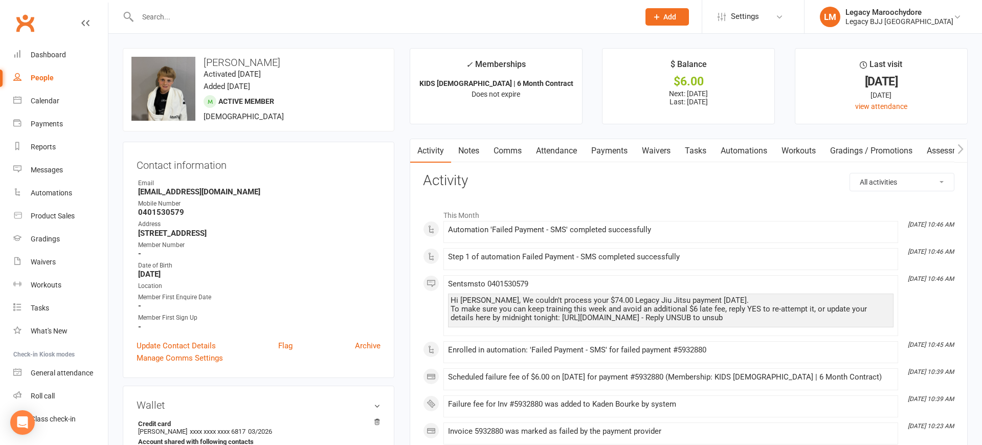
click at [622, 152] on link "Payments" at bounding box center [609, 151] width 51 height 24
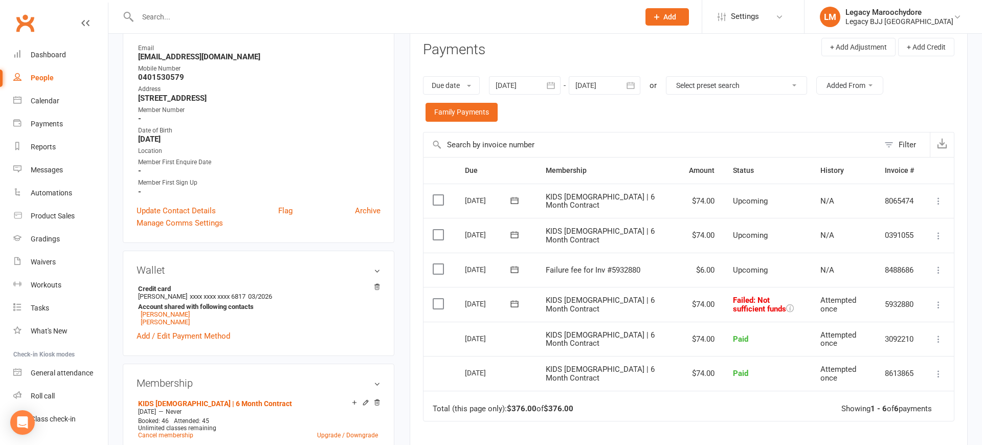
scroll to position [136, 0]
click at [939, 299] on icon at bounding box center [938, 304] width 10 height 10
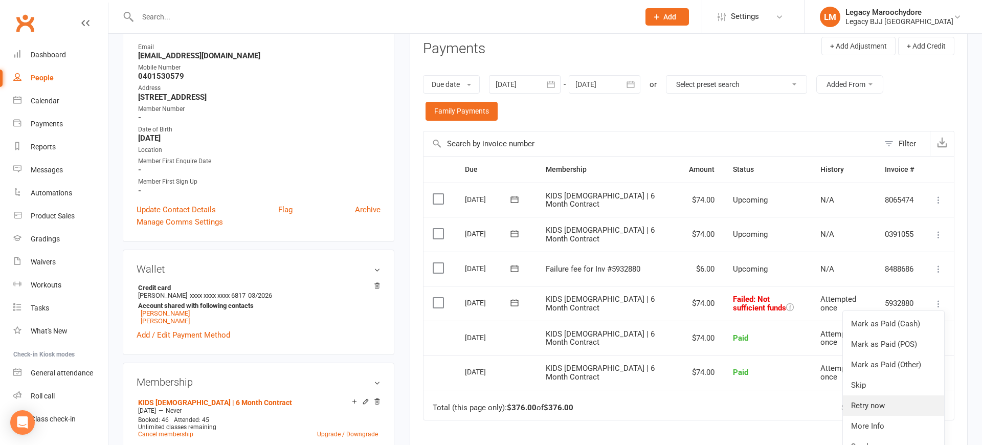
click at [885, 395] on link "Retry now" at bounding box center [893, 405] width 101 height 20
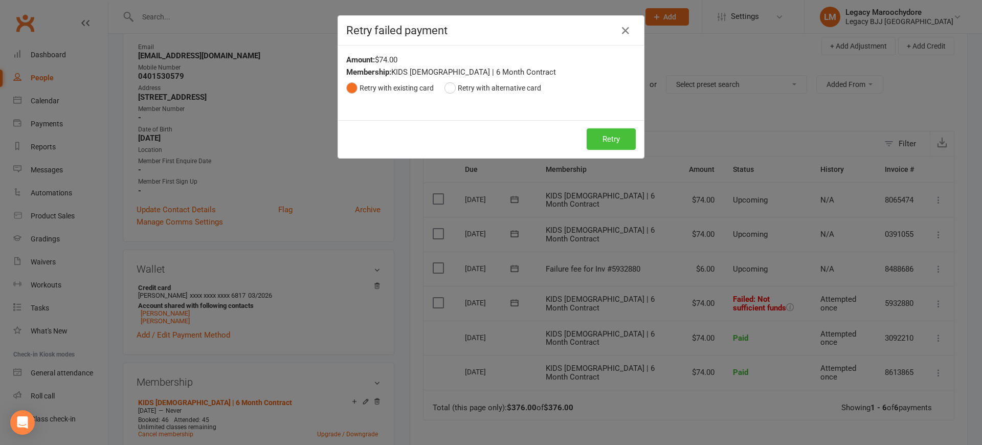
click at [607, 140] on button "Retry" at bounding box center [610, 138] width 49 height 21
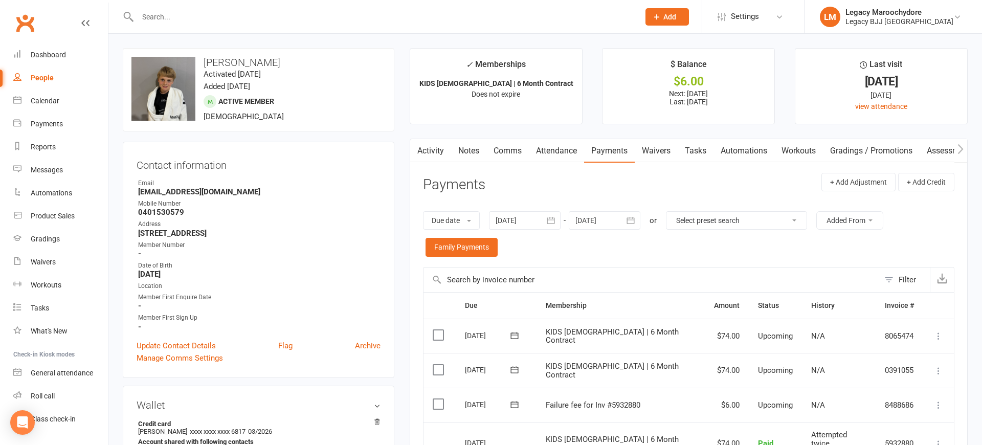
scroll to position [0, 0]
click at [33, 48] on link "Dashboard" at bounding box center [60, 54] width 95 height 23
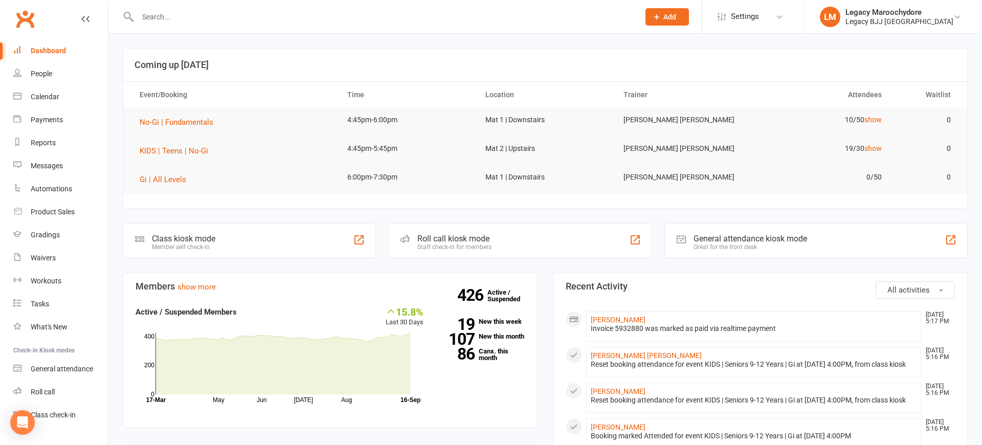
click at [286, 236] on div "Class kiosk mode Member self check-in" at bounding box center [249, 240] width 253 height 35
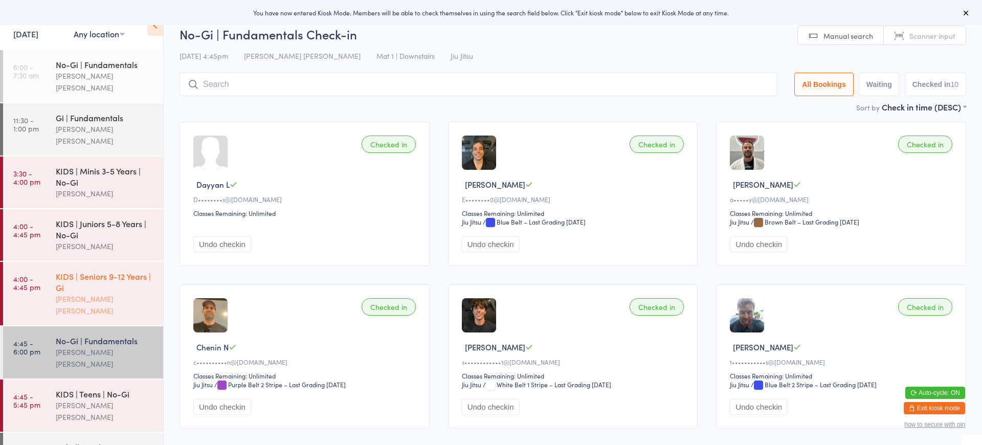
scroll to position [2, 1]
click at [97, 270] on div "KIDS | Seniors 9-12 Years | Gi" at bounding box center [105, 281] width 99 height 22
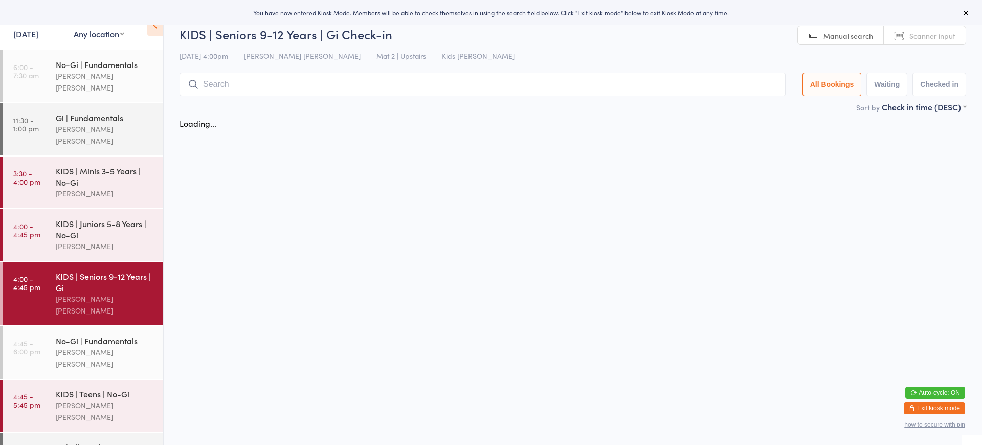
scroll to position [55, 0]
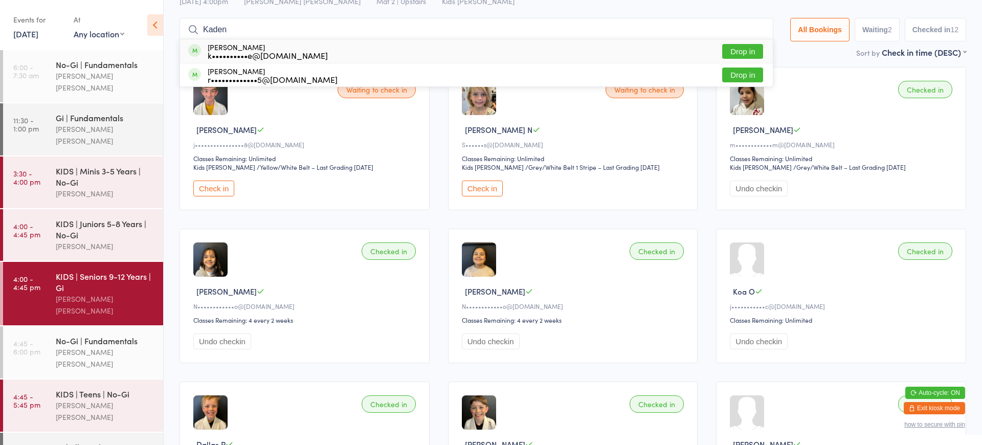
type input "Kaden"
drag, startPoint x: 241, startPoint y: 59, endPoint x: 736, endPoint y: 51, distance: 494.9
click at [736, 51] on button "Drop in" at bounding box center [742, 51] width 41 height 15
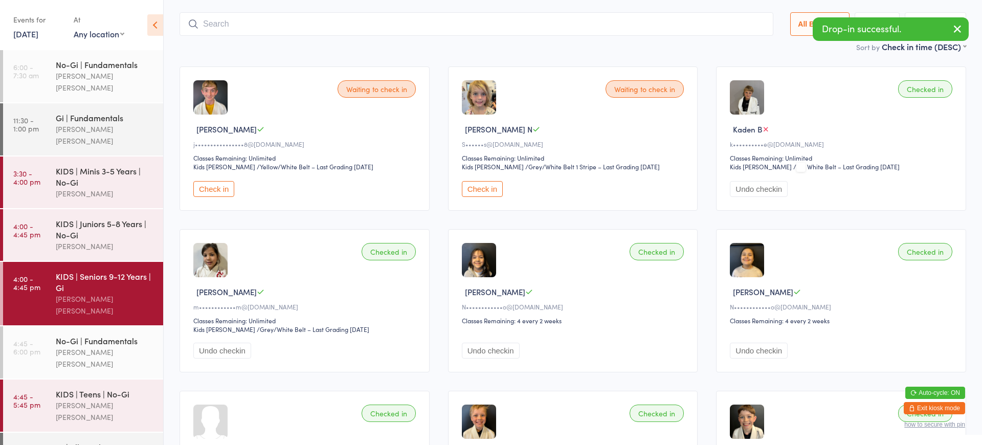
scroll to position [55, 0]
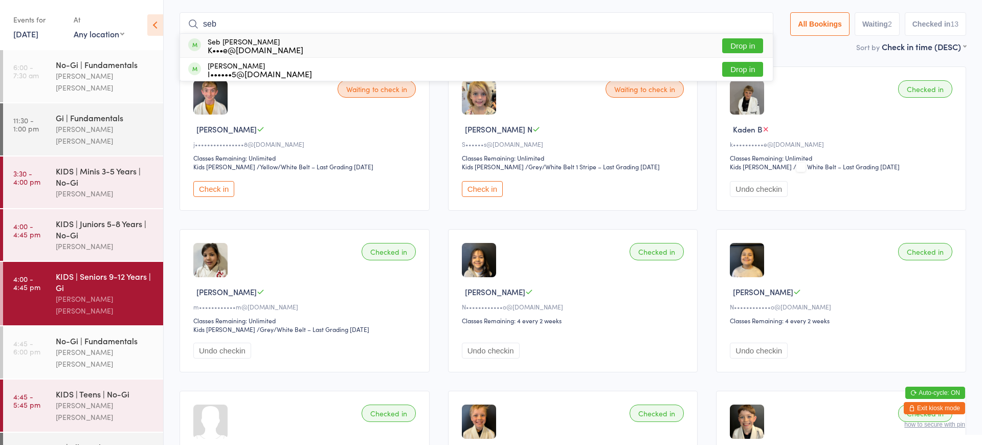
type input "seb"
click at [749, 43] on button "Drop in" at bounding box center [742, 45] width 41 height 15
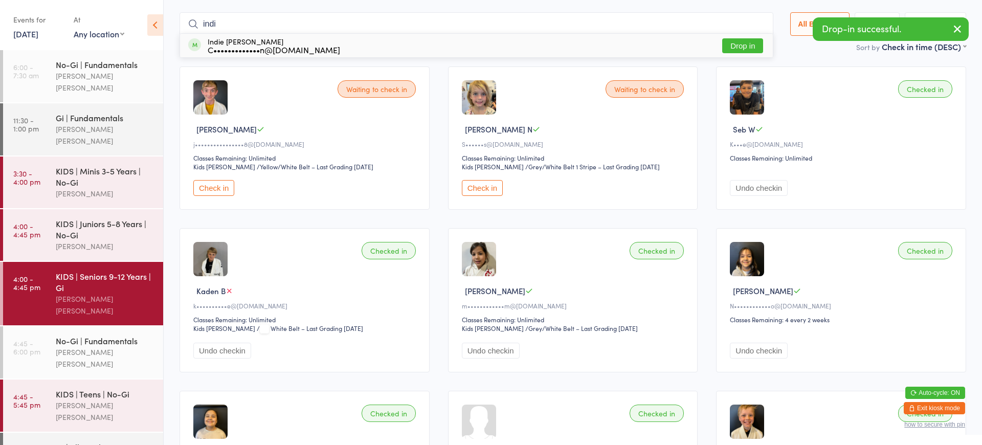
type input "indi"
click at [722, 47] on button "Drop in" at bounding box center [742, 45] width 41 height 15
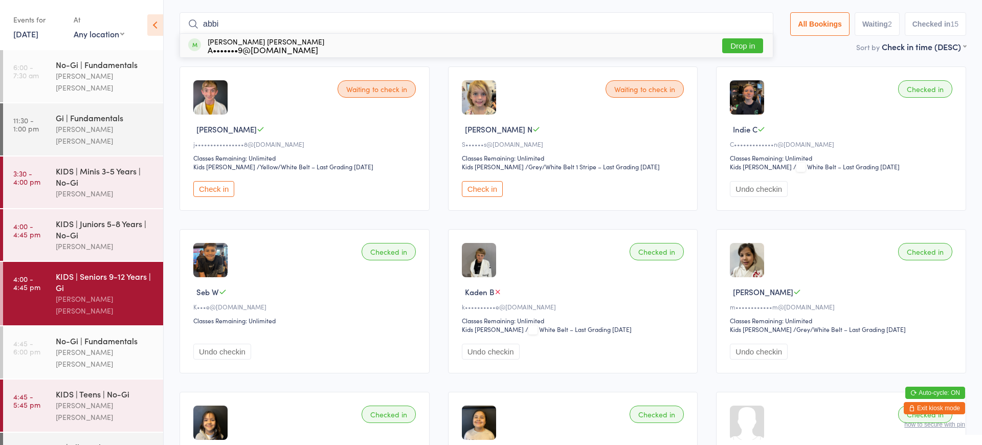
type input "abbi"
click at [740, 47] on button "Drop in" at bounding box center [742, 45] width 41 height 15
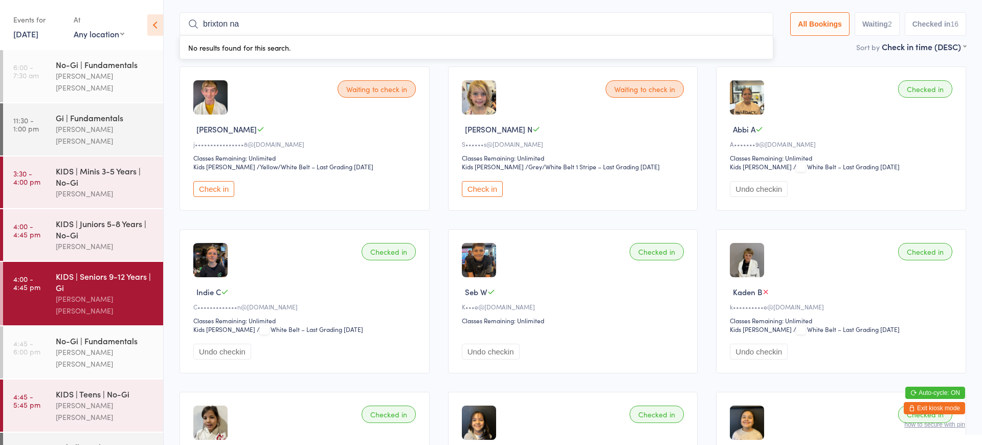
type input "brixton na"
click at [939, 406] on button "Exit kiosk mode" at bounding box center [933, 408] width 61 height 12
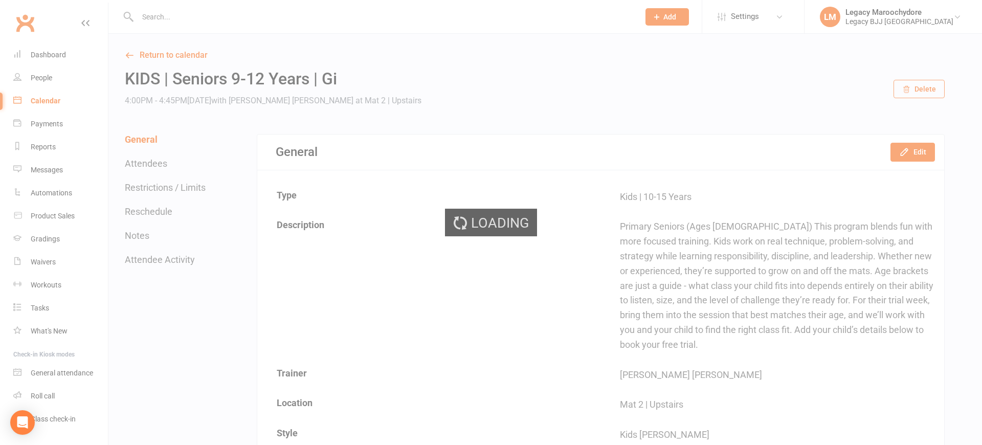
click at [210, 23] on div "Loading" at bounding box center [491, 222] width 982 height 445
click at [212, 20] on div "Loading" at bounding box center [491, 222] width 982 height 445
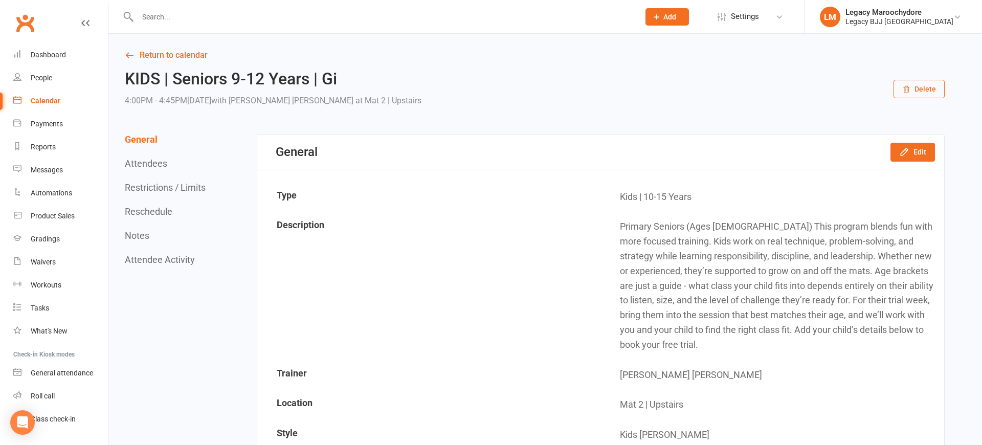
click at [208, 16] on input "text" at bounding box center [382, 17] width 497 height 14
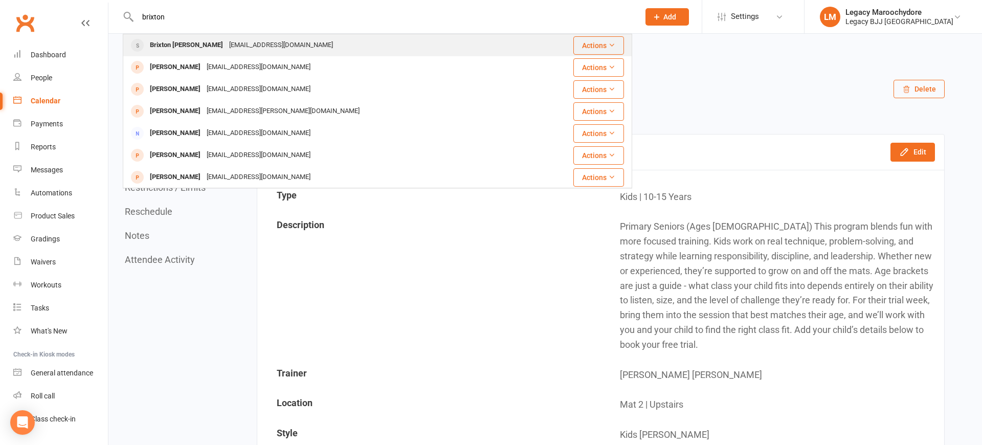
type input "brixton"
click at [163, 41] on div "Brixton [PERSON_NAME]" at bounding box center [186, 45] width 79 height 15
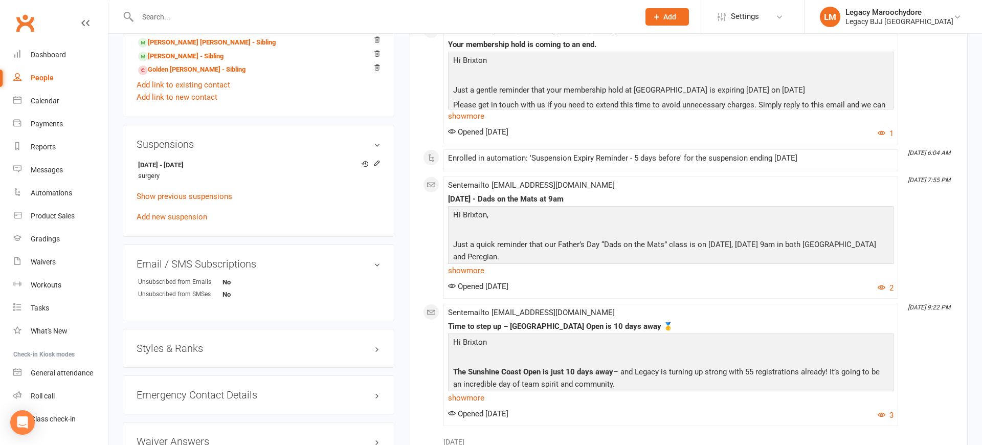
scroll to position [734, 0]
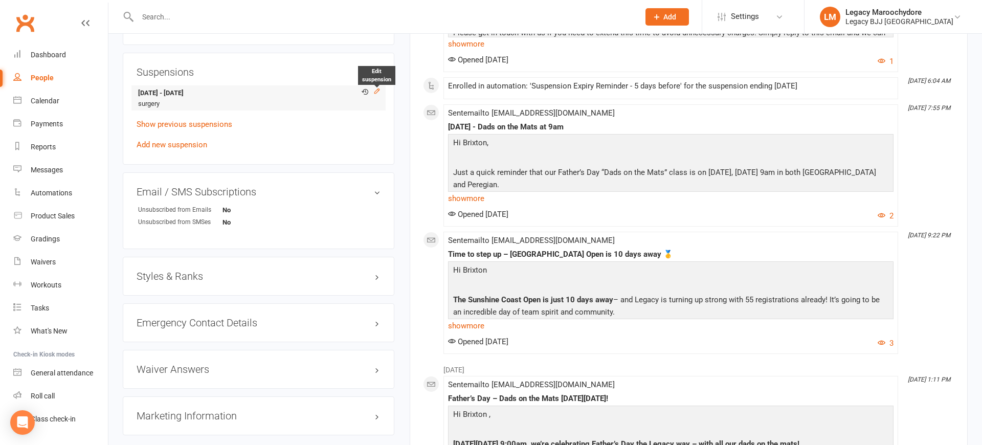
click at [375, 88] on icon at bounding box center [376, 90] width 7 height 7
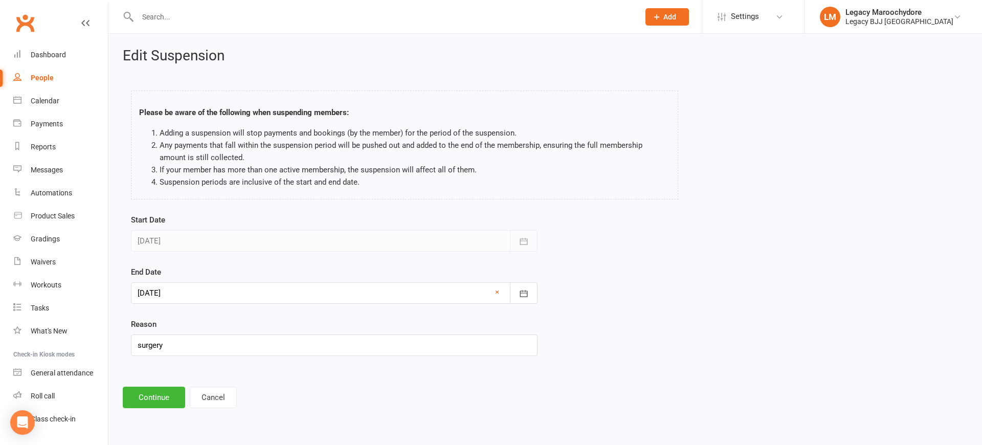
click at [190, 293] on div at bounding box center [334, 292] width 406 height 21
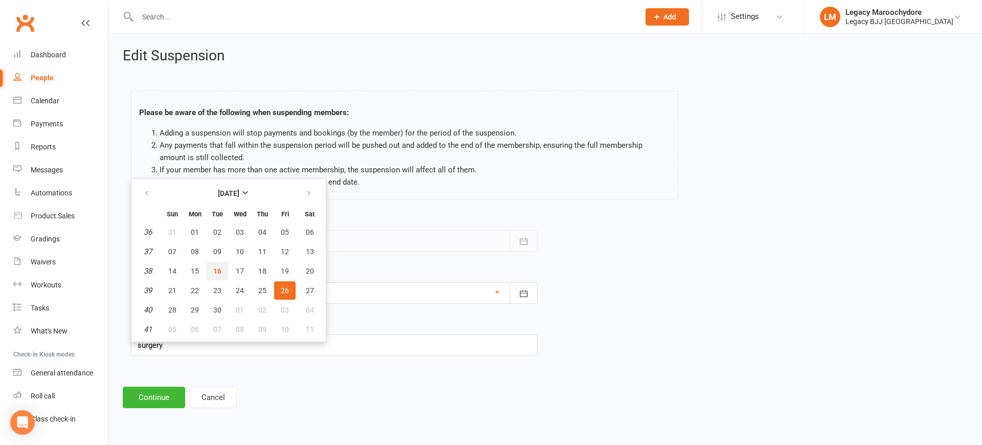
click at [223, 270] on button "16" at bounding box center [217, 271] width 21 height 18
type input "[DATE]"
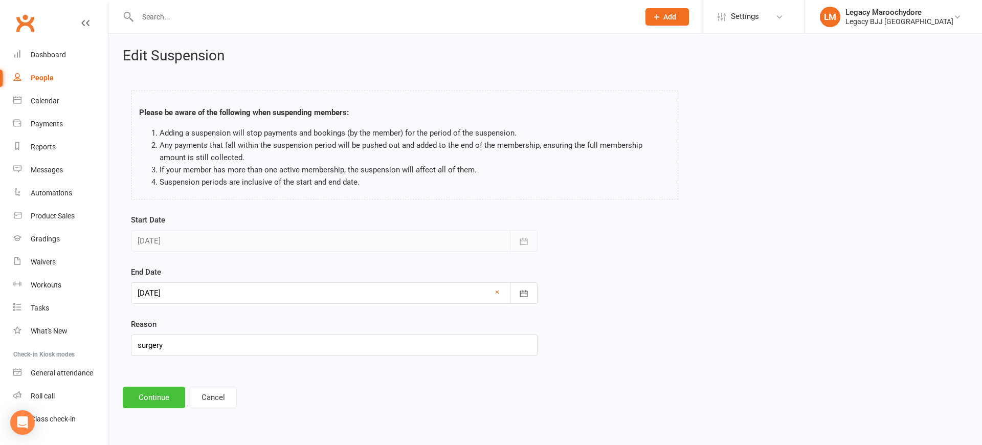
click at [146, 398] on button "Continue" at bounding box center [154, 397] width 62 height 21
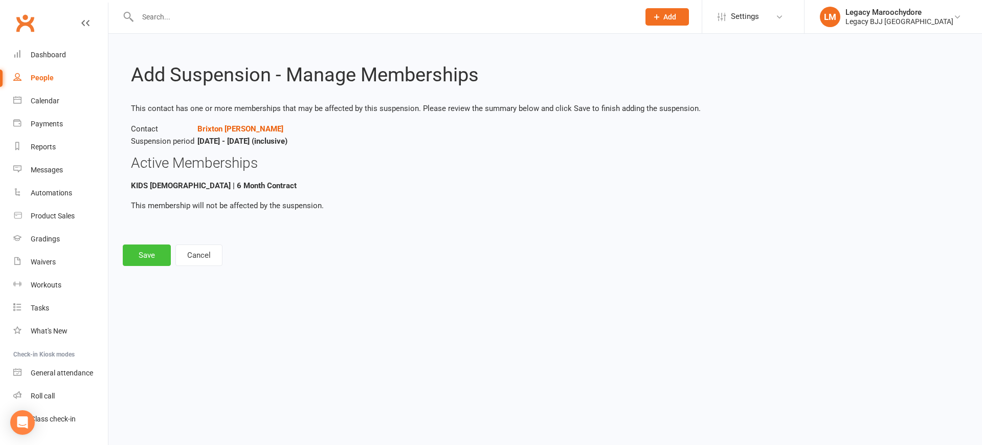
click at [149, 258] on button "Save" at bounding box center [147, 254] width 48 height 21
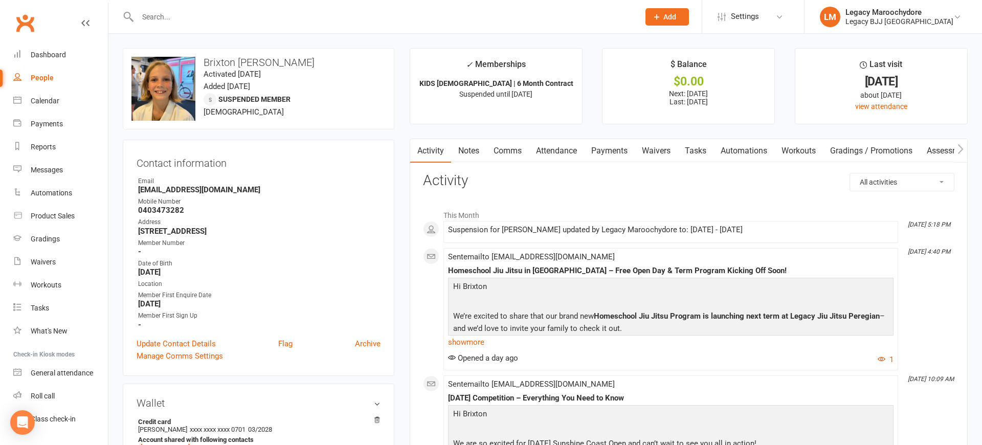
click at [204, 18] on input "text" at bounding box center [382, 17] width 497 height 14
click at [56, 52] on div "Dashboard" at bounding box center [48, 55] width 35 height 8
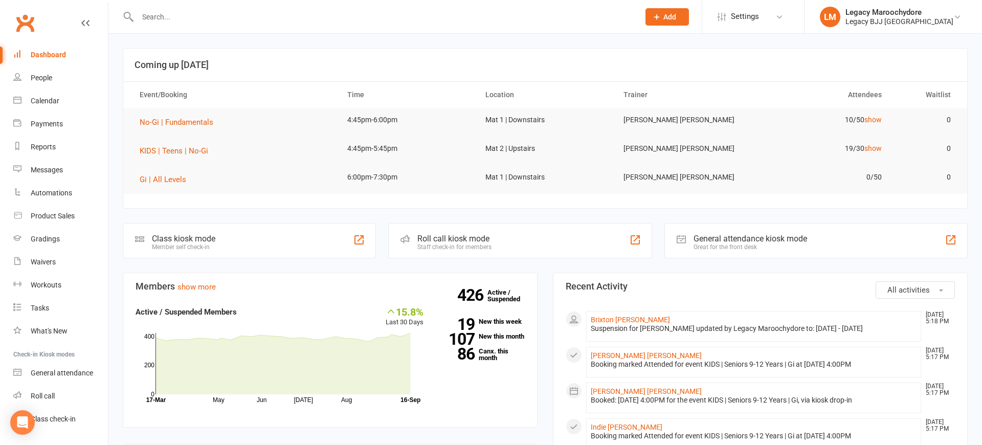
click at [206, 231] on div "Class kiosk mode Member self check-in" at bounding box center [249, 240] width 253 height 35
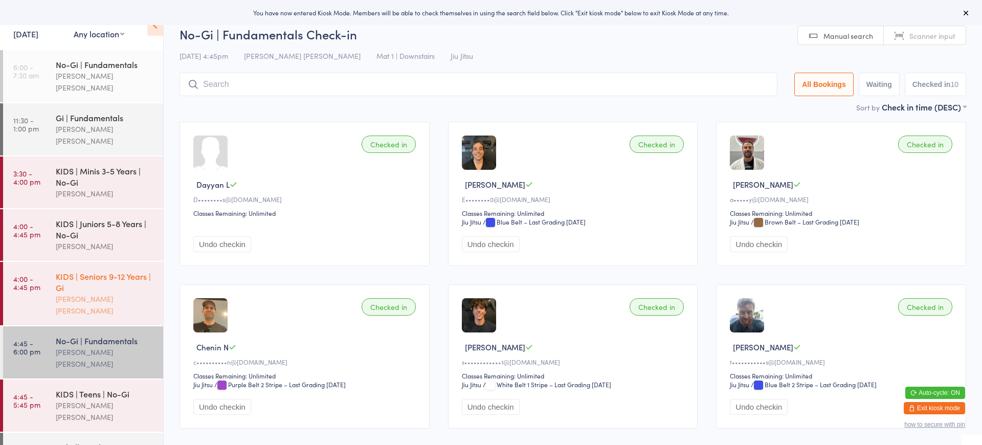
click at [85, 293] on div "[PERSON_NAME] [PERSON_NAME]" at bounding box center [105, 305] width 99 height 24
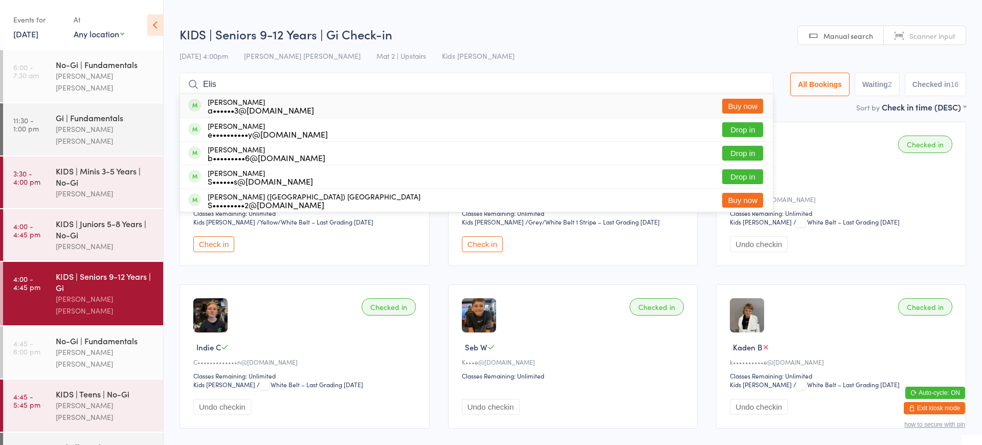
scroll to position [2, 0]
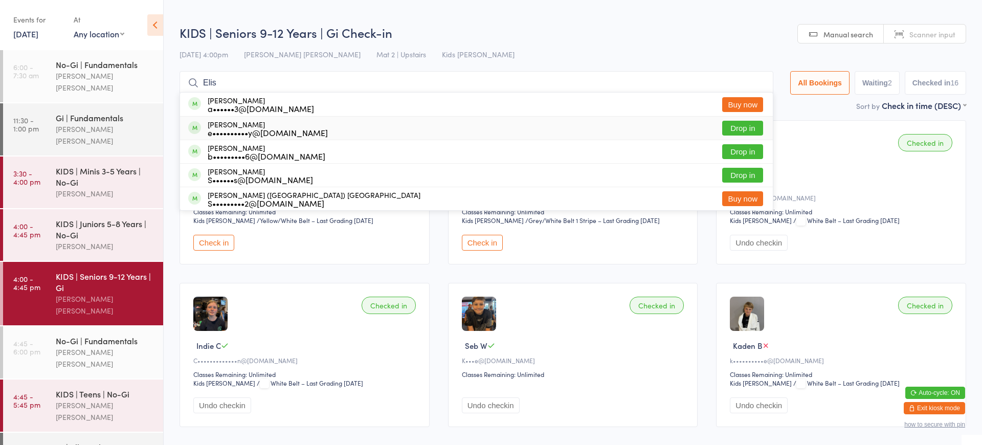
type input "Elis"
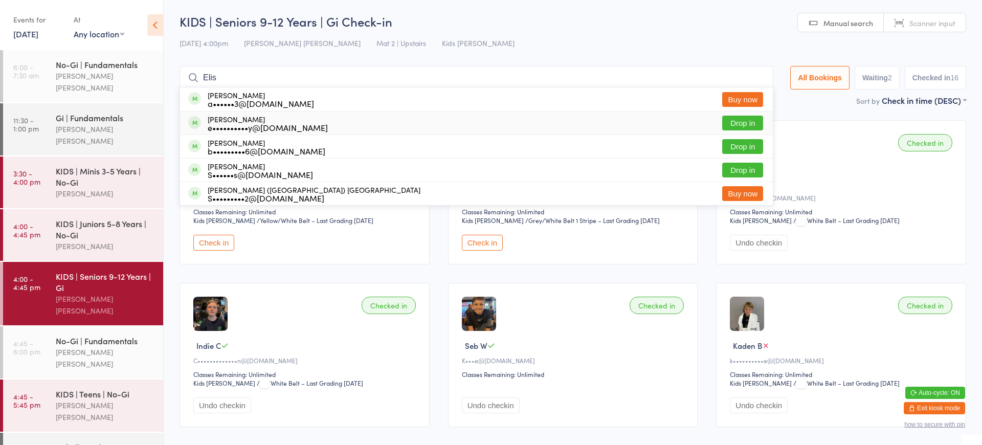
click at [731, 124] on button "Drop in" at bounding box center [742, 123] width 41 height 15
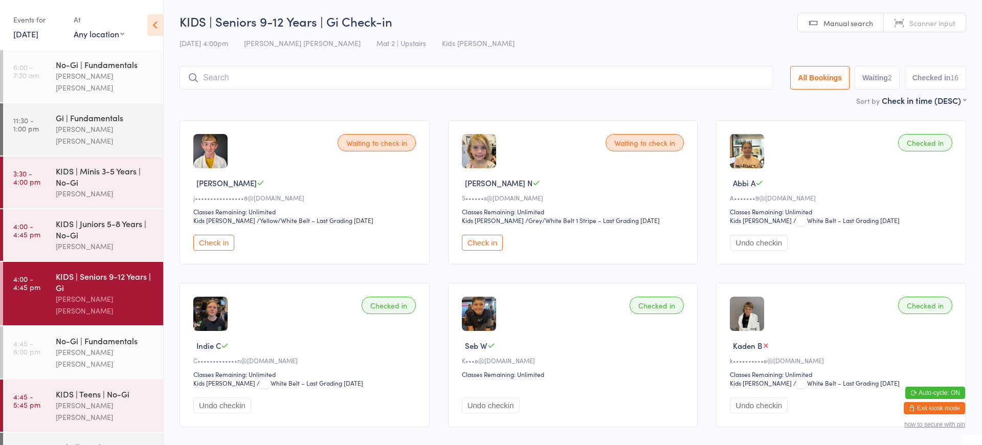
scroll to position [2, 0]
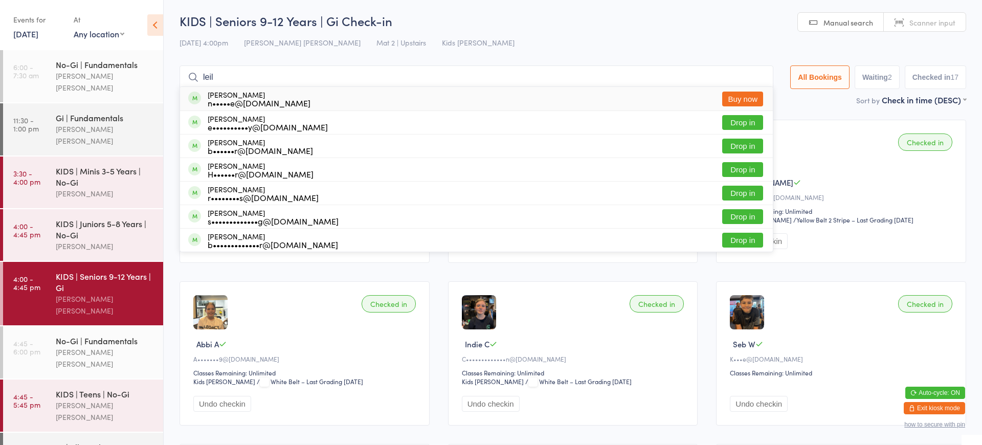
type input "Neil"
drag, startPoint x: 549, startPoint y: 106, endPoint x: 743, endPoint y: 121, distance: 194.8
click at [743, 121] on button "Drop in" at bounding box center [742, 122] width 41 height 15
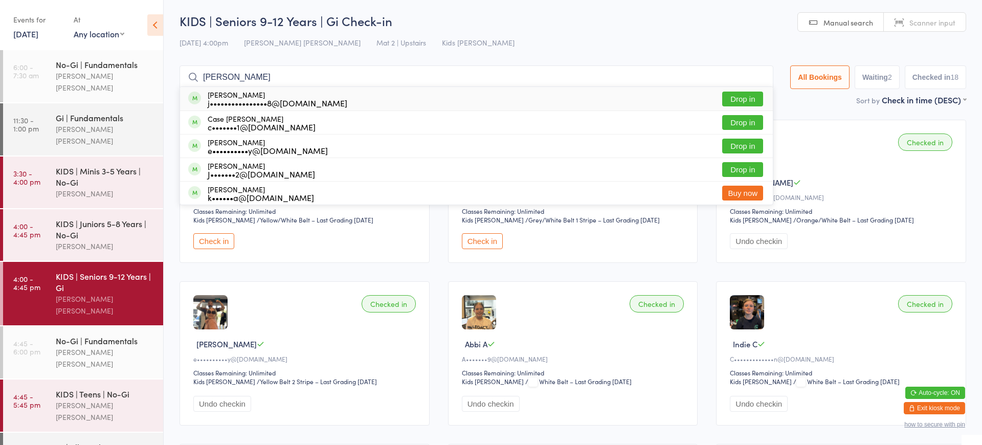
type input "Casey"
drag, startPoint x: 547, startPoint y: 112, endPoint x: 741, endPoint y: 100, distance: 194.2
click at [741, 100] on button "Drop in" at bounding box center [742, 99] width 41 height 15
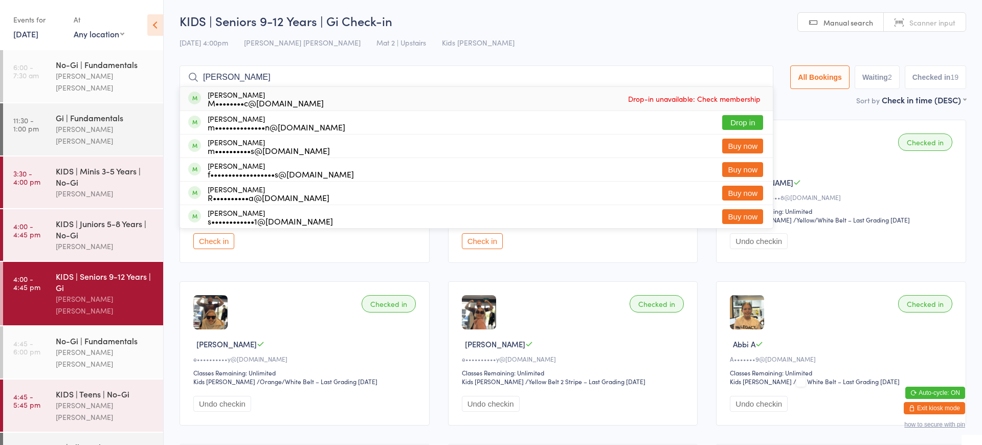
type input "Matthew"
drag, startPoint x: 561, startPoint y: 90, endPoint x: 740, endPoint y: 120, distance: 181.9
click at [740, 120] on button "Drop in" at bounding box center [742, 122] width 41 height 15
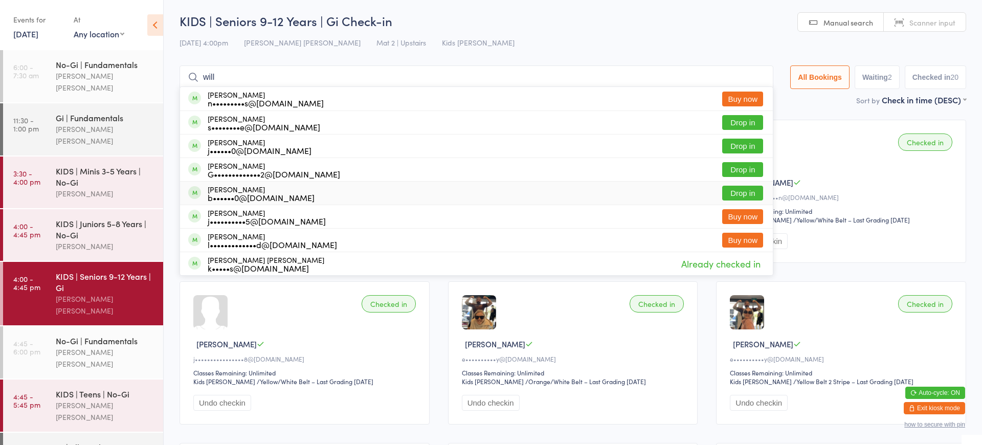
type input "will"
click at [753, 192] on button "Drop in" at bounding box center [742, 193] width 41 height 15
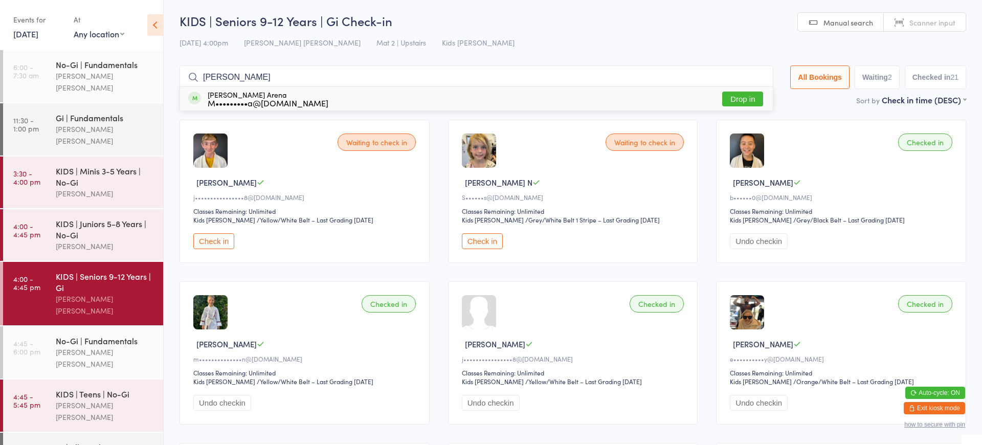
type input "Quinn"
drag, startPoint x: 518, startPoint y: 141, endPoint x: 732, endPoint y: 98, distance: 217.9
click at [732, 98] on button "Drop in" at bounding box center [742, 99] width 41 height 15
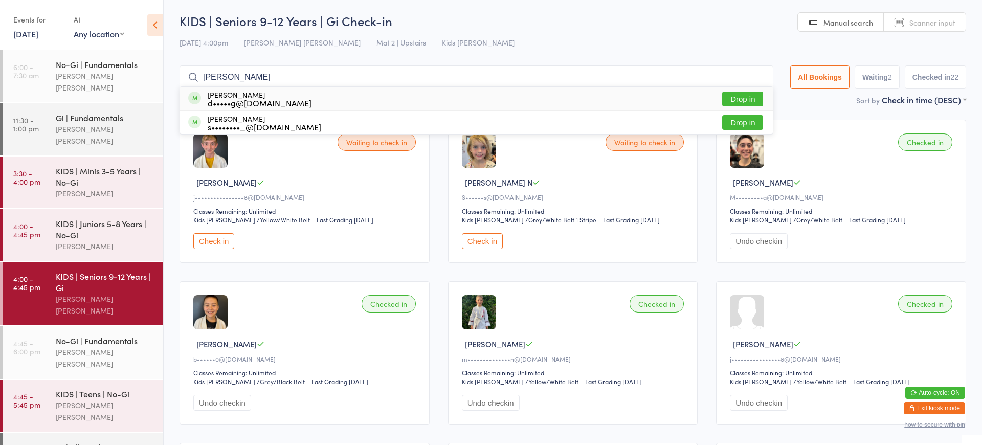
type input "zack"
click at [737, 93] on button "Drop in" at bounding box center [742, 99] width 41 height 15
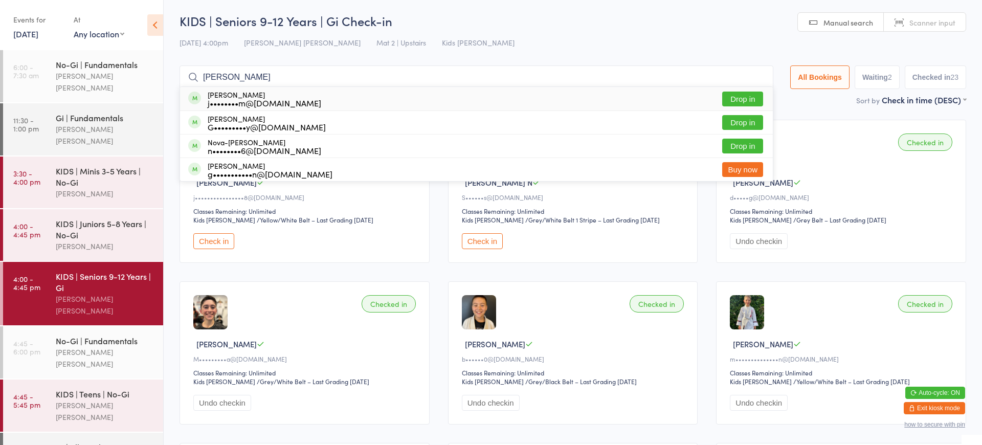
type input "Gracie"
drag, startPoint x: 491, startPoint y: 32, endPoint x: 734, endPoint y: 97, distance: 250.7
click at [734, 97] on button "Drop in" at bounding box center [742, 99] width 41 height 15
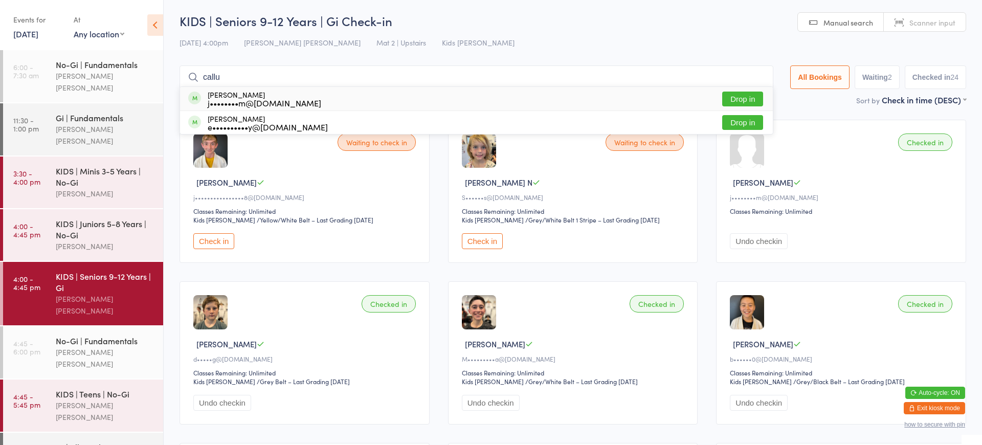
type input "callu"
click at [725, 98] on button "Drop in" at bounding box center [742, 99] width 41 height 15
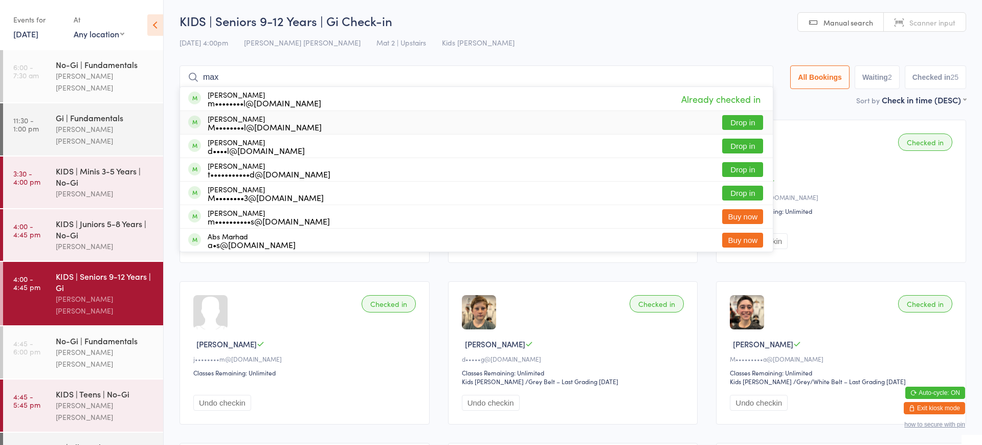
scroll to position [2, 0]
type input "m"
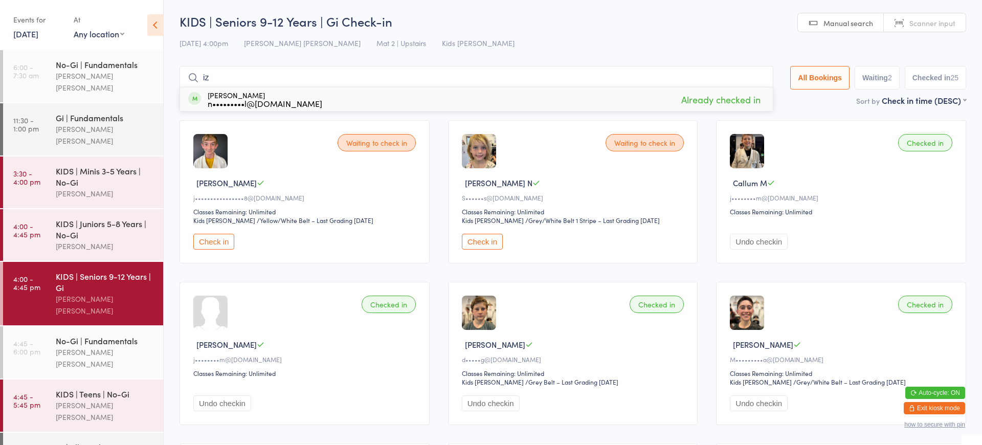
type input "i"
type input "k"
type input "dalas"
click at [76, 399] on div "[PERSON_NAME] [PERSON_NAME]" at bounding box center [105, 411] width 99 height 24
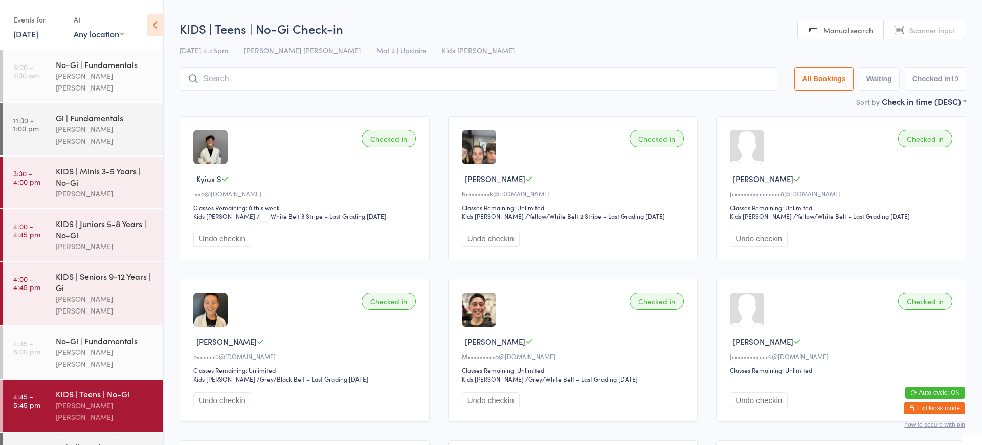
drag, startPoint x: 269, startPoint y: 76, endPoint x: 283, endPoint y: 73, distance: 13.6
click at [270, 76] on input "search" at bounding box center [478, 79] width 598 height 24
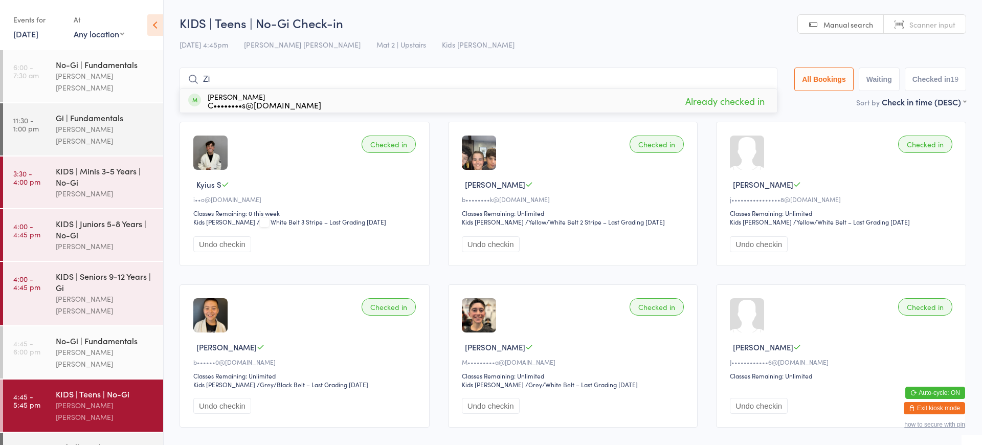
type input "Z"
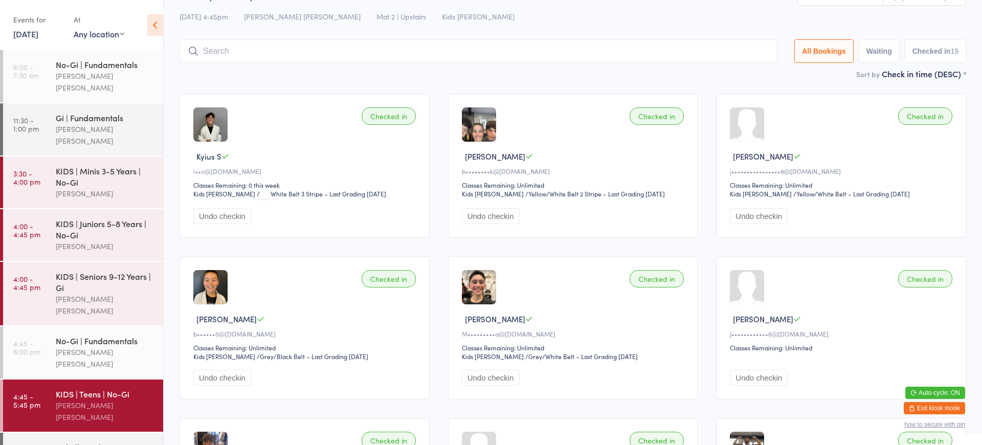
scroll to position [28, 0]
drag, startPoint x: 342, startPoint y: 34, endPoint x: 342, endPoint y: 40, distance: 6.6
click at [342, 34] on div "KIDS | Teens | No-Gi Check-in 16 Sep 4:45pm Lucas Costa Santana Mat 2 | Upstair…" at bounding box center [572, 28] width 786 height 82
click at [341, 44] on input "search" at bounding box center [478, 52] width 598 height 24
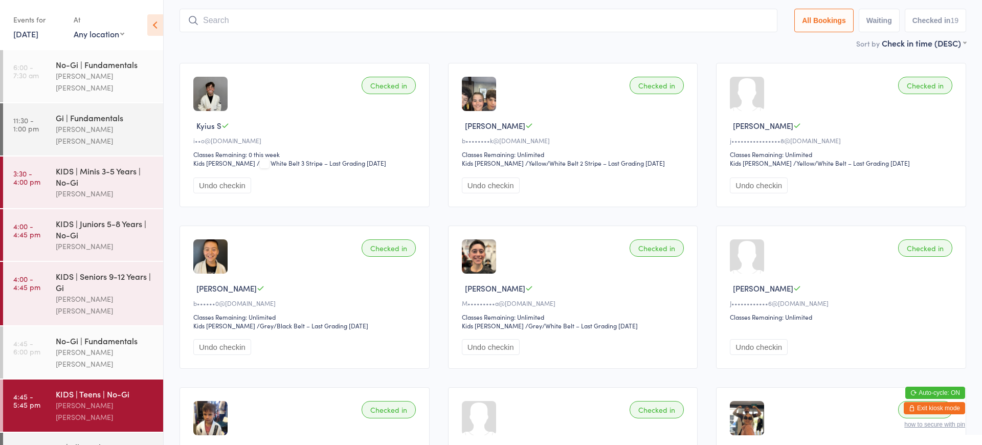
scroll to position [67, 0]
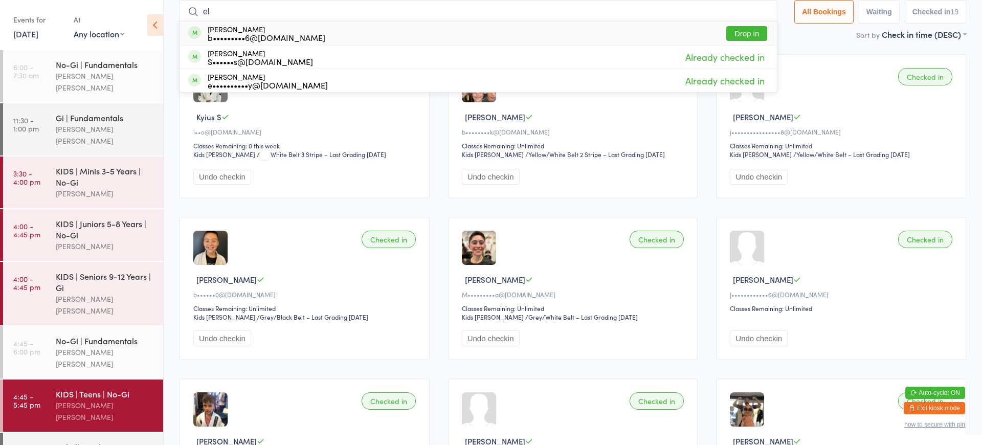
type input "e"
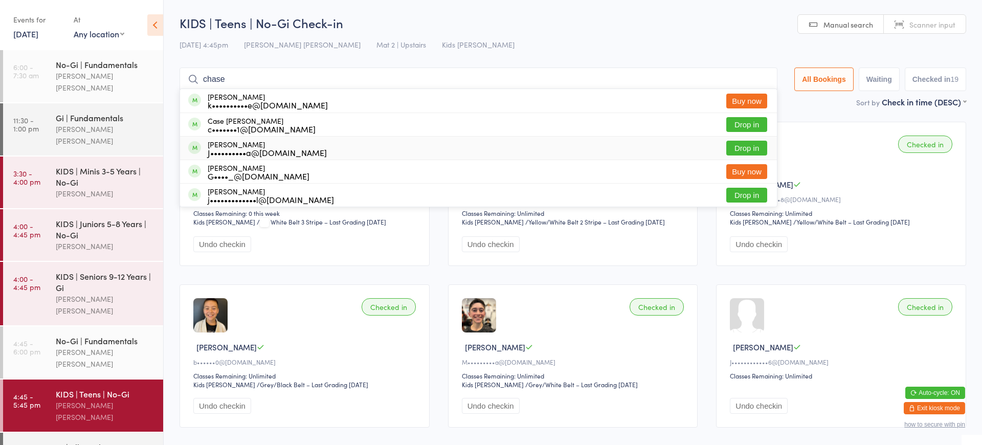
scroll to position [0, 0]
type input "c"
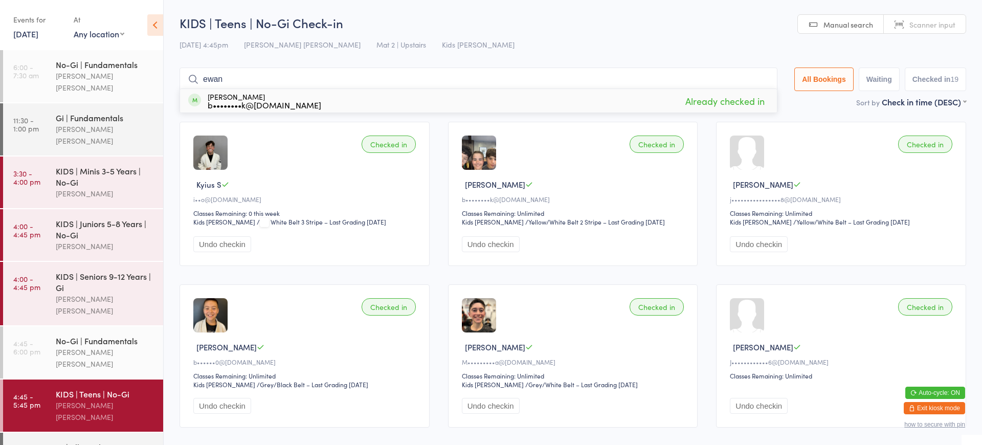
type input "Ewan"
drag, startPoint x: 790, startPoint y: 442, endPoint x: 936, endPoint y: 407, distance: 149.7
click at [936, 407] on button "Exit kiosk mode" at bounding box center [933, 408] width 61 height 12
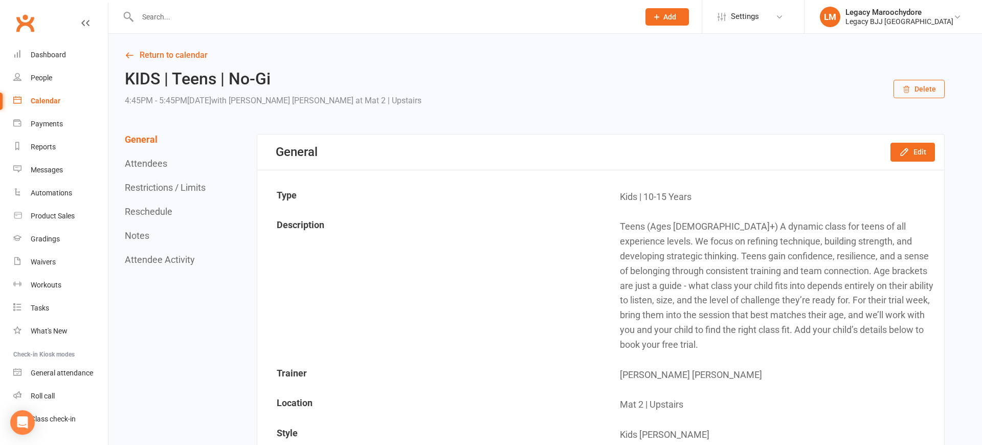
click at [165, 24] on input "text" at bounding box center [382, 17] width 497 height 14
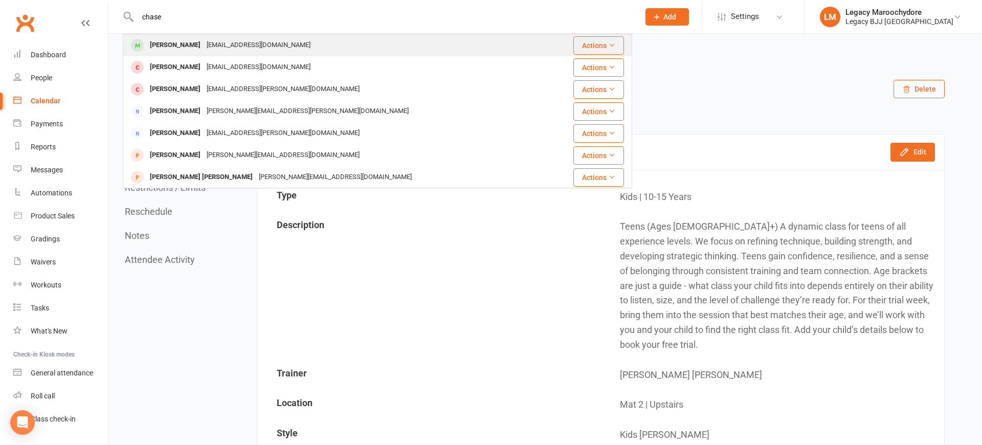
type input "chase"
click at [168, 40] on div "[PERSON_NAME]" at bounding box center [175, 45] width 57 height 15
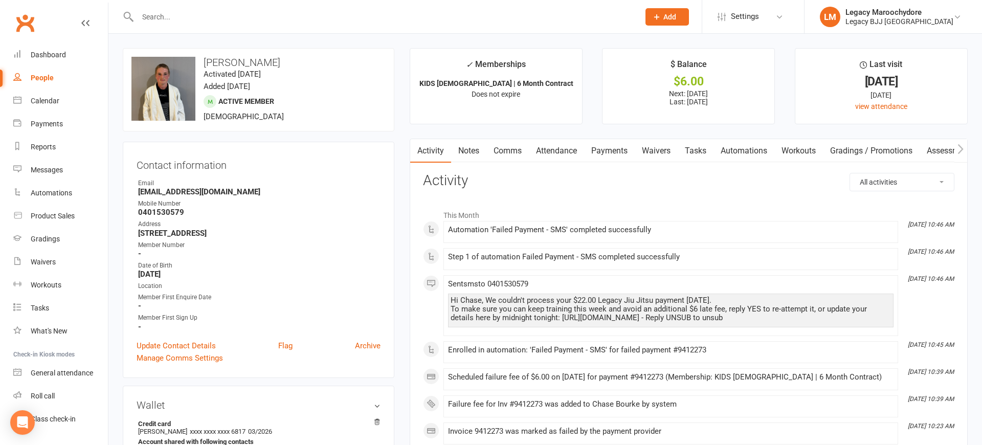
click at [621, 153] on link "Payments" at bounding box center [609, 151] width 51 height 24
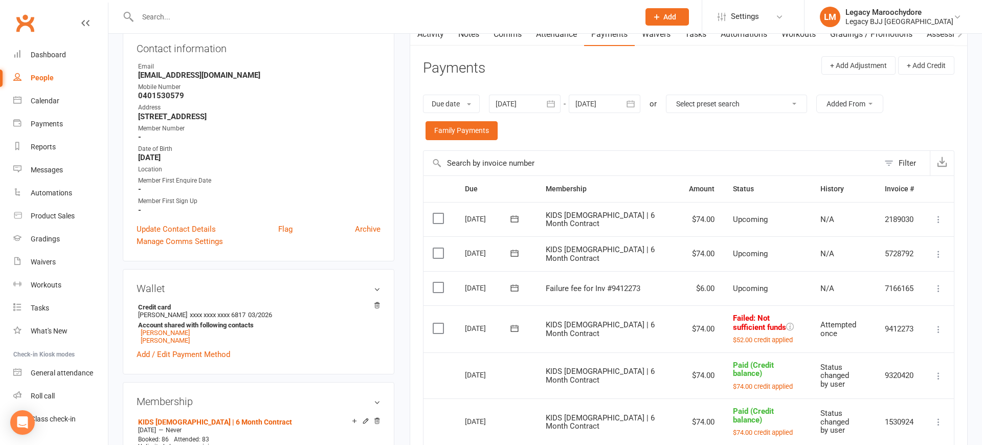
scroll to position [117, 0]
click at [936, 324] on icon at bounding box center [938, 329] width 10 height 10
click at [896, 423] on link "Remove credit" at bounding box center [893, 430] width 101 height 20
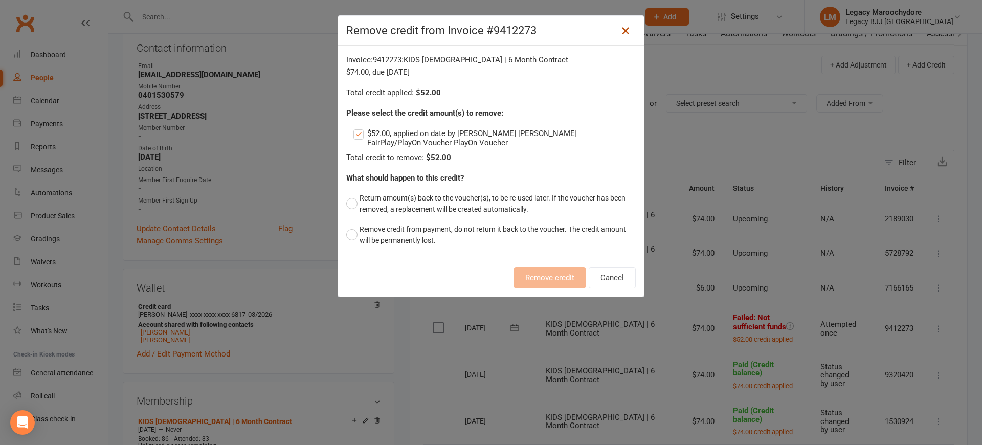
click at [624, 28] on icon at bounding box center [625, 31] width 12 height 12
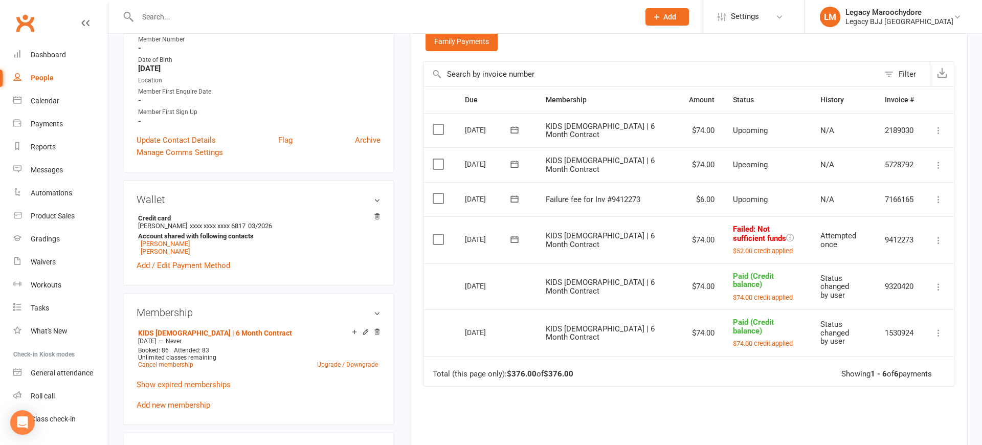
scroll to position [209, 0]
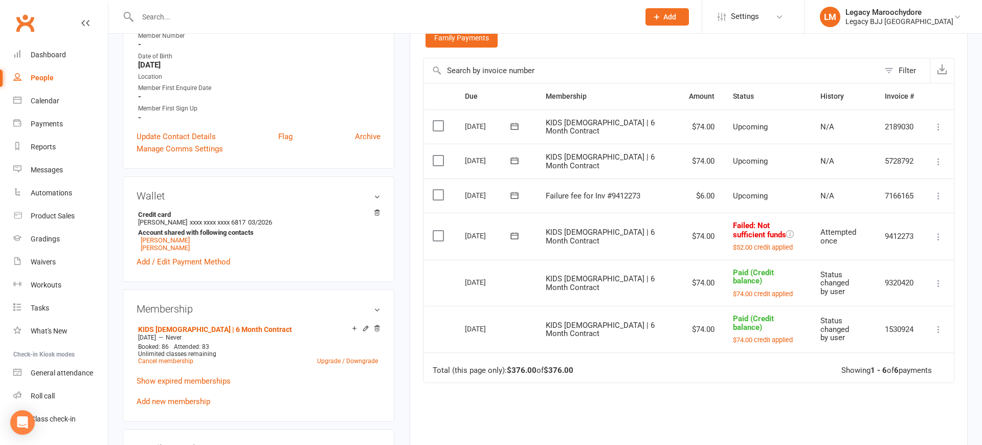
click at [942, 232] on icon at bounding box center [938, 237] width 10 height 10
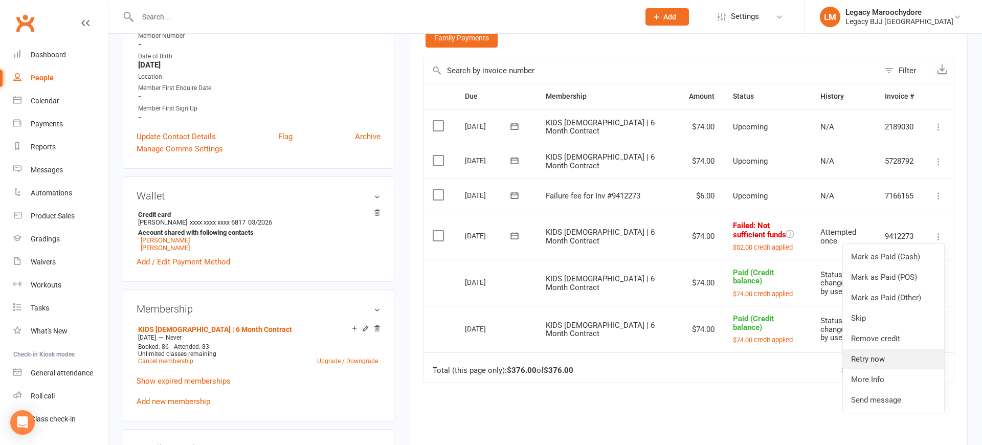
click at [915, 353] on link "Retry now" at bounding box center [893, 359] width 101 height 20
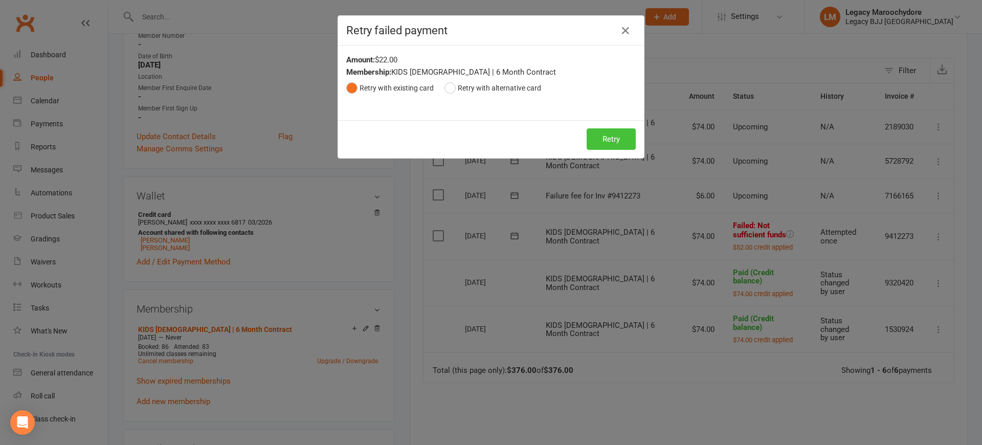
click at [609, 146] on button "Retry" at bounding box center [610, 138] width 49 height 21
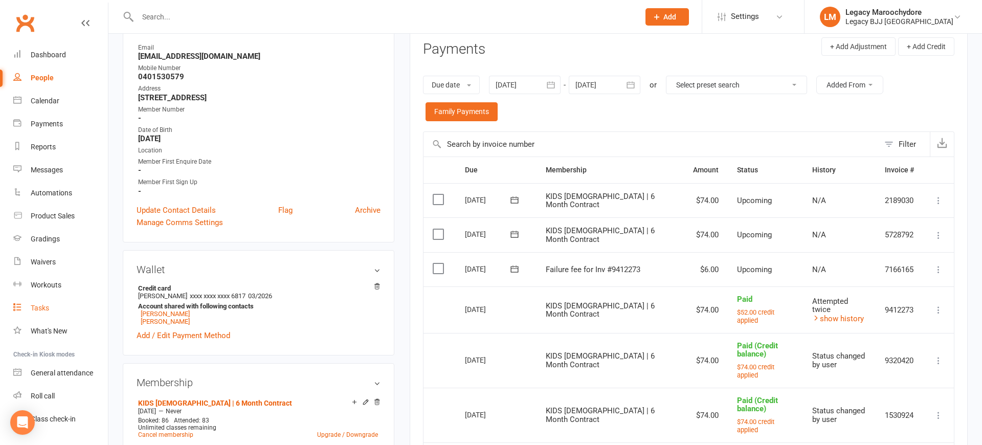
scroll to position [0, 0]
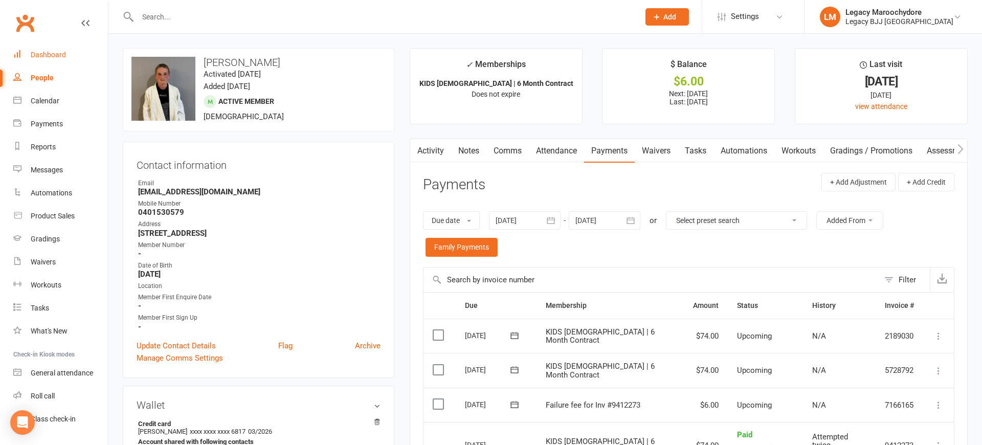
click at [45, 53] on div "Dashboard" at bounding box center [48, 55] width 35 height 8
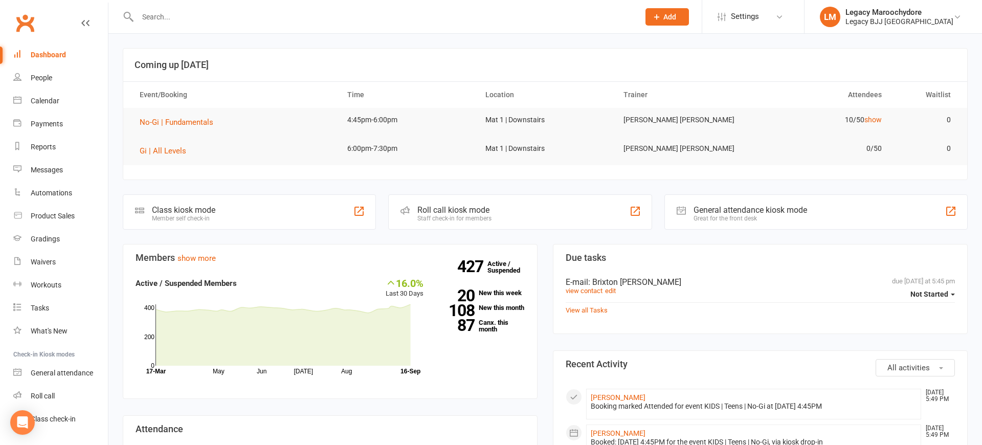
click at [191, 206] on div "Class kiosk mode" at bounding box center [183, 210] width 63 height 10
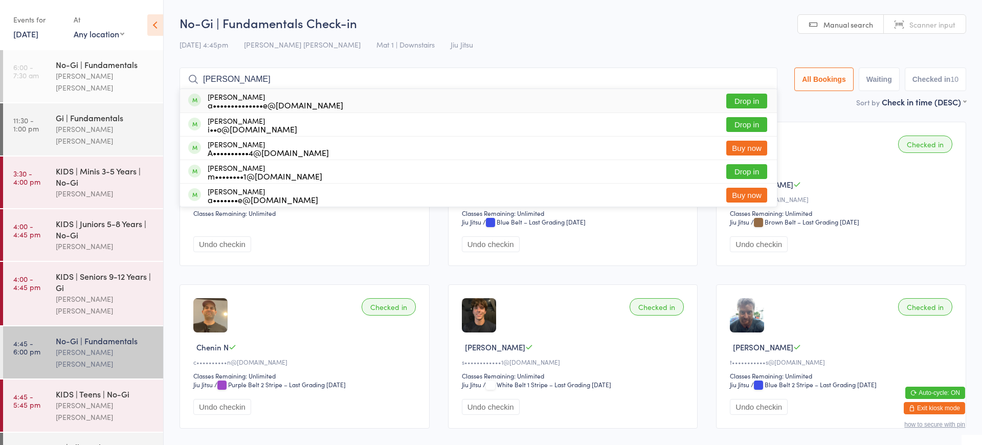
type input "[PERSON_NAME]"
drag, startPoint x: 270, startPoint y: 145, endPoint x: 755, endPoint y: 101, distance: 486.1
click at [755, 101] on button "Drop in" at bounding box center [746, 101] width 41 height 15
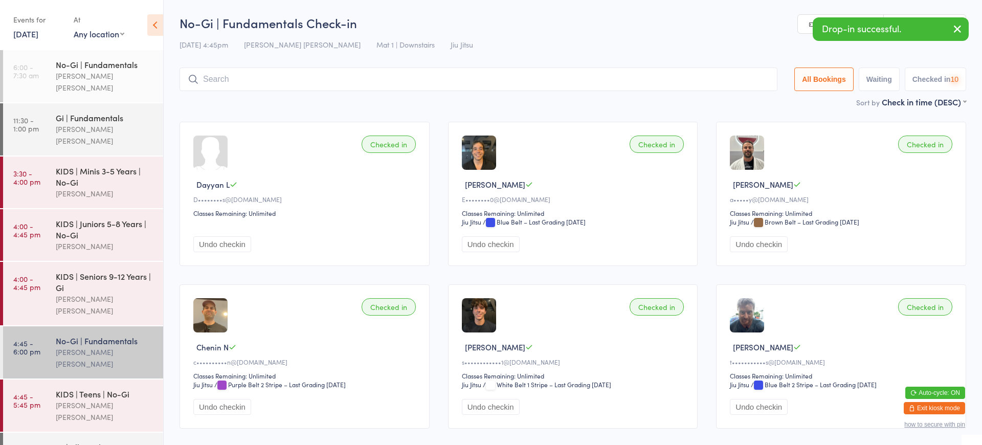
click at [259, 84] on input "search" at bounding box center [478, 79] width 598 height 24
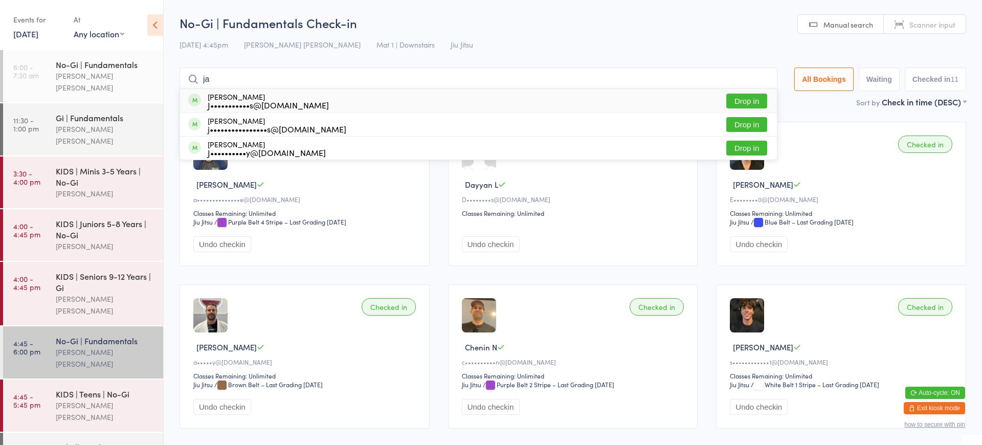
type input "j"
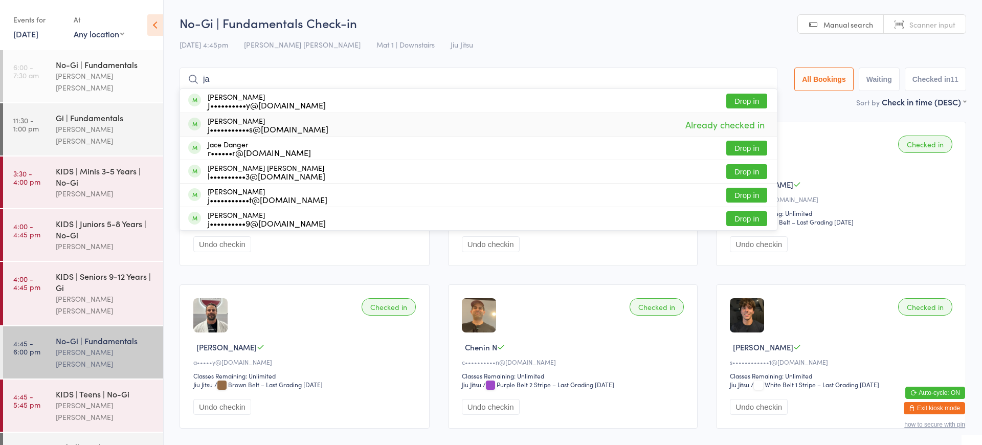
type input "j"
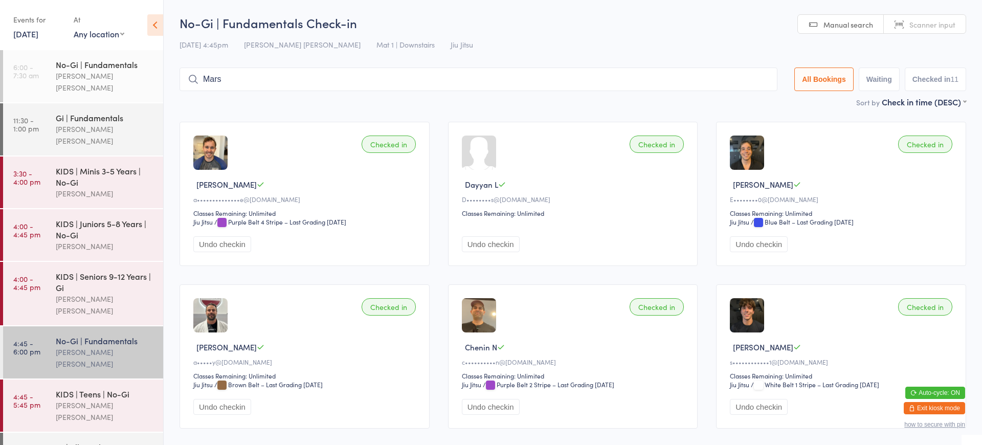
type input "[PERSON_NAME]"
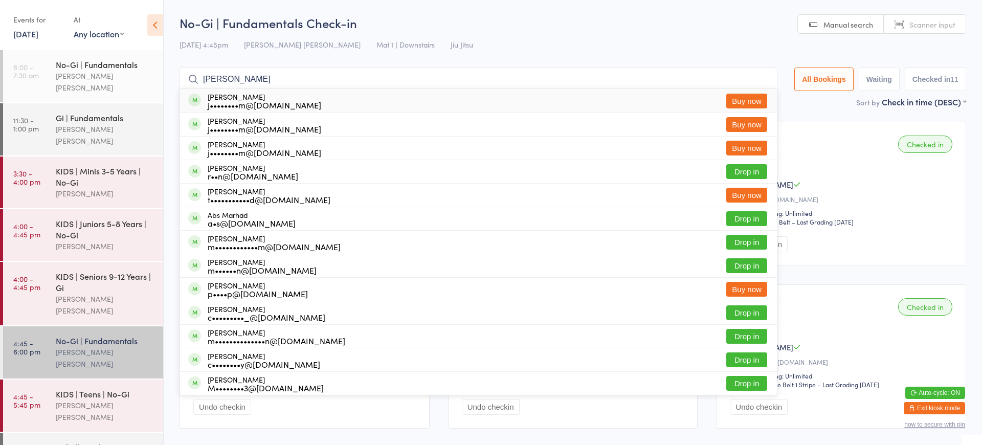
click at [760, 78] on input "Marsh" at bounding box center [478, 79] width 598 height 24
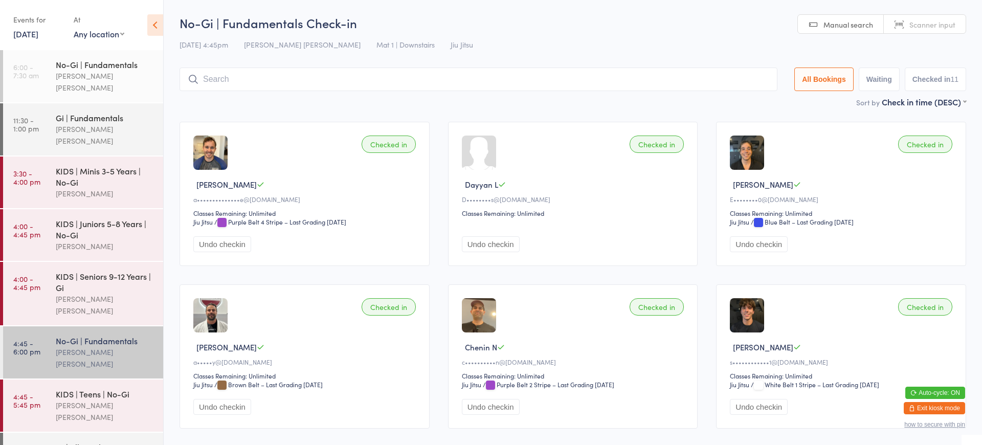
scroll to position [2, 0]
click at [940, 407] on button "Exit kiosk mode" at bounding box center [933, 408] width 61 height 12
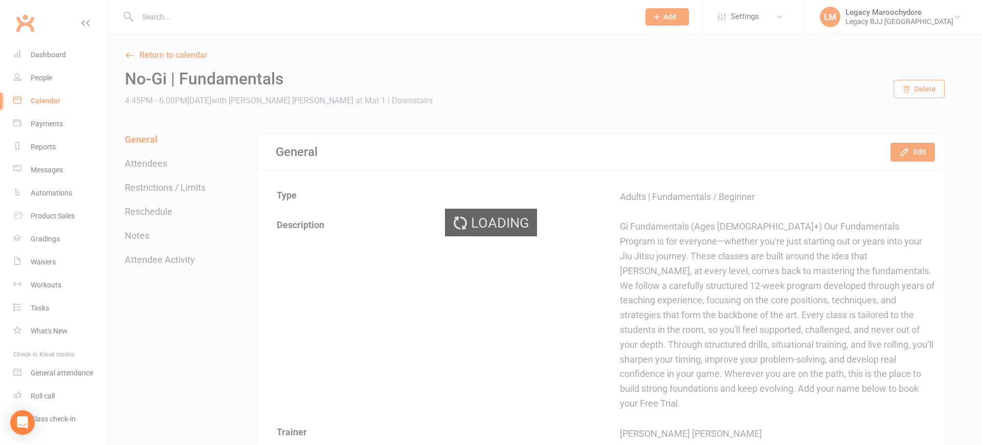
drag, startPoint x: 214, startPoint y: 22, endPoint x: 222, endPoint y: 20, distance: 8.3
click at [215, 22] on div "Loading" at bounding box center [491, 222] width 982 height 445
click at [202, 20] on div "Loading" at bounding box center [491, 222] width 982 height 445
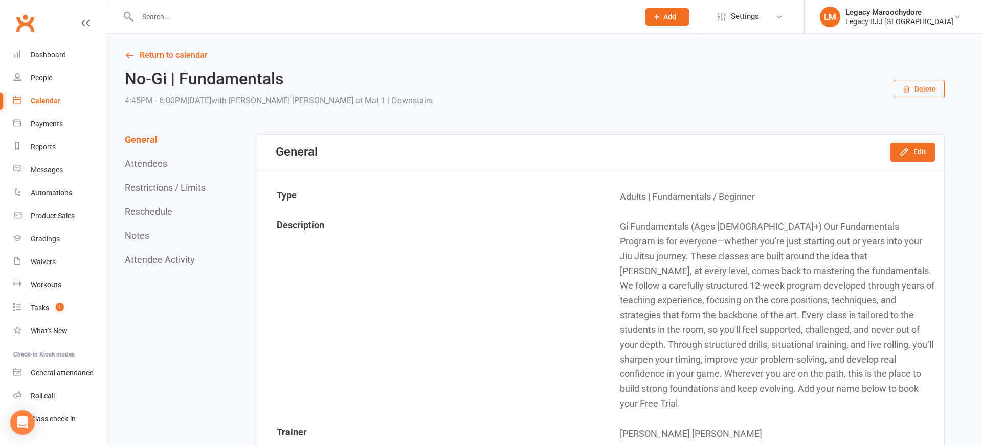
click at [211, 15] on input "text" at bounding box center [382, 17] width 497 height 14
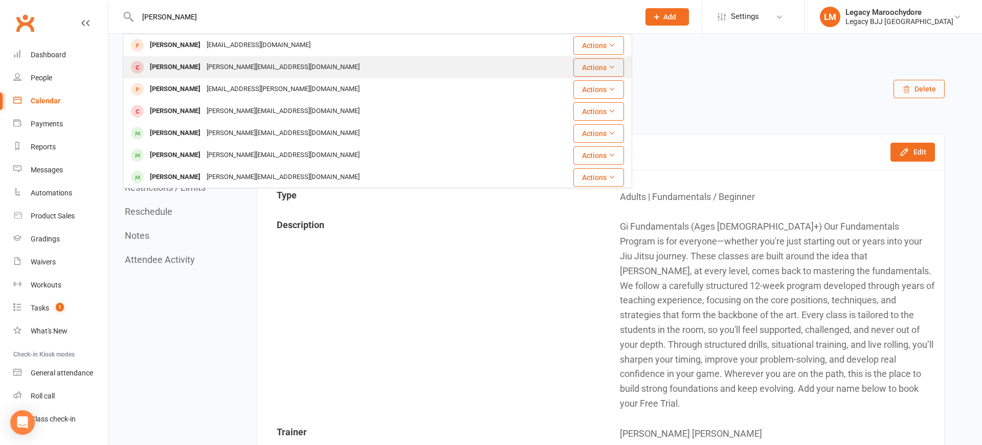
type input "[PERSON_NAME]"
click at [177, 65] on div "[PERSON_NAME]" at bounding box center [175, 67] width 57 height 15
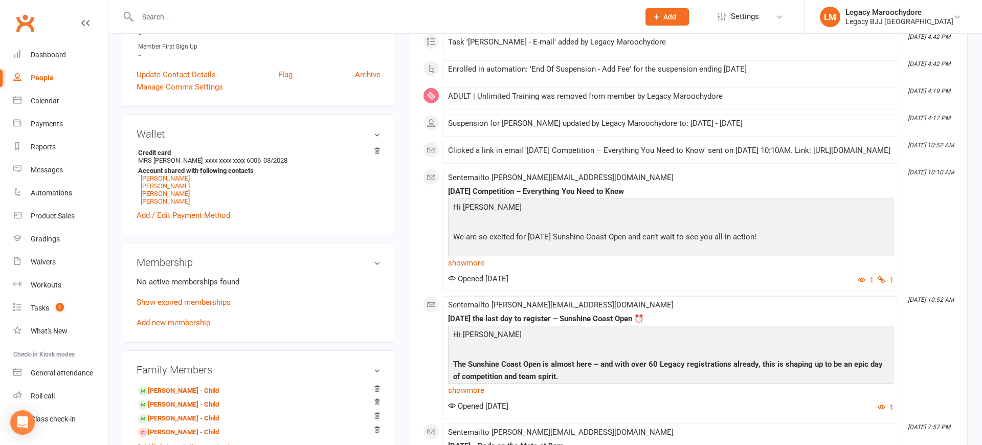
scroll to position [278, 0]
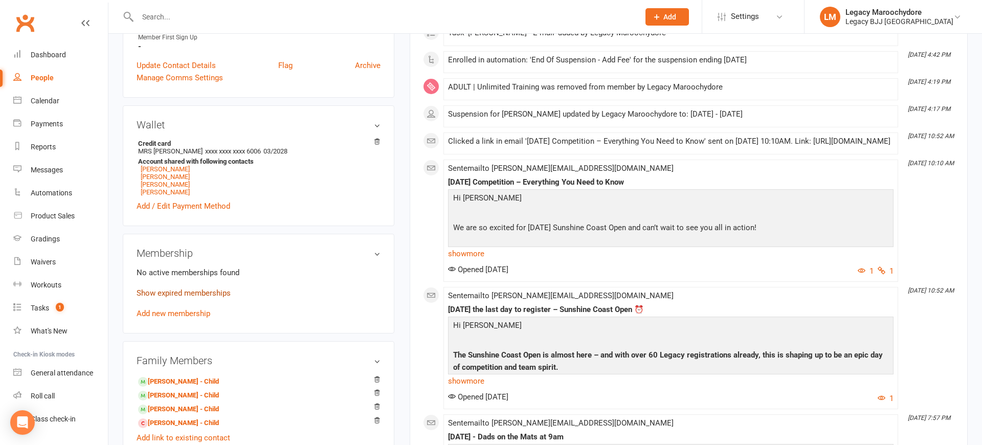
click at [161, 296] on link "Show expired memberships" at bounding box center [184, 292] width 94 height 9
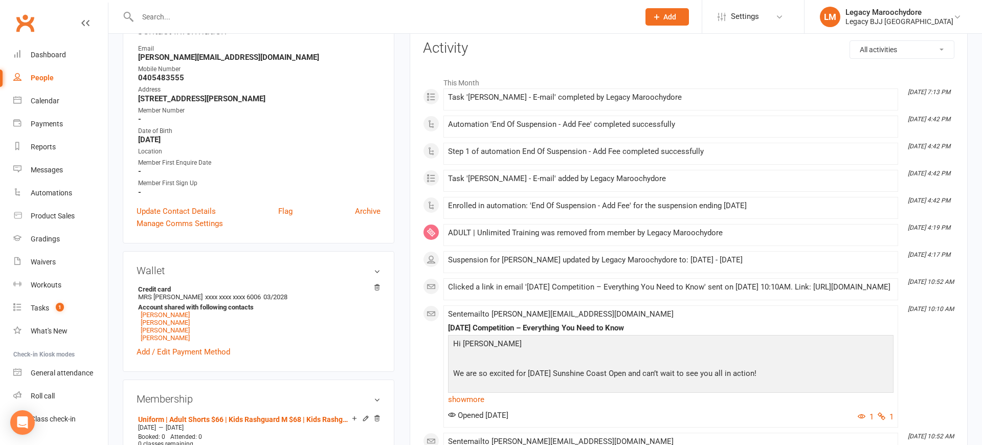
scroll to position [35, 0]
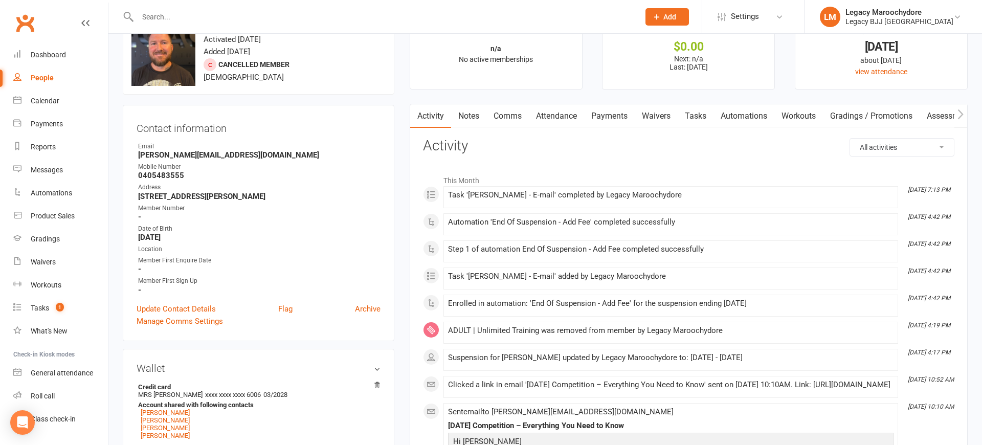
click at [608, 113] on link "Payments" at bounding box center [609, 116] width 51 height 24
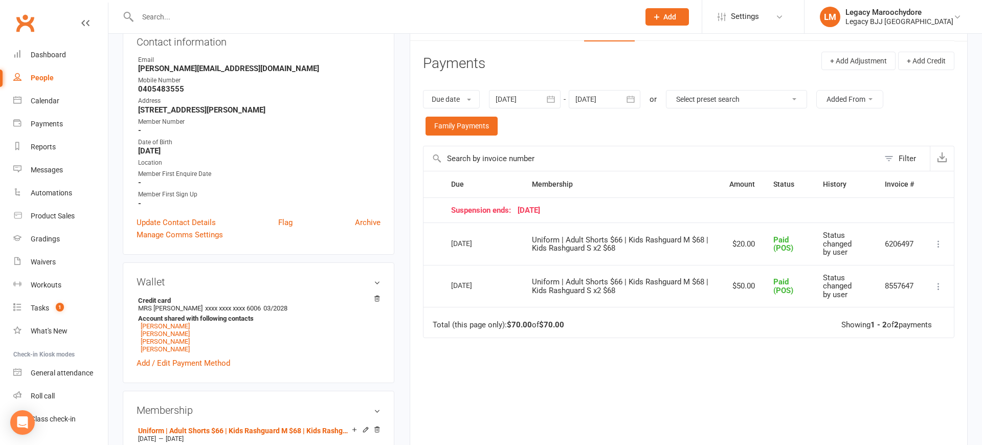
scroll to position [121, 0]
click at [608, 99] on div at bounding box center [605, 99] width 72 height 18
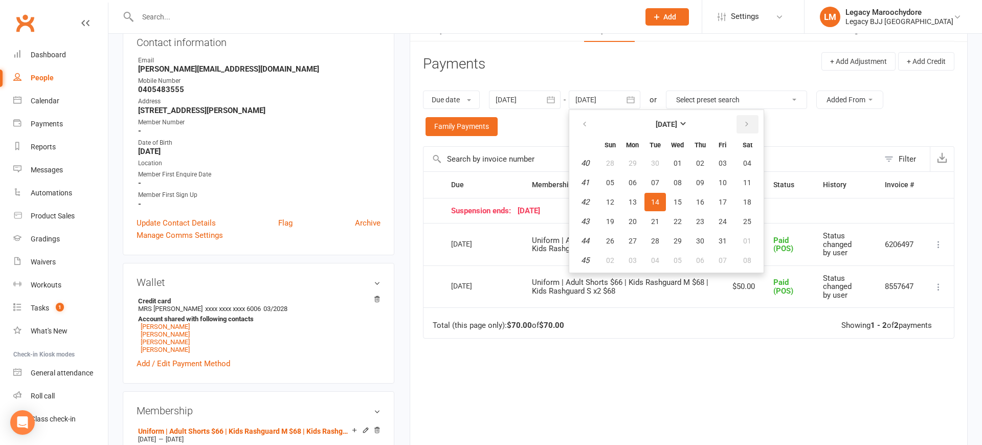
drag, startPoint x: 744, startPoint y: 123, endPoint x: 743, endPoint y: 129, distance: 6.2
click at [744, 123] on icon "button" at bounding box center [746, 124] width 7 height 8
click at [715, 240] on button "28" at bounding box center [722, 241] width 21 height 18
type input "28 Nov 2025"
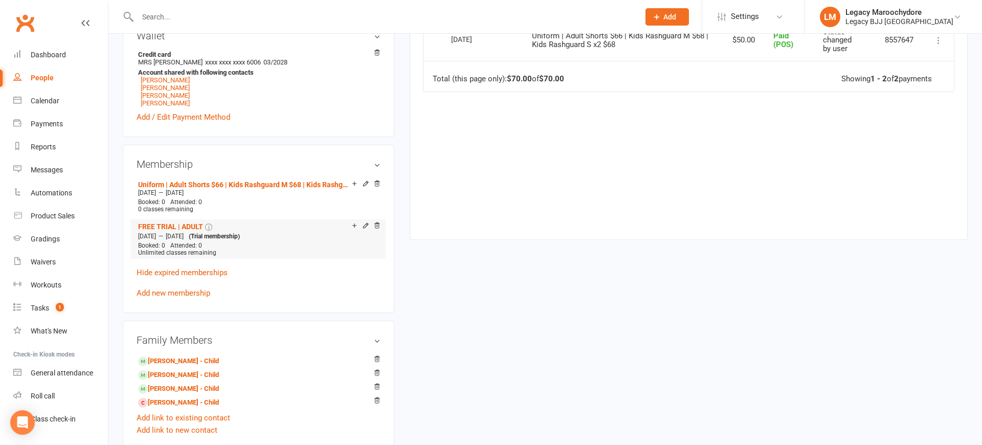
scroll to position [343, 0]
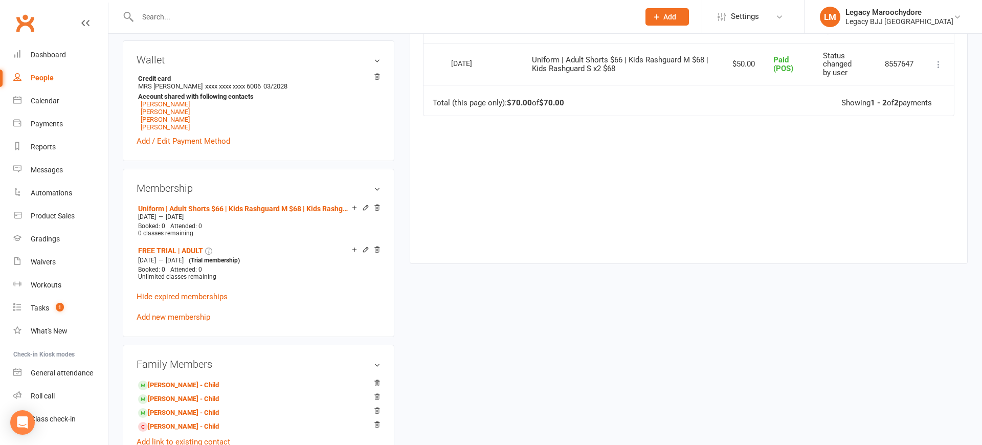
click at [172, 316] on link "Add new membership" at bounding box center [174, 316] width 74 height 9
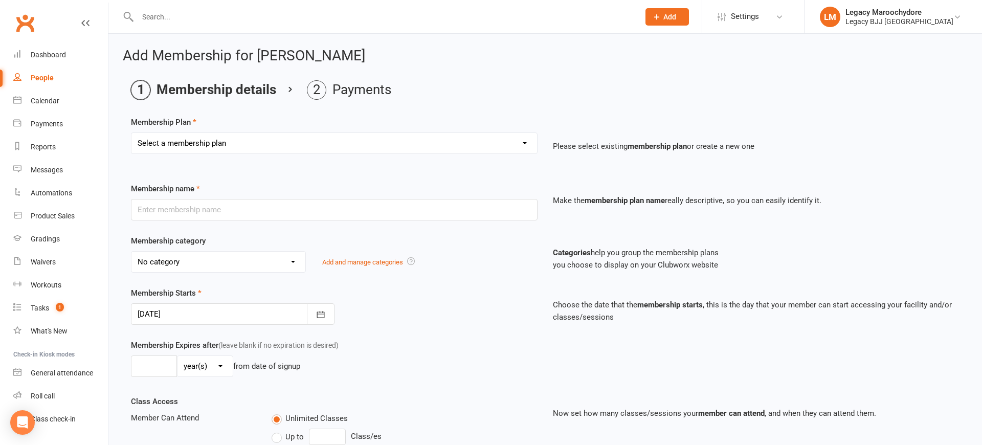
select select "6"
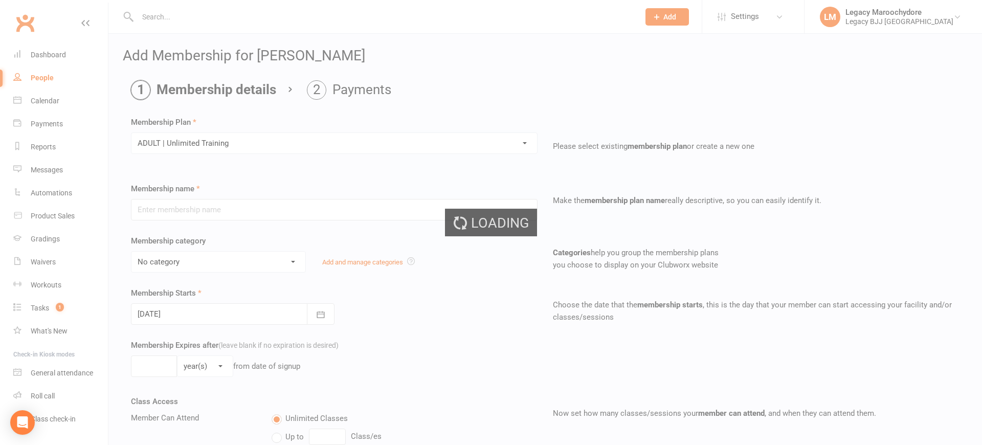
type input "ADULT | Unlimited Training"
select select "3"
select select "0"
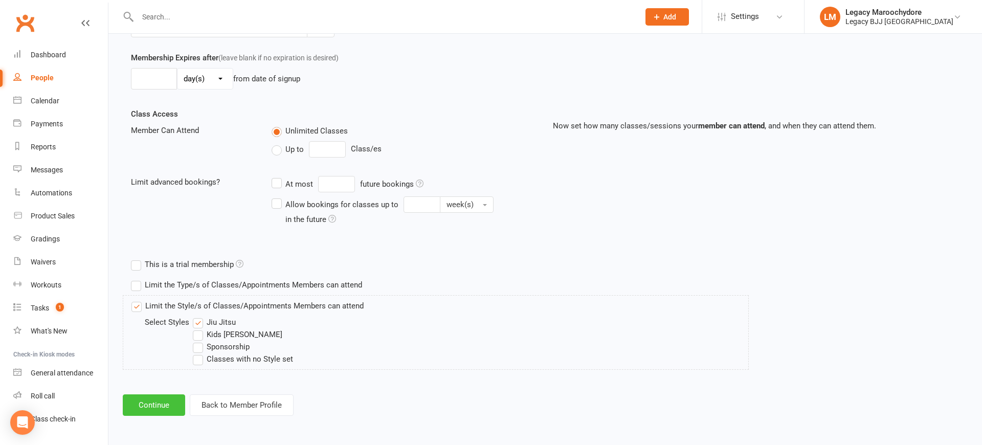
click at [144, 402] on button "Continue" at bounding box center [154, 404] width 62 height 21
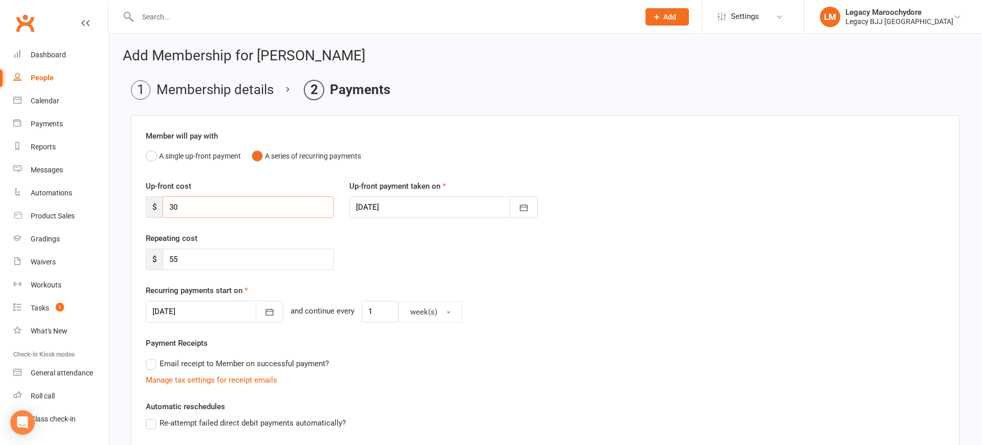
drag, startPoint x: 207, startPoint y: 202, endPoint x: 171, endPoint y: 204, distance: 35.8
click at [170, 207] on input "30" at bounding box center [248, 206] width 171 height 21
drag, startPoint x: 189, startPoint y: 249, endPoint x: 192, endPoint y: 254, distance: 5.3
click at [189, 250] on input "55" at bounding box center [248, 258] width 171 height 21
click at [193, 257] on input "55" at bounding box center [248, 258] width 171 height 21
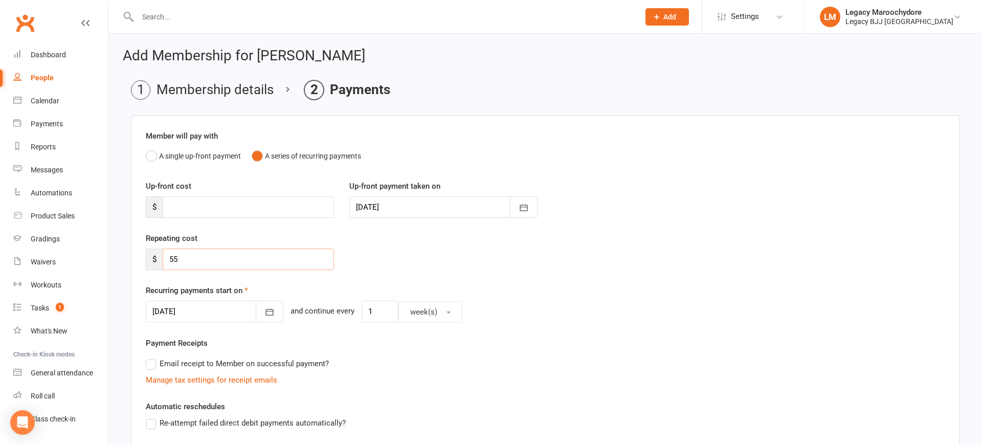
type input "5"
type input "49"
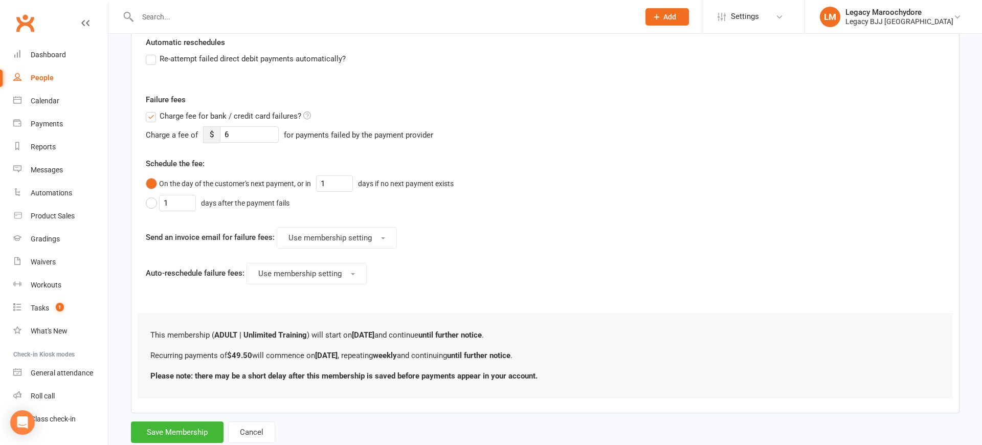
scroll to position [363, 1]
type input "49.50"
click at [170, 434] on button "Save Membership" at bounding box center [177, 433] width 93 height 21
type input "0"
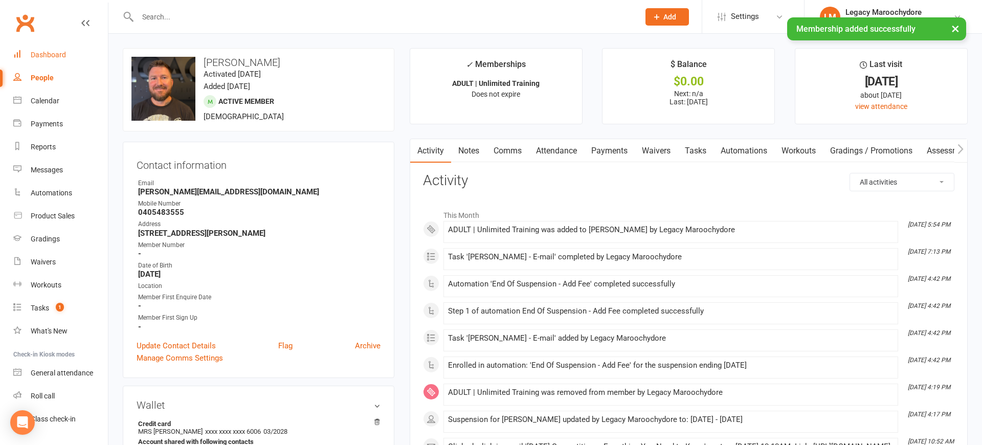
click at [57, 53] on div "Dashboard" at bounding box center [48, 55] width 35 height 8
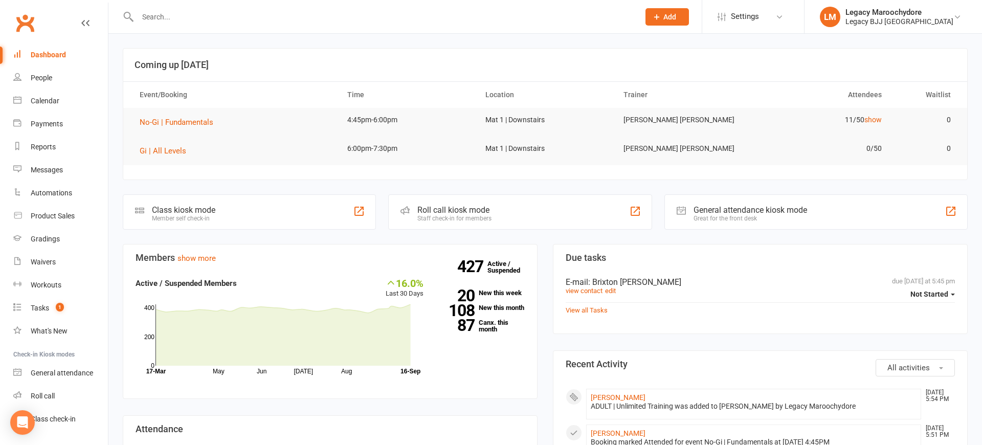
click at [255, 207] on div "Class kiosk mode Member self check-in" at bounding box center [249, 211] width 253 height 35
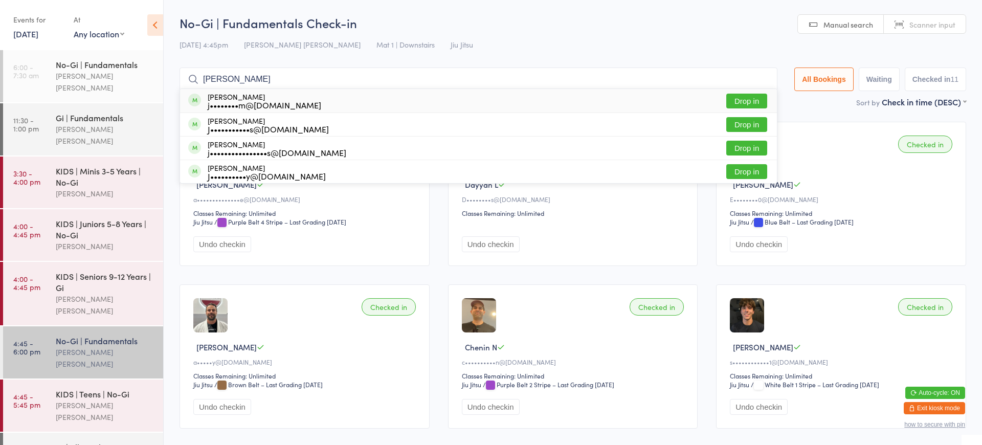
type input "[PERSON_NAME]"
click at [755, 98] on button "Drop in" at bounding box center [746, 101] width 41 height 15
